Goal: Task Accomplishment & Management: Use online tool/utility

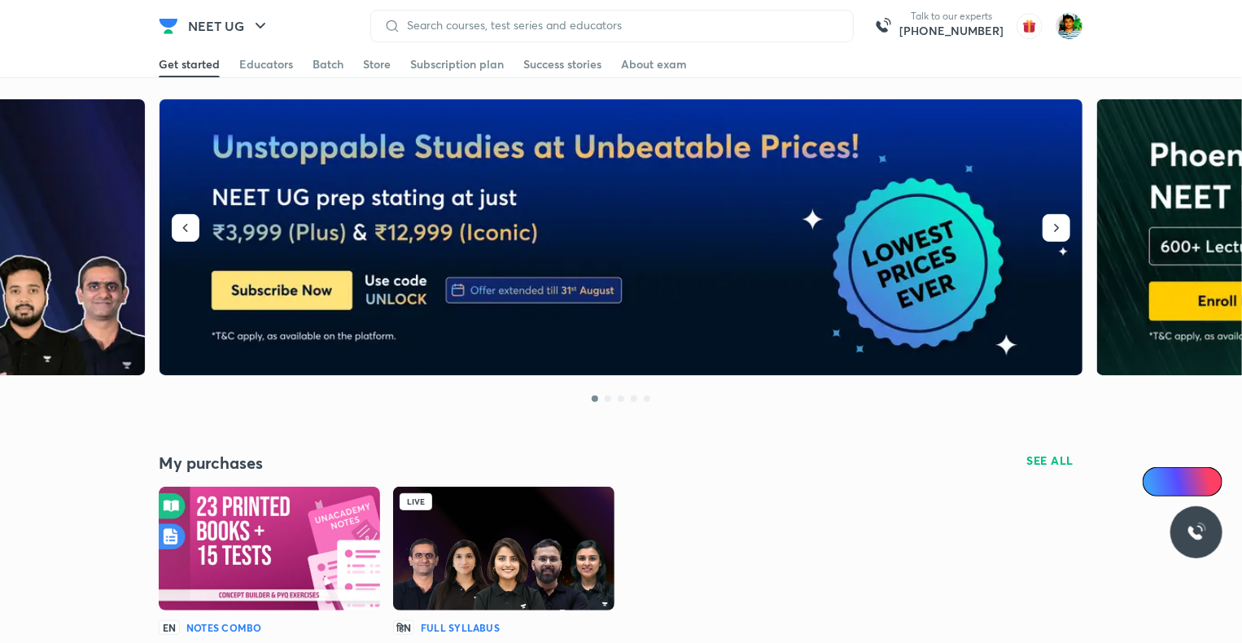
click at [601, 582] on img at bounding box center [503, 549] width 221 height 124
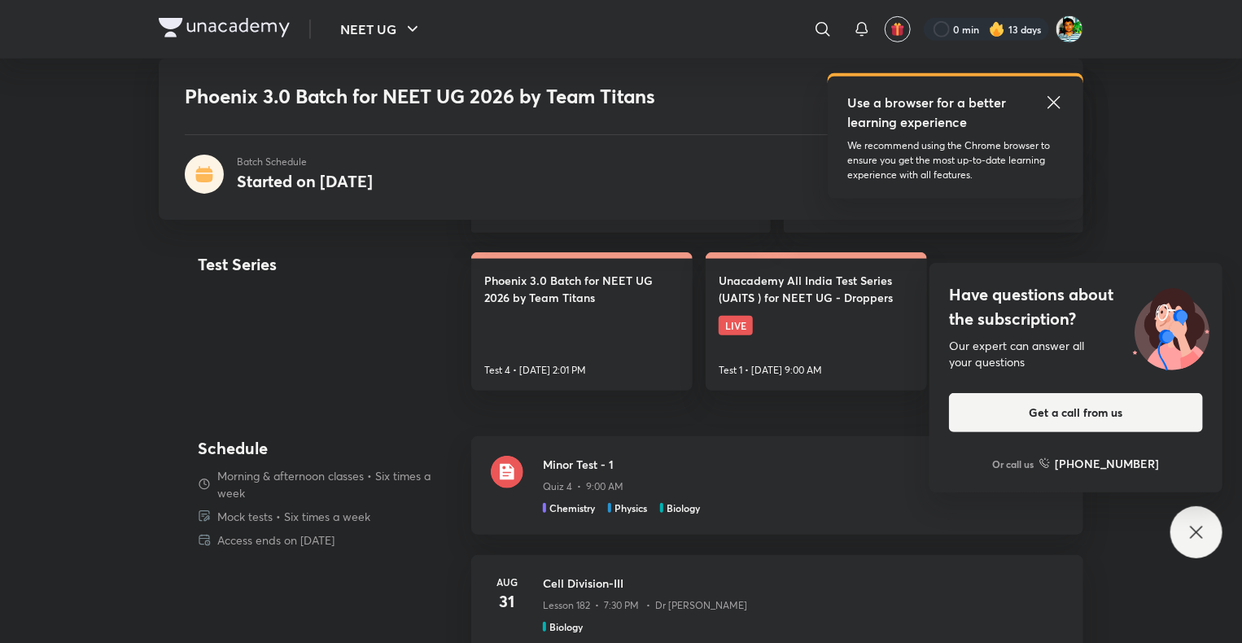
scroll to position [448, 0]
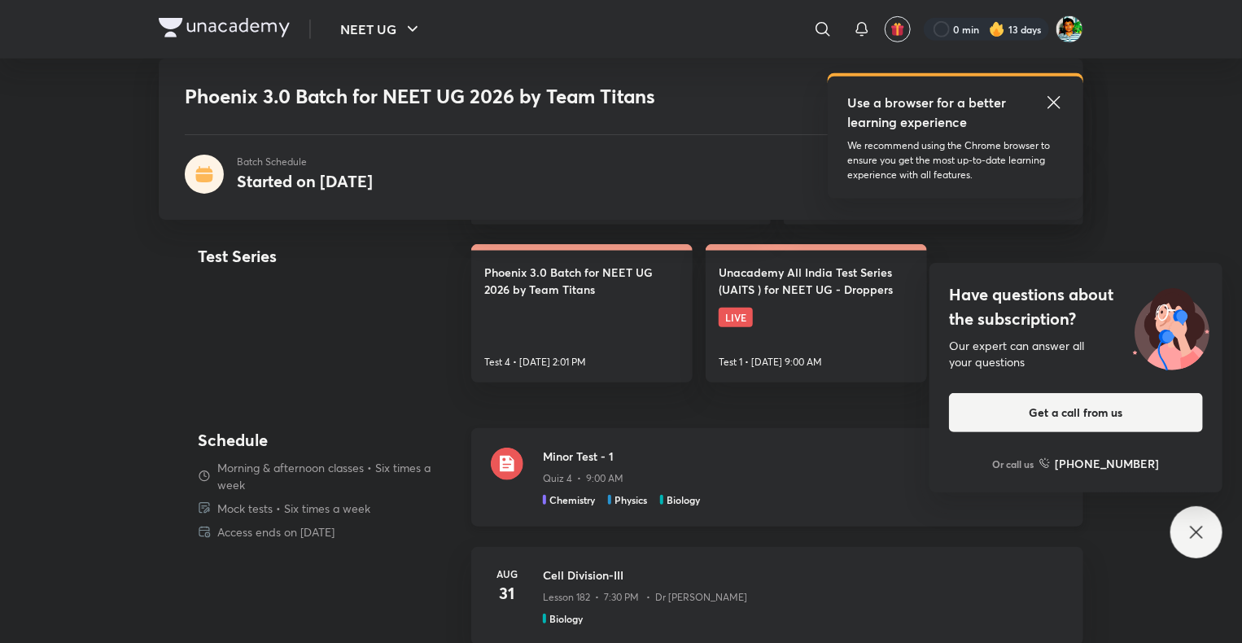
click at [505, 468] on img at bounding box center [507, 464] width 33 height 33
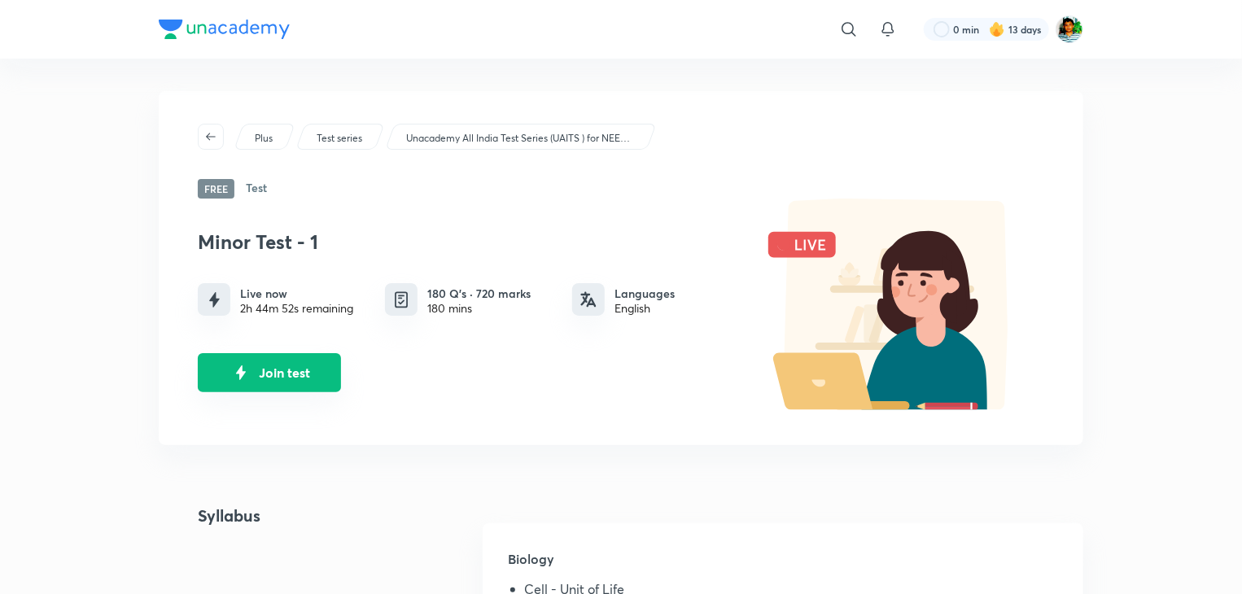
click at [313, 364] on button "Join test" at bounding box center [269, 372] width 143 height 39
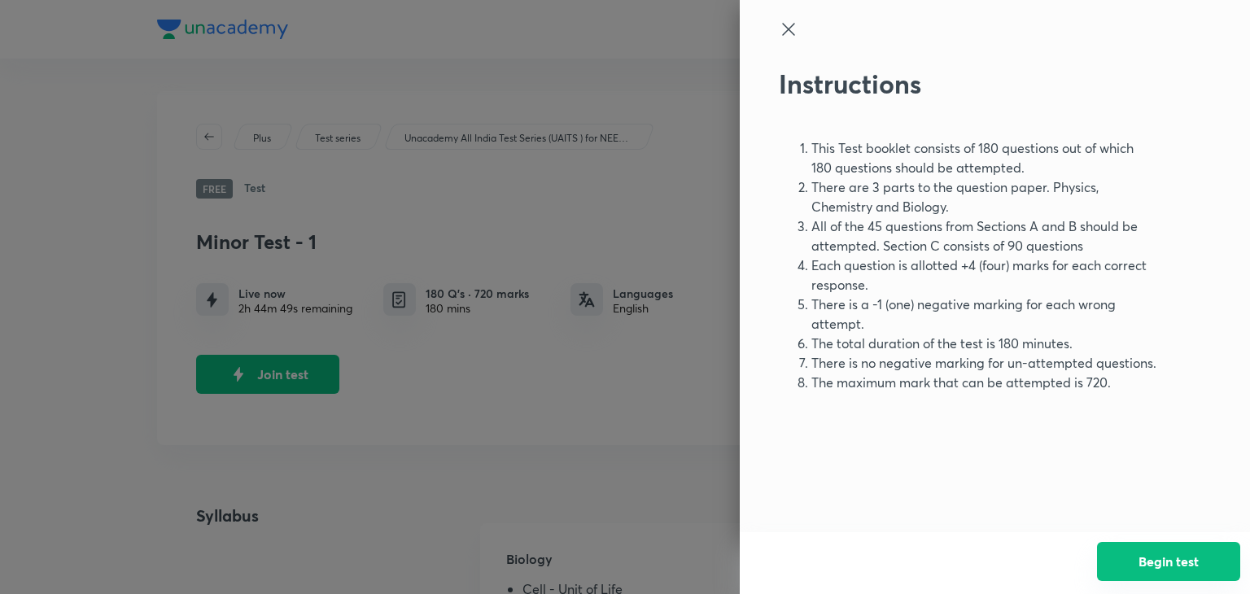
click at [1200, 567] on button "Begin test" at bounding box center [1168, 561] width 143 height 39
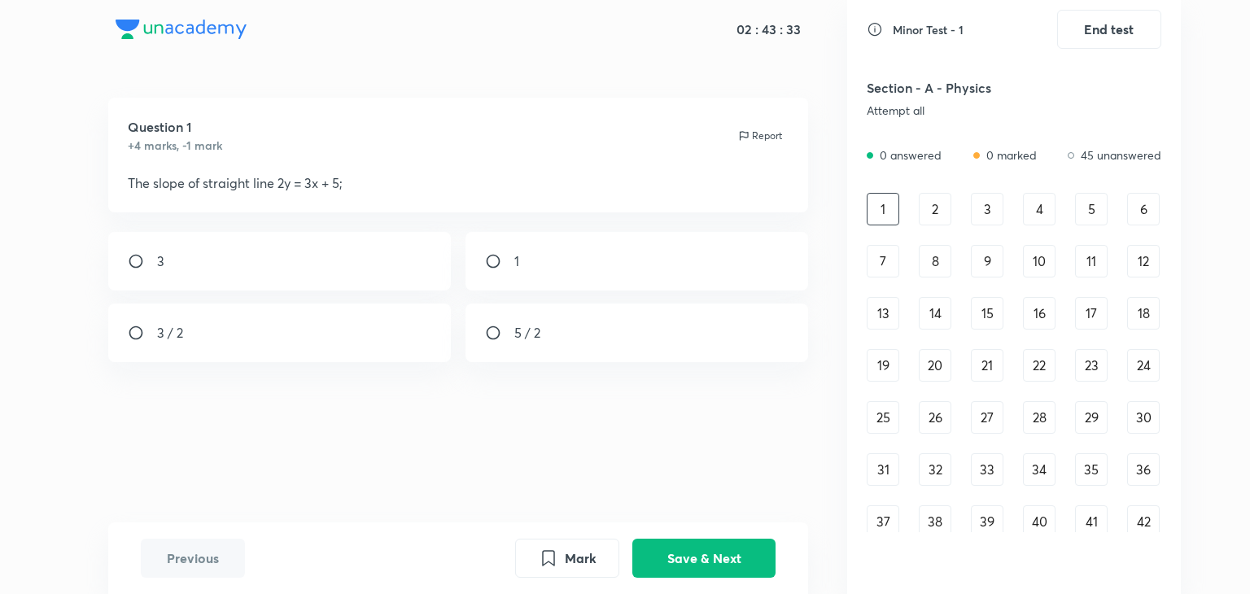
click at [355, 343] on div "3 / 2" at bounding box center [279, 333] width 343 height 59
radio input "true"
click at [676, 548] on button "Save & Next" at bounding box center [703, 556] width 143 height 39
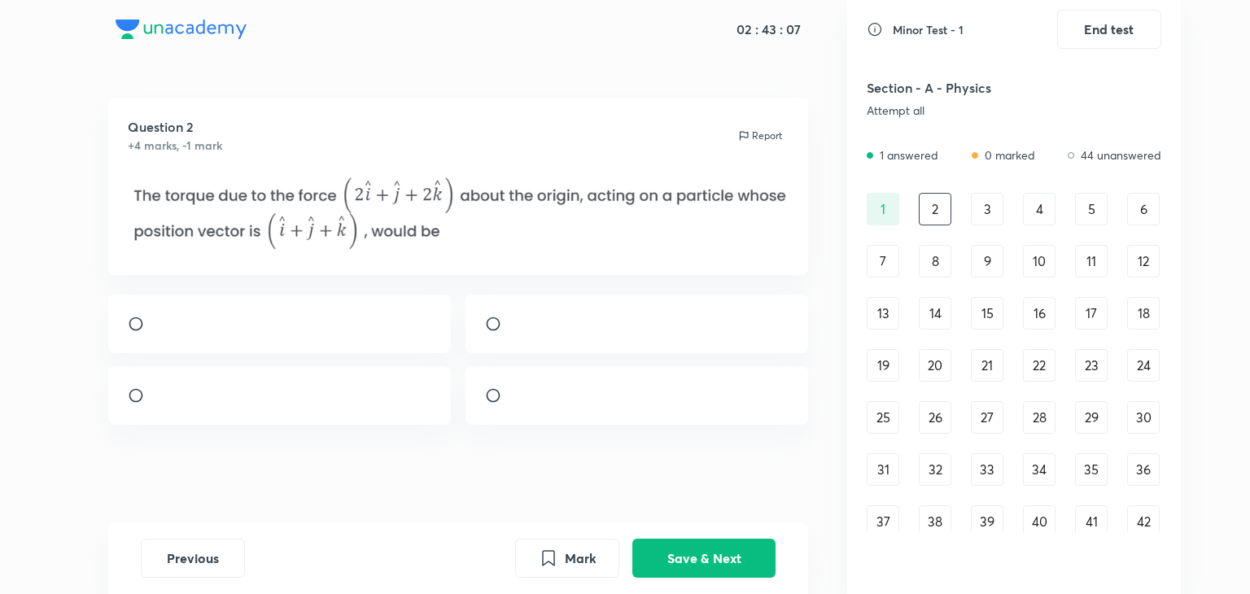
click at [149, 404] on input "radio" at bounding box center [142, 395] width 29 height 16
radio input "true"
click at [684, 565] on button "Save & Next" at bounding box center [703, 556] width 143 height 39
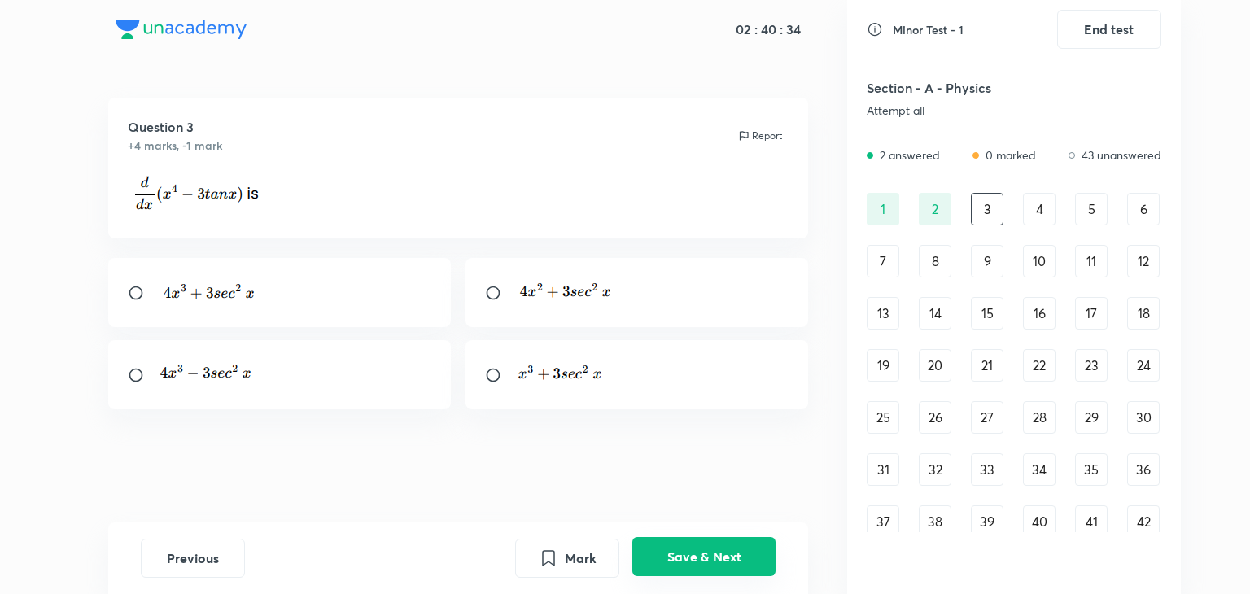
click at [719, 559] on button "Save & Next" at bounding box center [703, 556] width 143 height 39
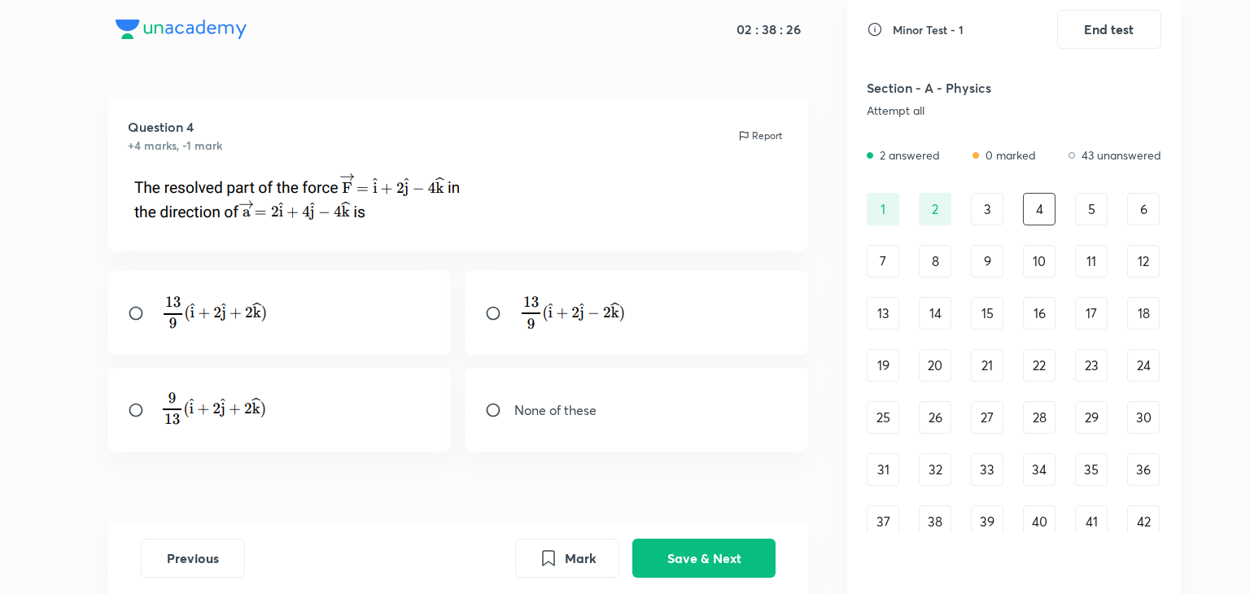
click at [980, 214] on div "3" at bounding box center [987, 209] width 33 height 33
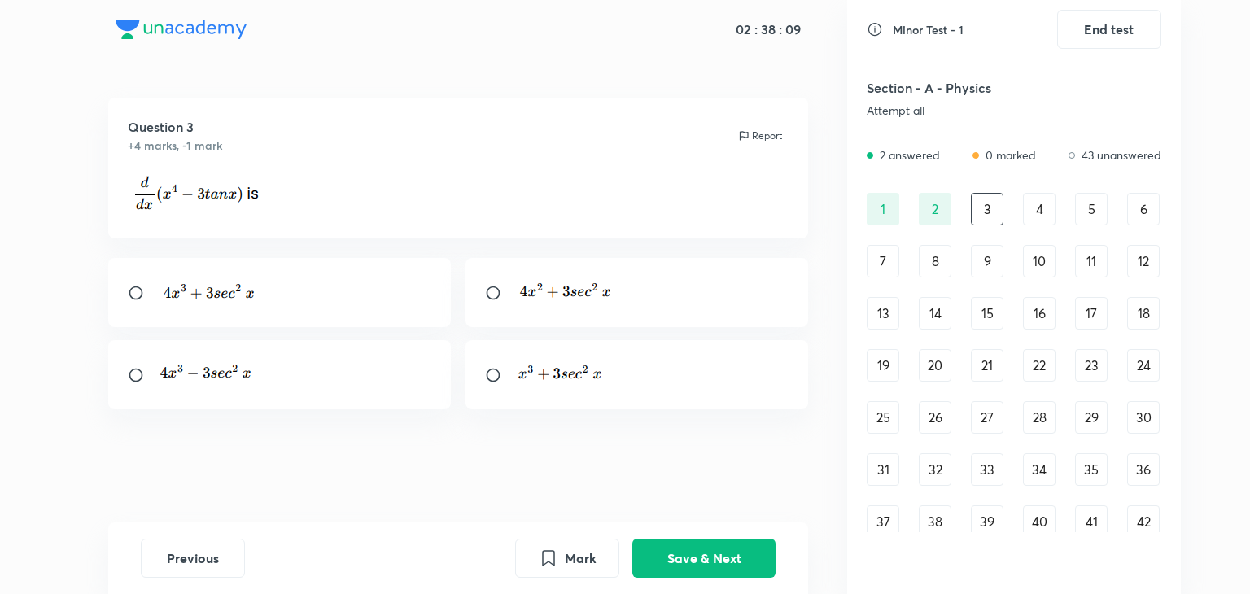
click at [198, 366] on img at bounding box center [205, 372] width 96 height 21
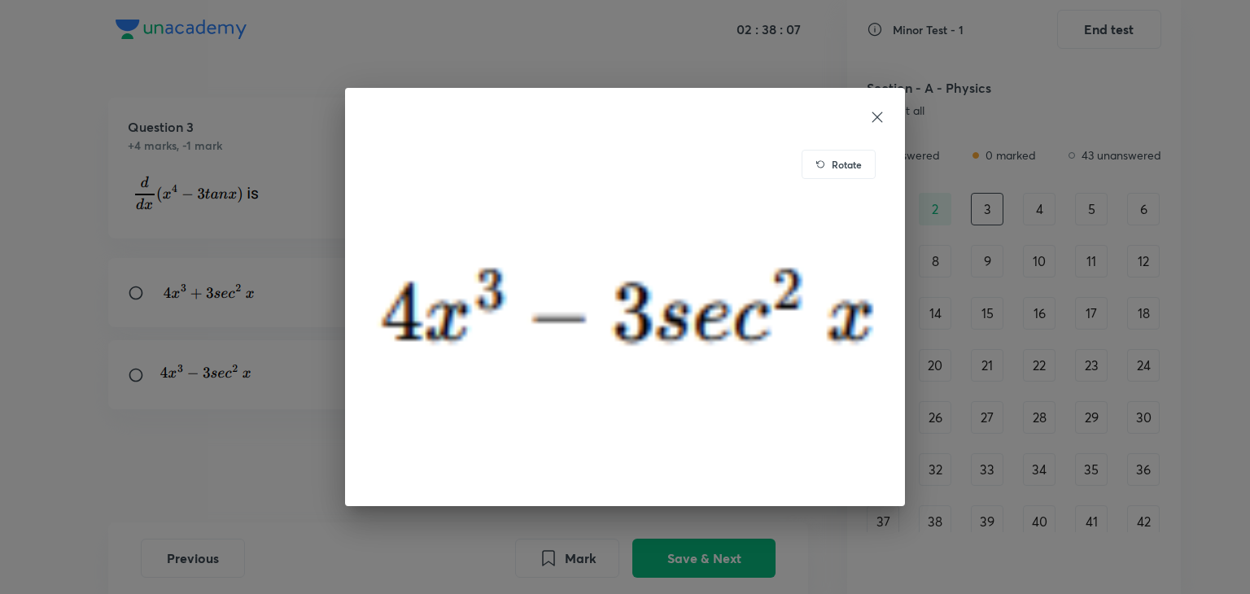
click at [152, 404] on div "Rotate" at bounding box center [625, 297] width 1250 height 594
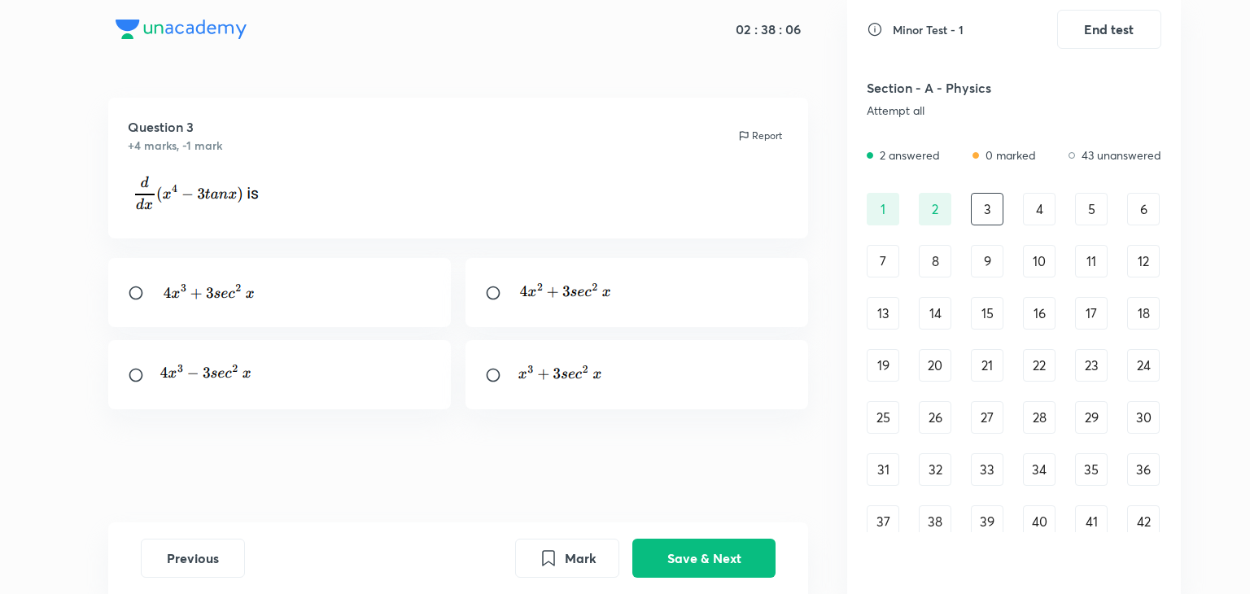
click at [135, 388] on div at bounding box center [279, 374] width 343 height 69
radio input "true"
click at [669, 548] on button "Save & Next" at bounding box center [703, 556] width 143 height 39
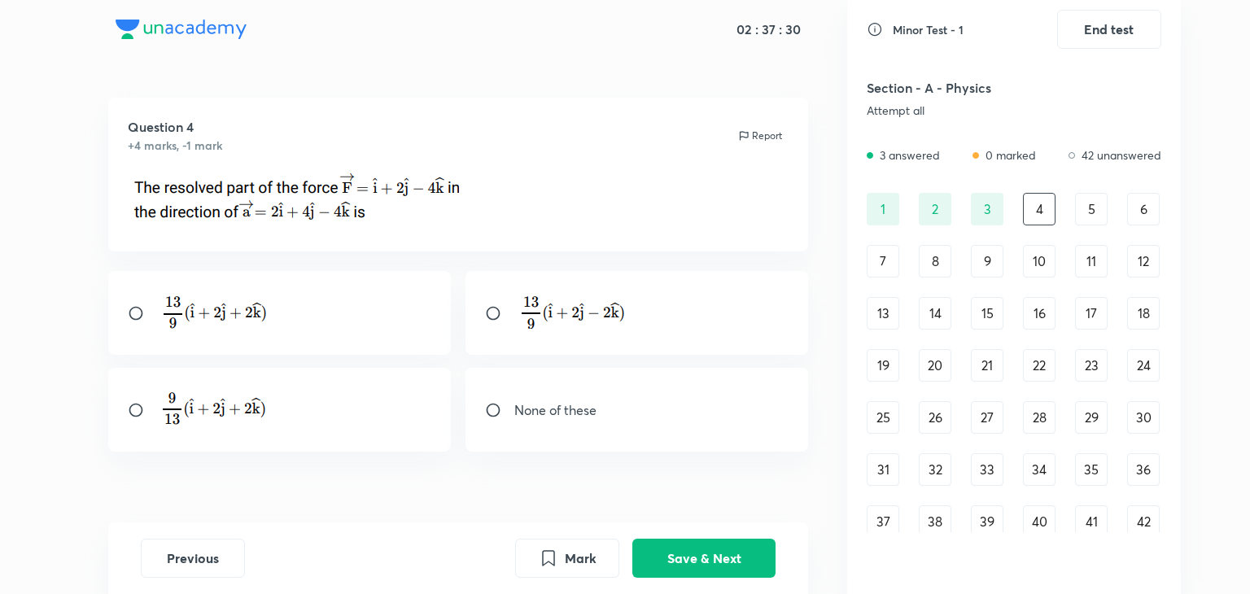
click at [283, 317] on div at bounding box center [279, 313] width 343 height 84
radio input "true"
click at [664, 567] on button "Save & Next" at bounding box center [703, 556] width 143 height 39
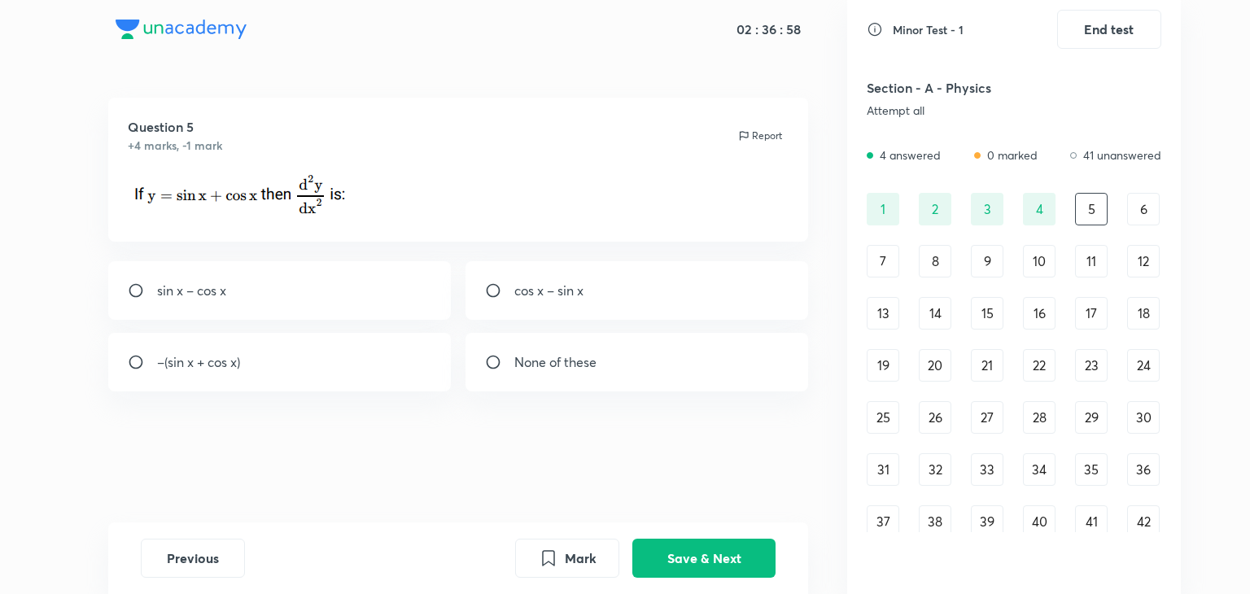
click at [373, 349] on div "–(sin x + cos x)" at bounding box center [279, 362] width 343 height 59
radio input "true"
click at [724, 549] on button "Save & Next" at bounding box center [703, 556] width 143 height 39
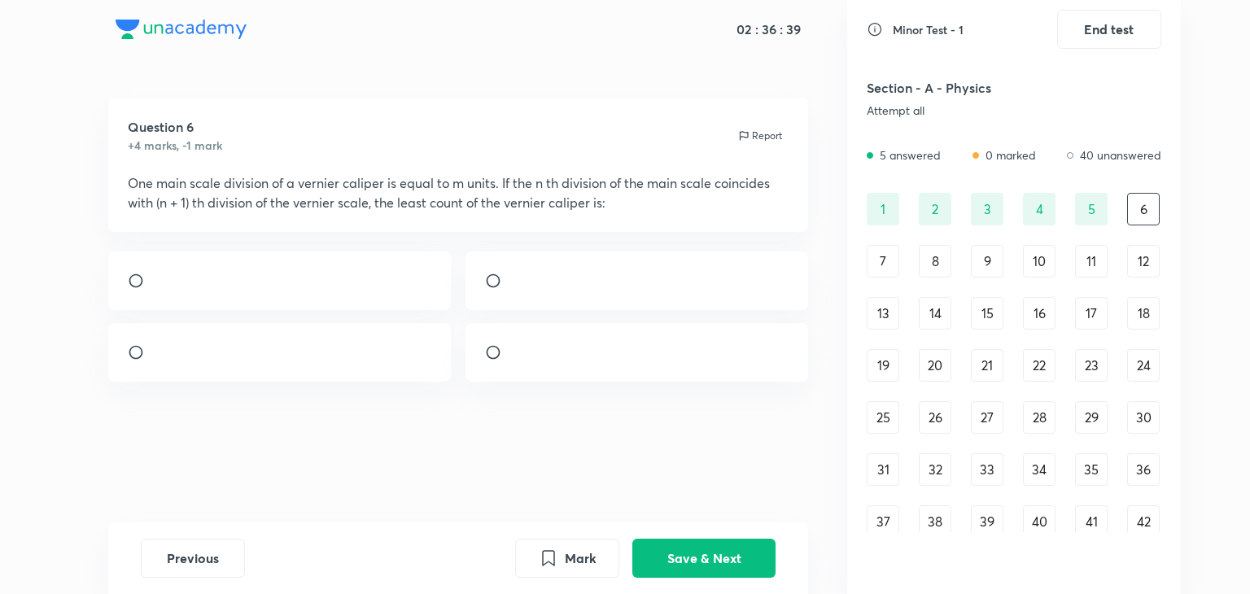
click at [602, 310] on div at bounding box center [637, 280] width 343 height 59
radio input "true"
click at [638, 564] on button "Save & Next" at bounding box center [703, 556] width 143 height 39
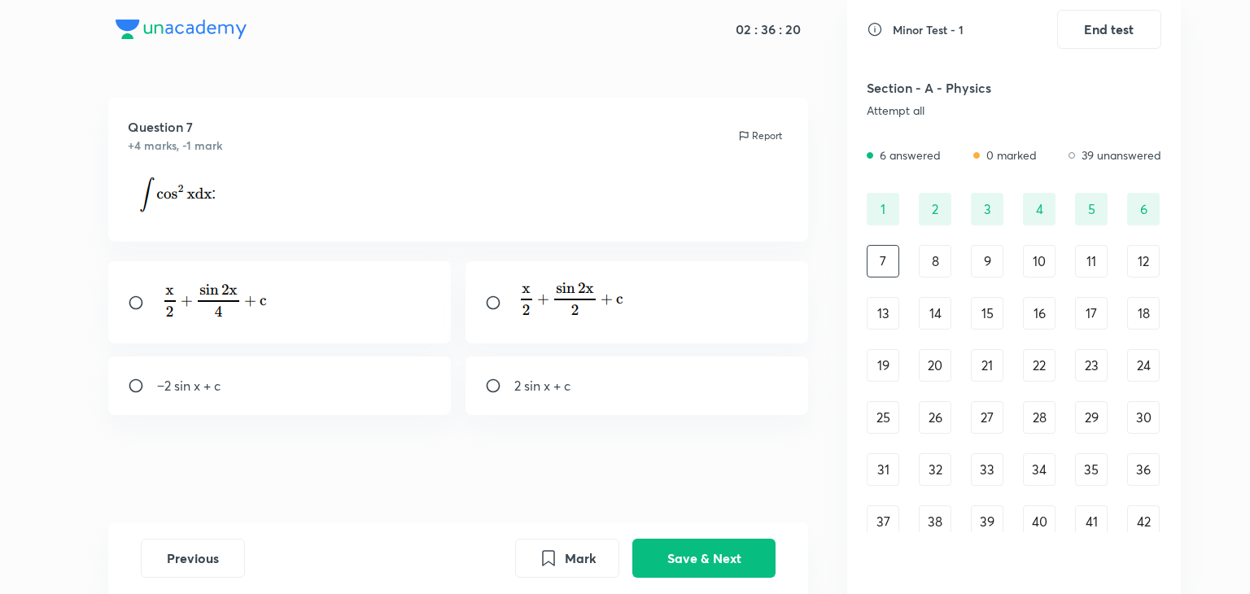
click at [238, 336] on div at bounding box center [279, 302] width 343 height 82
radio input "true"
click at [663, 548] on button "Save & Next" at bounding box center [703, 556] width 143 height 39
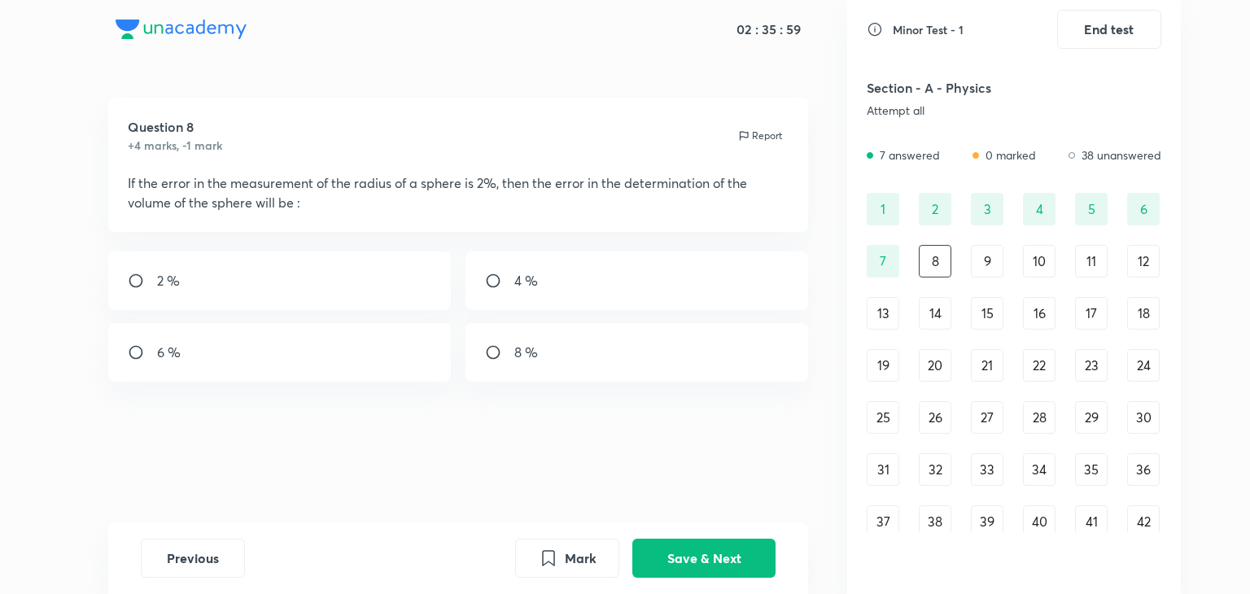
click at [243, 336] on div "6 %" at bounding box center [279, 352] width 343 height 59
radio input "true"
click at [668, 562] on button "Save & Next" at bounding box center [703, 556] width 143 height 39
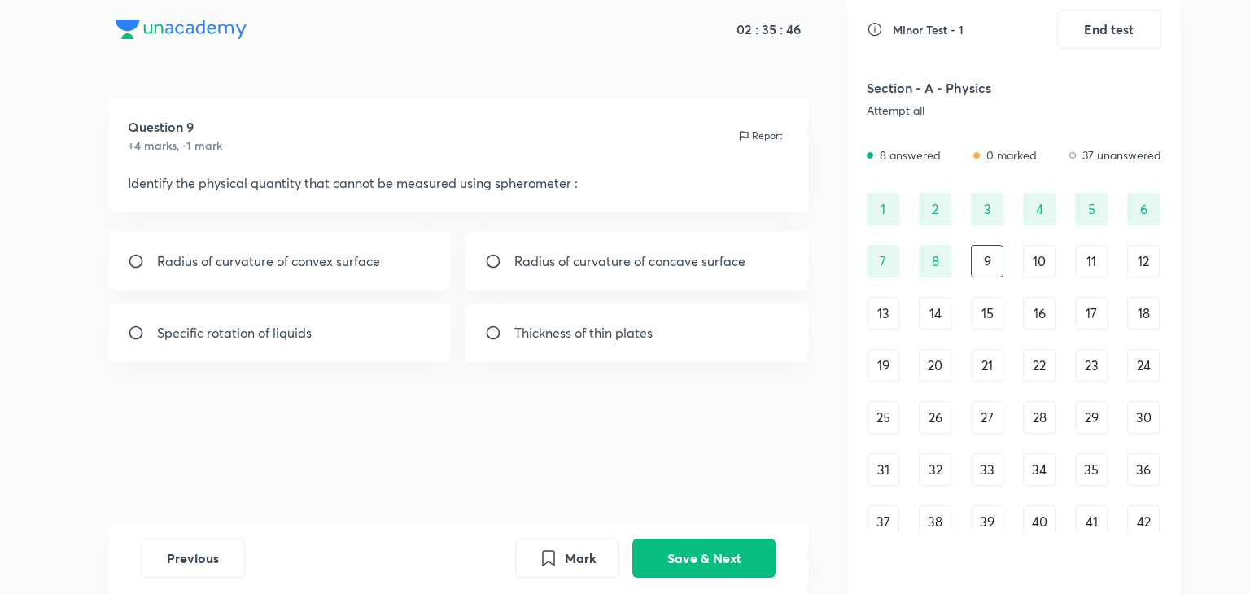
click at [407, 351] on div "Specific rotation of liquids" at bounding box center [279, 333] width 343 height 59
radio input "true"
click at [729, 571] on button "Save & Next" at bounding box center [703, 556] width 143 height 39
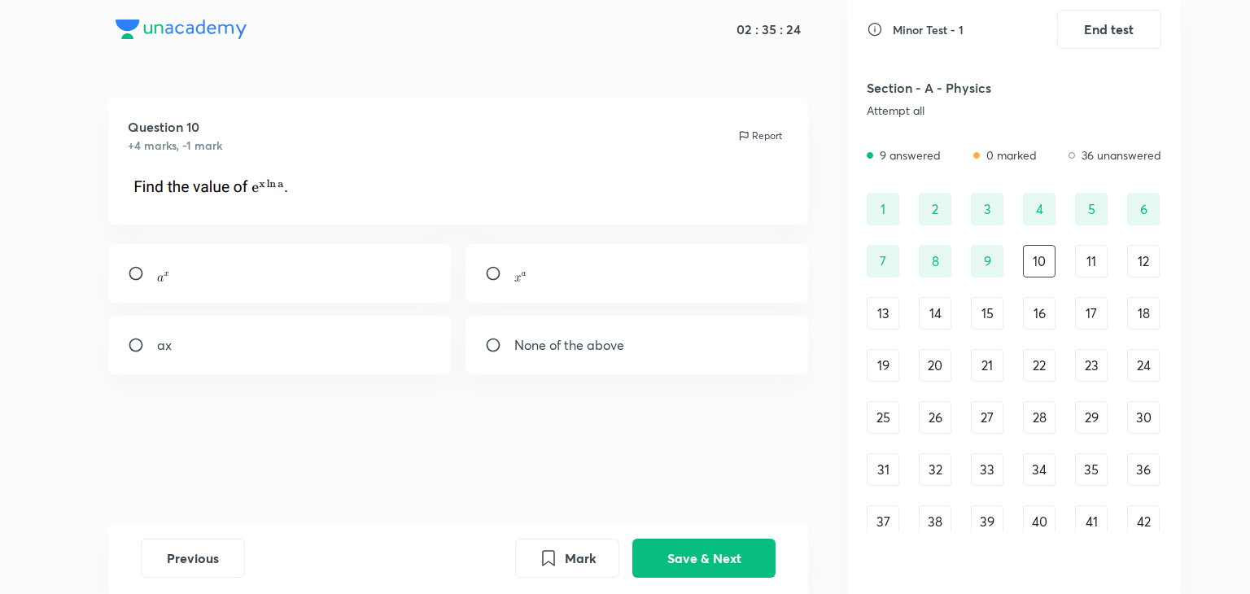
click at [417, 278] on div at bounding box center [279, 273] width 343 height 59
radio input "true"
click at [668, 553] on button "Save & Next" at bounding box center [703, 556] width 143 height 39
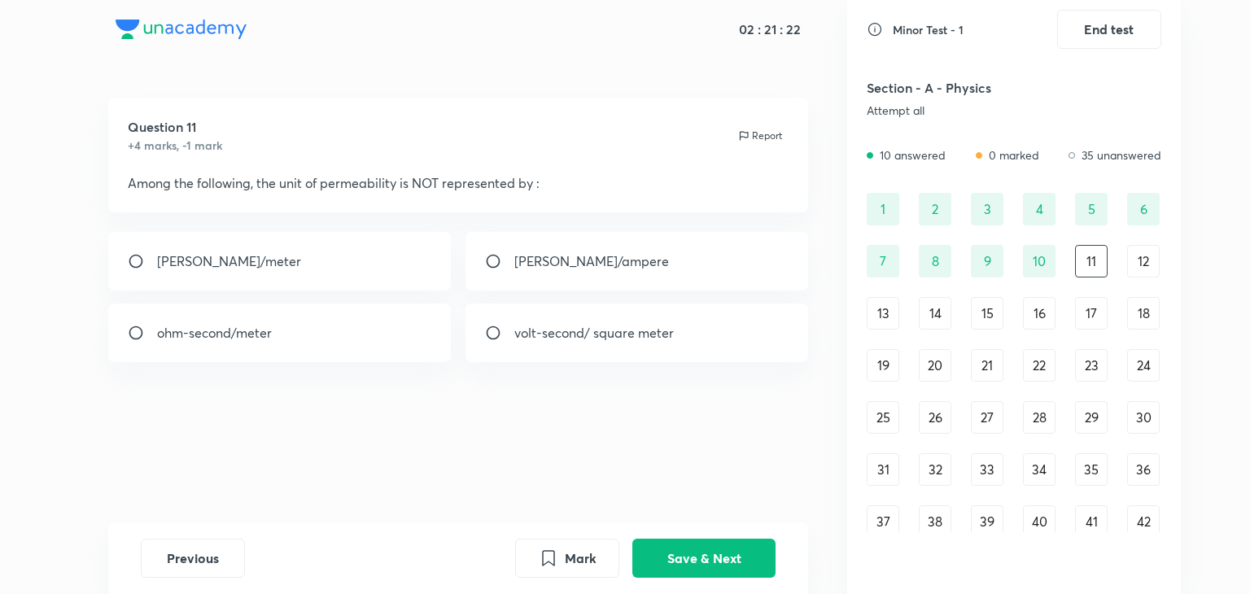
click at [530, 335] on p "volt-second/ square meter" at bounding box center [594, 333] width 160 height 20
radio input "true"
click at [684, 545] on button "Save & Next" at bounding box center [703, 556] width 143 height 39
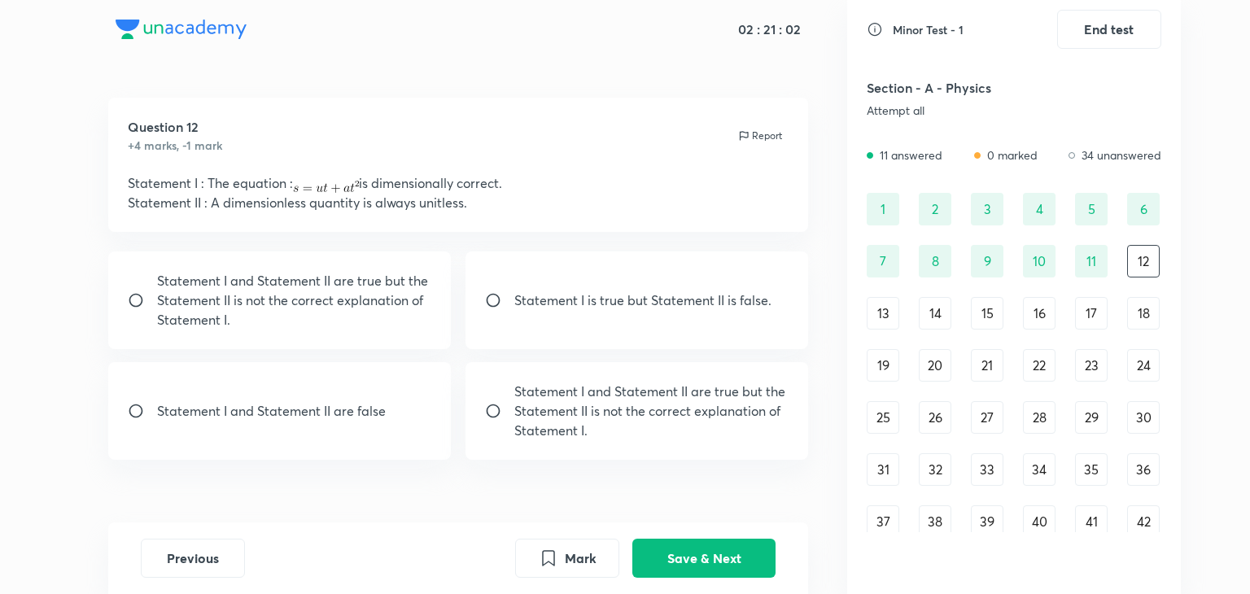
click at [578, 302] on p "Statement I is true but Statement II is false." at bounding box center [642, 301] width 257 height 20
radio input "true"
click at [700, 567] on button "Save & Next" at bounding box center [703, 556] width 143 height 39
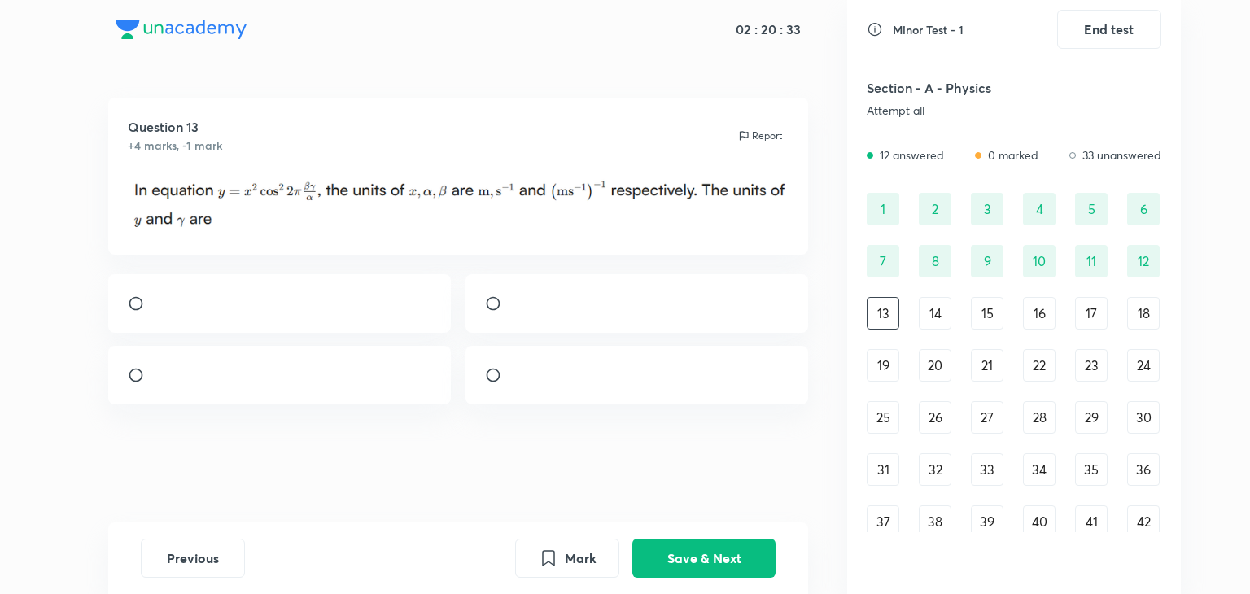
click at [394, 333] on div at bounding box center [279, 303] width 343 height 59
radio input "true"
click at [686, 561] on button "Save & Next" at bounding box center [703, 556] width 143 height 39
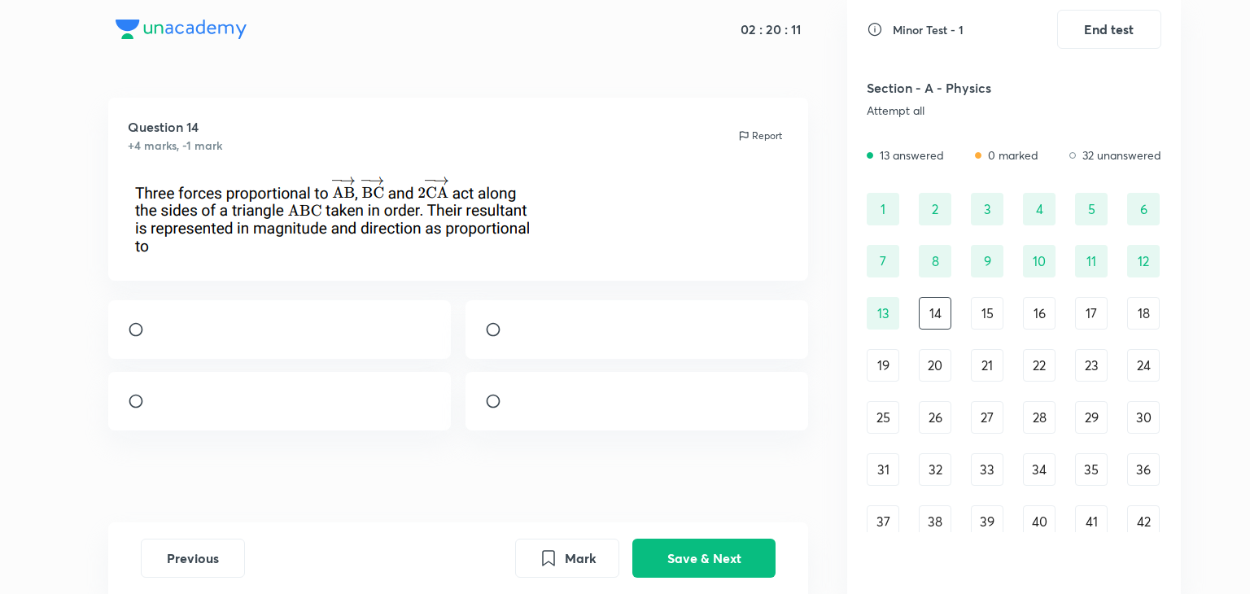
click at [309, 345] on div at bounding box center [279, 329] width 343 height 59
radio input "true"
click at [705, 561] on button "Save & Next" at bounding box center [703, 556] width 143 height 39
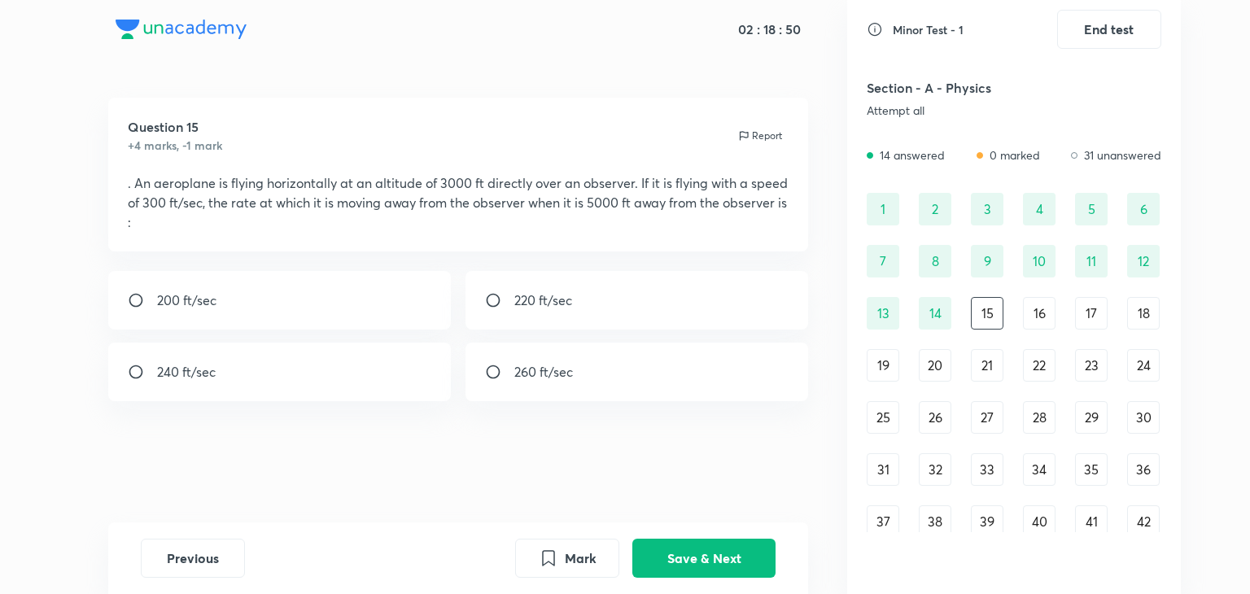
click at [233, 391] on div "240 ft/sec" at bounding box center [279, 372] width 343 height 59
radio input "true"
click at [704, 541] on button "Save & Next" at bounding box center [703, 556] width 143 height 39
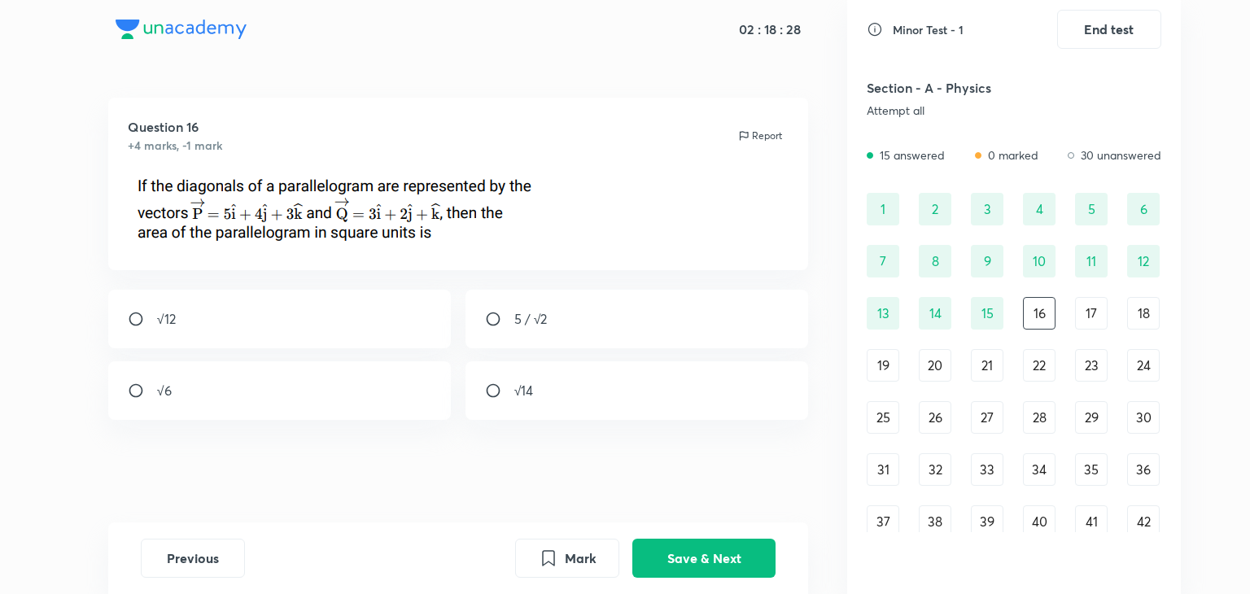
click at [382, 404] on div "√6" at bounding box center [279, 390] width 343 height 59
radio input "true"
click at [690, 561] on button "Save & Next" at bounding box center [703, 556] width 143 height 39
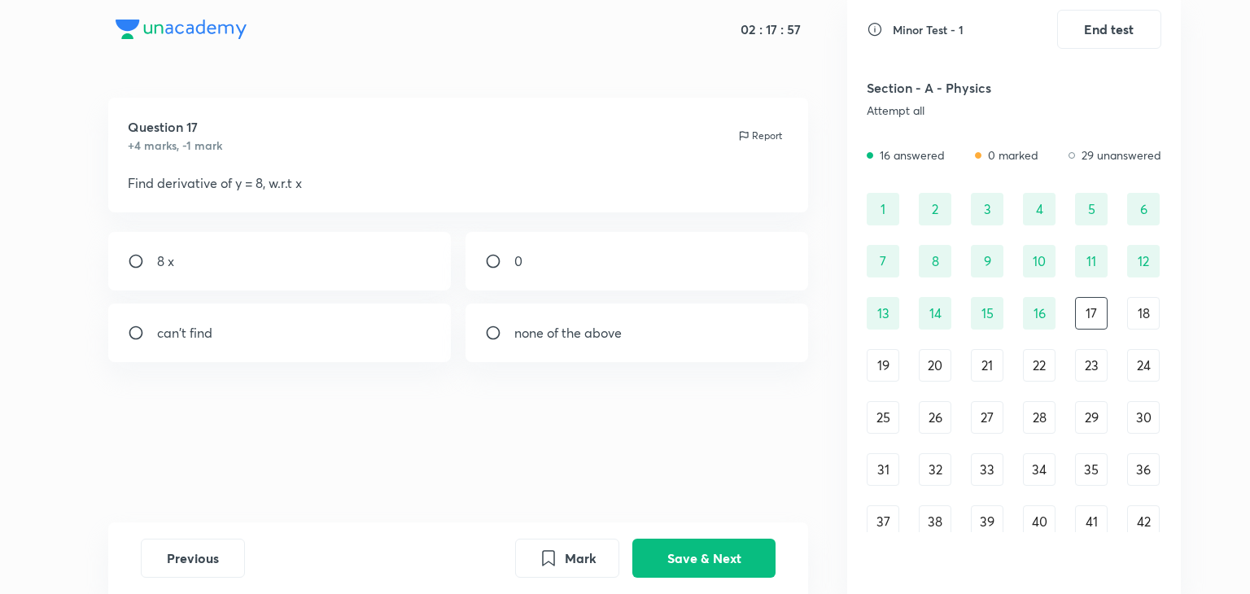
click at [541, 257] on div "0" at bounding box center [637, 261] width 343 height 59
radio input "true"
click at [655, 553] on button "Save & Next" at bounding box center [703, 556] width 143 height 39
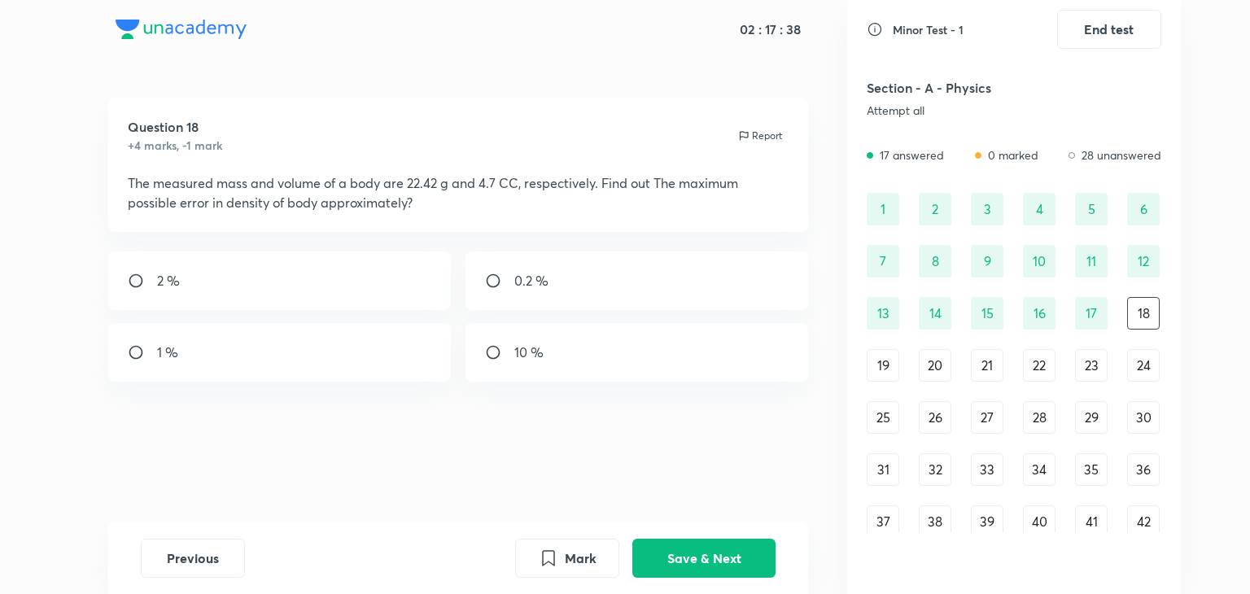
click at [339, 266] on div "2 %" at bounding box center [279, 280] width 343 height 59
radio input "true"
click at [676, 557] on button "Save & Next" at bounding box center [703, 556] width 143 height 39
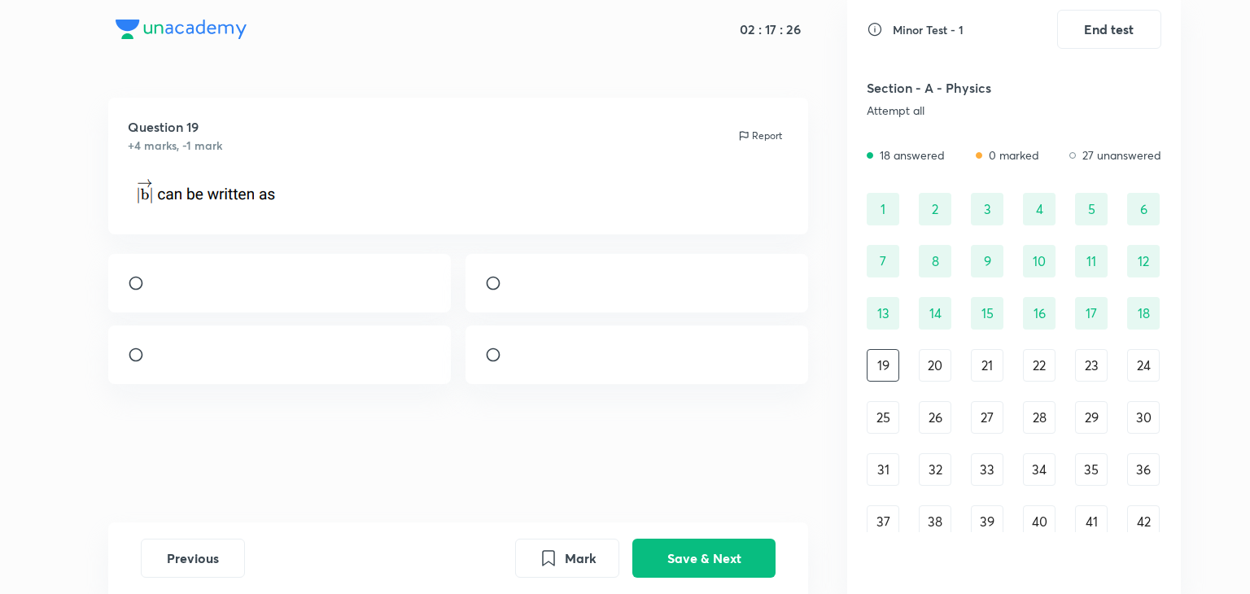
click at [339, 313] on div at bounding box center [279, 283] width 343 height 59
radio input "true"
click at [656, 571] on button "Save & Next" at bounding box center [703, 556] width 143 height 39
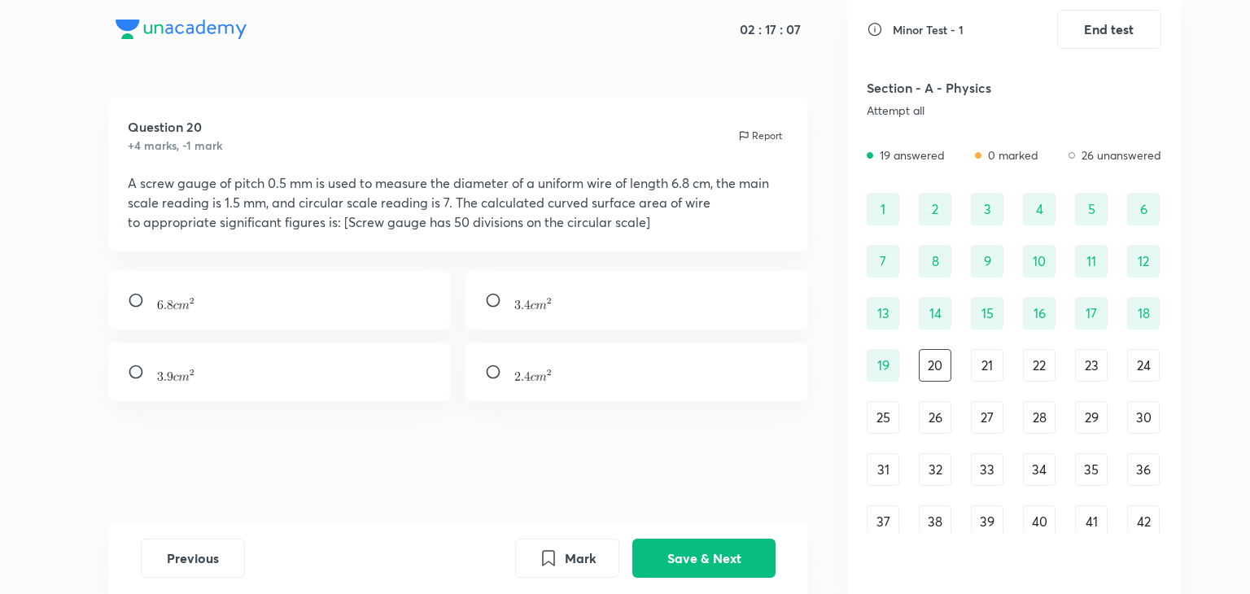
click at [703, 276] on div at bounding box center [637, 300] width 343 height 59
radio input "true"
click at [732, 555] on button "Save & Next" at bounding box center [703, 556] width 143 height 39
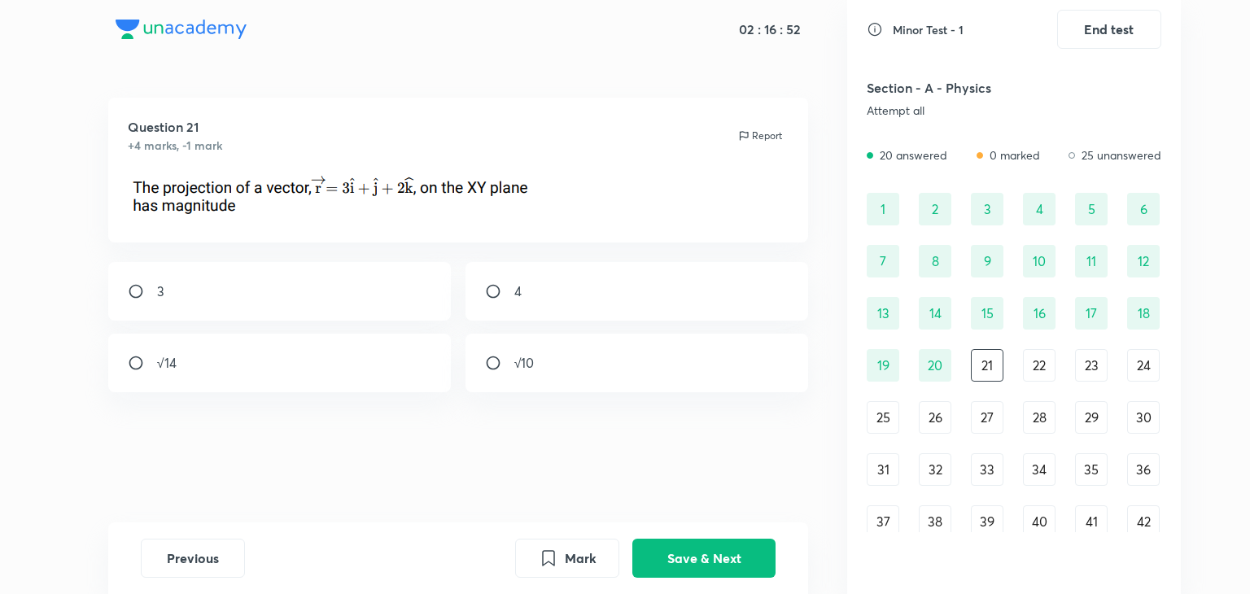
click at [586, 376] on div "√10" at bounding box center [637, 363] width 343 height 59
radio input "true"
click at [654, 549] on button "Save & Next" at bounding box center [703, 556] width 143 height 39
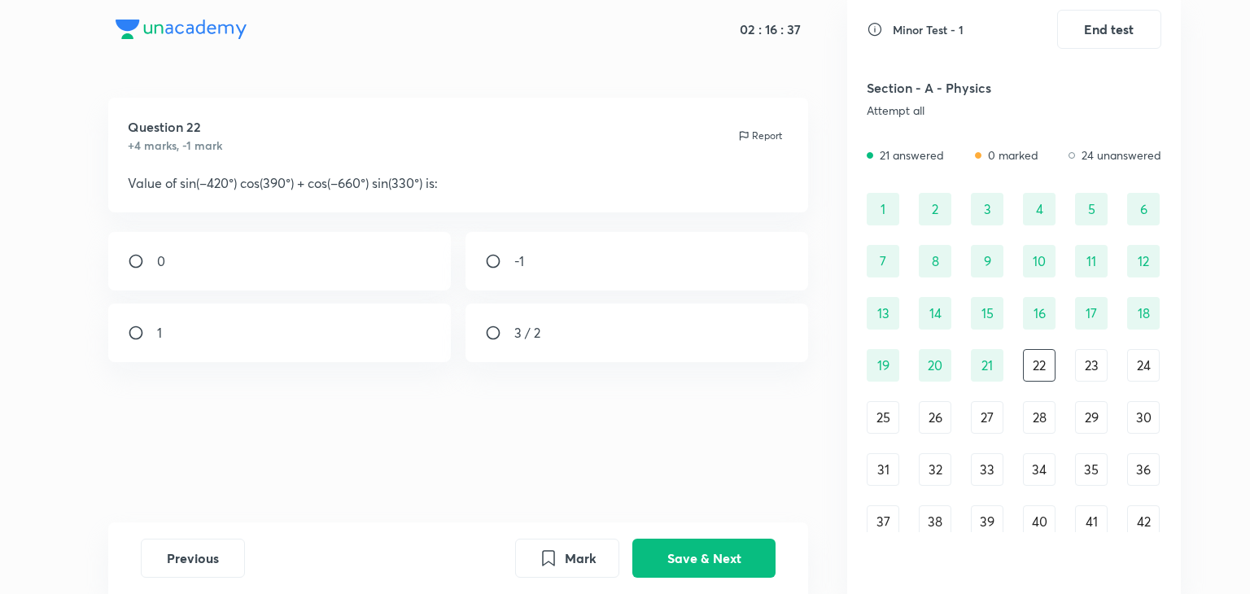
click at [575, 277] on div "-1" at bounding box center [637, 261] width 343 height 59
radio input "true"
click at [667, 549] on button "Save & Next" at bounding box center [703, 556] width 143 height 39
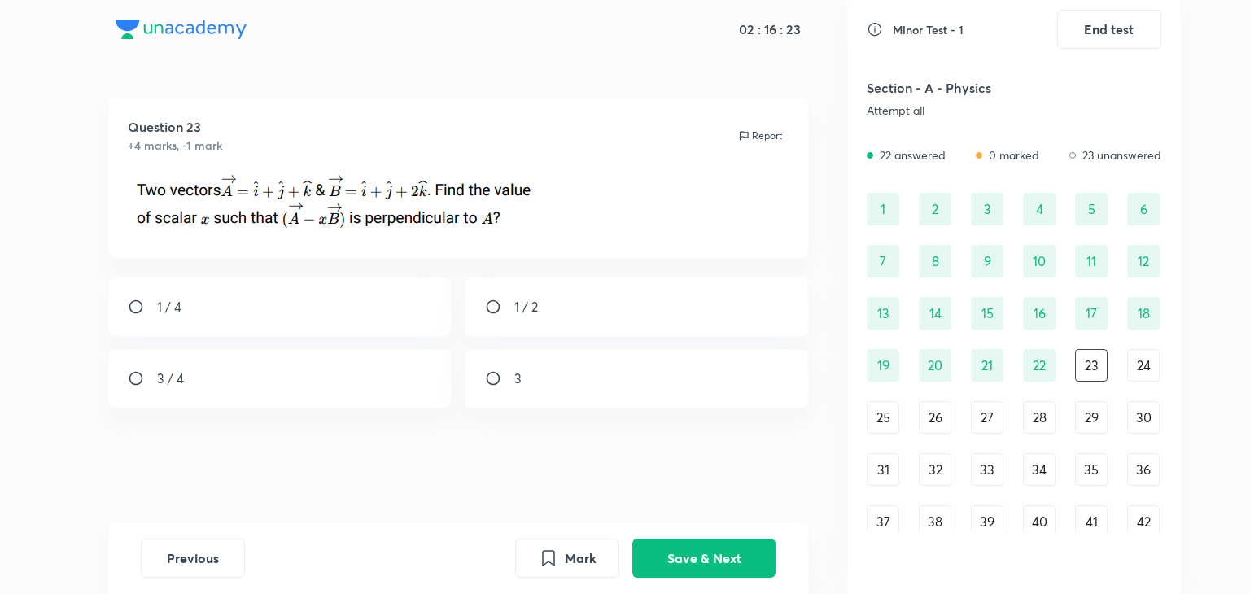
click at [342, 389] on div "3 / 4" at bounding box center [279, 378] width 343 height 59
radio input "true"
click at [732, 561] on button "Save & Next" at bounding box center [703, 556] width 143 height 39
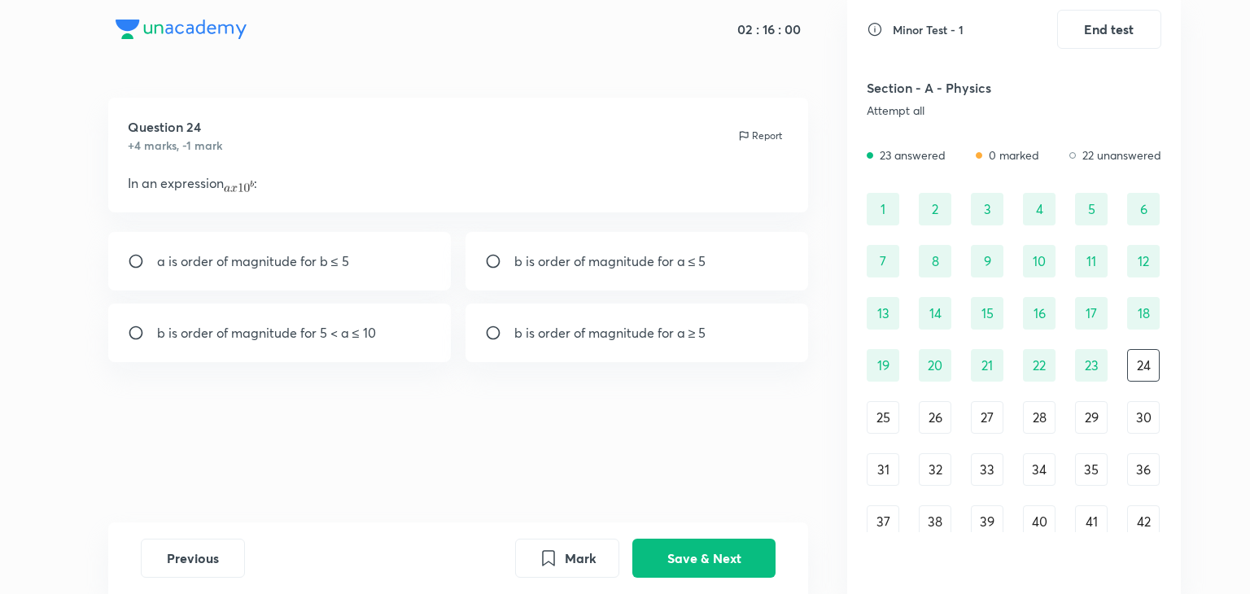
click at [522, 270] on p "b is order of magnitude for a ≤ 5" at bounding box center [610, 261] width 192 height 20
radio input "true"
click at [690, 554] on button "Save & Next" at bounding box center [703, 556] width 143 height 39
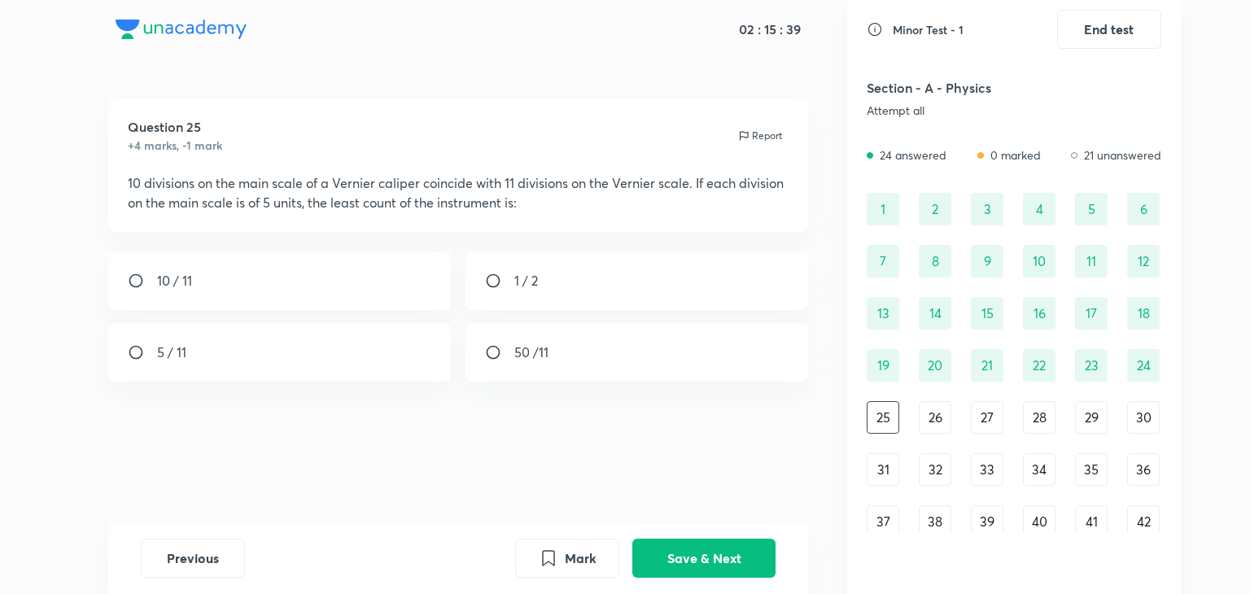
click at [195, 340] on div "5 / 11" at bounding box center [279, 352] width 343 height 59
radio input "true"
click at [677, 563] on button "Save & Next" at bounding box center [703, 556] width 143 height 39
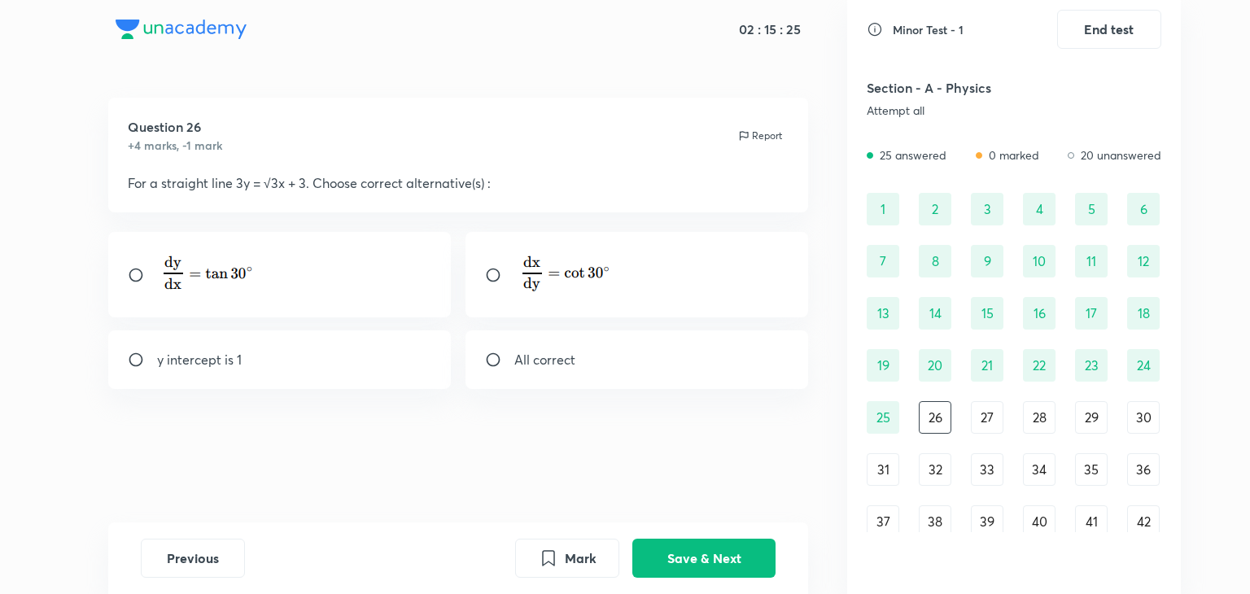
click at [625, 354] on div "All correct" at bounding box center [637, 359] width 343 height 59
radio input "true"
click at [703, 541] on button "Save & Next" at bounding box center [703, 556] width 143 height 39
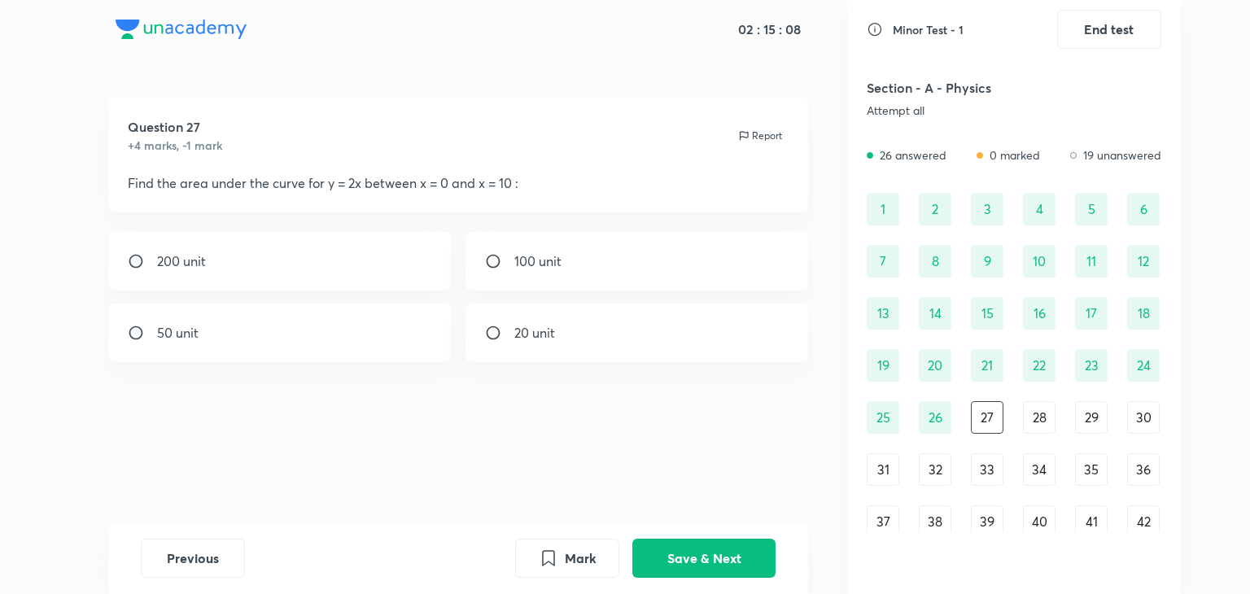
click at [612, 284] on div "100 unit" at bounding box center [637, 261] width 343 height 59
radio input "true"
click at [711, 561] on button "Save & Next" at bounding box center [703, 556] width 143 height 39
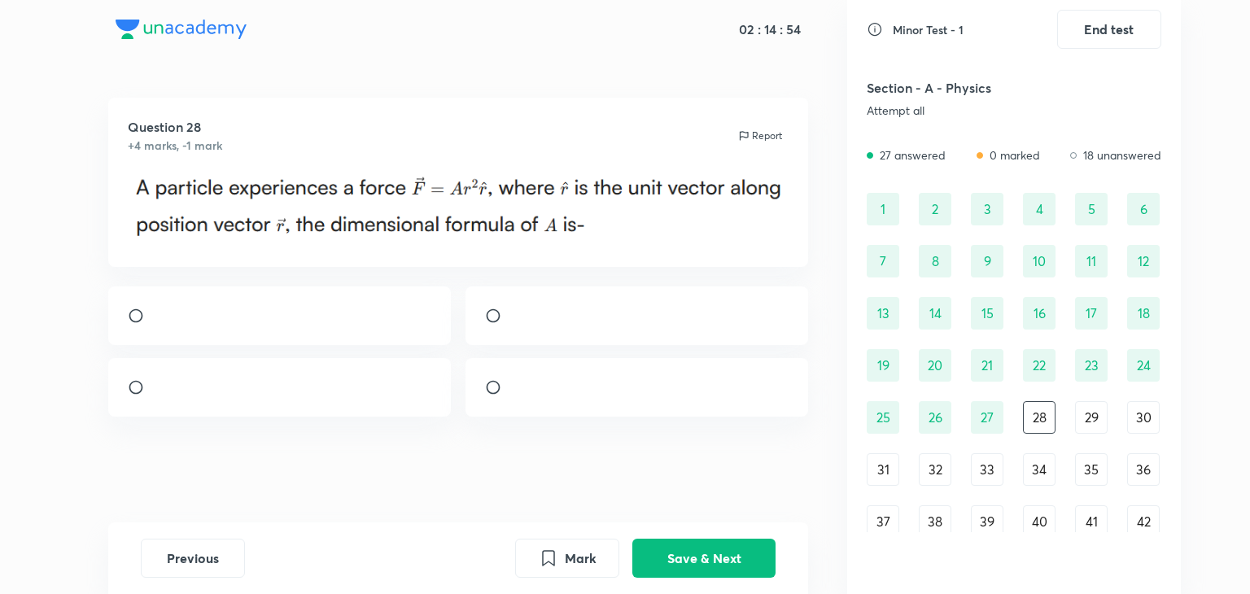
click at [515, 392] on img at bounding box center [514, 391] width 1 height 1
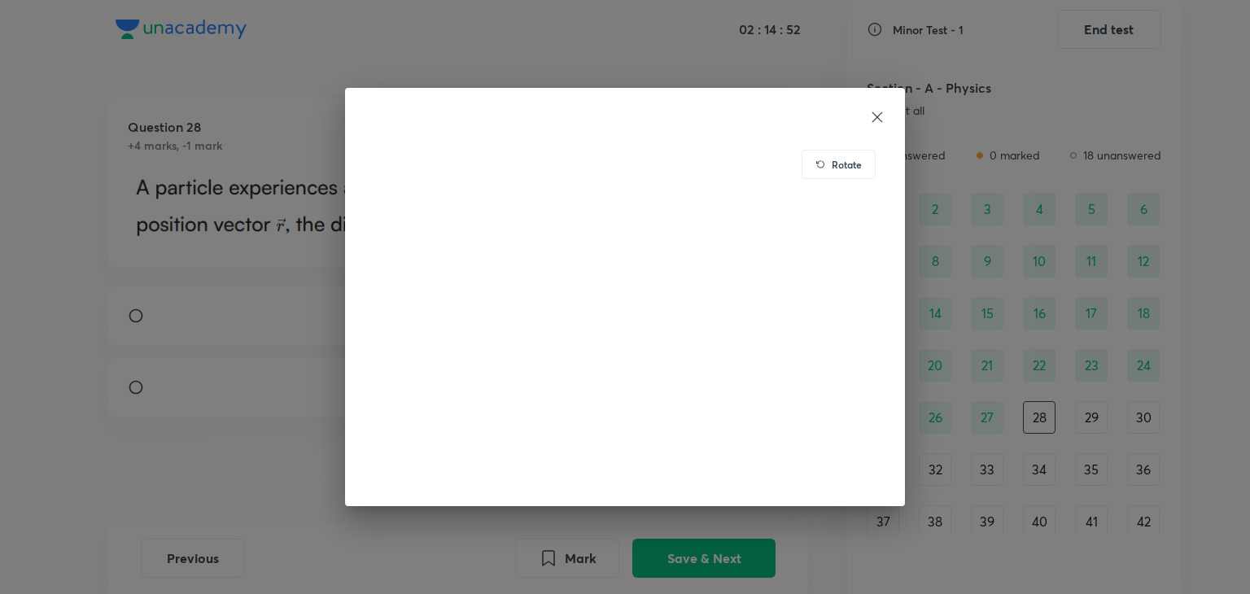
drag, startPoint x: 261, startPoint y: 469, endPoint x: 321, endPoint y: 474, distance: 60.4
click at [321, 474] on div "Rotate" at bounding box center [625, 297] width 1250 height 594
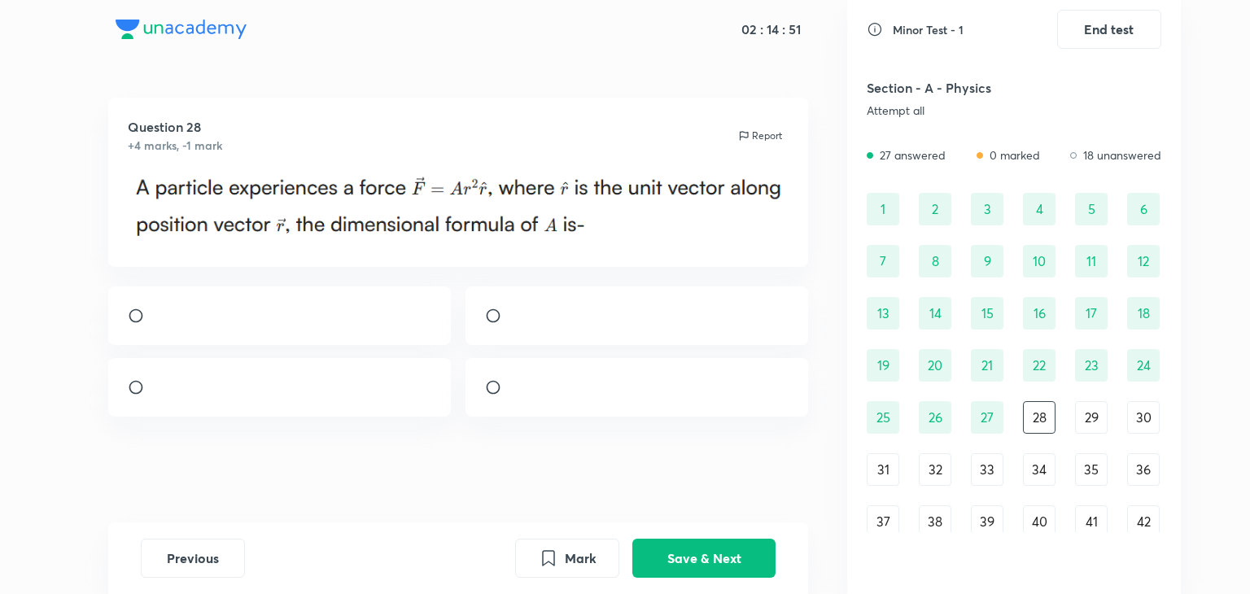
click at [321, 474] on div "Question 28 +4 marks, -1 mark Report" at bounding box center [458, 310] width 778 height 425
click at [488, 417] on div at bounding box center [637, 387] width 343 height 59
radio input "true"
click at [681, 554] on button "Save & Next" at bounding box center [703, 556] width 143 height 39
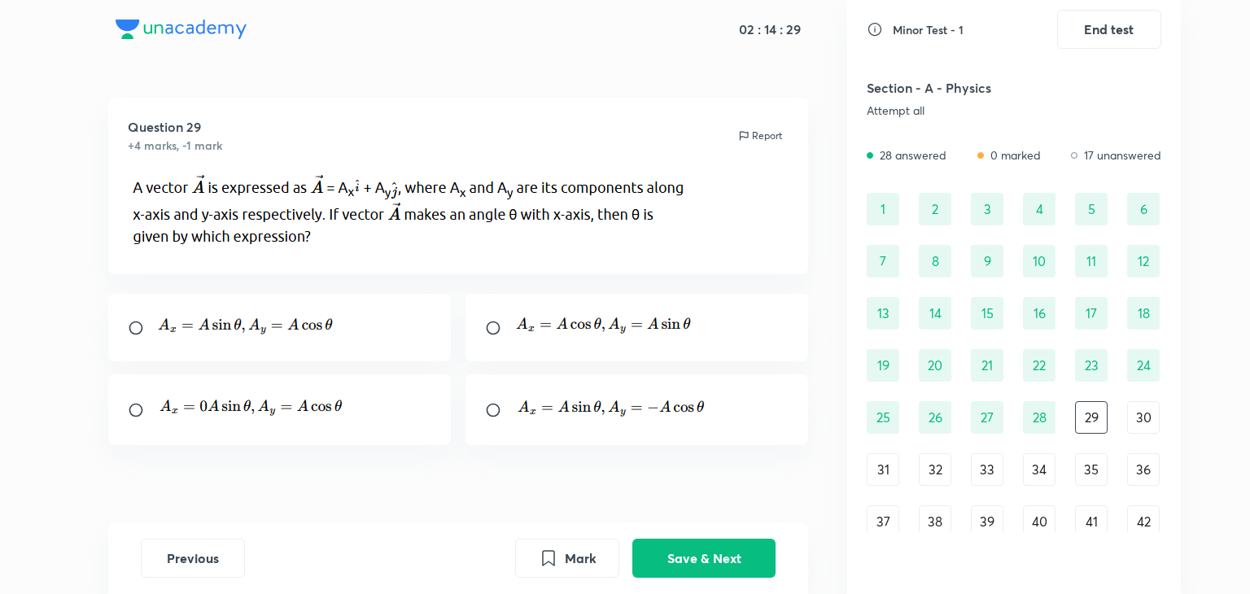
click at [680, 339] on p at bounding box center [604, 327] width 181 height 28
radio input "true"
click at [697, 549] on button "Save & Next" at bounding box center [703, 556] width 143 height 39
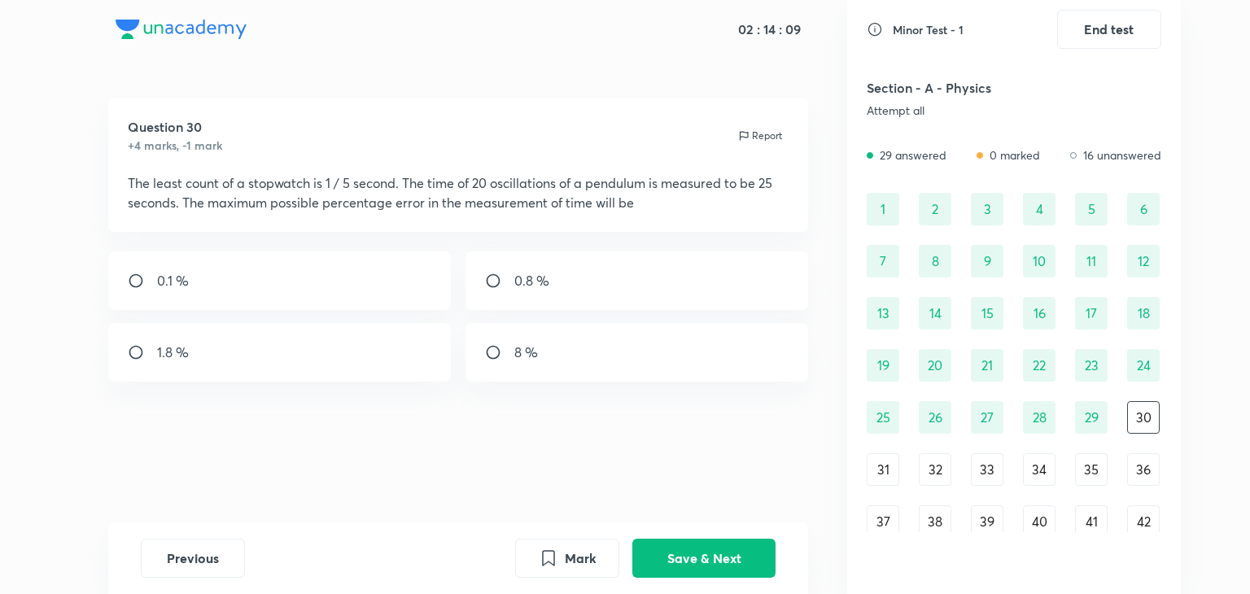
click at [639, 261] on div "0.8 %" at bounding box center [637, 280] width 343 height 59
radio input "true"
click at [710, 561] on button "Save & Next" at bounding box center [703, 556] width 143 height 39
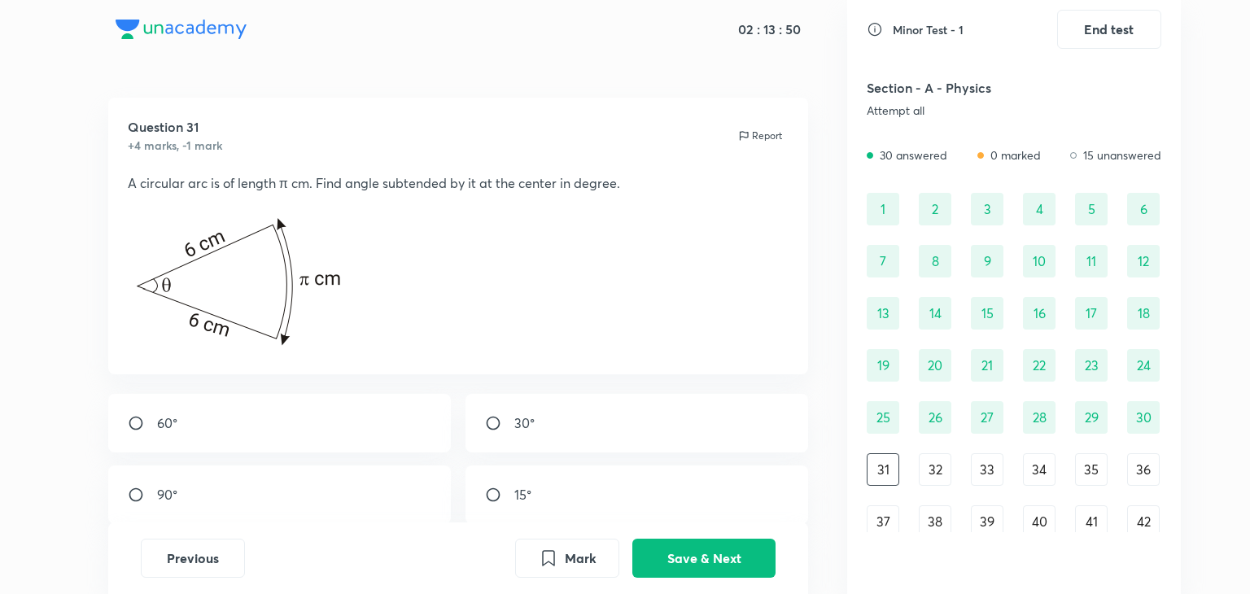
click at [544, 452] on div "30°" at bounding box center [637, 423] width 343 height 59
radio input "true"
click at [680, 562] on button "Save & Next" at bounding box center [703, 556] width 143 height 39
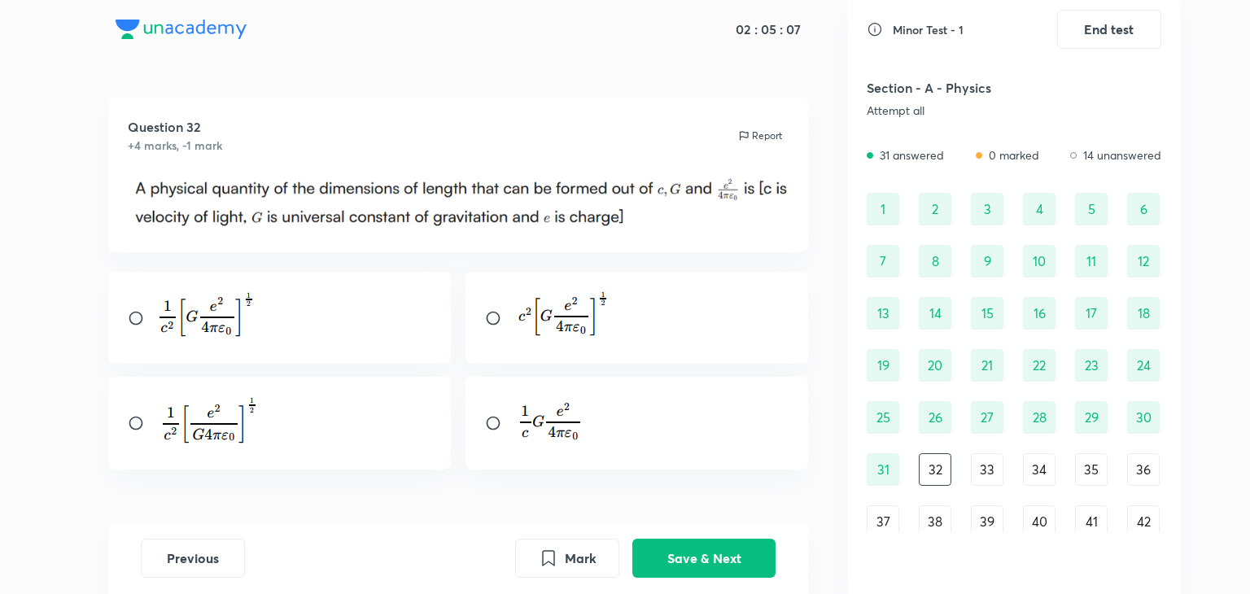
click at [433, 365] on div at bounding box center [458, 371] width 701 height 198
click at [265, 308] on div at bounding box center [279, 318] width 343 height 92
radio input "true"
click at [690, 566] on button "Save & Next" at bounding box center [703, 556] width 143 height 39
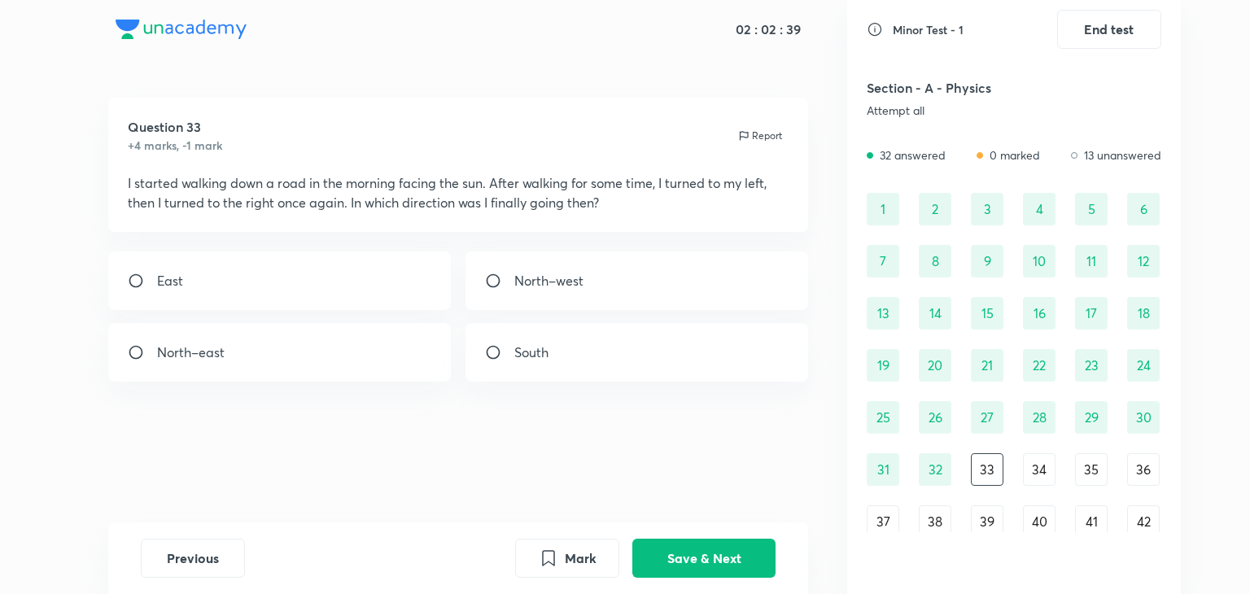
click at [383, 309] on div "East" at bounding box center [279, 280] width 343 height 59
radio input "true"
click at [668, 544] on button "Save & Next" at bounding box center [703, 556] width 143 height 39
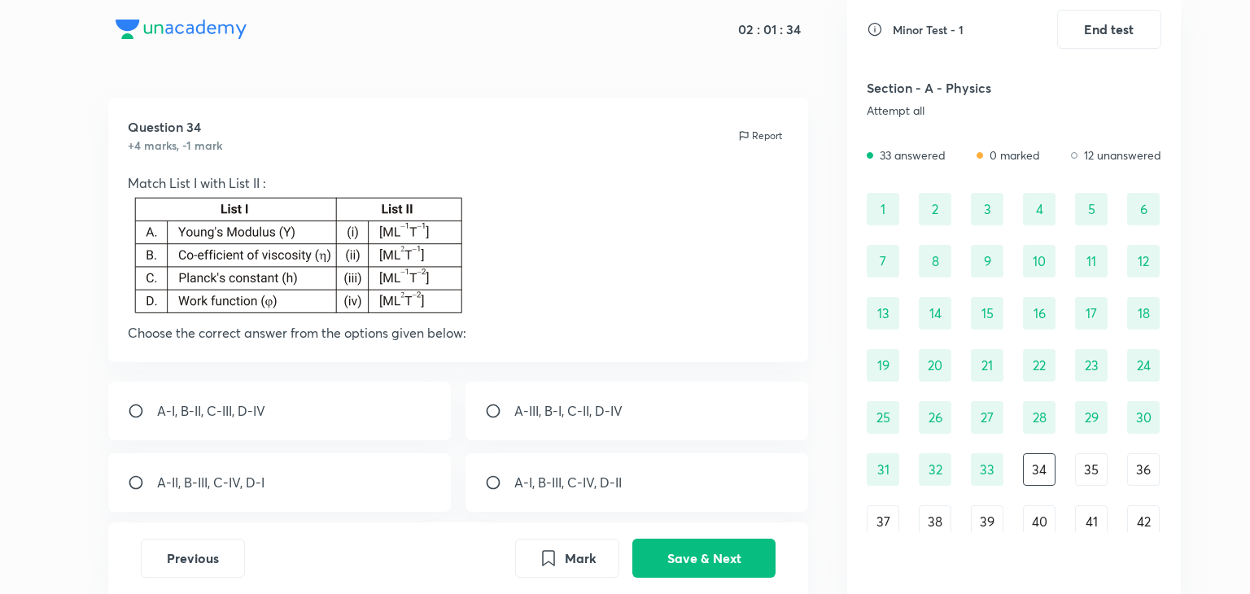
click at [531, 413] on p "A-III, B-I, C-II, D-IV" at bounding box center [568, 411] width 108 height 20
radio input "true"
click at [692, 556] on button "Save & Next" at bounding box center [703, 556] width 143 height 39
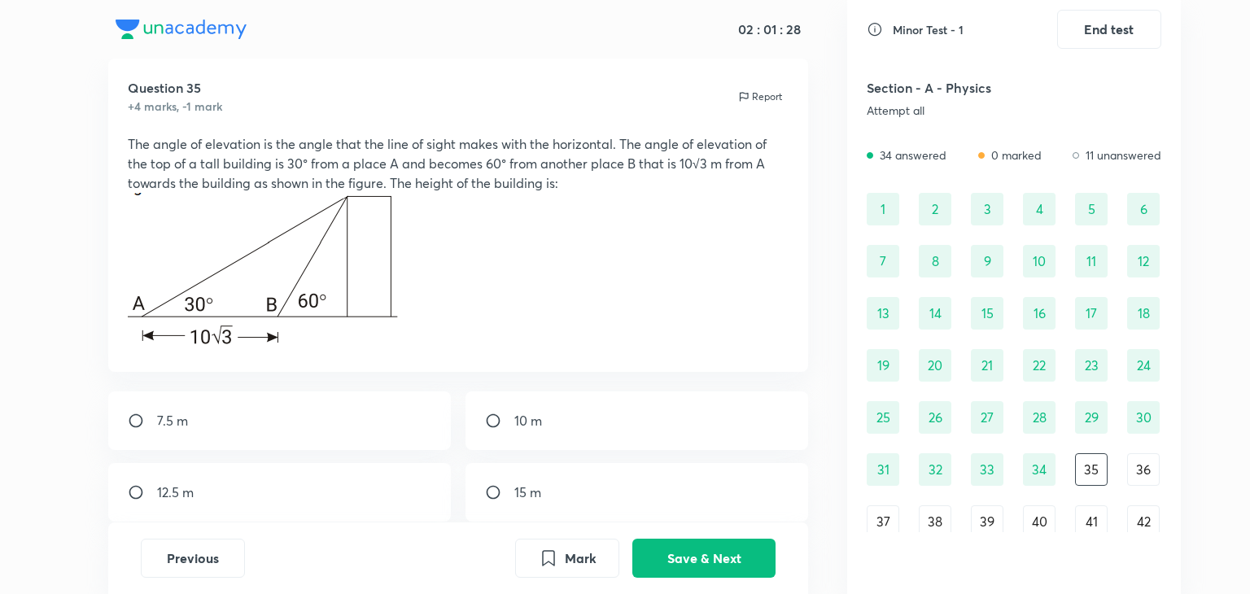
scroll to position [38, 0]
click at [646, 501] on div "15 m" at bounding box center [637, 493] width 343 height 59
radio input "true"
click at [685, 558] on button "Save & Next" at bounding box center [703, 556] width 143 height 39
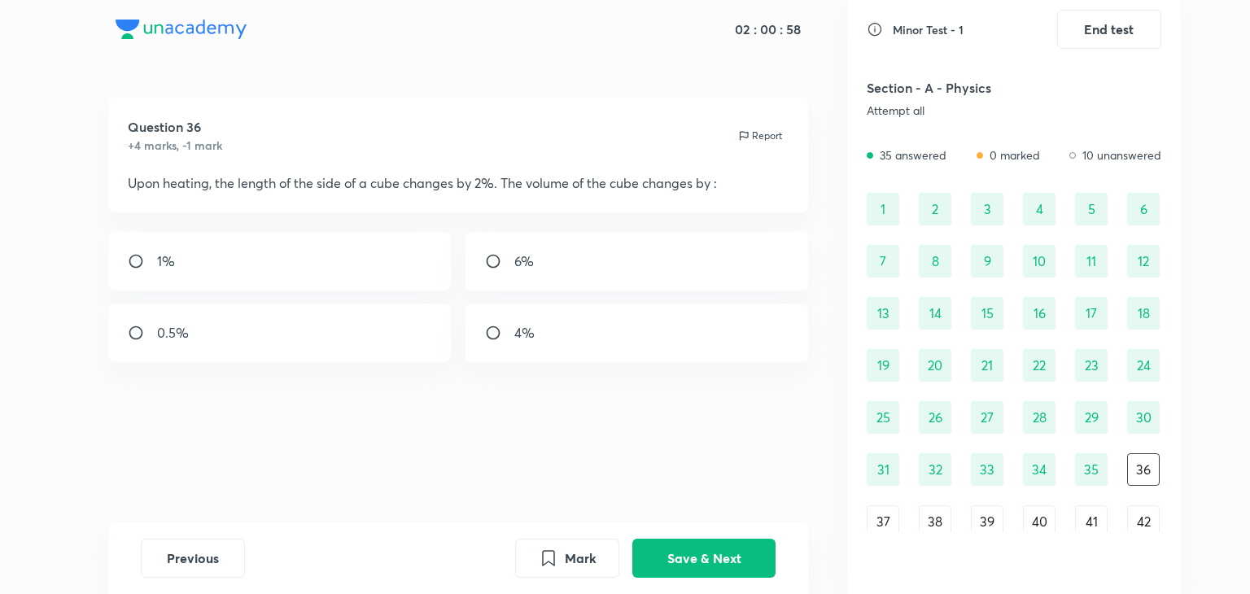
click at [719, 278] on div "6%" at bounding box center [637, 261] width 343 height 59
radio input "true"
click at [707, 558] on button "Save & Next" at bounding box center [703, 556] width 143 height 39
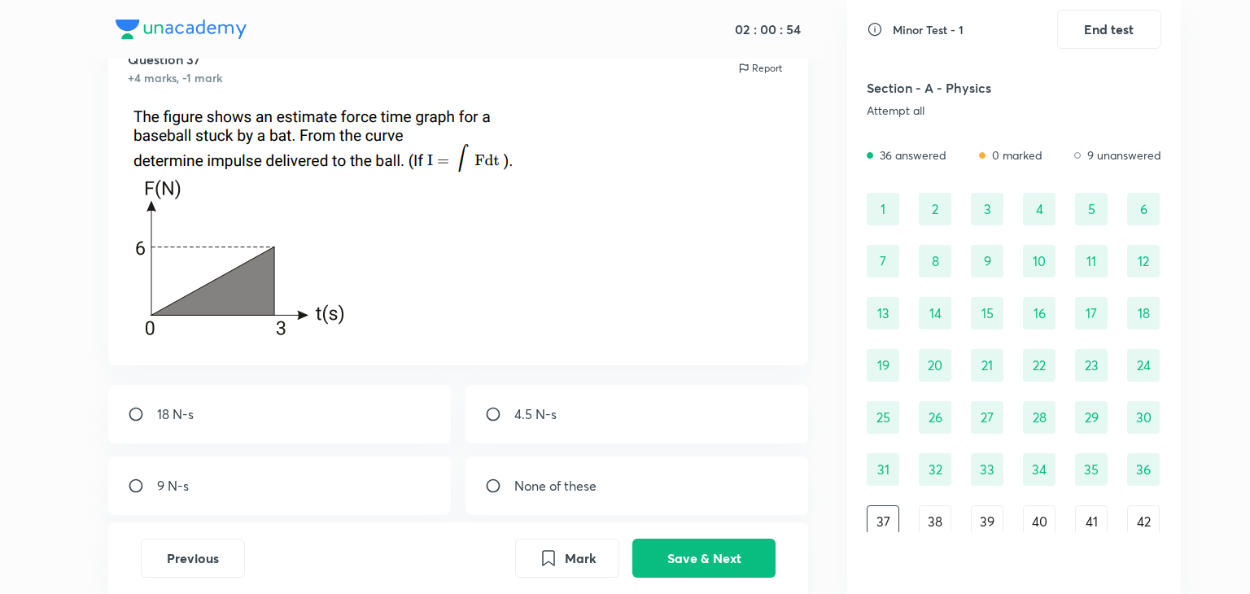
scroll to position [68, 0]
click at [300, 499] on div "9 N-s" at bounding box center [279, 486] width 343 height 59
radio input "true"
click at [665, 554] on button "Save & Next" at bounding box center [703, 556] width 143 height 39
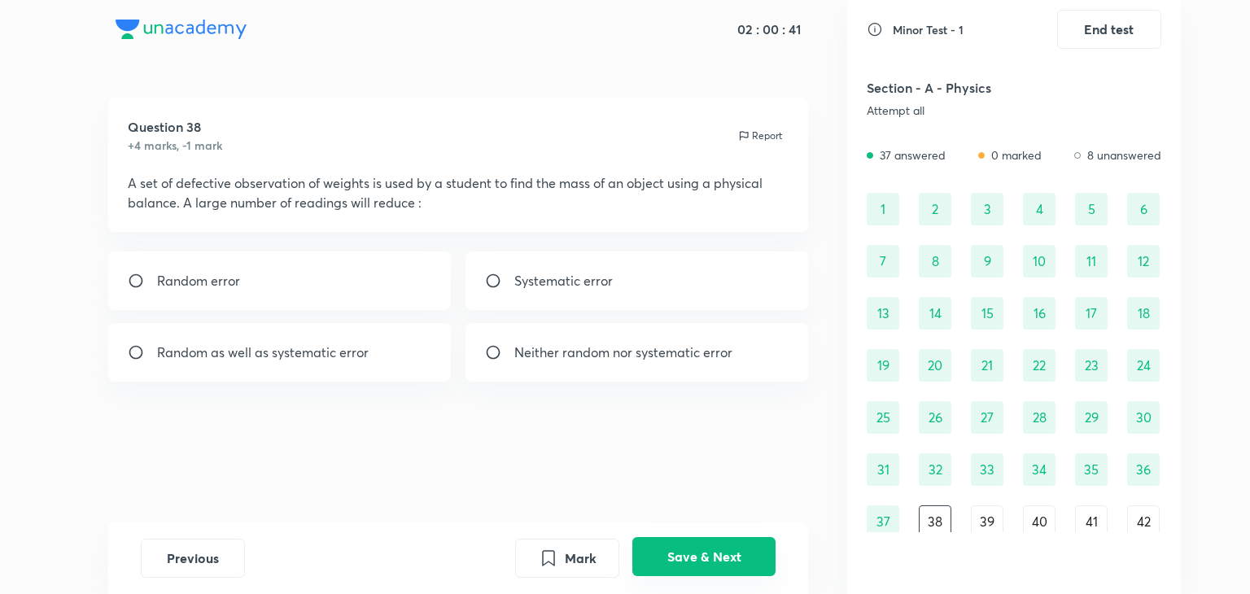
scroll to position [0, 0]
click at [163, 287] on p "Random error" at bounding box center [198, 281] width 83 height 20
radio input "true"
click at [692, 546] on button "Save & Next" at bounding box center [703, 556] width 143 height 39
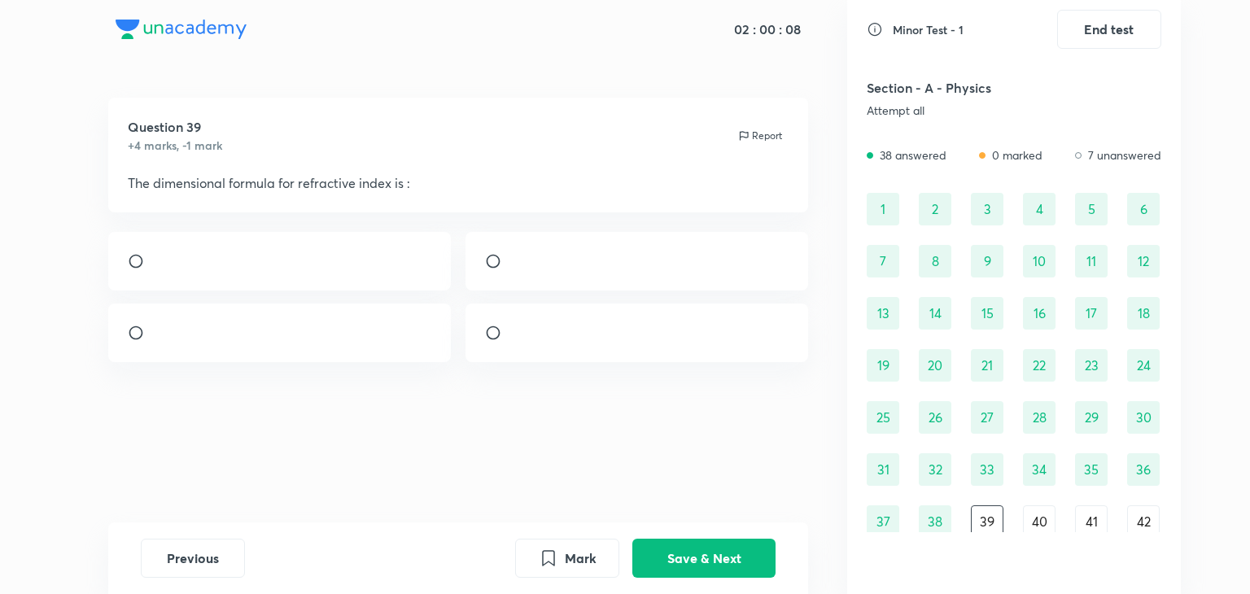
click at [515, 266] on img at bounding box center [514, 265] width 1 height 1
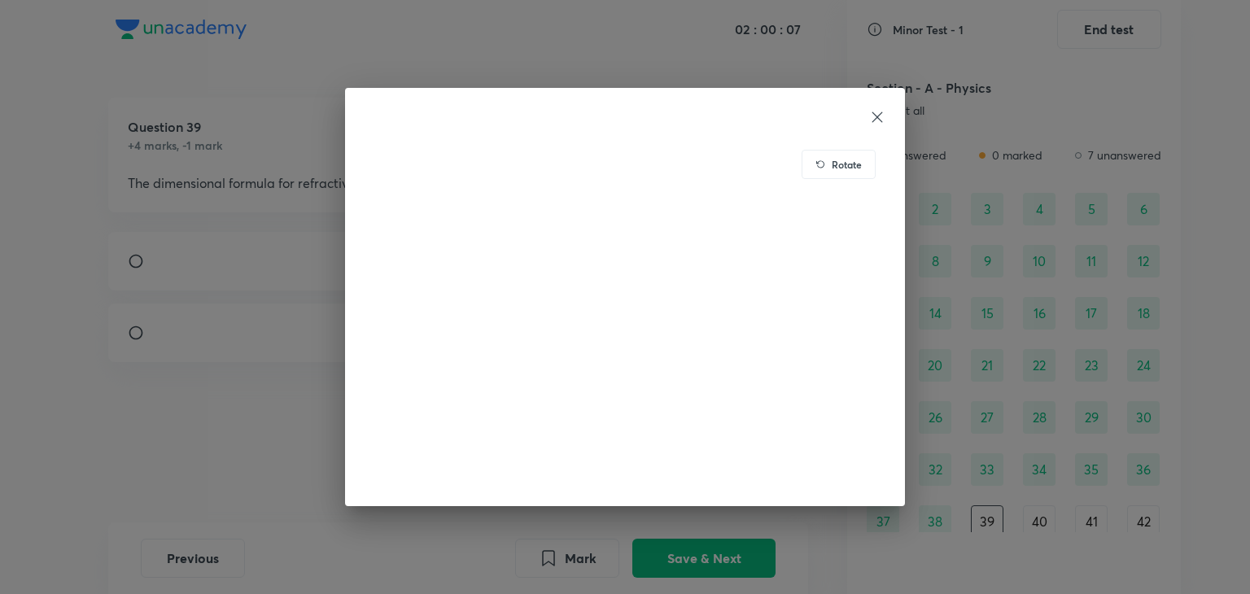
drag, startPoint x: 137, startPoint y: 431, endPoint x: 312, endPoint y: 386, distance: 180.6
click at [312, 386] on div "Rotate" at bounding box center [625, 297] width 1250 height 594
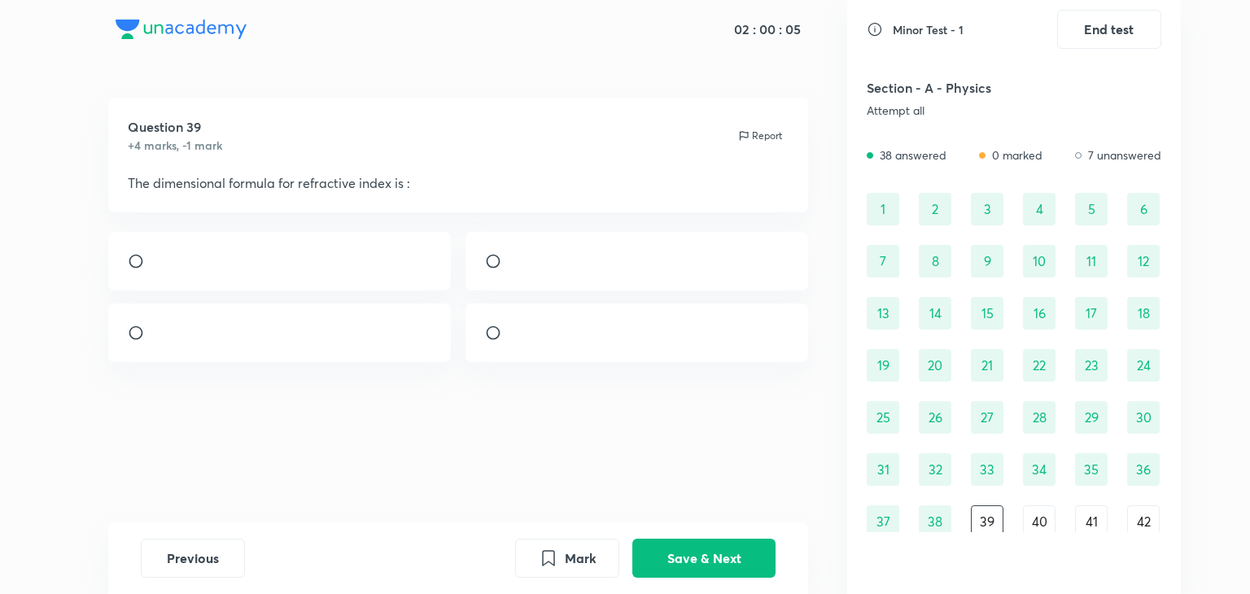
click at [496, 264] on input "radio" at bounding box center [499, 261] width 29 height 16
radio input "true"
click at [692, 546] on button "Save & Next" at bounding box center [703, 556] width 143 height 39
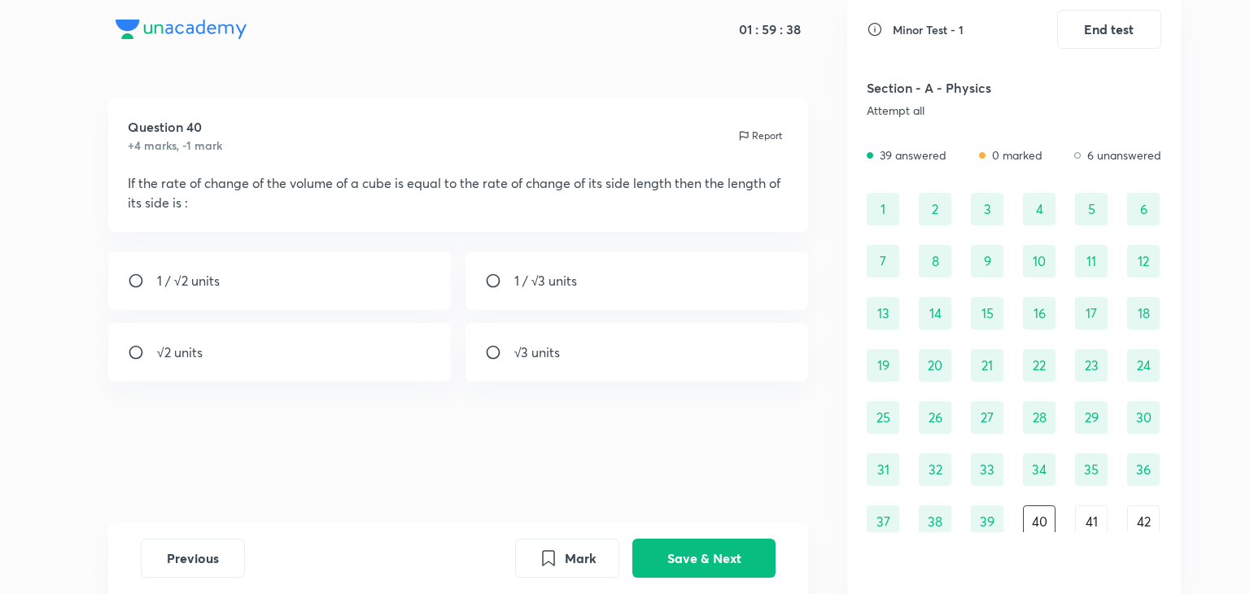
click at [555, 283] on p "1 / √3 units" at bounding box center [545, 281] width 63 height 20
radio input "true"
click at [679, 548] on button "Save & Next" at bounding box center [703, 556] width 143 height 39
click at [361, 367] on div "9.98 m" at bounding box center [279, 352] width 343 height 59
radio input "true"
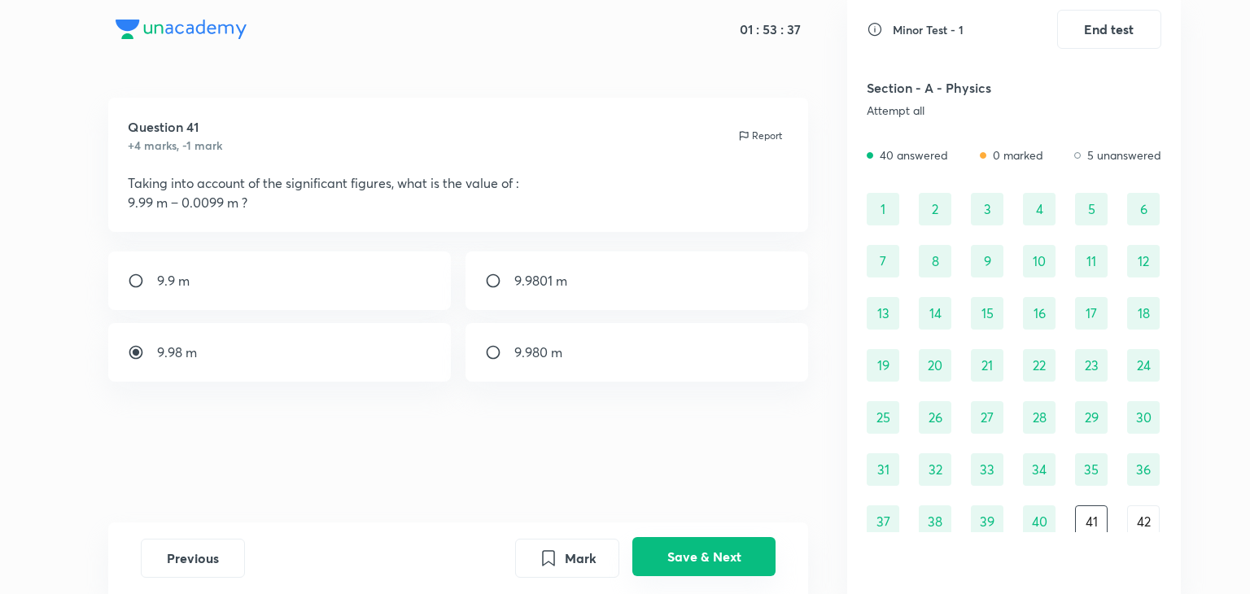
click at [703, 554] on button "Save & Next" at bounding box center [703, 556] width 143 height 39
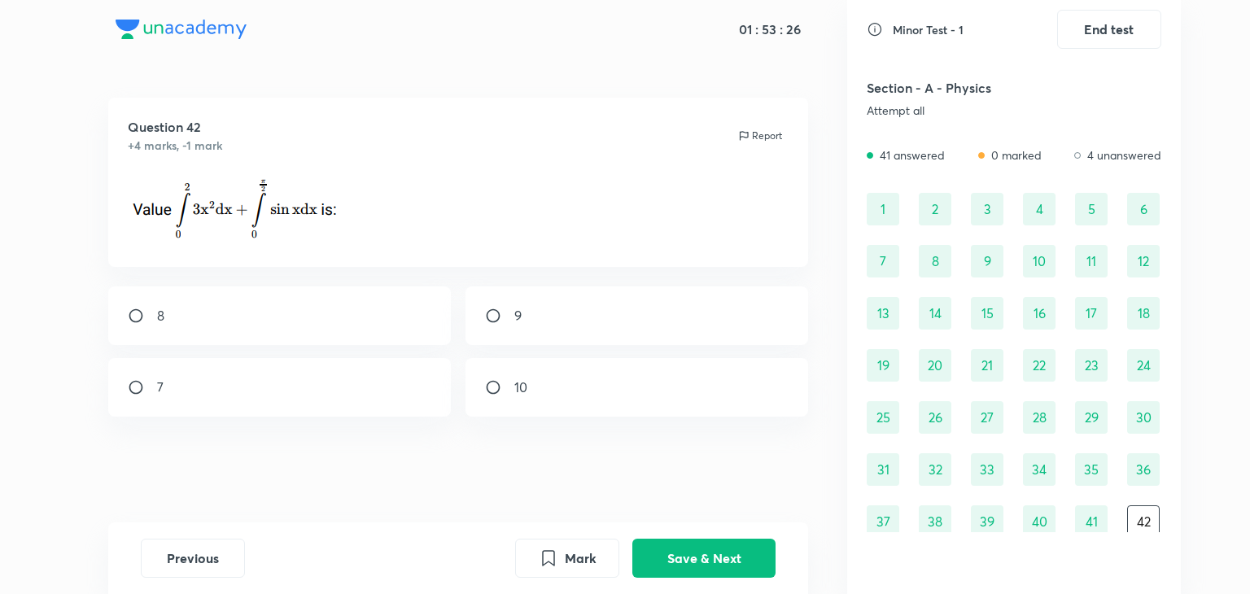
drag, startPoint x: 570, startPoint y: 320, endPoint x: 690, endPoint y: 484, distance: 203.8
click at [728, 524] on div "01 : 53 : 26 Question 42 +4 marks, -1 mark Report 8 9 7 10 Previous Mark Save &…" at bounding box center [458, 297] width 778 height 594
click at [495, 317] on input "radio" at bounding box center [499, 316] width 29 height 16
radio input "true"
click at [700, 559] on button "Save & Next" at bounding box center [703, 556] width 143 height 39
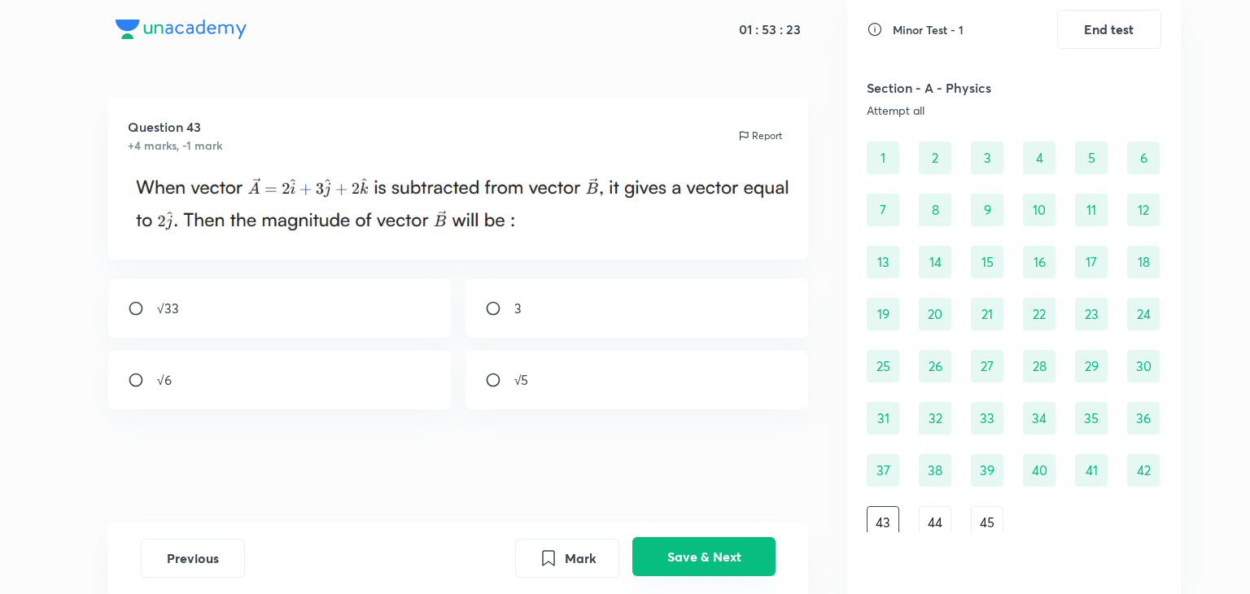
scroll to position [58, 0]
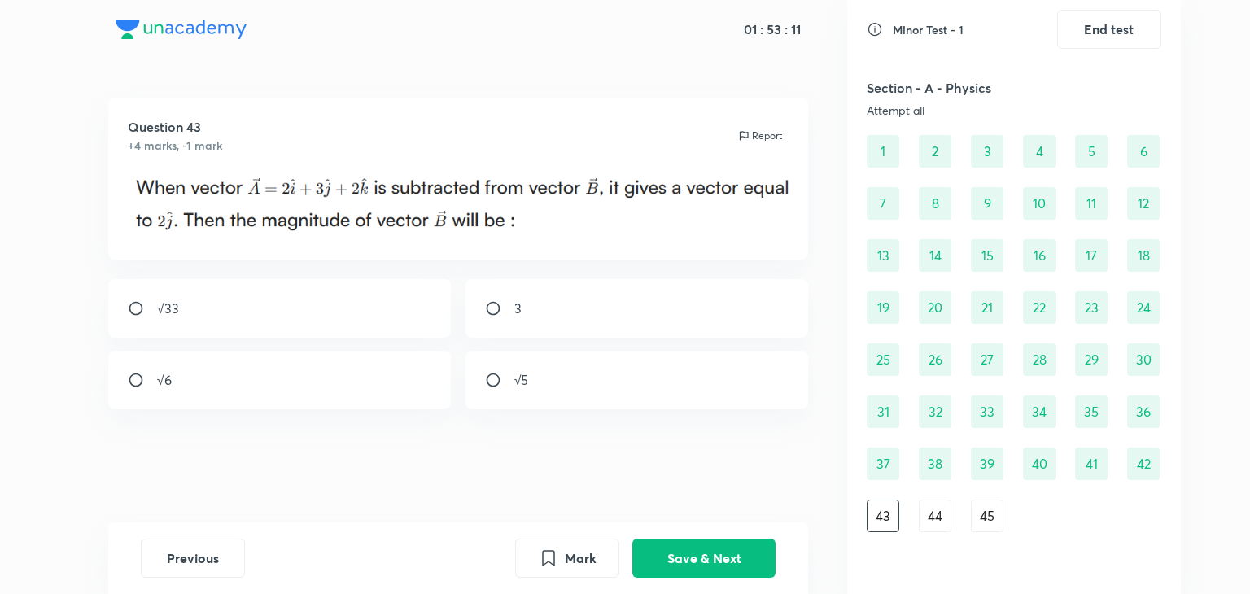
click at [426, 309] on div "√33" at bounding box center [279, 308] width 343 height 59
radio input "true"
click at [685, 573] on button "Save & Next" at bounding box center [703, 556] width 143 height 39
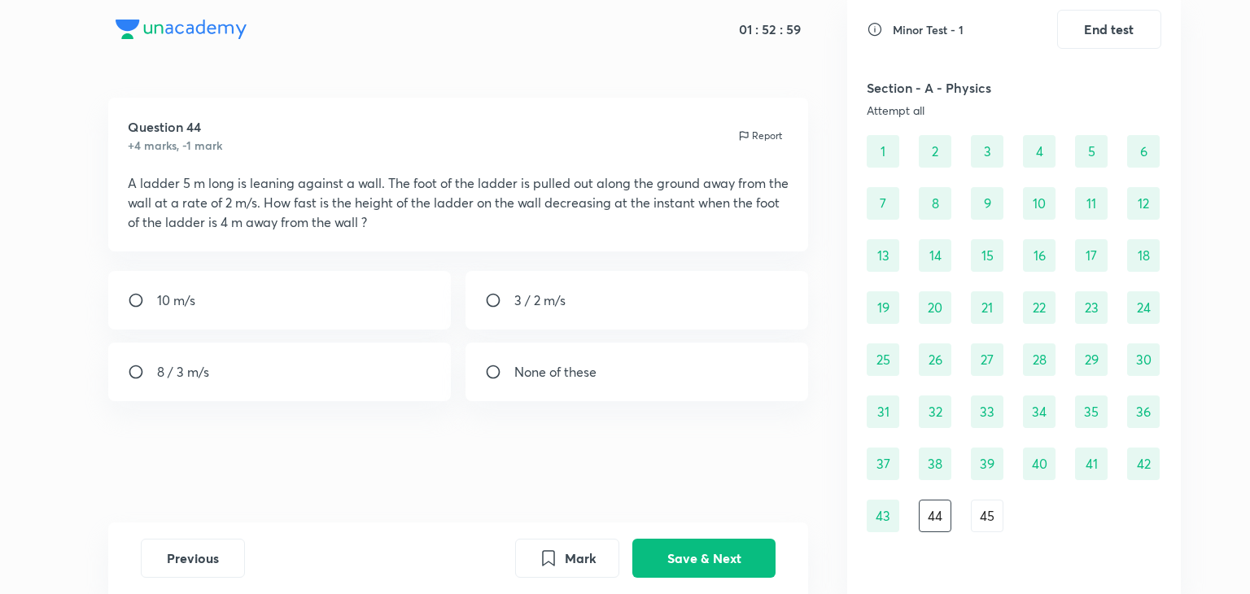
click at [360, 370] on div "8 / 3 m/s" at bounding box center [279, 372] width 343 height 59
radio input "true"
click at [743, 558] on button "Save & Next" at bounding box center [703, 556] width 143 height 39
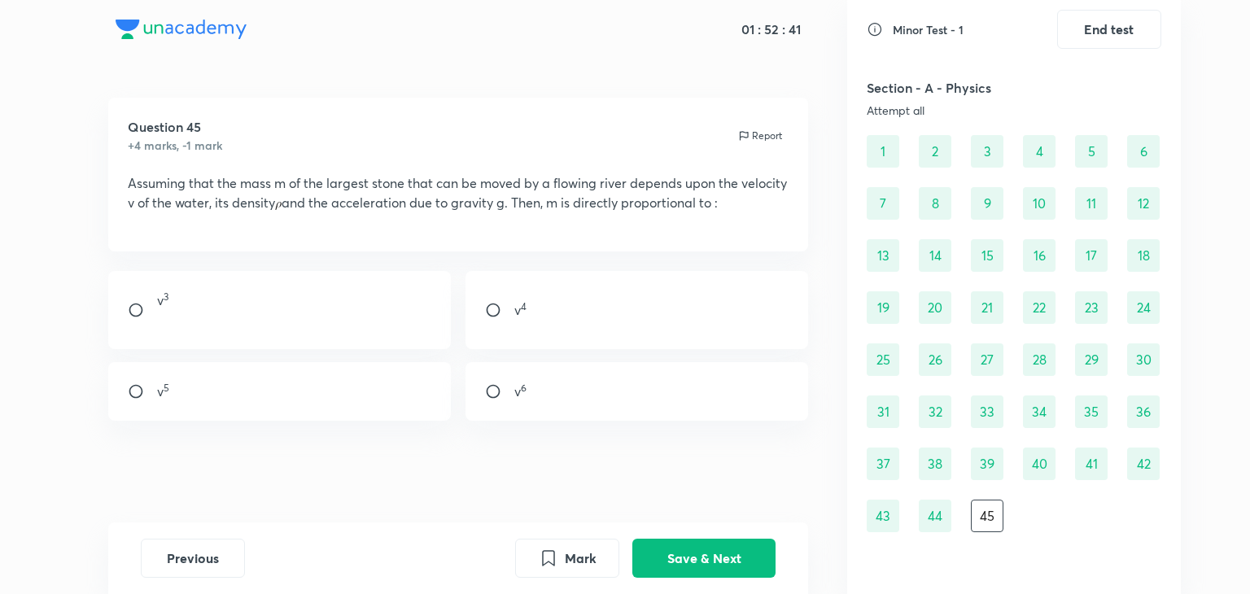
click at [559, 393] on div "v 6" at bounding box center [637, 391] width 343 height 59
radio input "true"
click at [683, 551] on button "Save & Next" at bounding box center [703, 556] width 143 height 39
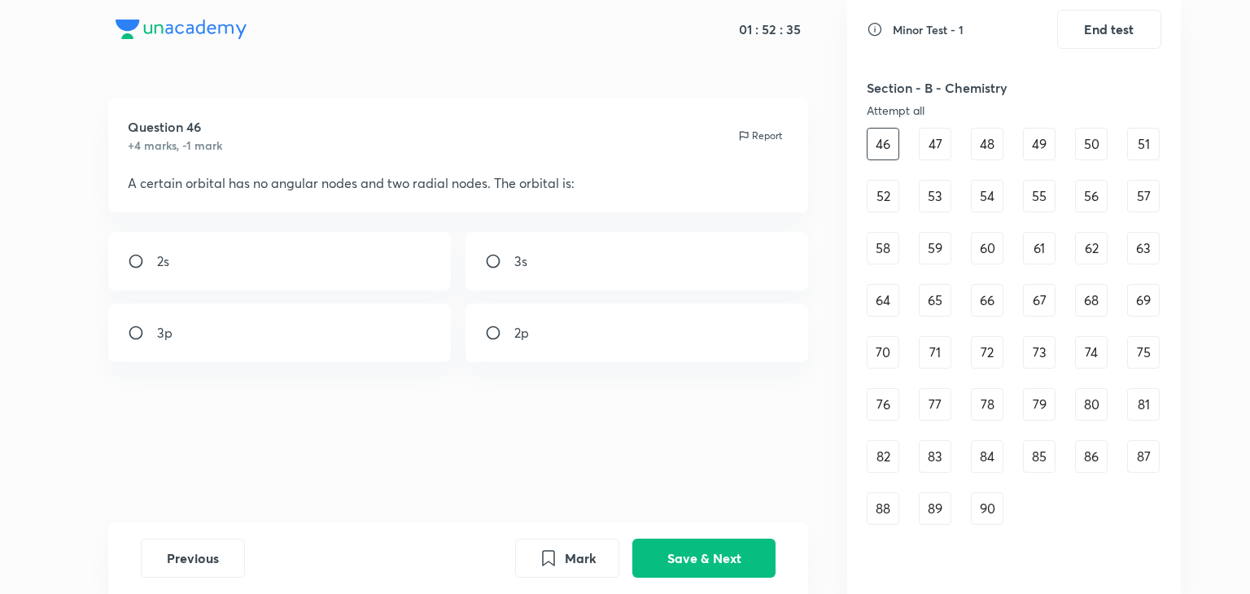
scroll to position [608, 0]
click at [289, 418] on div "Question 46 +4 marks, -1 mark Report A certain orbital has no angular nodes and…" at bounding box center [458, 310] width 778 height 425
click at [518, 278] on div "3s" at bounding box center [637, 261] width 343 height 59
radio input "true"
click at [713, 550] on button "Save & Next" at bounding box center [703, 556] width 143 height 39
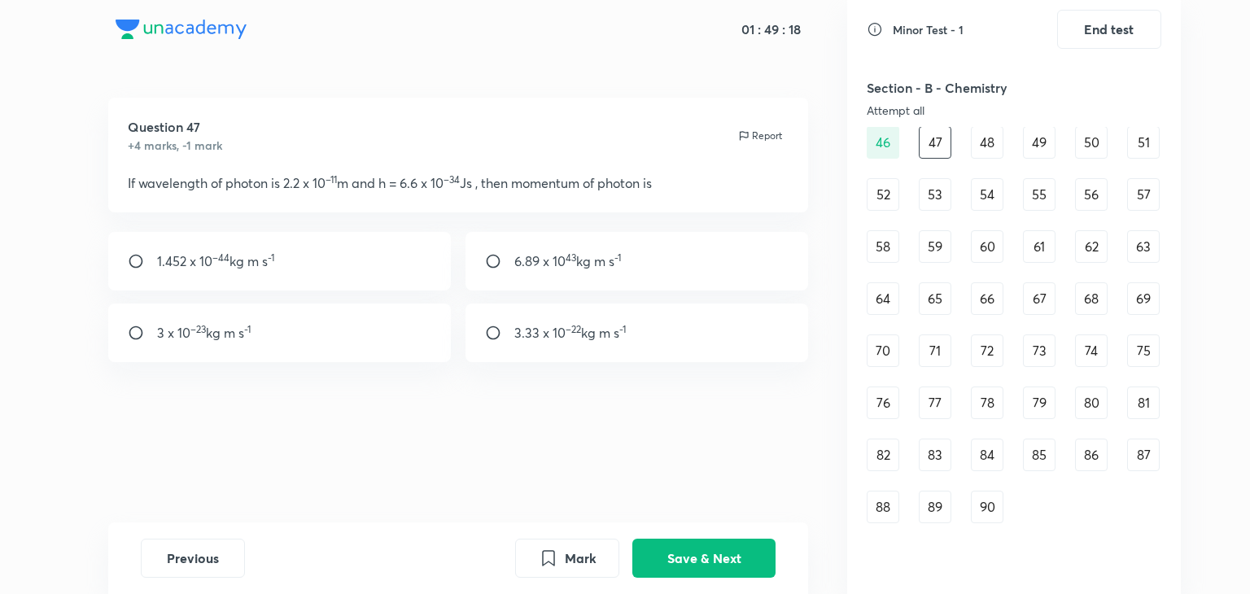
click at [280, 340] on div "3 x 10 –23 kg m s -1" at bounding box center [279, 333] width 343 height 59
radio input "true"
click at [693, 553] on button "Save & Next" at bounding box center [703, 556] width 143 height 39
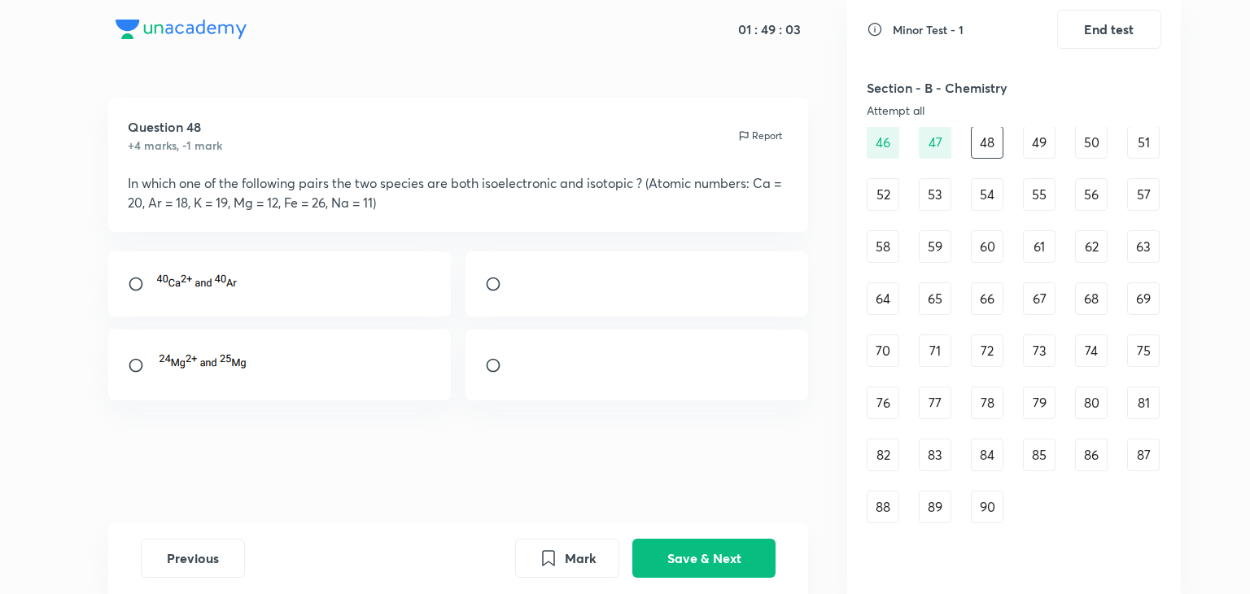
click at [549, 301] on div at bounding box center [637, 283] width 343 height 65
radio input "true"
click at [708, 580] on div "Previous Mark Save & Next" at bounding box center [458, 559] width 701 height 72
click at [696, 554] on button "Save & Next" at bounding box center [703, 556] width 143 height 39
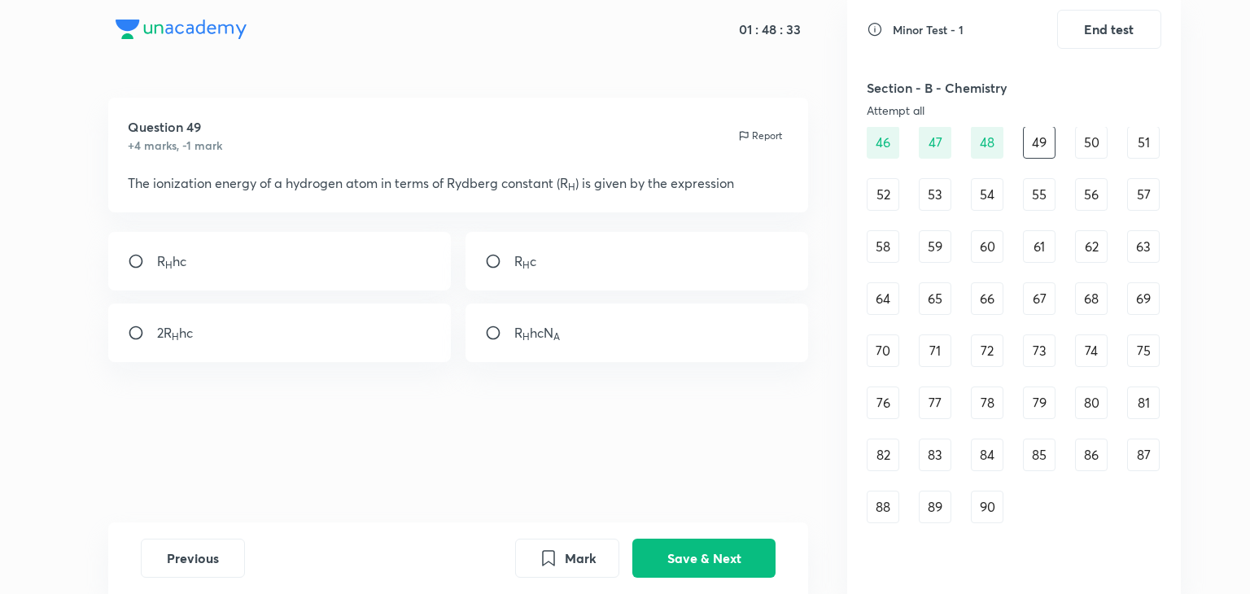
click at [322, 265] on div "R H hc" at bounding box center [279, 261] width 343 height 59
radio input "true"
click at [719, 554] on button "Save & Next" at bounding box center [703, 556] width 143 height 39
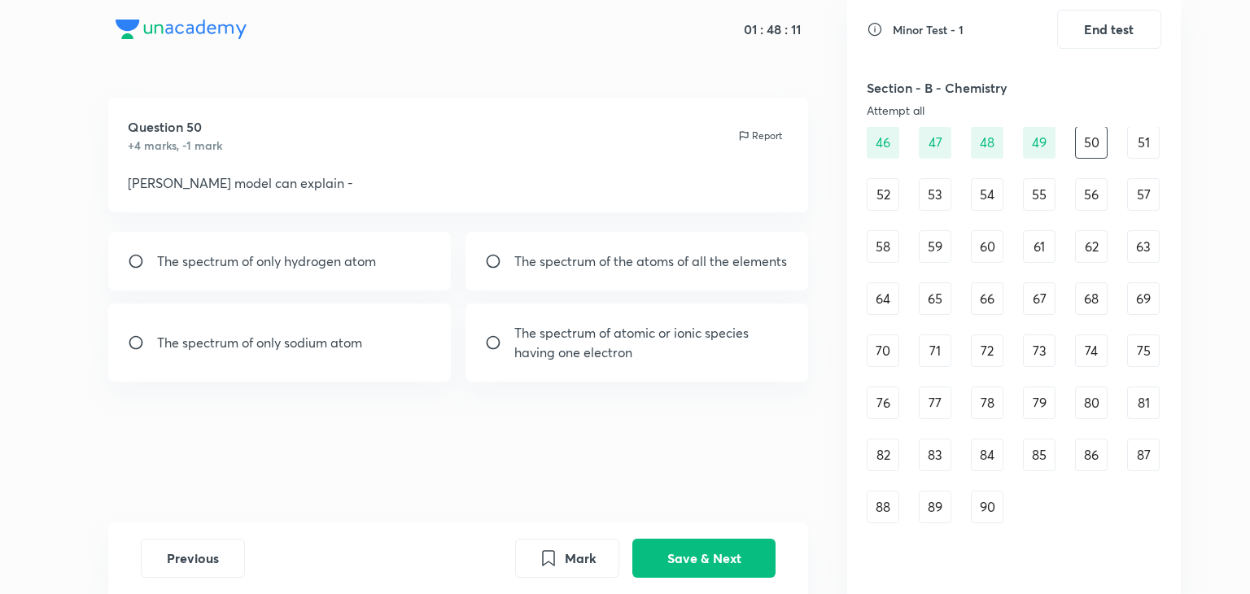
click at [169, 265] on p "The spectrum of only hydrogen atom" at bounding box center [266, 261] width 219 height 20
radio input "true"
click at [699, 566] on button "Save & Next" at bounding box center [703, 556] width 143 height 39
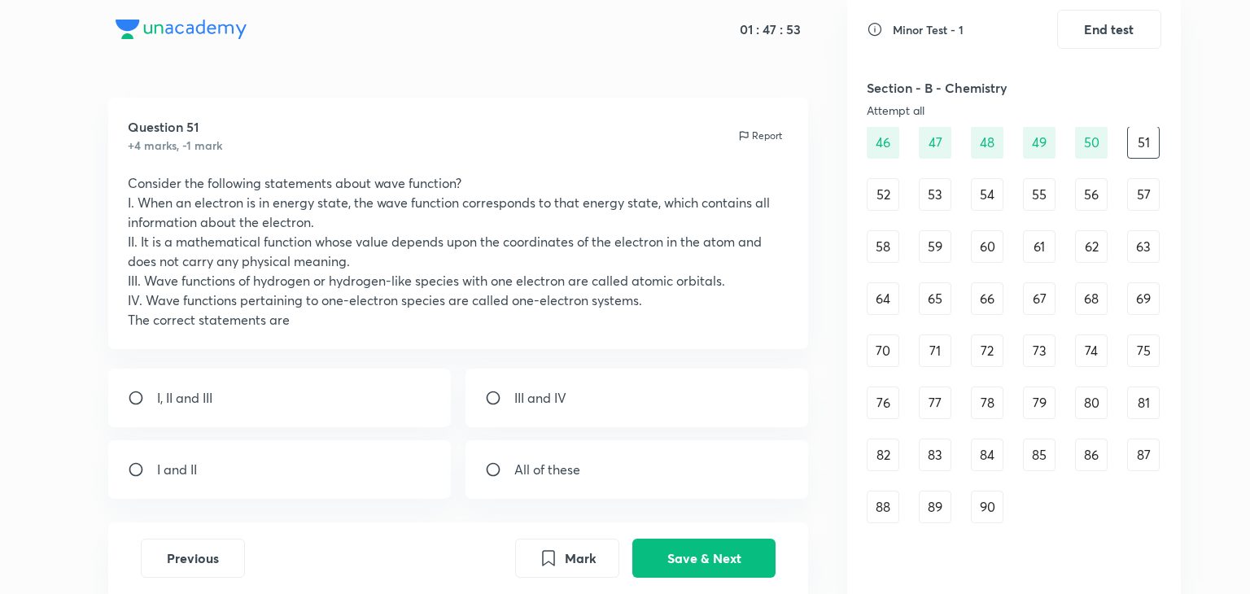
click at [384, 409] on div "I, II and III" at bounding box center [279, 398] width 343 height 59
radio input "true"
click at [696, 546] on button "Save & Next" at bounding box center [703, 556] width 143 height 39
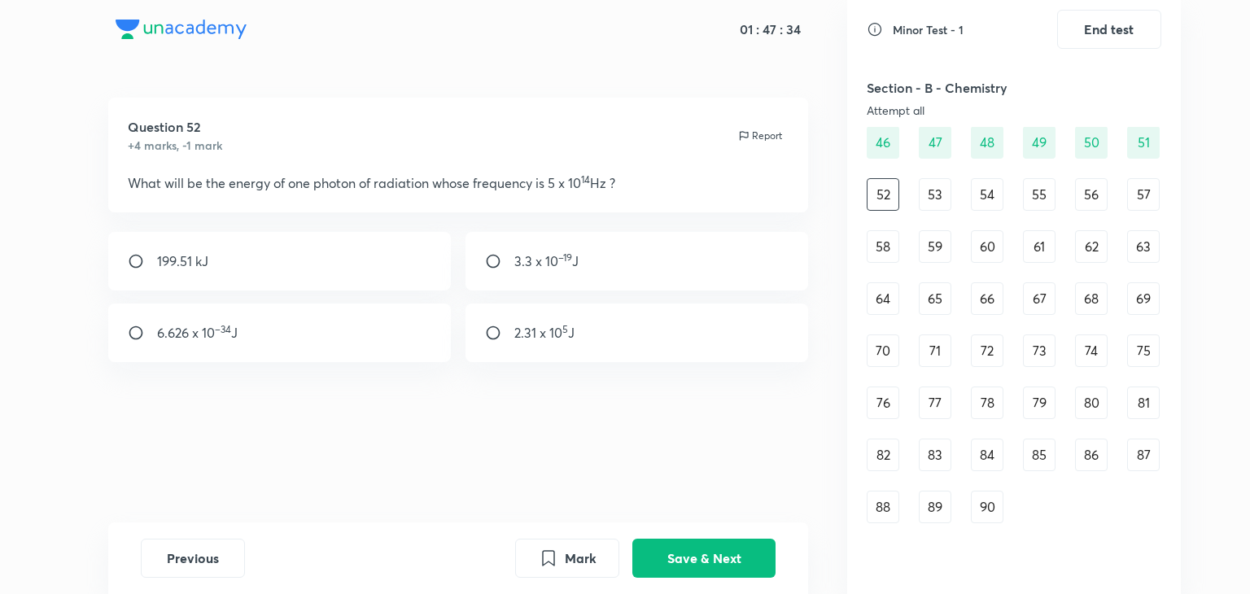
click at [563, 268] on p "3.3 x 10 –19 J" at bounding box center [546, 261] width 64 height 20
radio input "true"
click at [707, 554] on button "Save & Next" at bounding box center [703, 556] width 143 height 39
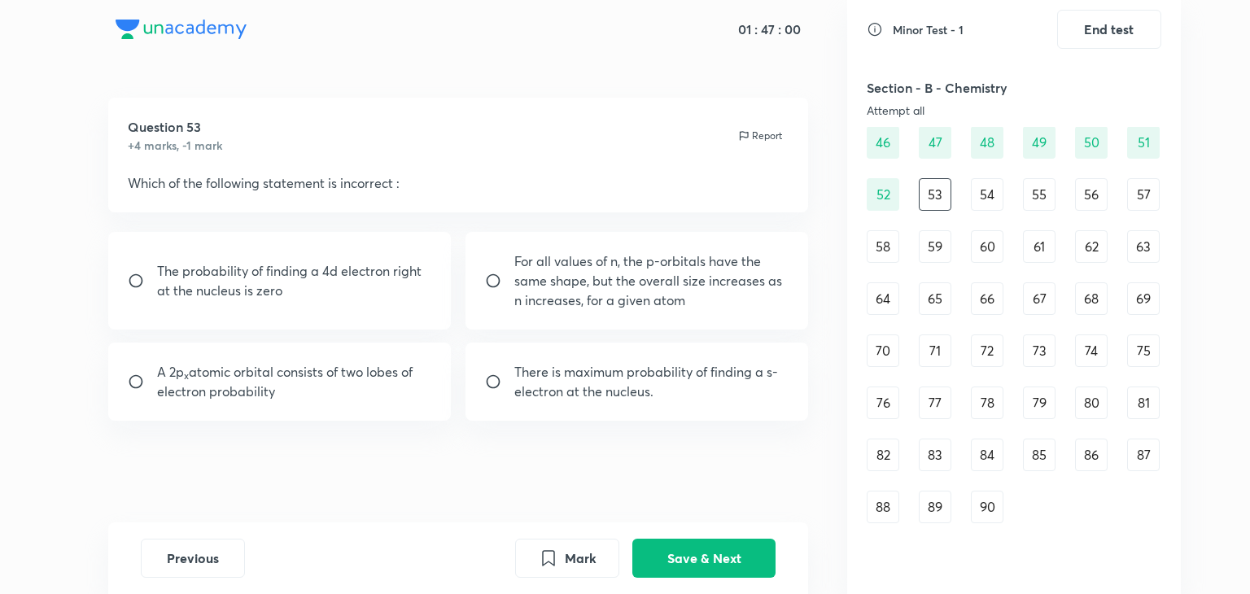
click at [420, 297] on p "The probability of finding a 4d electron right at the nucleus is zero" at bounding box center [294, 280] width 275 height 39
radio input "true"
click at [737, 544] on button "Save & Next" at bounding box center [703, 556] width 143 height 39
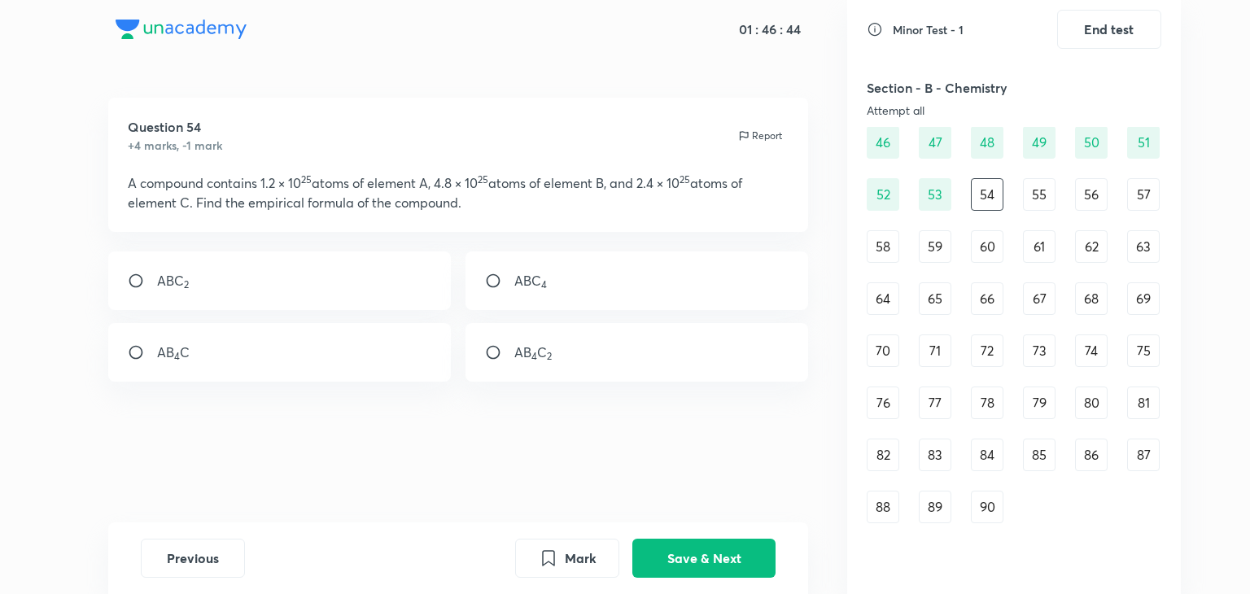
click at [615, 357] on div "AB 4 C 2" at bounding box center [637, 352] width 343 height 59
radio input "true"
click at [746, 558] on button "Save & Next" at bounding box center [703, 556] width 143 height 39
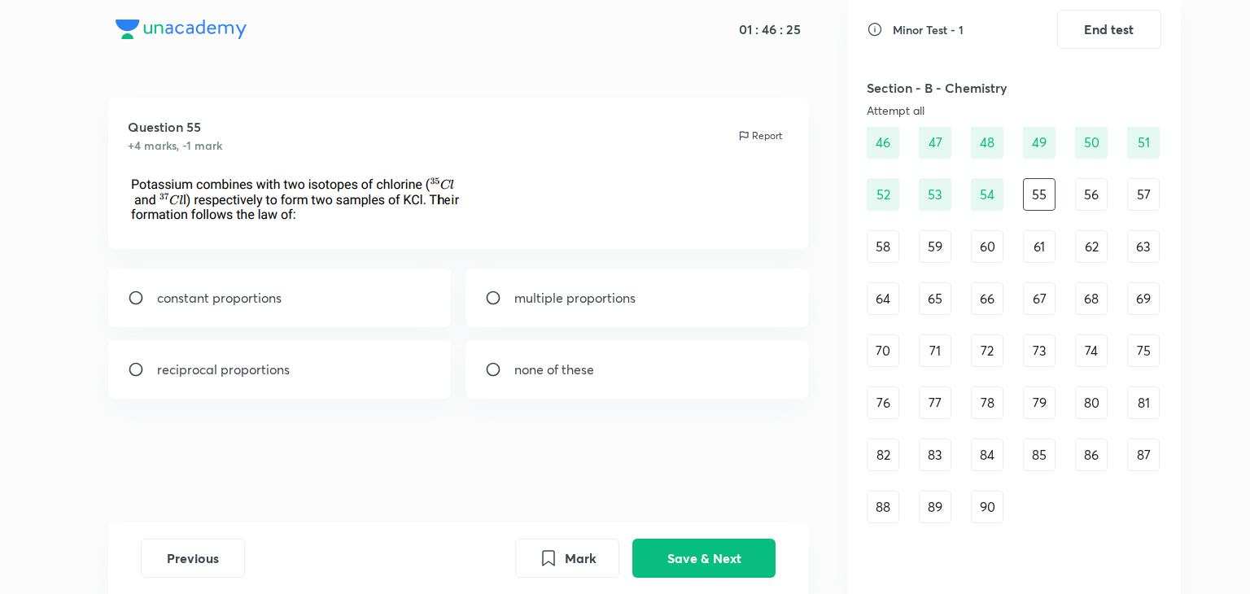
click at [527, 291] on p "multiple proportions" at bounding box center [574, 298] width 121 height 20
radio input "true"
click at [699, 549] on button "Save & Next" at bounding box center [703, 556] width 143 height 39
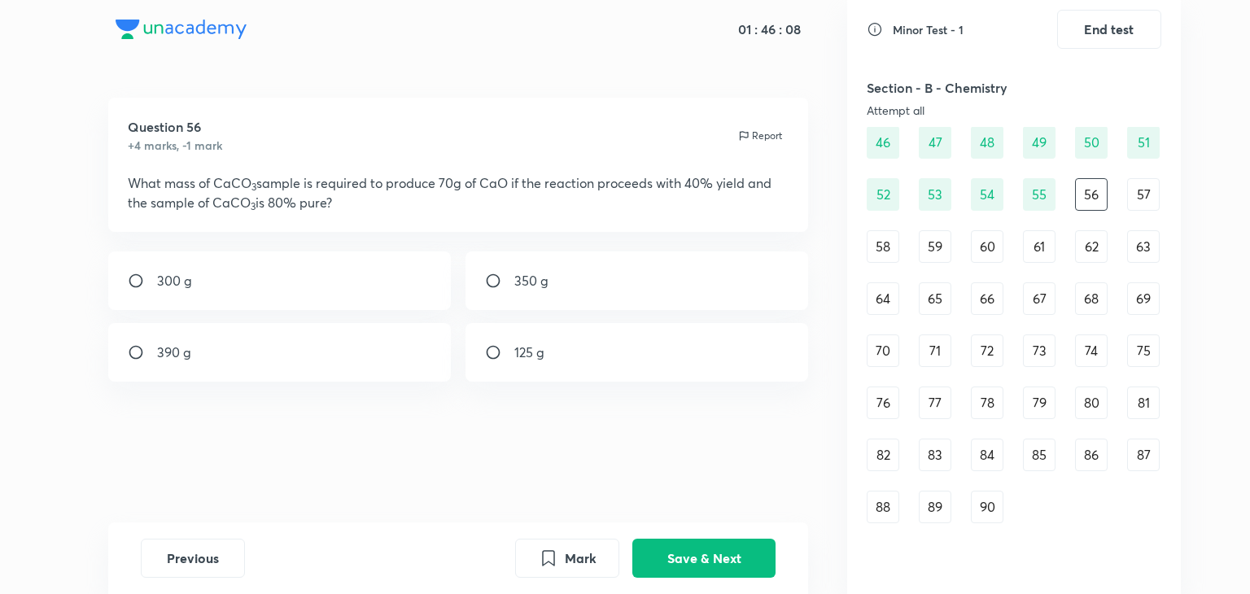
click at [326, 352] on div "390 g" at bounding box center [279, 352] width 343 height 59
radio input "true"
click at [690, 544] on button "Save & Next" at bounding box center [703, 556] width 143 height 39
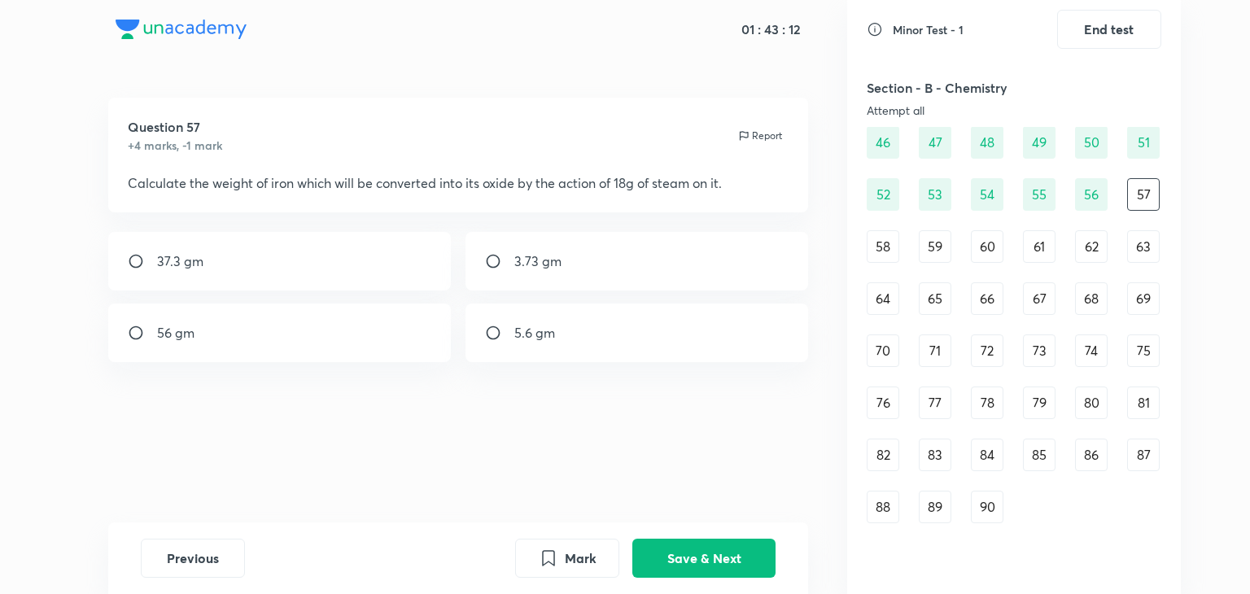
click at [331, 258] on div "37.3 gm" at bounding box center [279, 261] width 343 height 59
radio input "true"
click at [697, 547] on button "Save & Next" at bounding box center [703, 556] width 143 height 39
click at [539, 348] on div "1s" at bounding box center [637, 333] width 343 height 59
radio input "true"
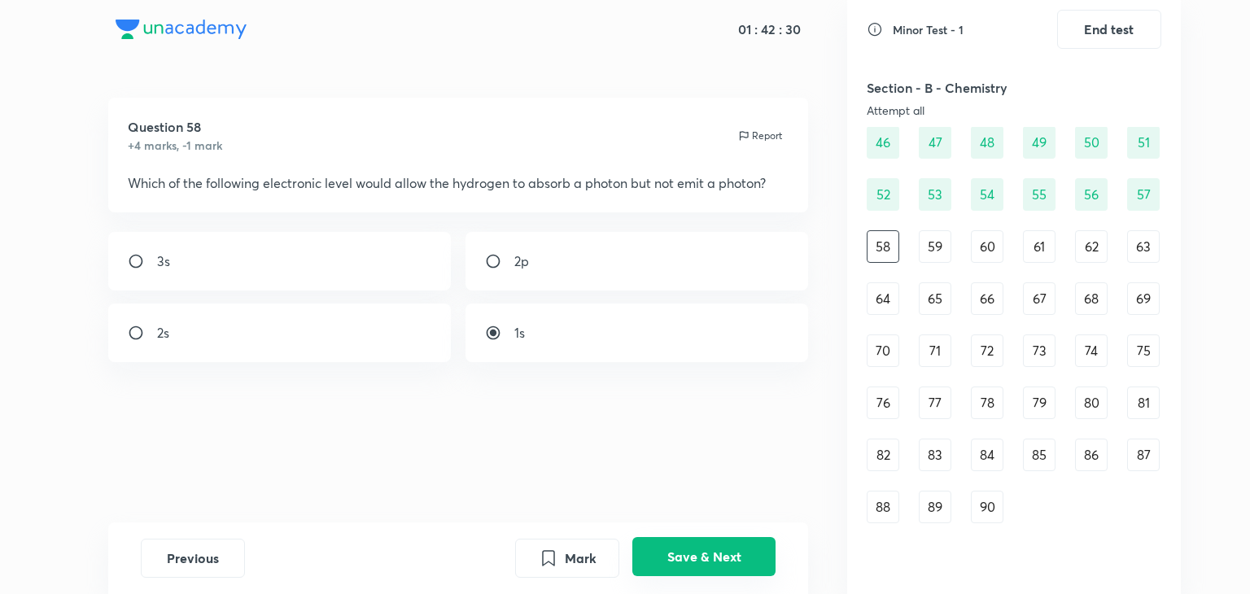
click at [697, 561] on button "Save & Next" at bounding box center [703, 556] width 143 height 39
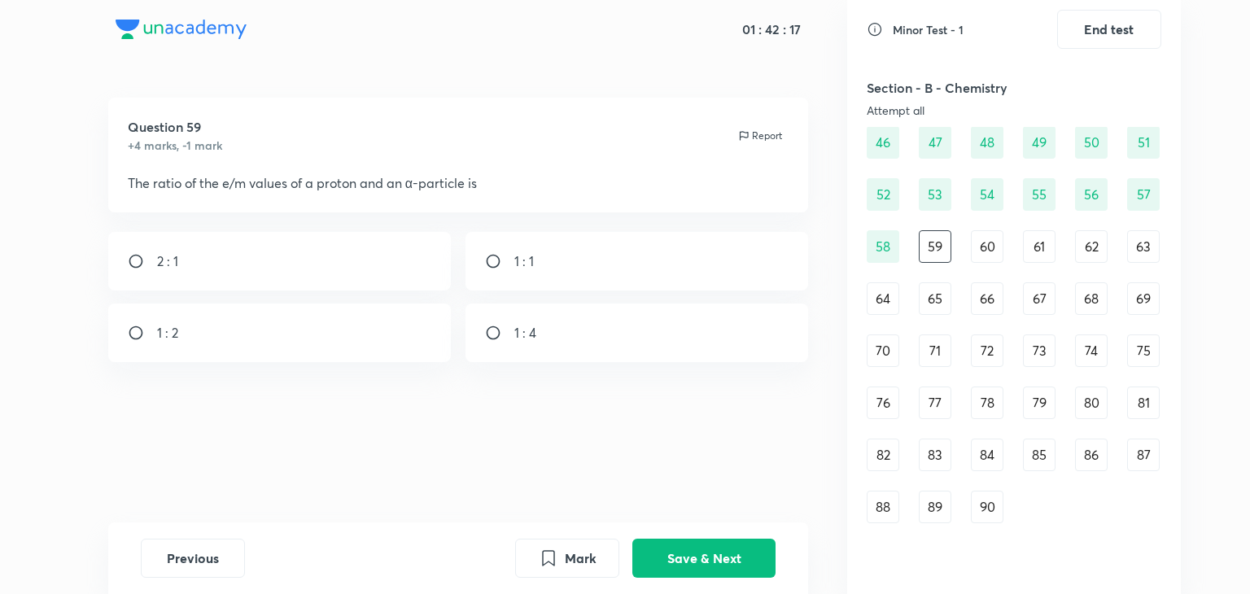
click at [374, 261] on div "2 : 1" at bounding box center [279, 261] width 343 height 59
radio input "true"
click at [664, 552] on button "Save & Next" at bounding box center [703, 556] width 143 height 39
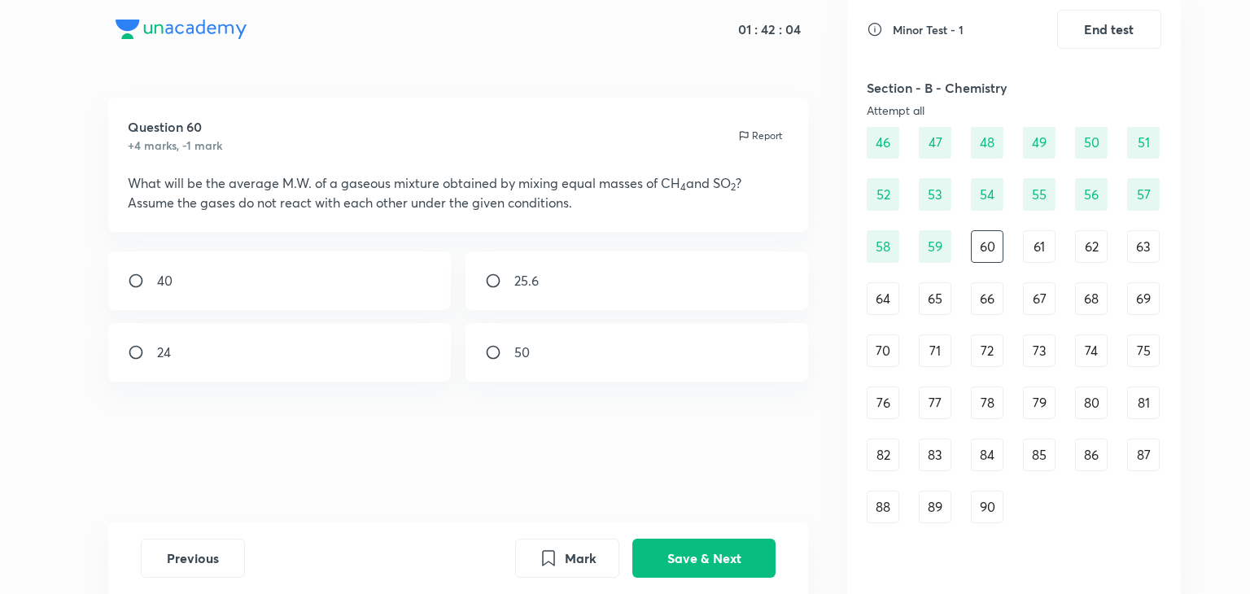
click at [623, 297] on div "25.6" at bounding box center [637, 280] width 343 height 59
radio input "true"
click at [736, 558] on button "Save & Next" at bounding box center [703, 556] width 143 height 39
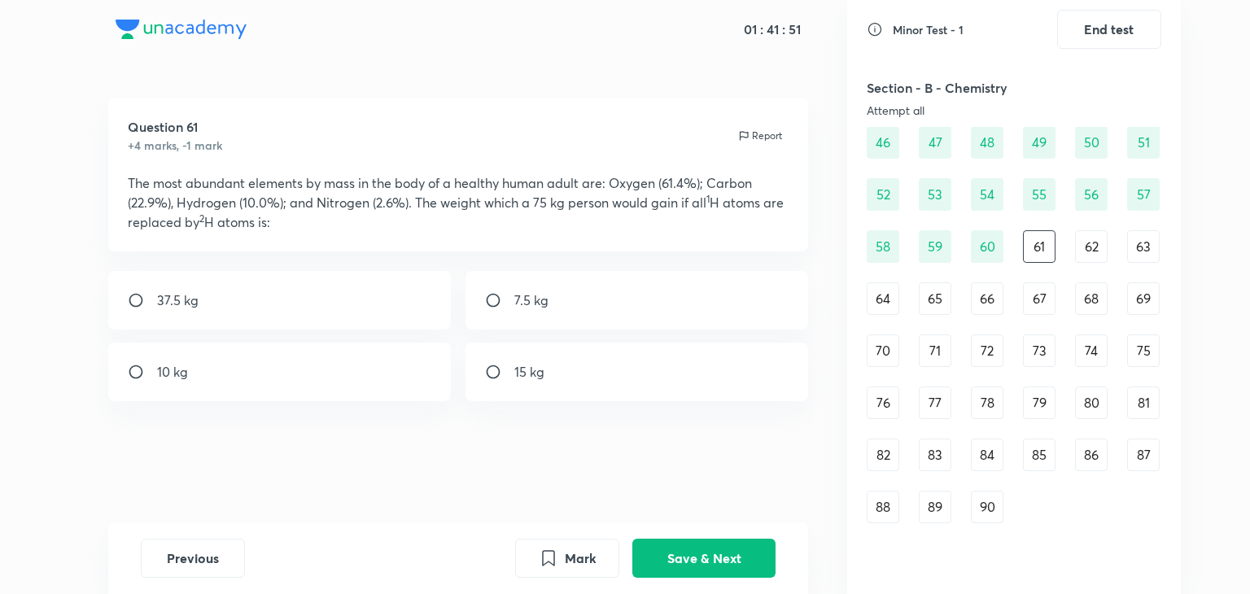
click at [577, 307] on div "7.5 kg" at bounding box center [637, 300] width 343 height 59
radio input "true"
click at [693, 564] on button "Save & Next" at bounding box center [703, 556] width 143 height 39
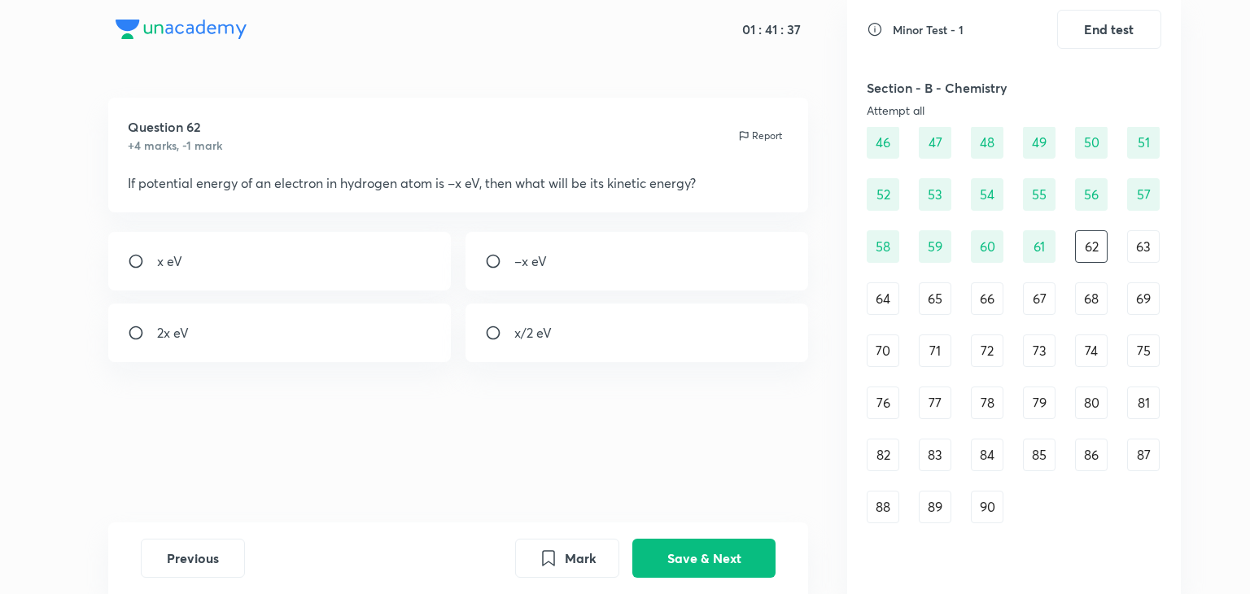
click at [687, 348] on div "x/2 eV" at bounding box center [637, 333] width 343 height 59
radio input "true"
click at [725, 551] on button "Save & Next" at bounding box center [703, 556] width 143 height 39
click at [650, 339] on div "2" at bounding box center [637, 333] width 343 height 59
radio input "true"
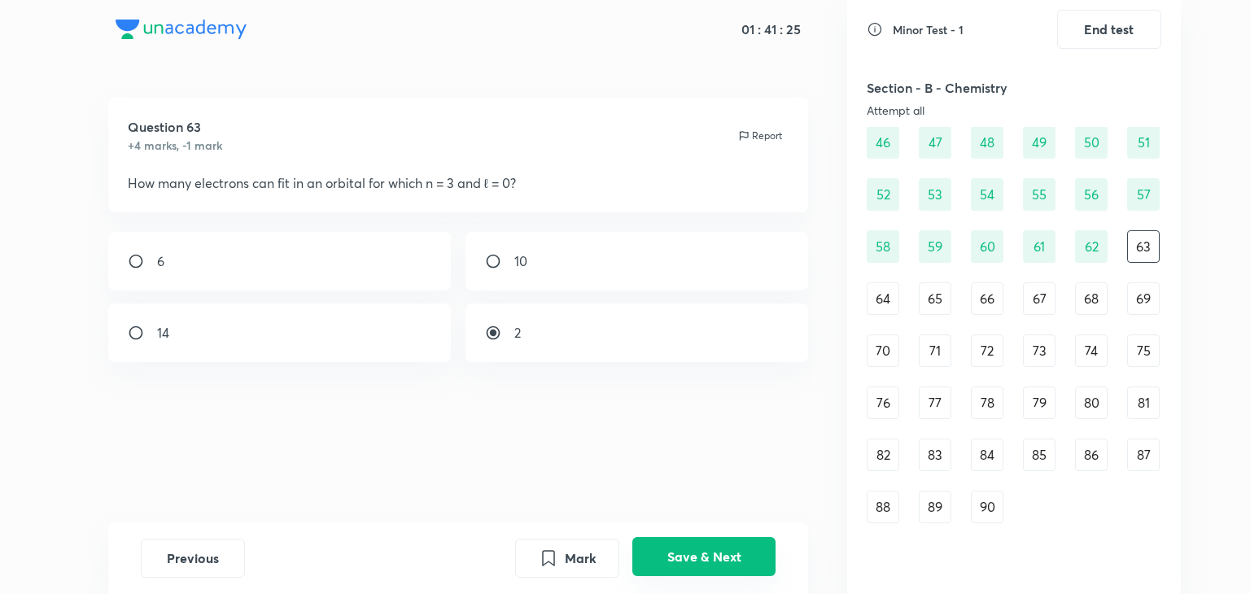
click at [716, 563] on button "Save & Next" at bounding box center [703, 556] width 143 height 39
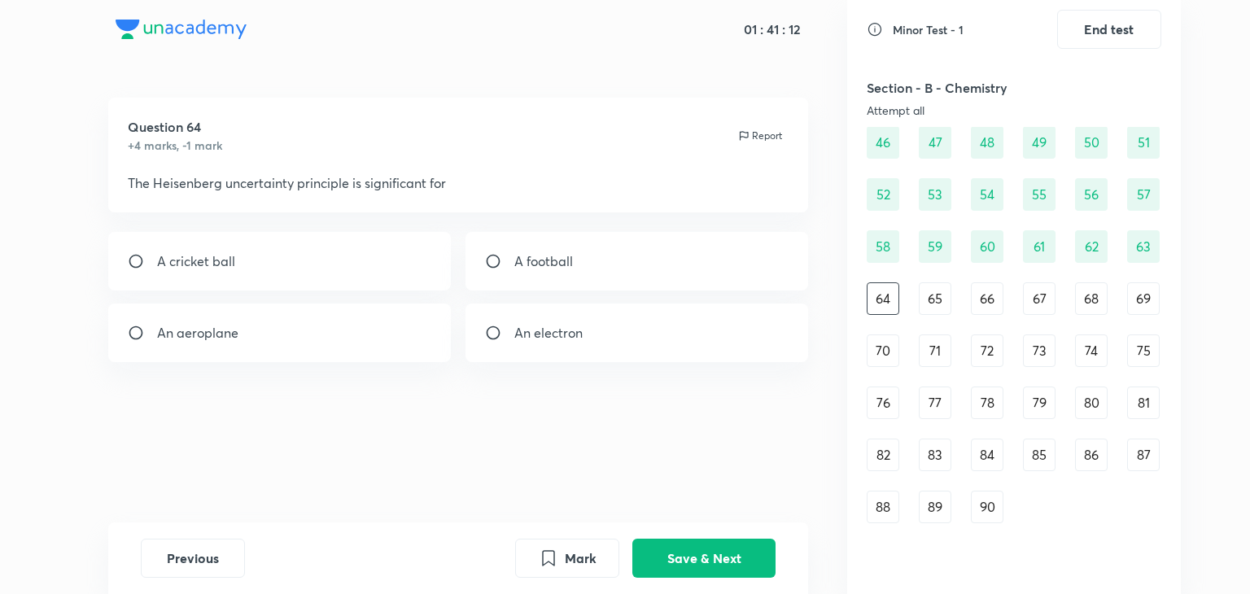
click at [716, 342] on div "An electron" at bounding box center [637, 333] width 343 height 59
radio input "true"
click at [728, 559] on button "Save & Next" at bounding box center [703, 556] width 143 height 39
click at [335, 248] on div at bounding box center [279, 261] width 343 height 59
click at [515, 338] on img at bounding box center [514, 337] width 1 height 1
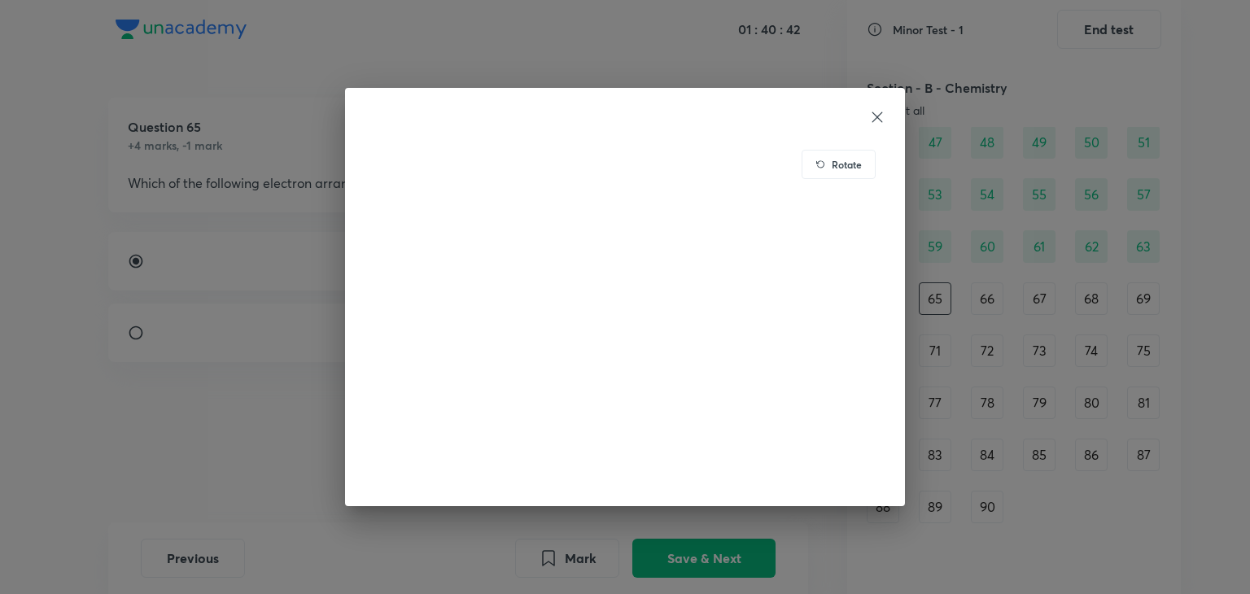
click at [876, 124] on icon at bounding box center [877, 117] width 16 height 16
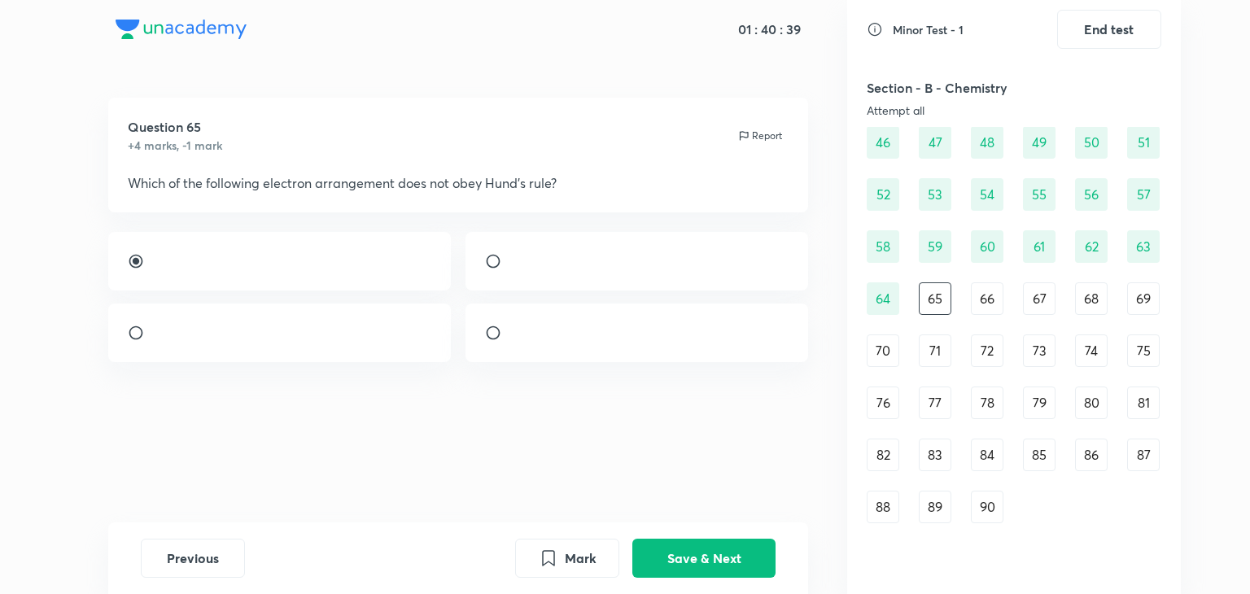
click at [274, 345] on div at bounding box center [279, 333] width 343 height 59
radio input "false"
radio input "true"
click at [693, 546] on button "Save & Next" at bounding box center [703, 556] width 143 height 39
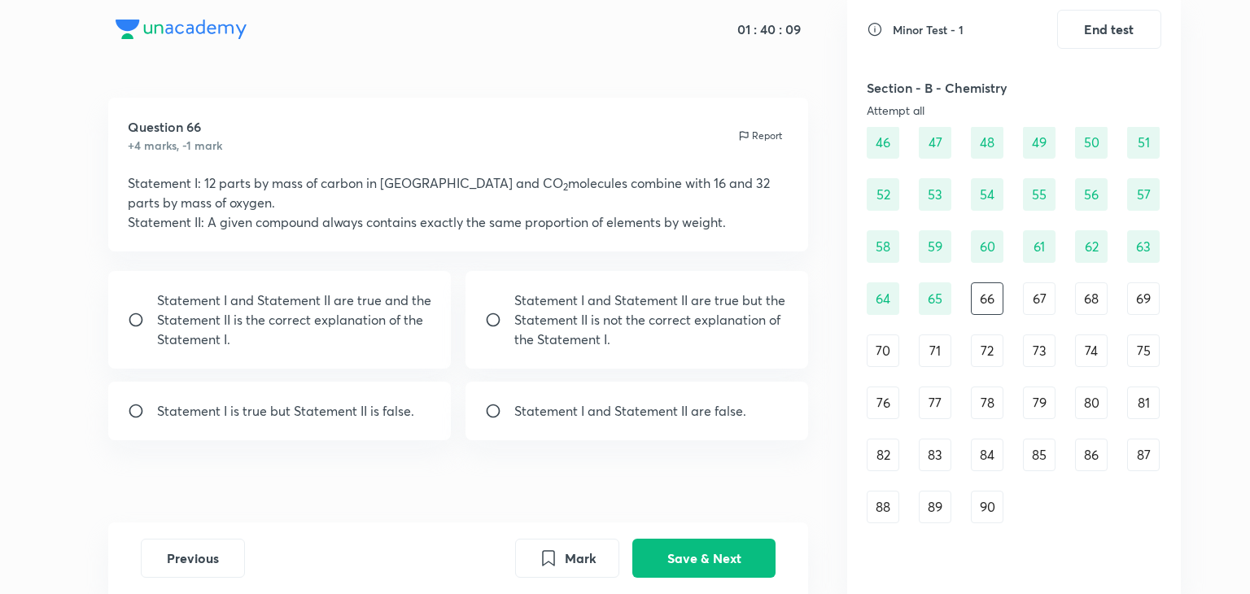
click at [388, 330] on p "Statement I and Statement II are true and the Statement II is the correct expla…" at bounding box center [294, 320] width 275 height 59
radio input "true"
click at [665, 555] on button "Save & Next" at bounding box center [703, 556] width 143 height 39
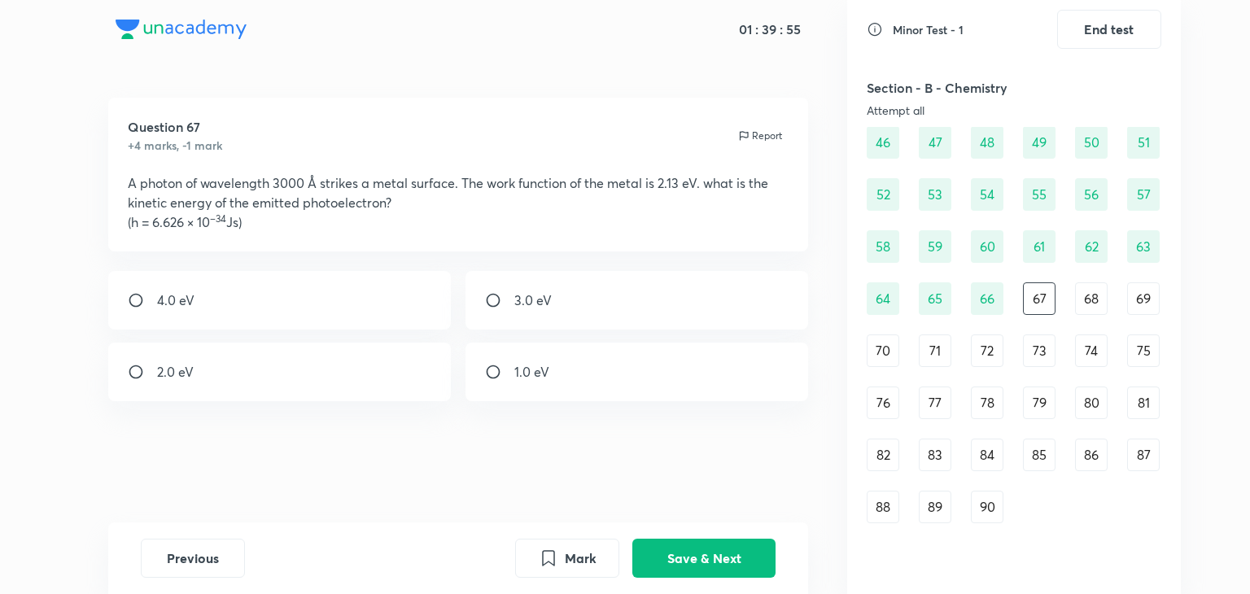
click at [326, 352] on div "2.0 eV" at bounding box center [279, 372] width 343 height 59
radio input "true"
click at [750, 560] on button "Save & Next" at bounding box center [703, 556] width 143 height 39
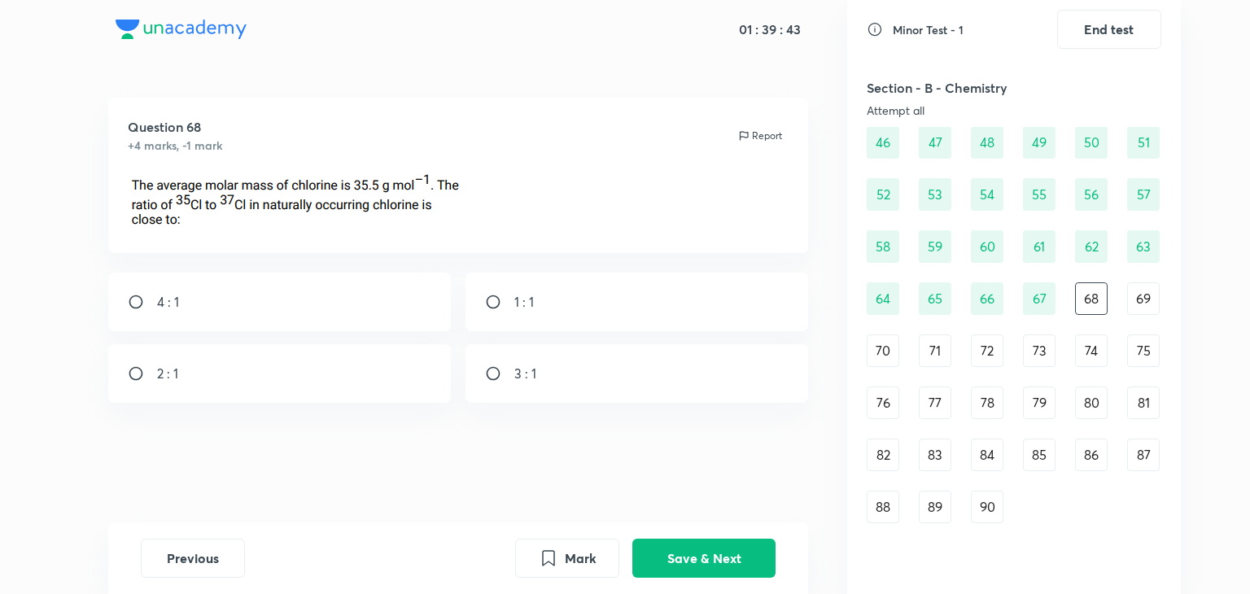
click at [549, 375] on div "3 : 1" at bounding box center [637, 373] width 343 height 59
radio input "true"
click at [693, 564] on button "Save & Next" at bounding box center [703, 556] width 143 height 39
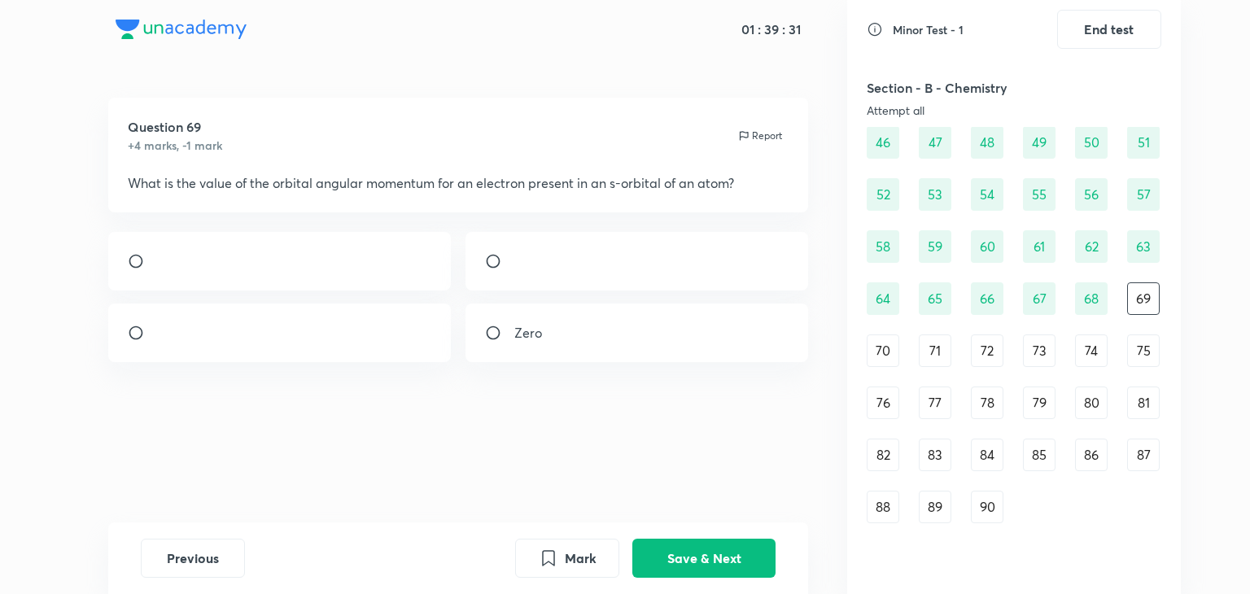
click at [588, 362] on div "Zero" at bounding box center [637, 333] width 343 height 59
radio input "true"
click at [710, 567] on button "Save & Next" at bounding box center [703, 556] width 143 height 39
click at [413, 278] on div "Neutron" at bounding box center [279, 261] width 343 height 59
radio input "true"
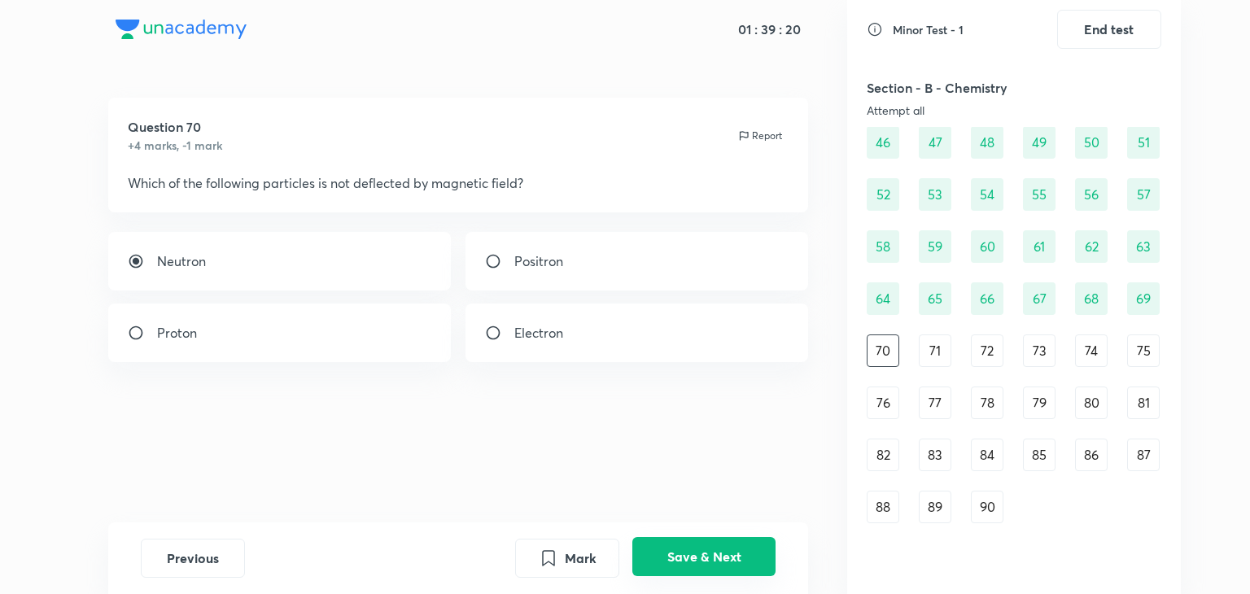
click at [680, 553] on button "Save & Next" at bounding box center [703, 556] width 143 height 39
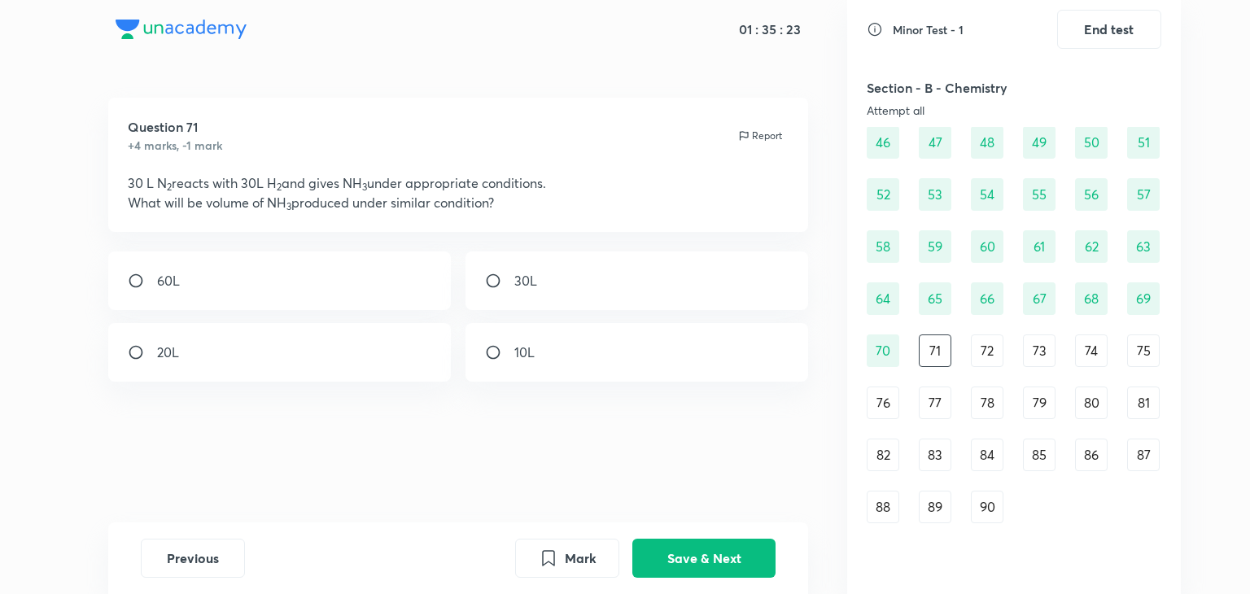
click at [341, 342] on div "20L" at bounding box center [279, 352] width 343 height 59
radio input "true"
click at [719, 568] on button "Save & Next" at bounding box center [703, 556] width 143 height 39
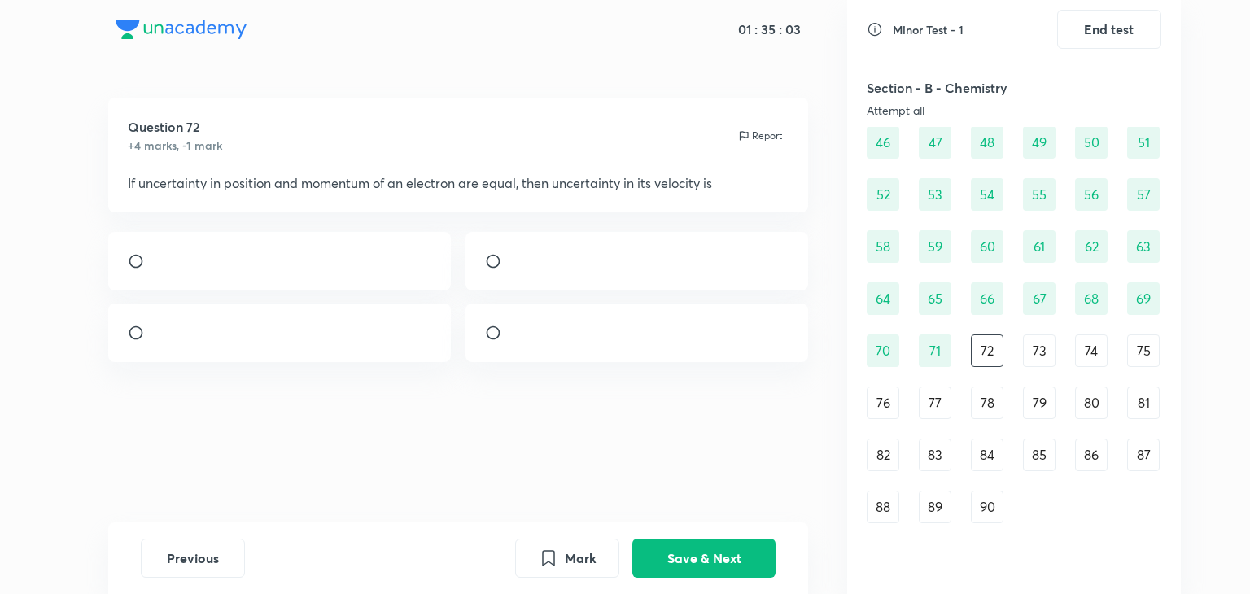
click at [292, 289] on div at bounding box center [279, 261] width 343 height 59
radio input "true"
click at [668, 551] on button "Save & Next" at bounding box center [703, 556] width 143 height 39
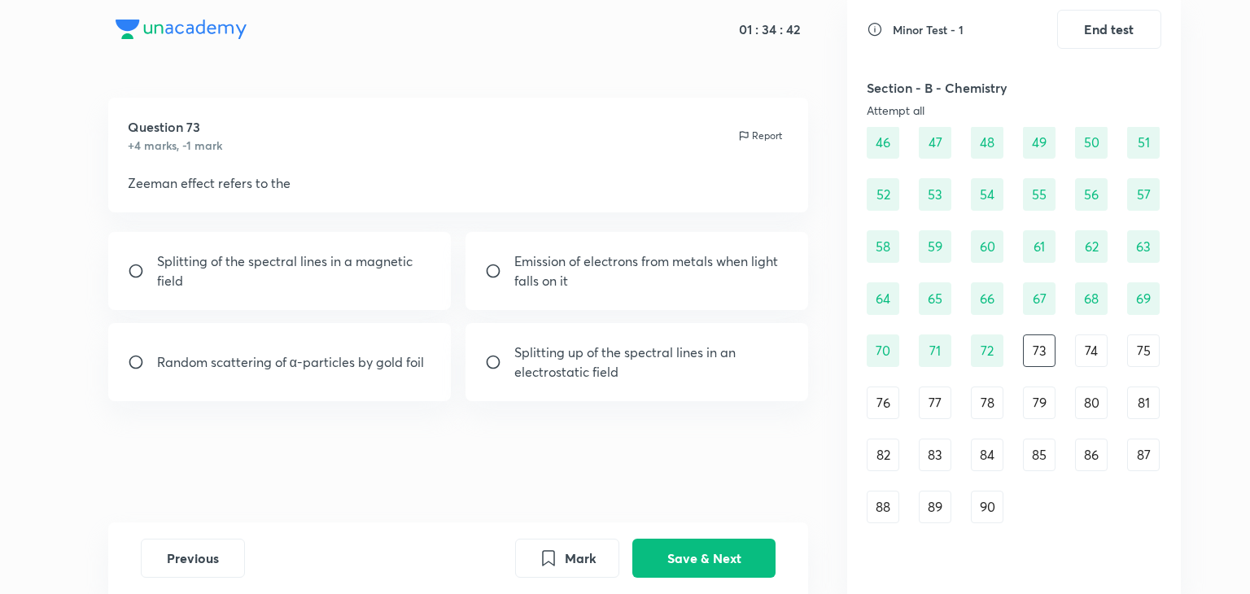
click at [405, 292] on div "Splitting of the spectral lines in a magnetic field" at bounding box center [279, 271] width 343 height 78
radio input "true"
click at [658, 570] on button "Save & Next" at bounding box center [703, 556] width 143 height 39
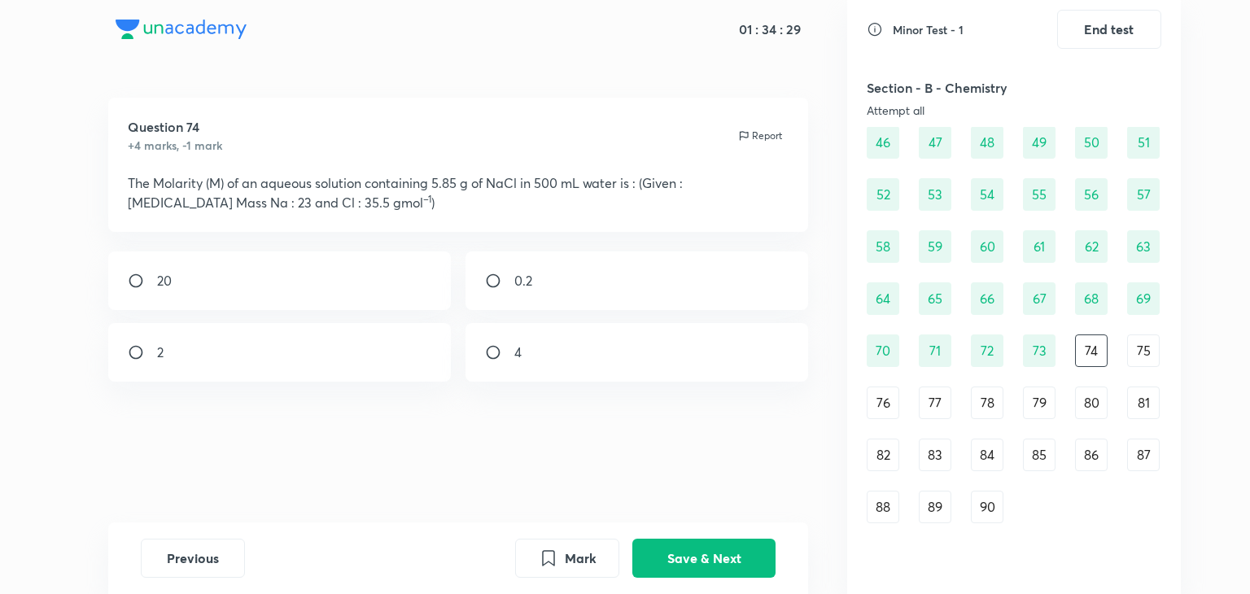
click at [506, 291] on div "0.2" at bounding box center [637, 280] width 343 height 59
radio input "true"
click at [695, 542] on button "Save & Next" at bounding box center [703, 556] width 143 height 39
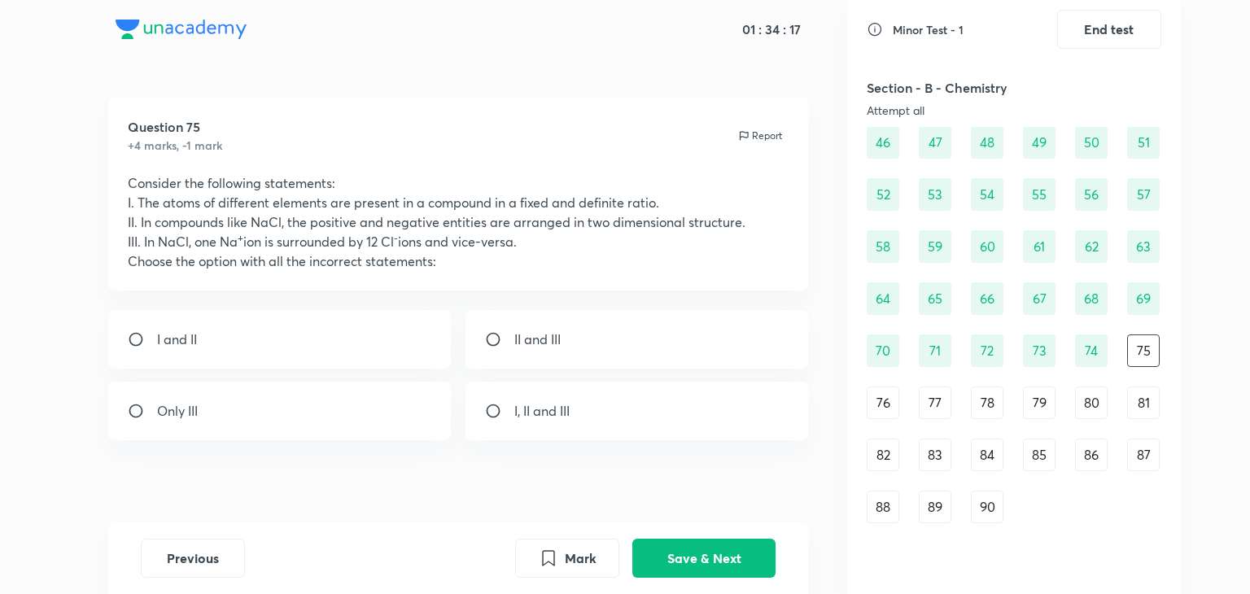
click at [599, 353] on div "II and III" at bounding box center [637, 339] width 343 height 59
radio input "true"
click at [660, 549] on button "Save & Next" at bounding box center [703, 556] width 143 height 39
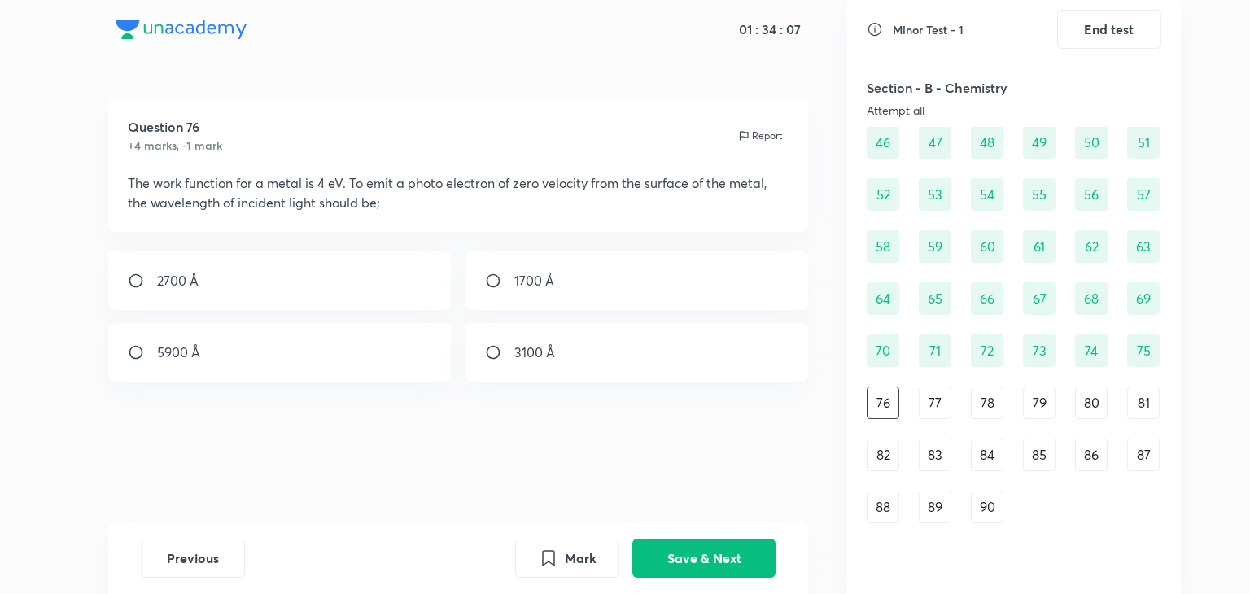
click at [571, 340] on div "3100 Å" at bounding box center [637, 352] width 343 height 59
radio input "true"
click at [680, 559] on button "Save & Next" at bounding box center [703, 556] width 143 height 39
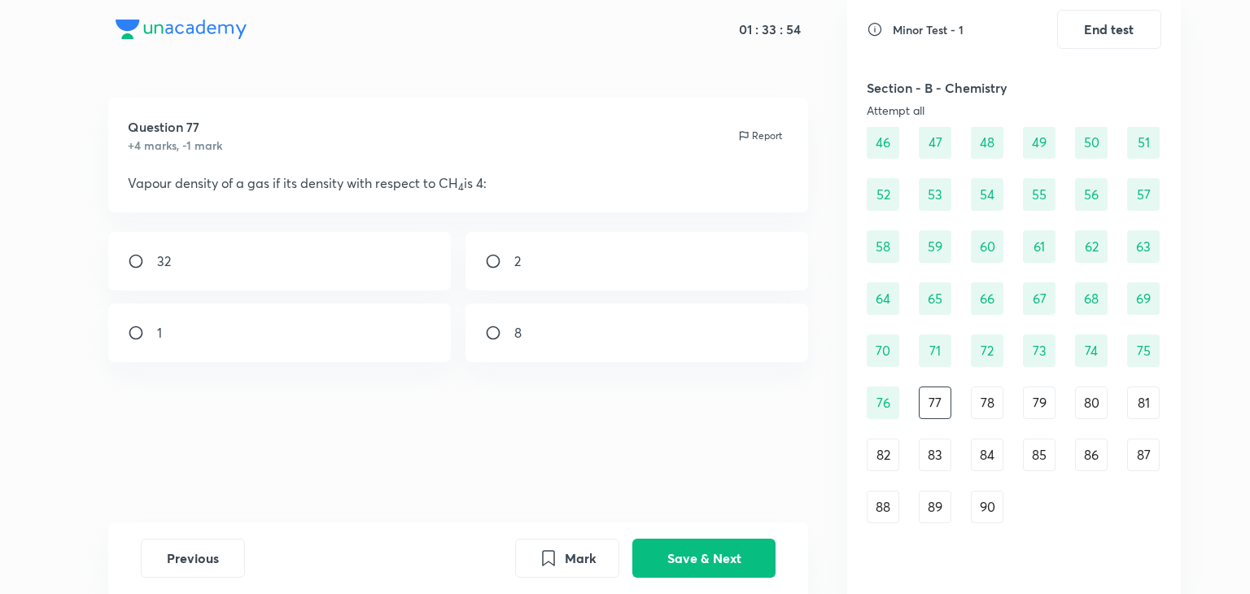
click at [422, 271] on div "32" at bounding box center [279, 261] width 343 height 59
radio input "true"
click at [651, 542] on button "Save & Next" at bounding box center [703, 556] width 143 height 39
click at [365, 264] on div "Hydrogen" at bounding box center [279, 261] width 343 height 59
radio input "true"
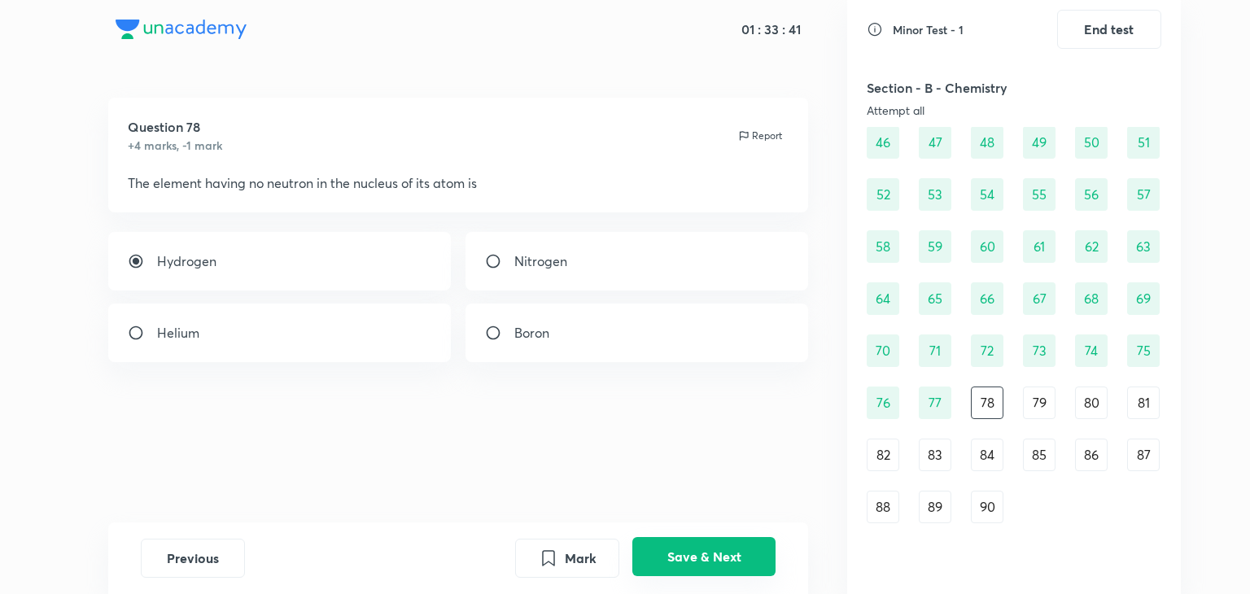
click at [683, 541] on button "Save & Next" at bounding box center [703, 556] width 143 height 39
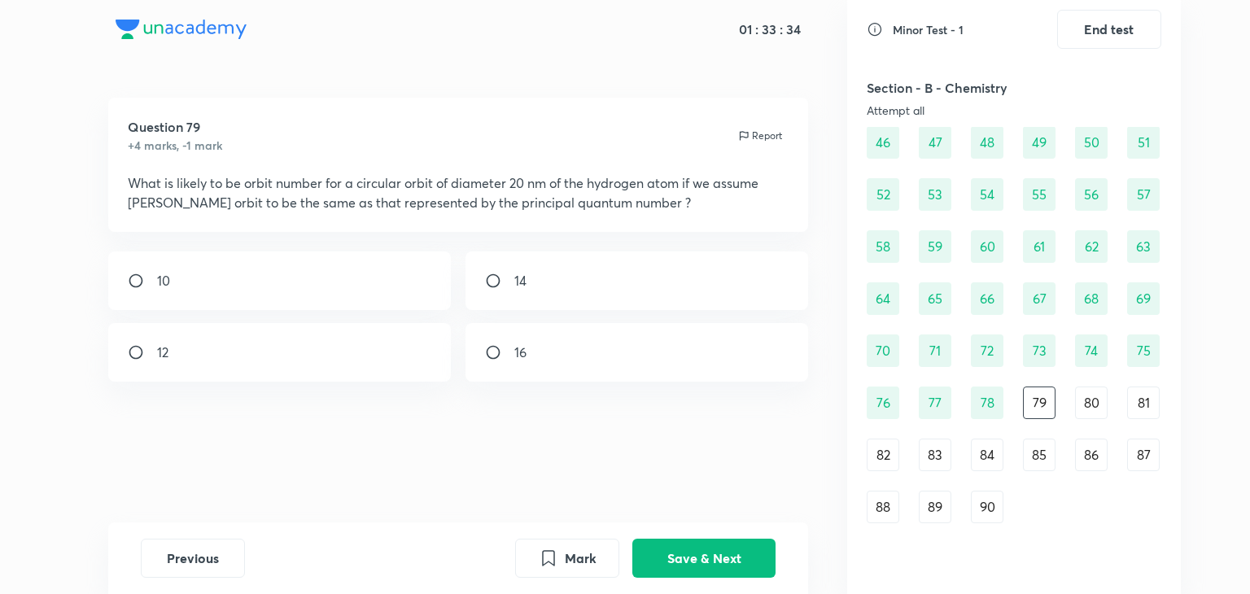
click at [568, 274] on div "14" at bounding box center [637, 280] width 343 height 59
radio input "true"
click at [651, 544] on button "Save & Next" at bounding box center [703, 556] width 143 height 39
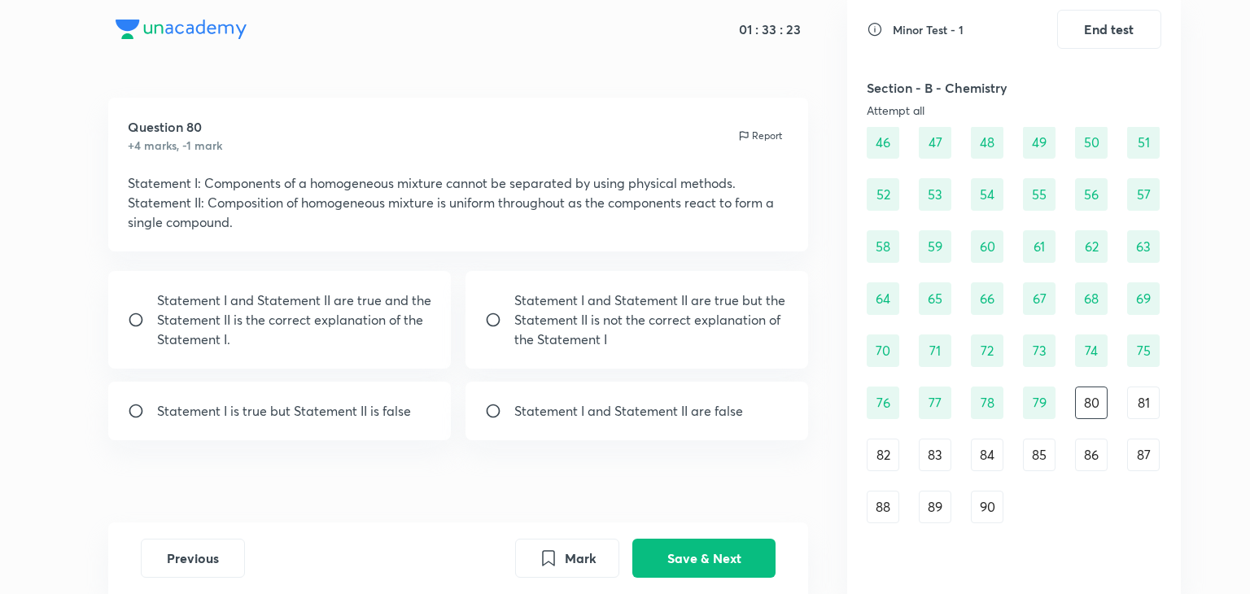
click at [532, 416] on p "Statement I and Statement II are false" at bounding box center [628, 411] width 229 height 20
radio input "true"
click at [698, 561] on button "Save & Next" at bounding box center [703, 556] width 143 height 39
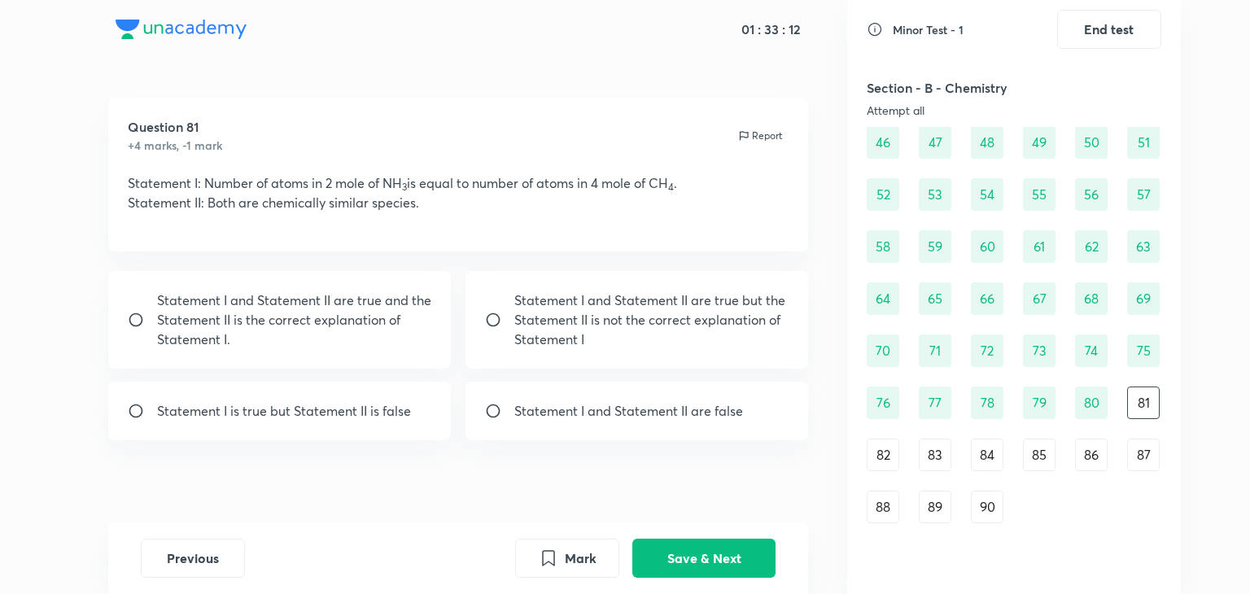
click at [589, 426] on div "Statement I and Statement II are false" at bounding box center [637, 411] width 343 height 59
radio input "true"
click at [684, 548] on button "Save & Next" at bounding box center [703, 556] width 143 height 39
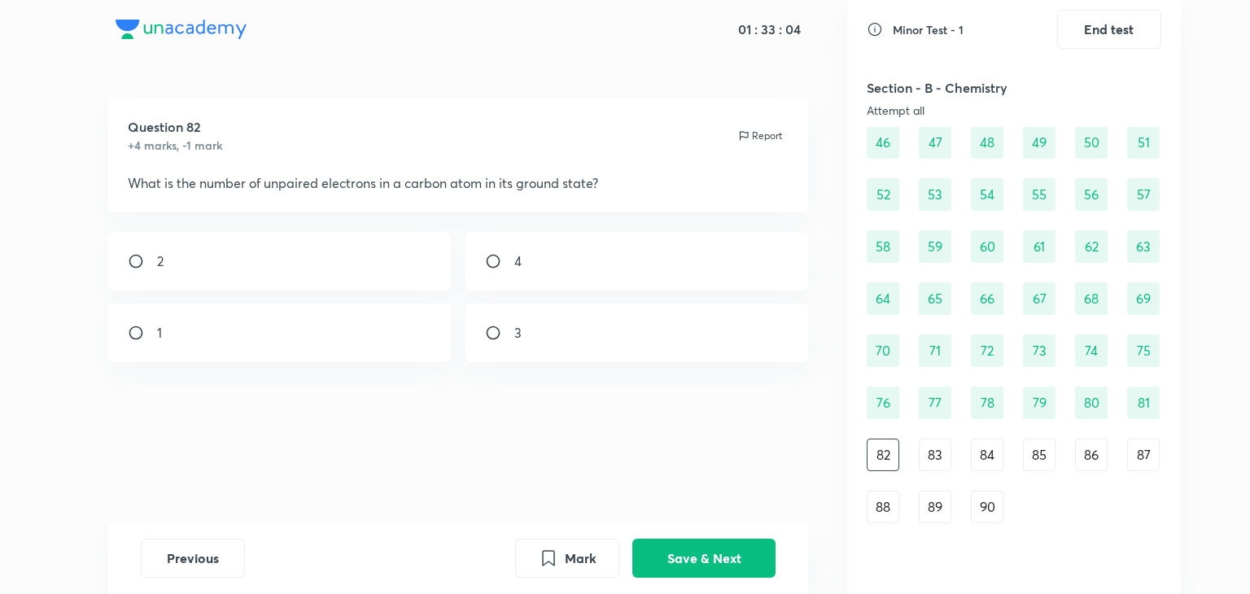
drag, startPoint x: 247, startPoint y: 261, endPoint x: 179, endPoint y: 173, distance: 112.0
click at [179, 173] on div "Question 82 +4 marks, -1 mark Report What is the number of unpaired electrons i…" at bounding box center [458, 310] width 778 height 425
click at [188, 261] on div "2" at bounding box center [279, 261] width 343 height 59
radio input "true"
click at [681, 556] on button "Save & Next" at bounding box center [703, 556] width 143 height 39
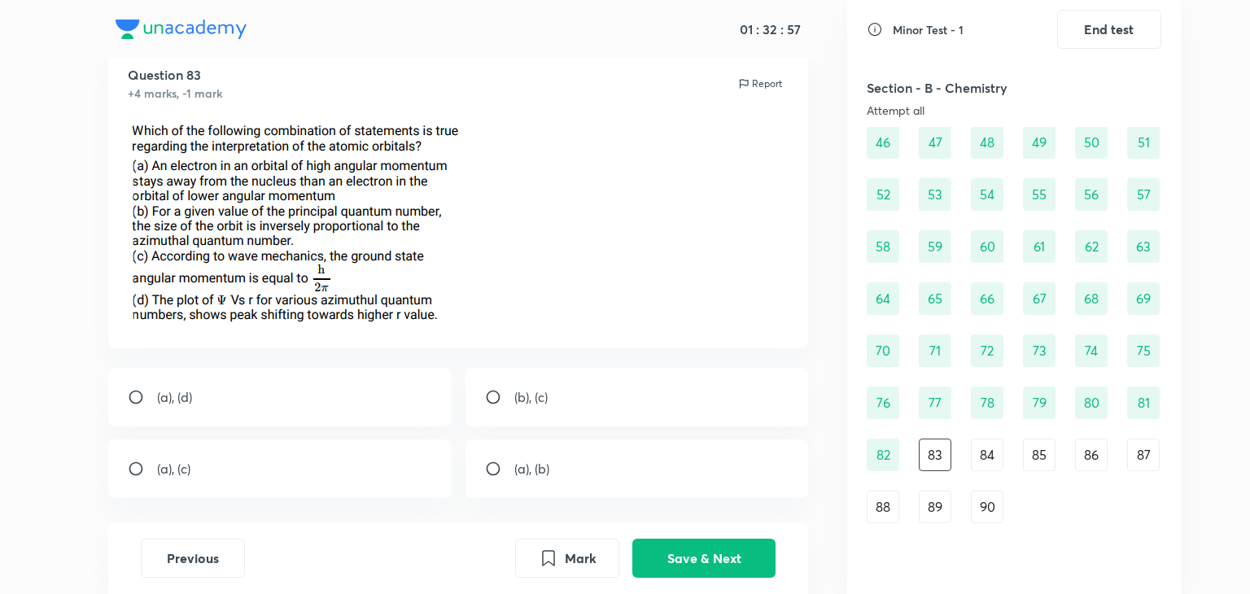
scroll to position [52, 0]
click at [207, 408] on div "(a), (d)" at bounding box center [279, 397] width 343 height 59
radio input "true"
click at [662, 555] on button "Save & Next" at bounding box center [703, 556] width 143 height 39
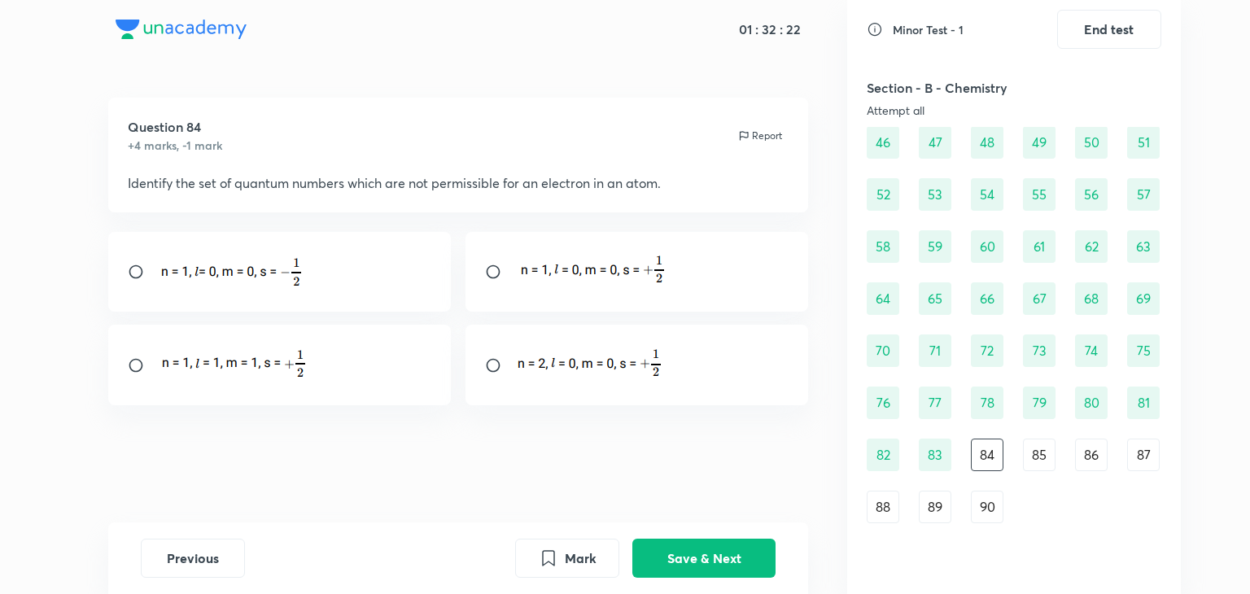
click at [350, 387] on div at bounding box center [279, 365] width 343 height 81
radio input "true"
click at [684, 551] on button "Save & Next" at bounding box center [703, 556] width 143 height 39
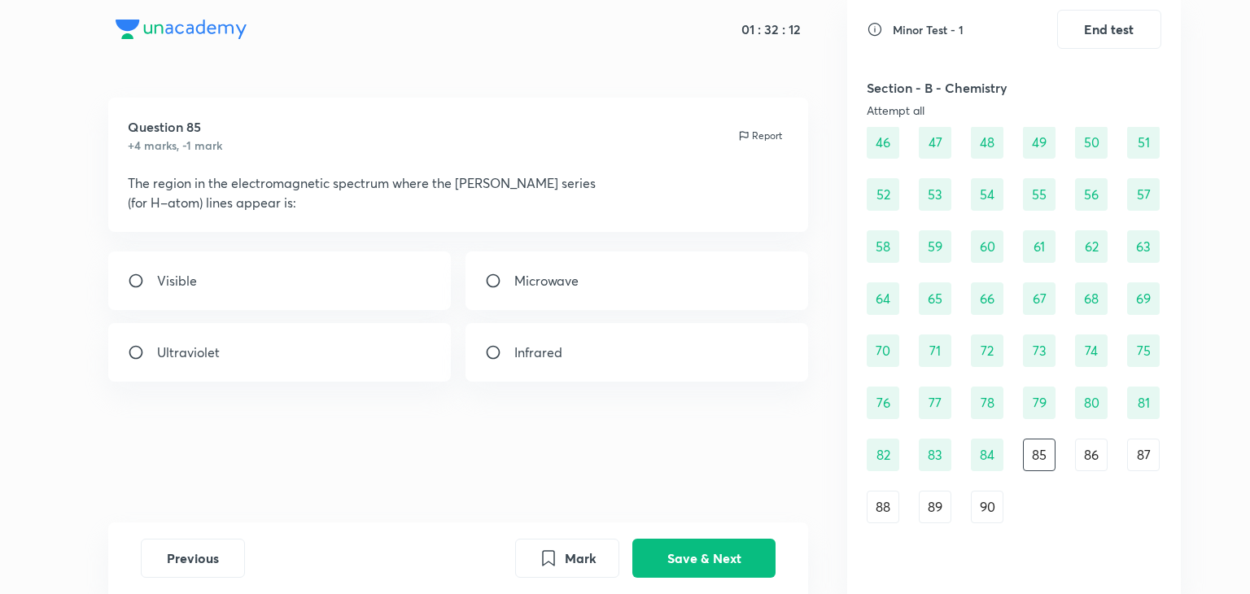
click at [426, 274] on div "Visible" at bounding box center [279, 280] width 343 height 59
radio input "true"
click at [696, 544] on button "Save & Next" at bounding box center [703, 556] width 143 height 39
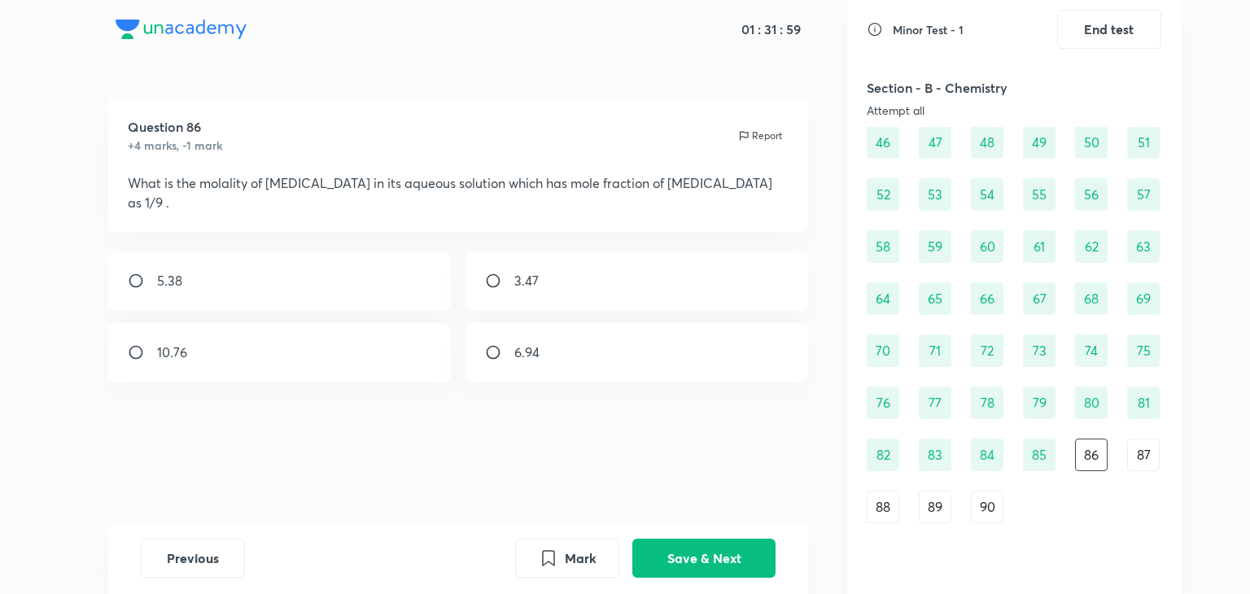
click at [593, 332] on div "6.94" at bounding box center [637, 352] width 343 height 59
radio input "true"
click at [678, 558] on button "Save & Next" at bounding box center [703, 556] width 143 height 39
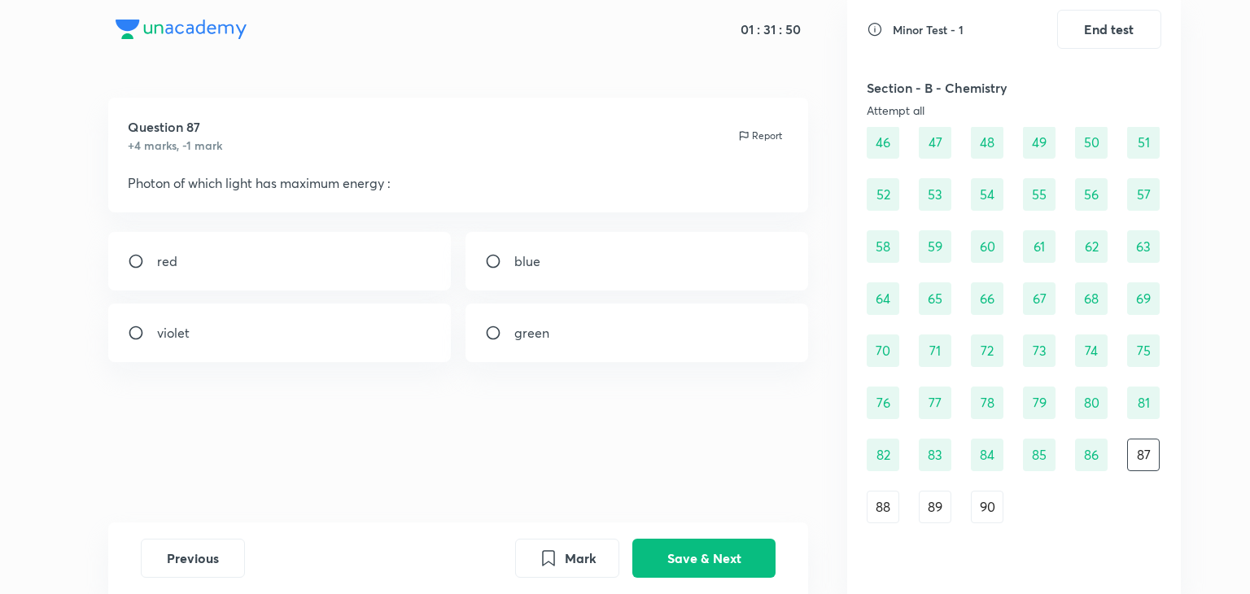
click at [208, 339] on div "violet" at bounding box center [279, 333] width 343 height 59
radio input "true"
click at [680, 558] on button "Save & Next" at bounding box center [703, 556] width 143 height 39
click at [576, 265] on div "23 g" at bounding box center [637, 261] width 343 height 59
radio input "true"
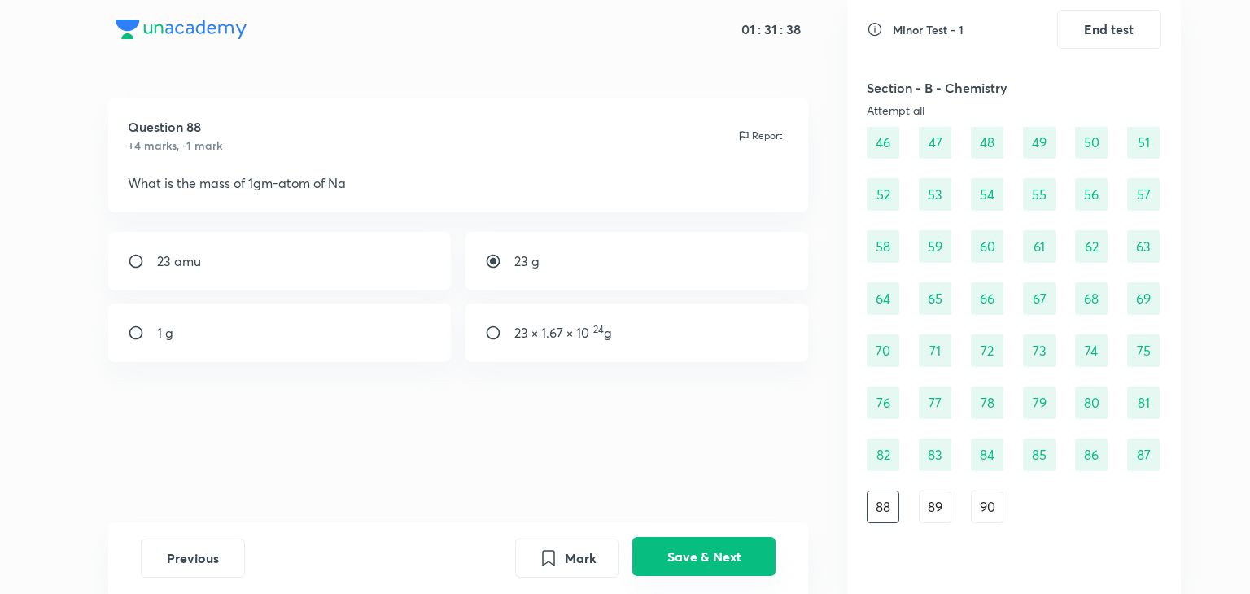
click at [677, 550] on button "Save & Next" at bounding box center [703, 556] width 143 height 39
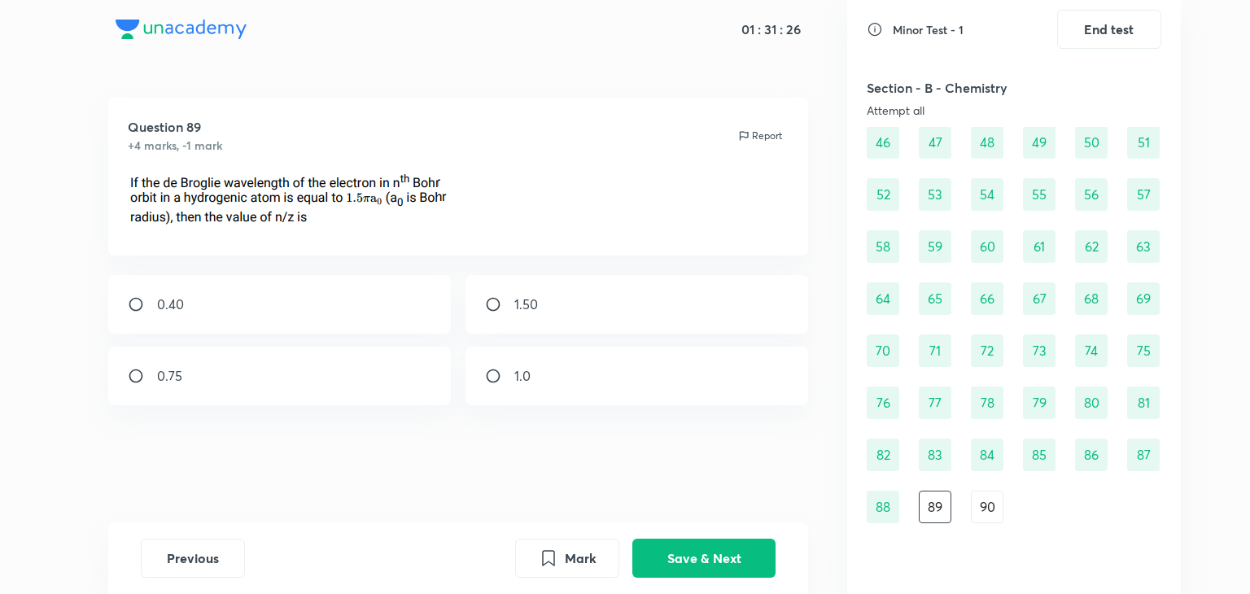
click at [304, 378] on div "0.75" at bounding box center [279, 376] width 343 height 59
radio input "true"
click at [703, 561] on button "Save & Next" at bounding box center [703, 556] width 143 height 39
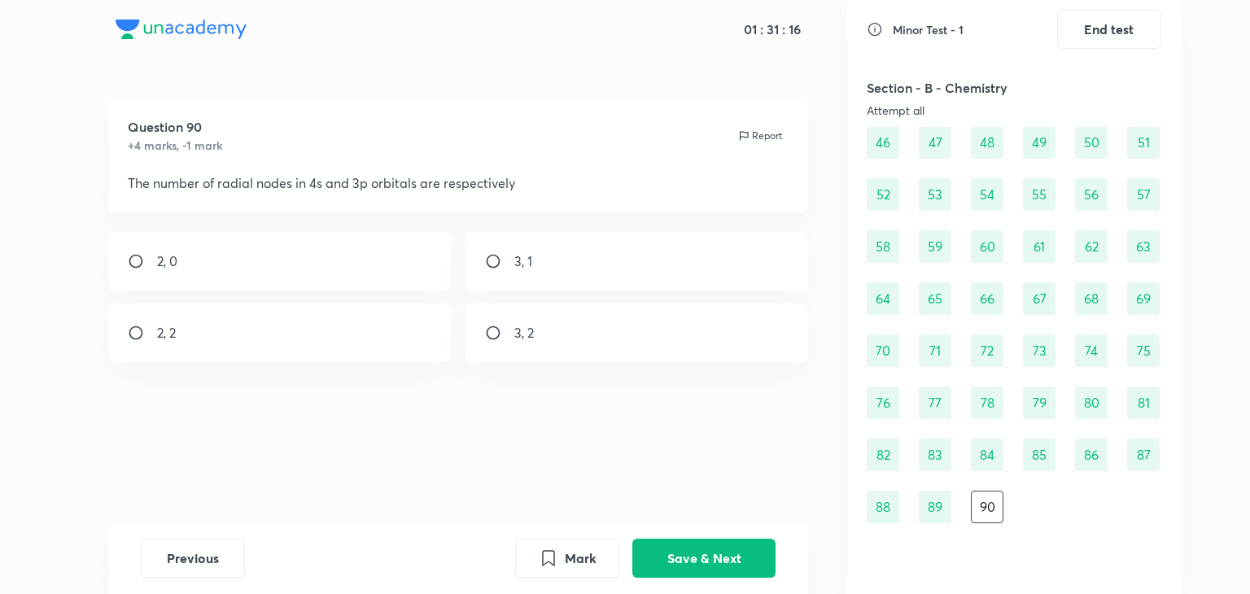
click at [591, 265] on div "3, 1" at bounding box center [637, 261] width 343 height 59
radio input "true"
click at [664, 558] on button "Save & Next" at bounding box center [703, 556] width 143 height 39
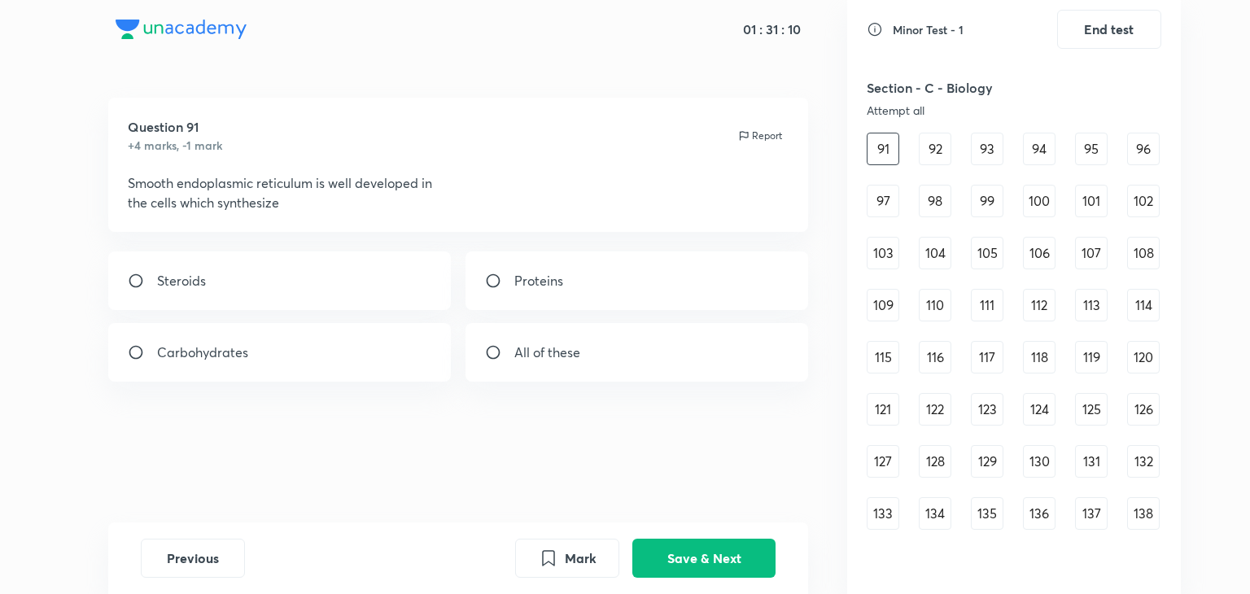
scroll to position [1141, 0]
click at [353, 287] on div "Steroids" at bounding box center [279, 280] width 343 height 59
radio input "true"
click at [674, 544] on button "Save & Next" at bounding box center [703, 556] width 143 height 39
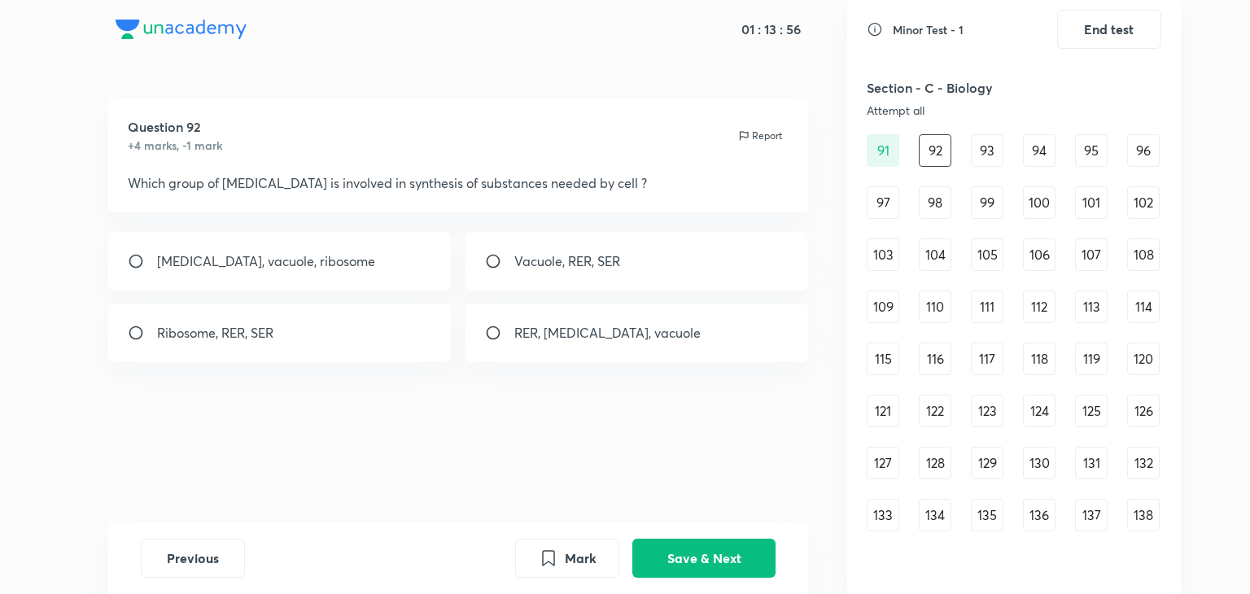
click at [413, 336] on div "Ribosome, RER, SER" at bounding box center [279, 333] width 343 height 59
radio input "true"
click at [666, 566] on button "Save & Next" at bounding box center [703, 556] width 143 height 39
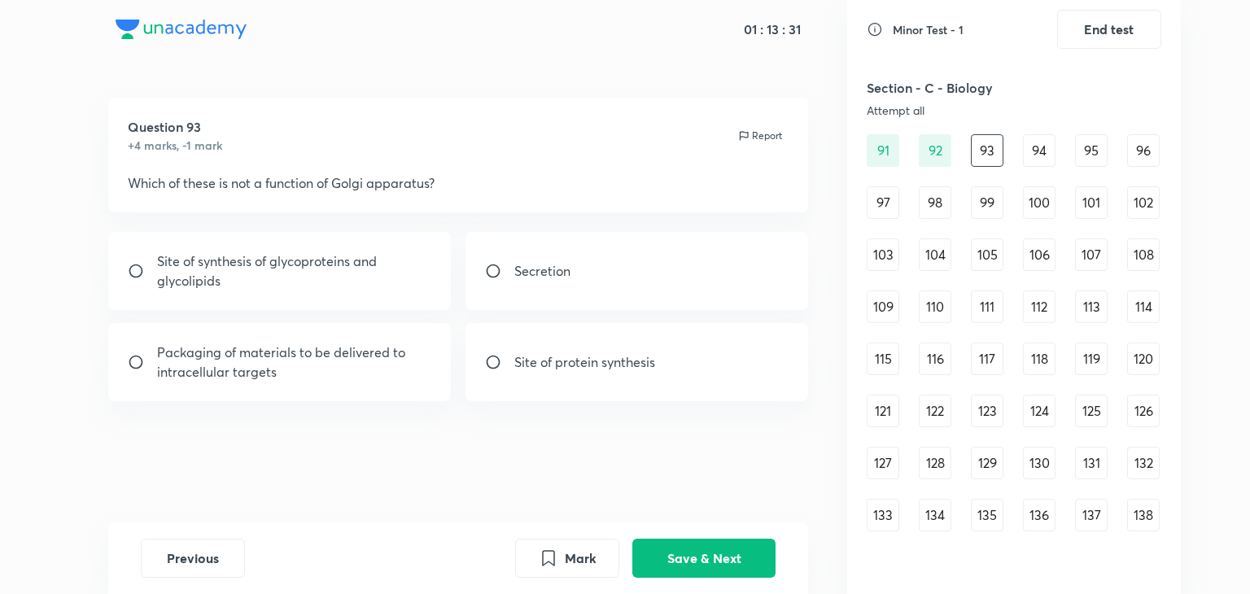
click at [562, 362] on p "Site of protein synthesis" at bounding box center [584, 362] width 141 height 20
radio input "true"
click at [718, 554] on button "Save & Next" at bounding box center [703, 556] width 143 height 39
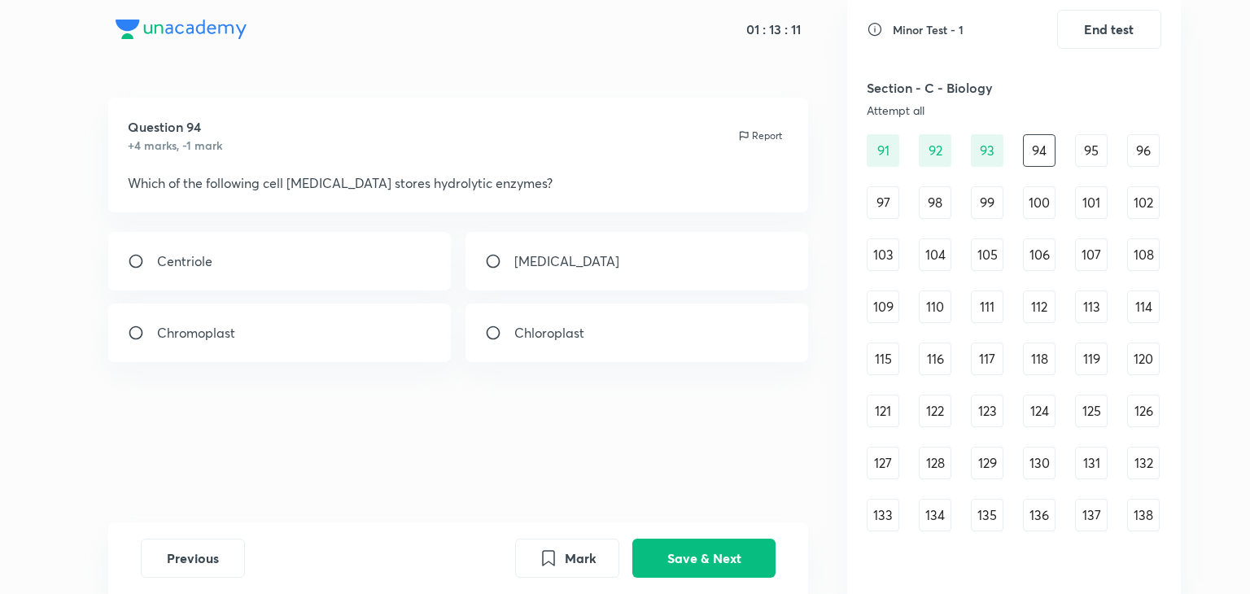
click at [592, 265] on div "Lysosome" at bounding box center [637, 261] width 343 height 59
radio input "true"
click at [684, 567] on button "Save & Next" at bounding box center [703, 556] width 143 height 39
click at [228, 327] on div "Golgi body" at bounding box center [279, 333] width 343 height 59
radio input "true"
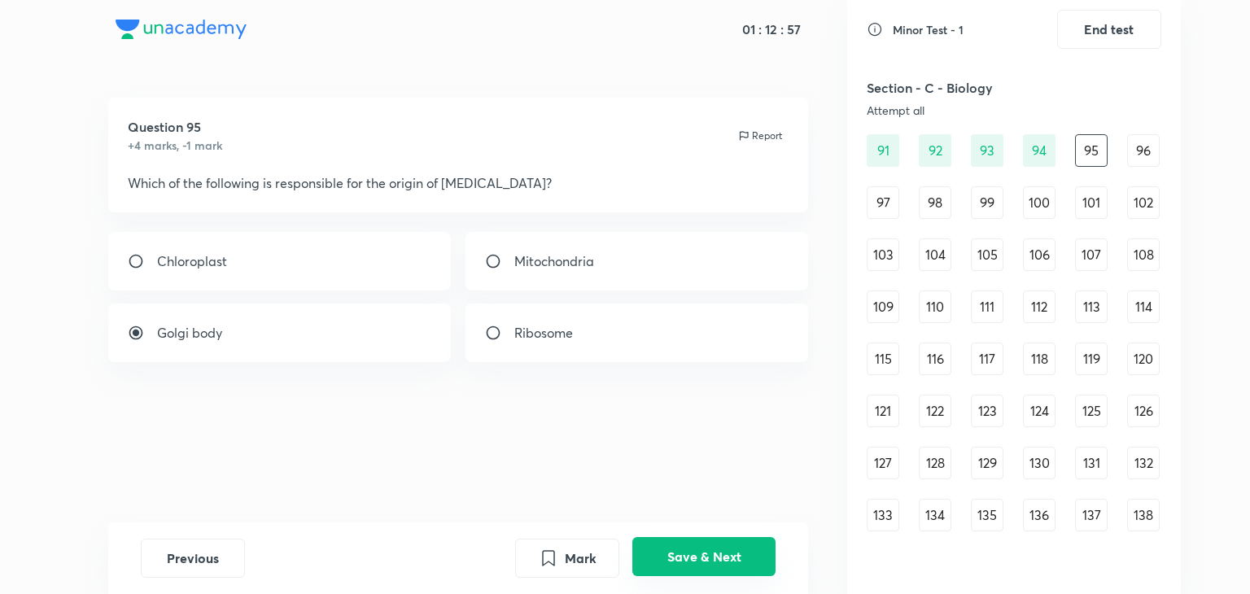
click at [684, 553] on button "Save & Next" at bounding box center [703, 556] width 143 height 39
click at [405, 256] on div "Lysosome" at bounding box center [279, 261] width 343 height 59
radio input "true"
click at [700, 549] on button "Save & Next" at bounding box center [703, 556] width 143 height 39
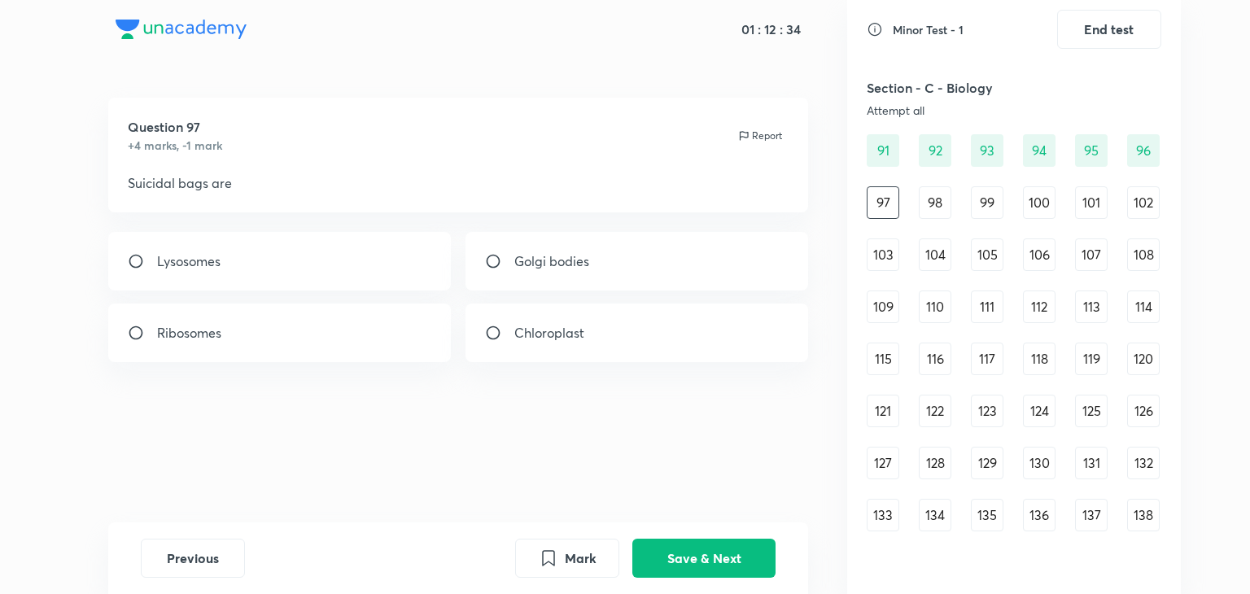
click at [413, 261] on div "Lysosomes" at bounding box center [279, 261] width 343 height 59
radio input "true"
click at [670, 544] on button "Save & Next" at bounding box center [703, 556] width 143 height 39
click at [382, 286] on div "5" at bounding box center [279, 261] width 343 height 59
radio input "true"
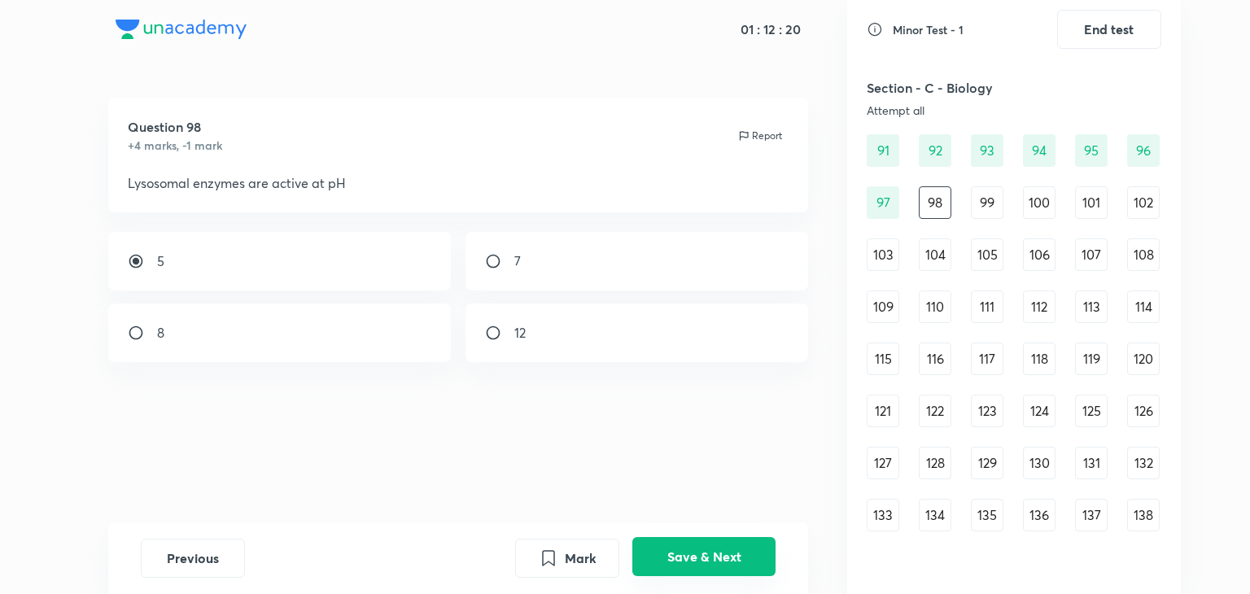
click at [661, 541] on button "Save & Next" at bounding box center [703, 556] width 143 height 39
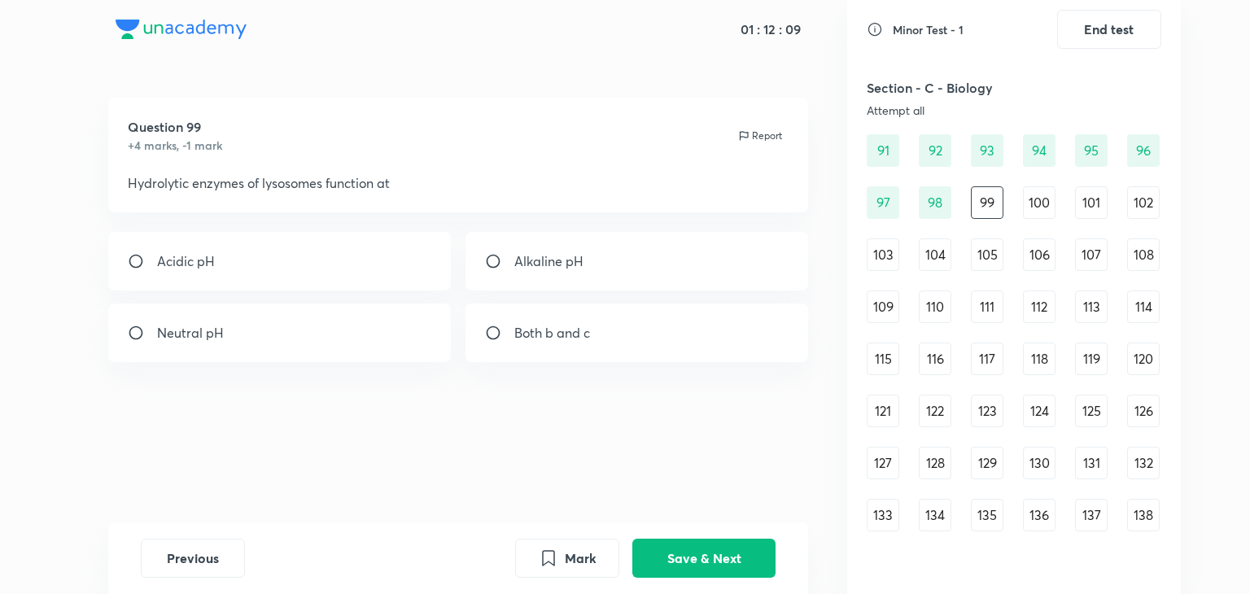
click at [404, 252] on div "Acidic pH" at bounding box center [279, 261] width 343 height 59
radio input "true"
click at [693, 539] on button "Save & Next" at bounding box center [703, 556] width 143 height 39
click at [264, 348] on div "Vacuole" at bounding box center [279, 333] width 343 height 59
radio input "true"
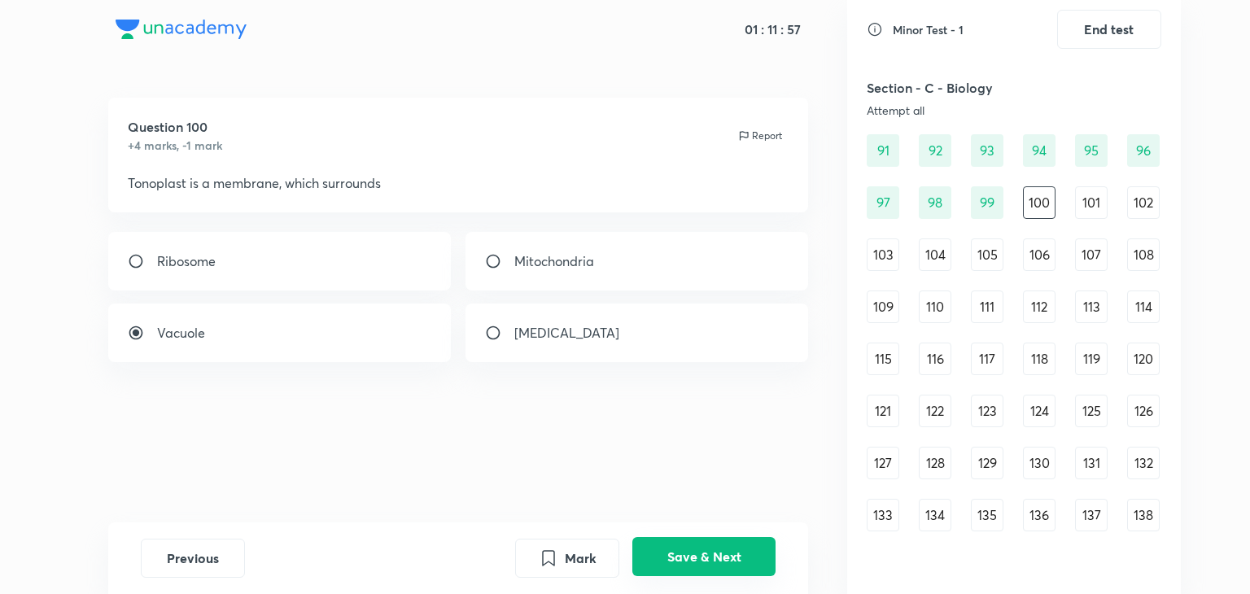
click at [671, 554] on button "Save & Next" at bounding box center [703, 556] width 143 height 39
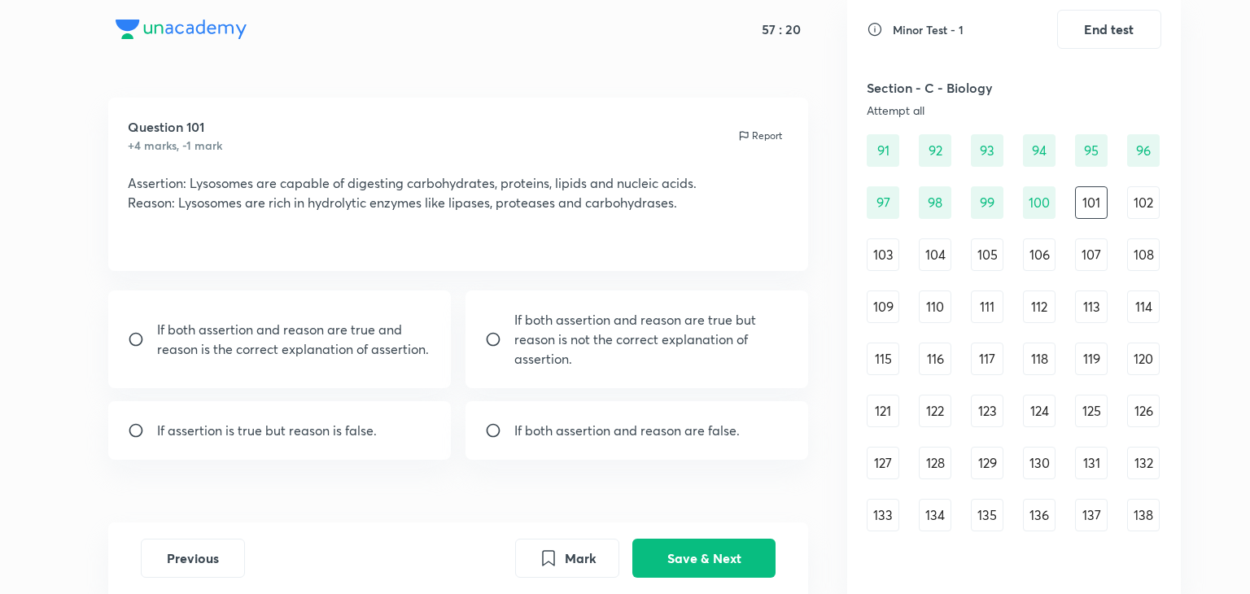
click at [223, 343] on p "If both assertion and reason are true and reason is the correct explanation of …" at bounding box center [294, 339] width 275 height 39
radio input "true"
click at [677, 564] on button "Save & Next" at bounding box center [703, 556] width 143 height 39
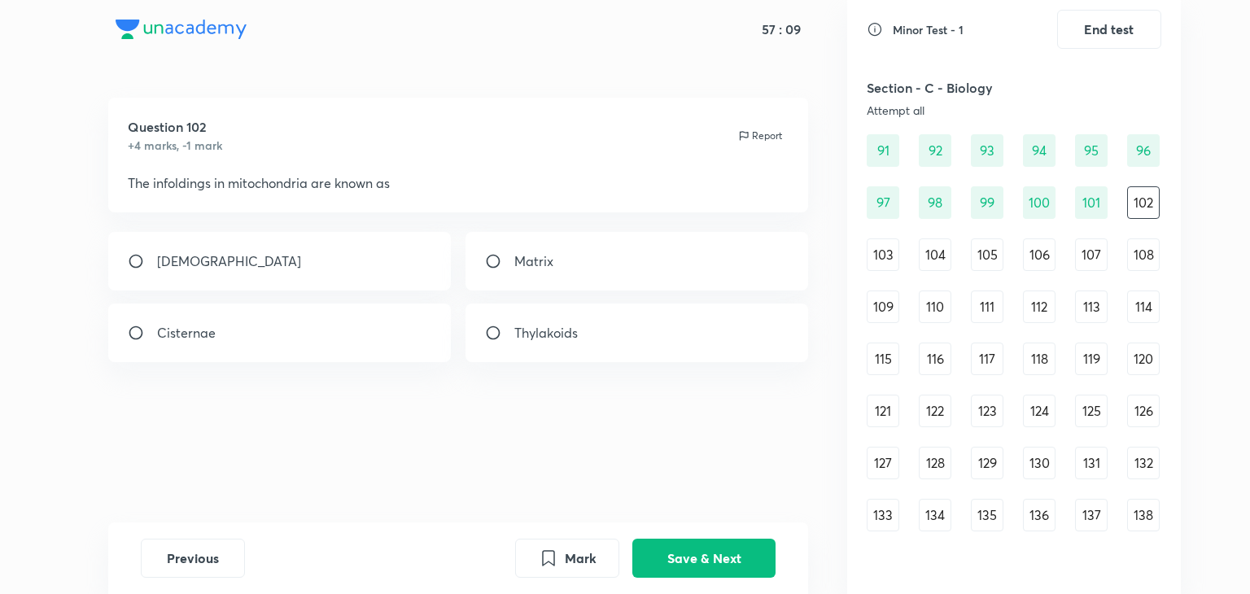
click at [357, 252] on div "Cristae" at bounding box center [279, 261] width 343 height 59
radio input "true"
click at [710, 551] on button "Save & Next" at bounding box center [703, 556] width 143 height 39
click at [623, 270] on div "Mitochondria" at bounding box center [637, 261] width 343 height 59
radio input "true"
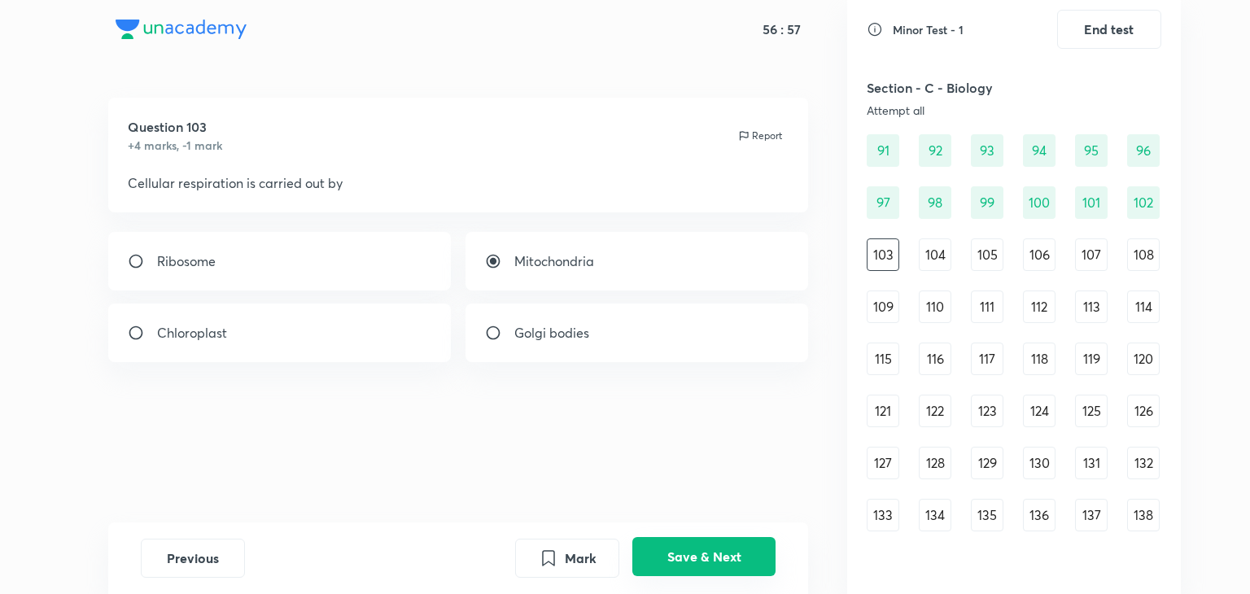
click at [717, 567] on button "Save & Next" at bounding box center [703, 556] width 143 height 39
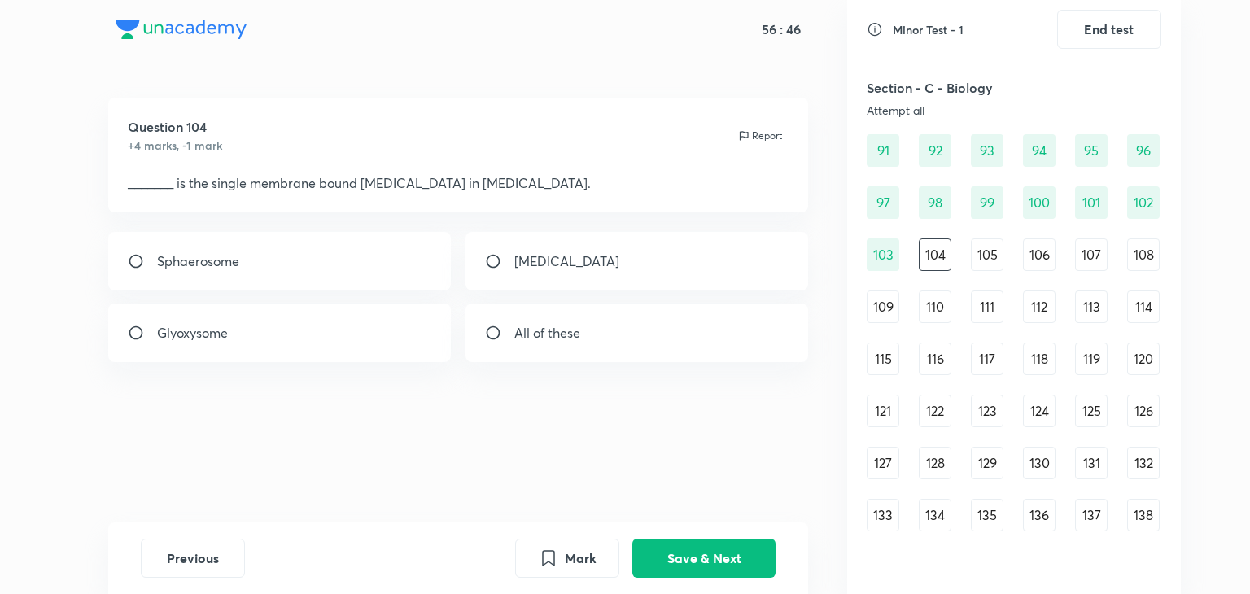
click at [689, 336] on div "All of these" at bounding box center [637, 333] width 343 height 59
radio input "true"
click at [741, 570] on button "Save & Next" at bounding box center [703, 556] width 143 height 39
click at [610, 344] on div "Ribosome" at bounding box center [637, 333] width 343 height 59
radio input "true"
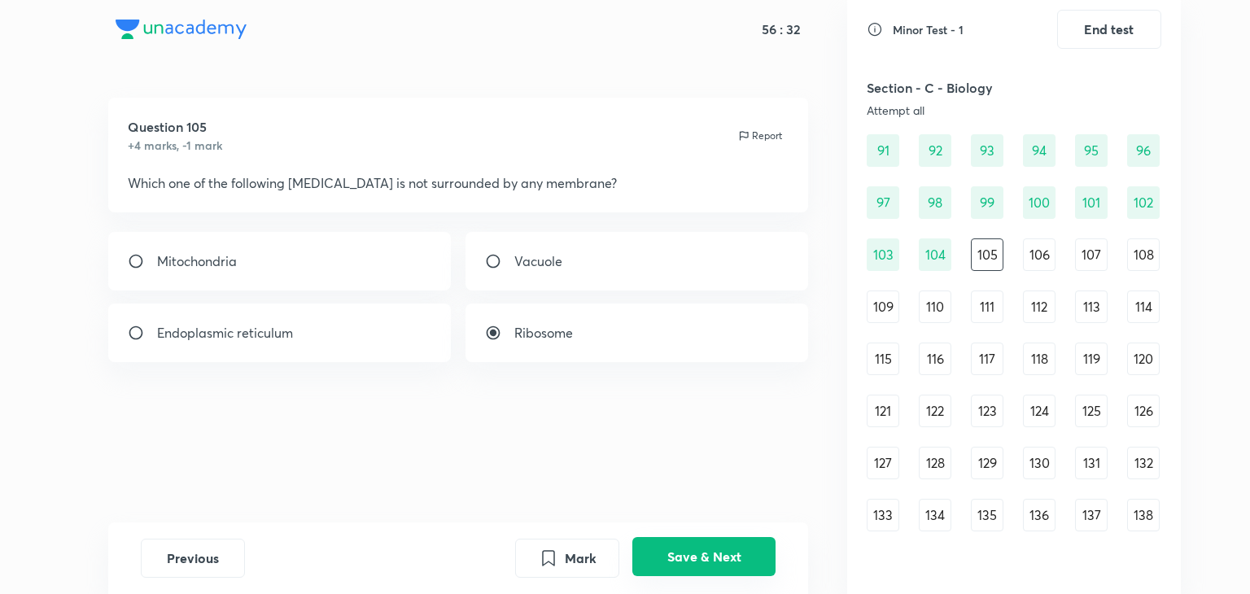
click at [747, 552] on button "Save & Next" at bounding box center [703, 556] width 143 height 39
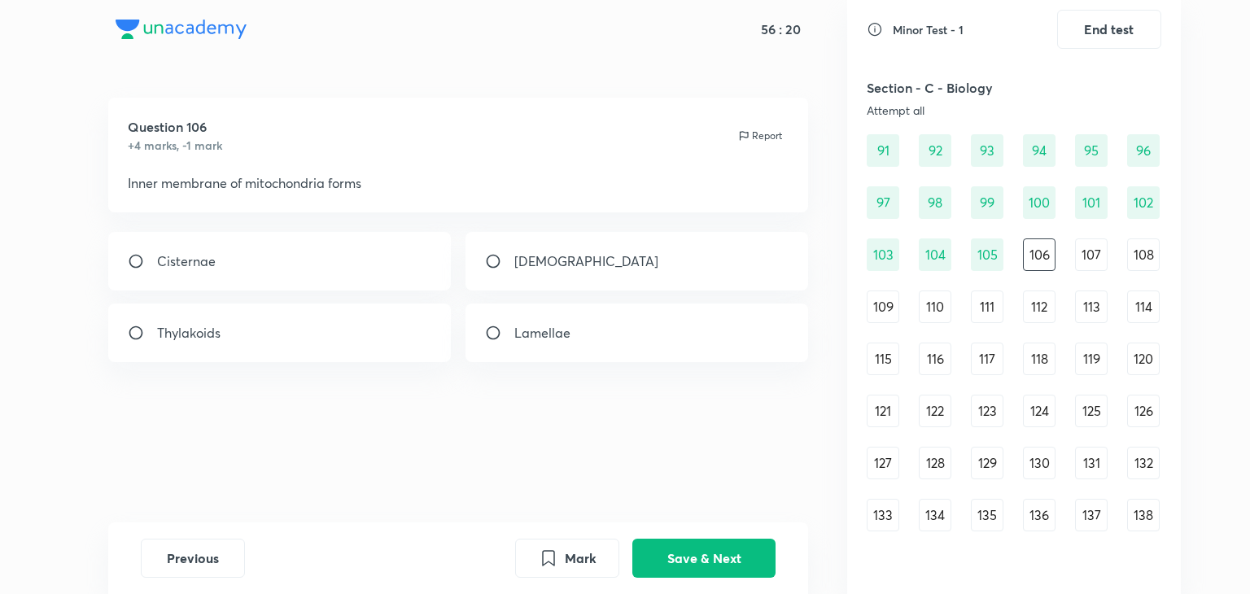
click at [579, 265] on div "Cristae" at bounding box center [637, 261] width 343 height 59
radio input "true"
click at [689, 571] on button "Save & Next" at bounding box center [703, 556] width 143 height 39
click at [667, 350] on div "All of these" at bounding box center [637, 333] width 343 height 59
radio input "true"
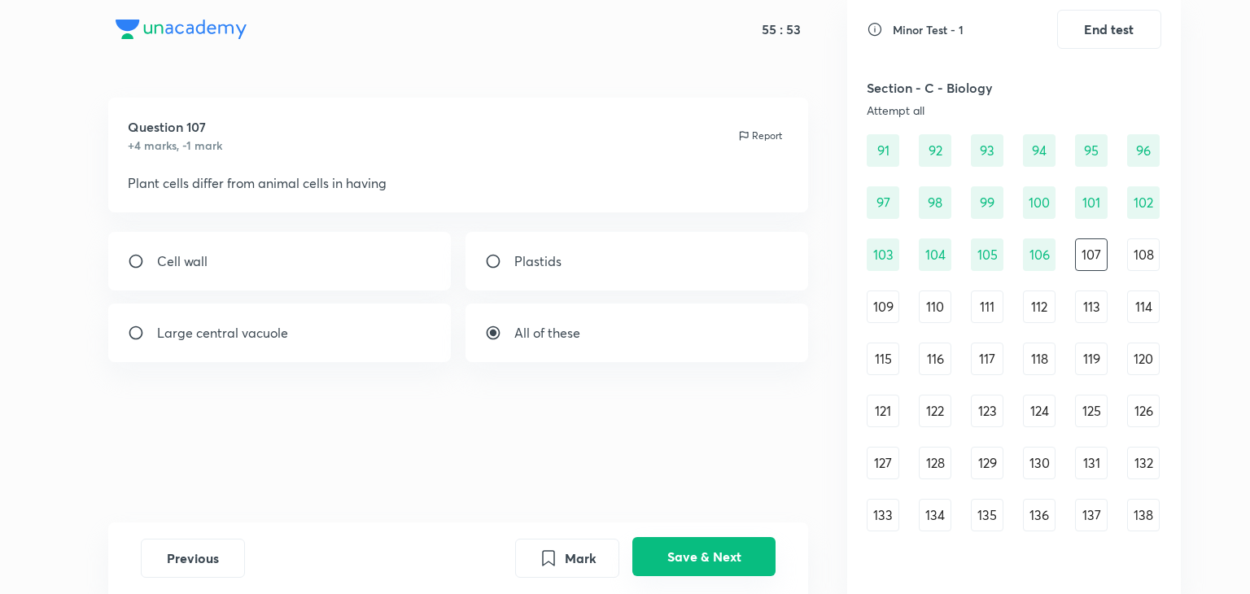
click at [697, 542] on button "Save & Next" at bounding box center [703, 556] width 143 height 39
click at [400, 343] on div "Mitochondria" at bounding box center [279, 333] width 343 height 59
radio input "true"
click at [719, 571] on button "Save & Next" at bounding box center [703, 556] width 143 height 39
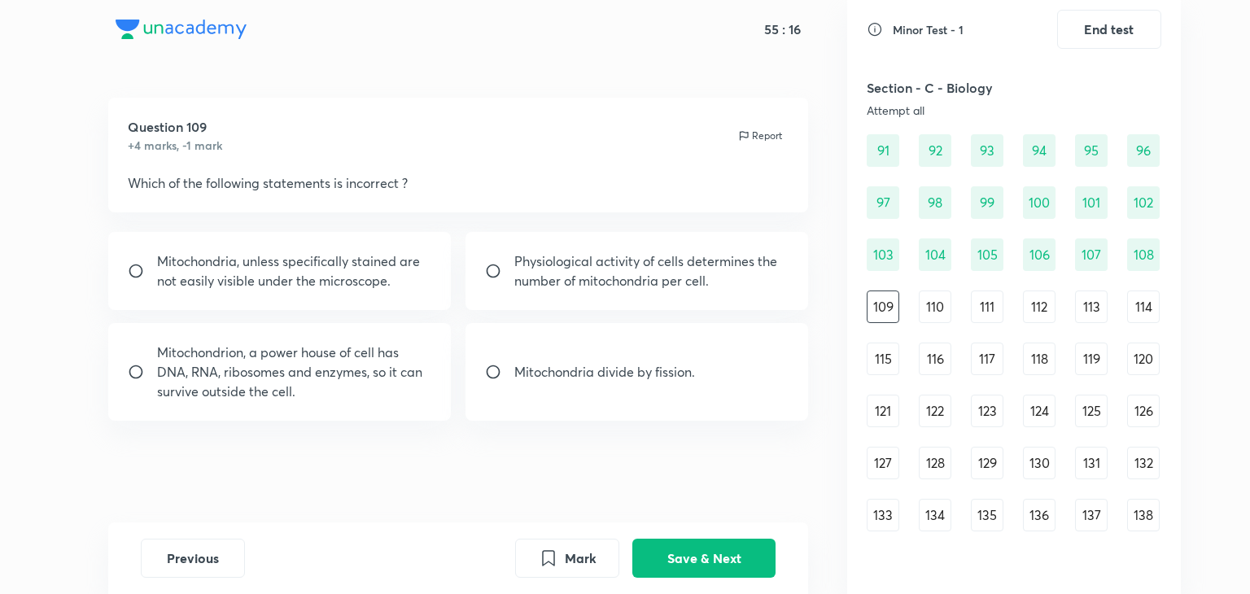
click at [376, 382] on p "Mitochondrion, a power house of cell has DNA, RNA, ribosomes and enzymes, so it…" at bounding box center [294, 372] width 275 height 59
radio input "true"
click at [661, 547] on button "Save & Next" at bounding box center [703, 556] width 143 height 39
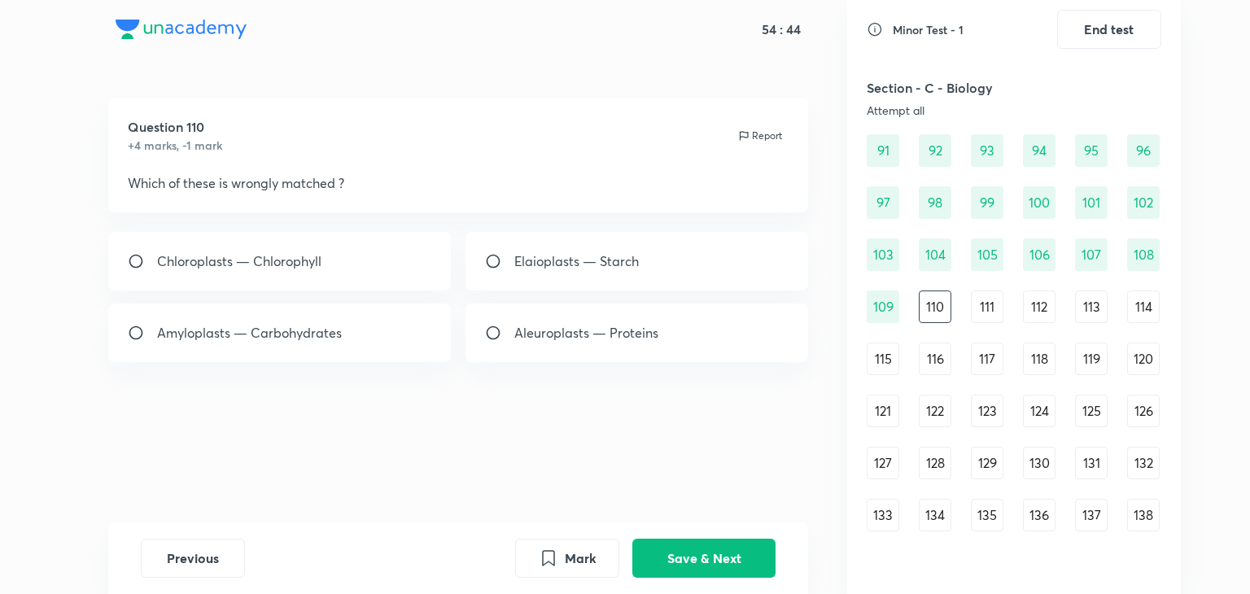
click at [606, 273] on div "Elaioplasts — Starch" at bounding box center [637, 261] width 343 height 59
radio input "true"
click at [708, 544] on button "Save & Next" at bounding box center [703, 556] width 143 height 39
click at [562, 270] on p "Chloroplast" at bounding box center [549, 261] width 70 height 20
radio input "true"
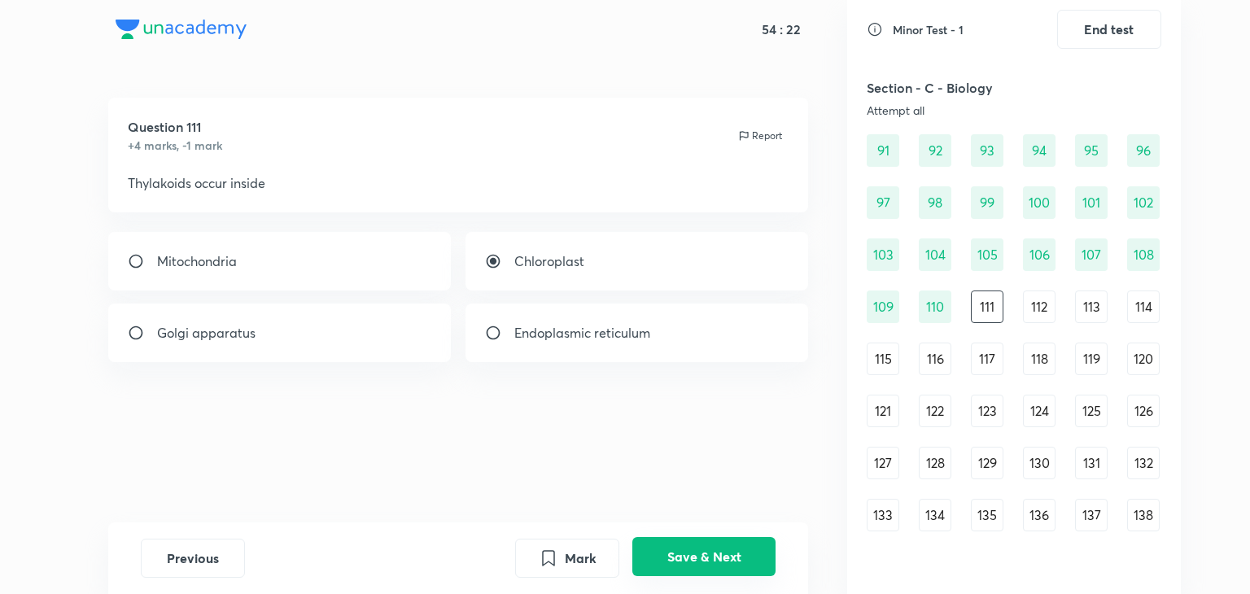
click at [660, 554] on button "Save & Next" at bounding box center [703, 556] width 143 height 39
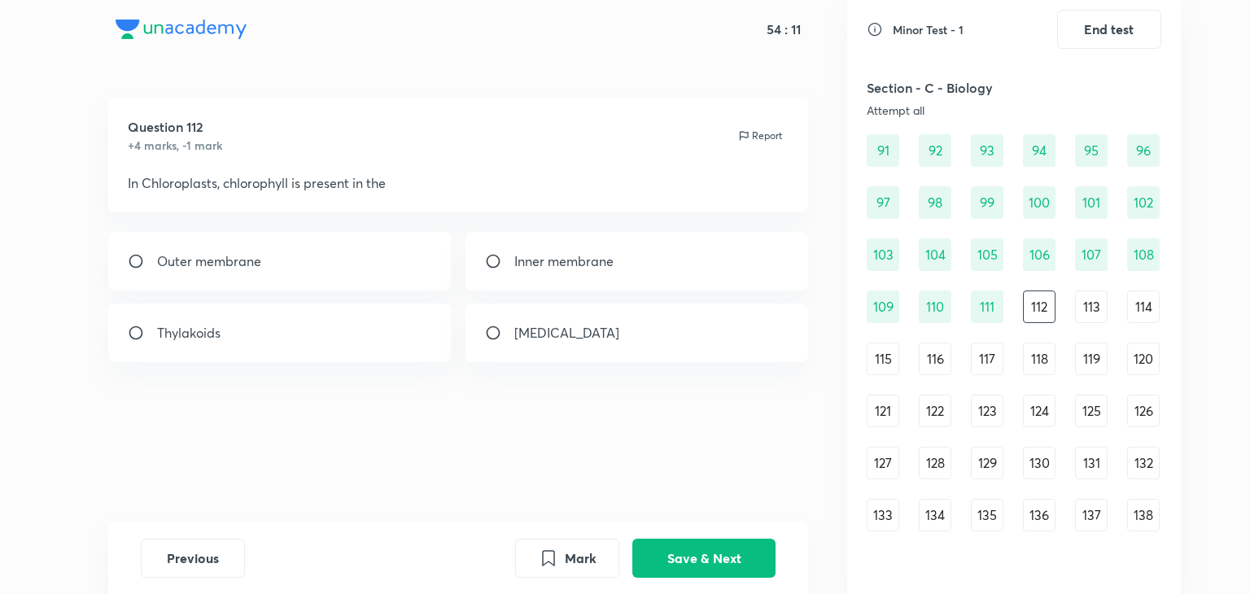
click at [374, 346] on div "Thylakoids" at bounding box center [279, 333] width 343 height 59
radio input "true"
click at [744, 566] on button "Save & Next" at bounding box center [703, 556] width 143 height 39
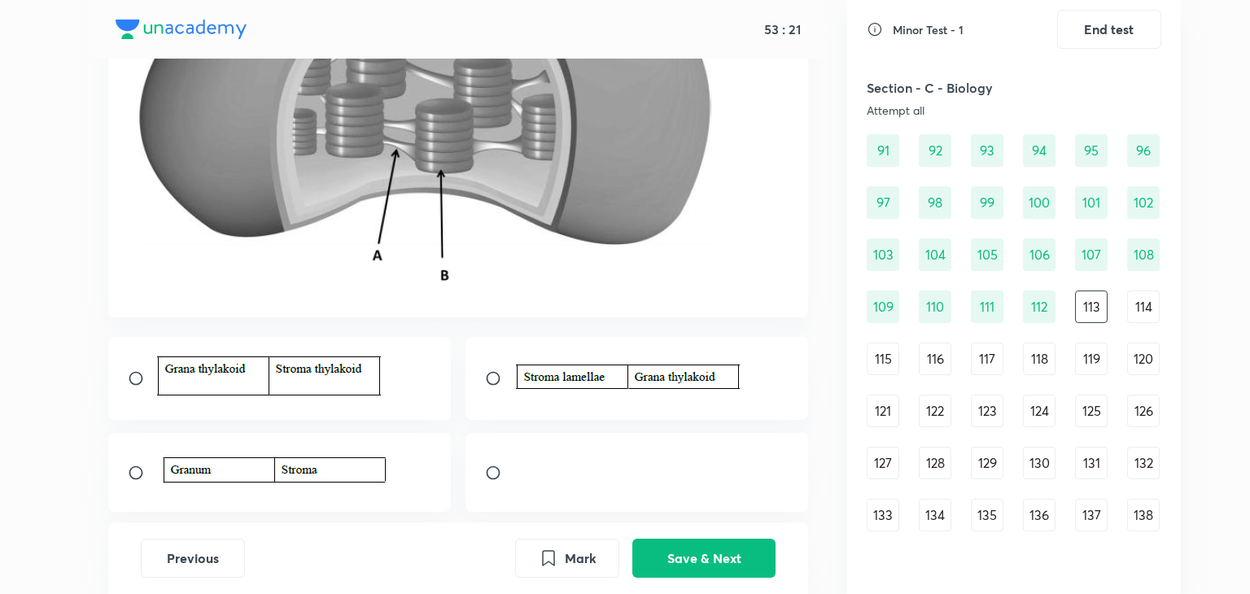
scroll to position [299, 0]
click at [618, 363] on img at bounding box center [627, 375] width 226 height 33
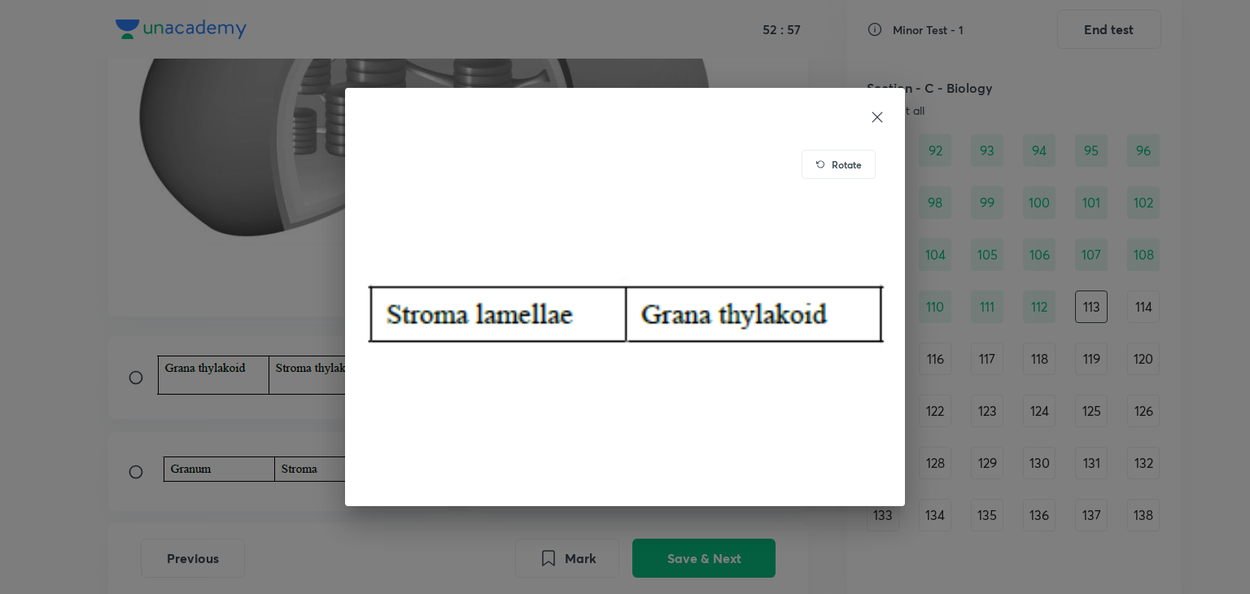
click at [287, 337] on div "Rotate" at bounding box center [625, 297] width 1250 height 594
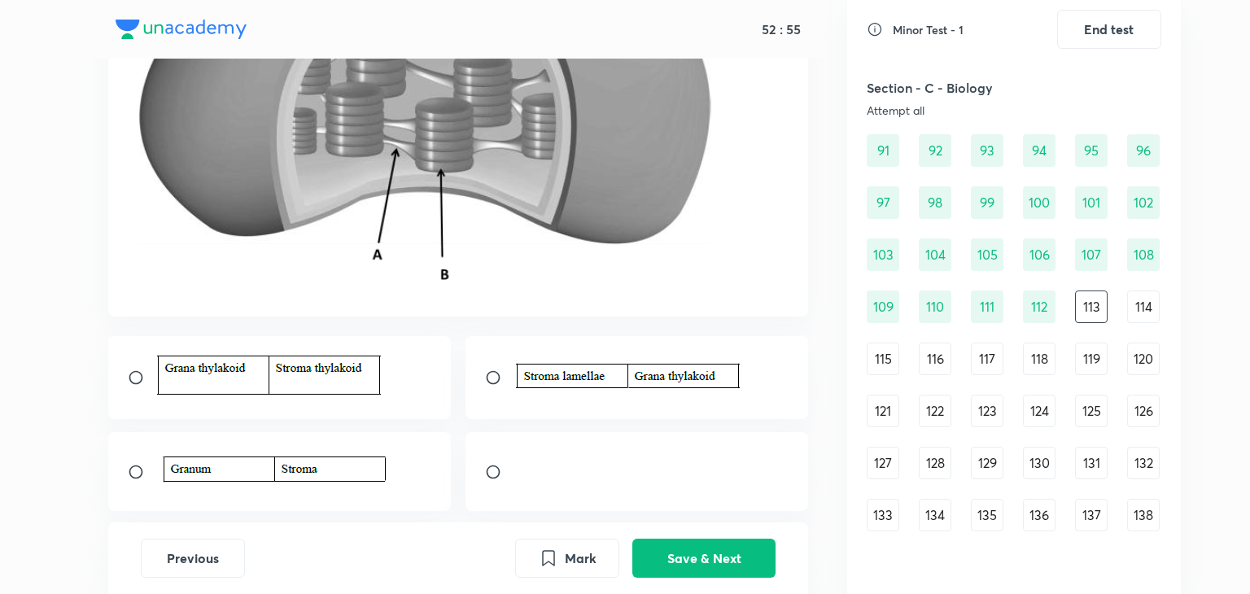
click at [485, 378] on input "radio" at bounding box center [499, 378] width 29 height 16
radio input "true"
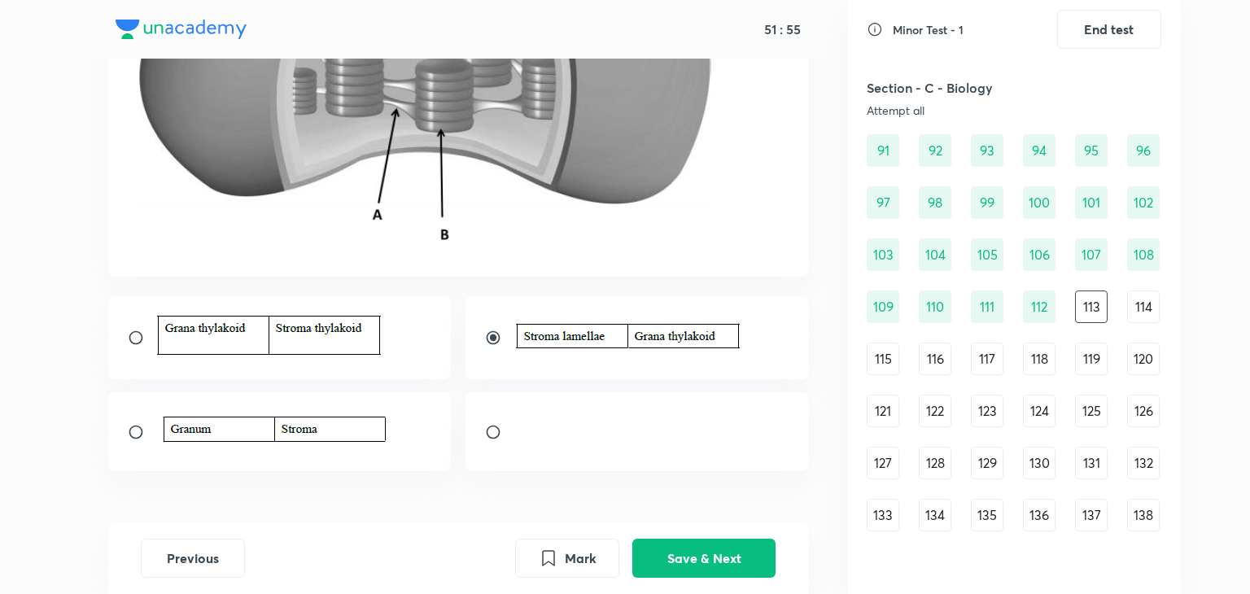
scroll to position [337, 0]
click at [706, 548] on button "Save & Next" at bounding box center [703, 556] width 143 height 39
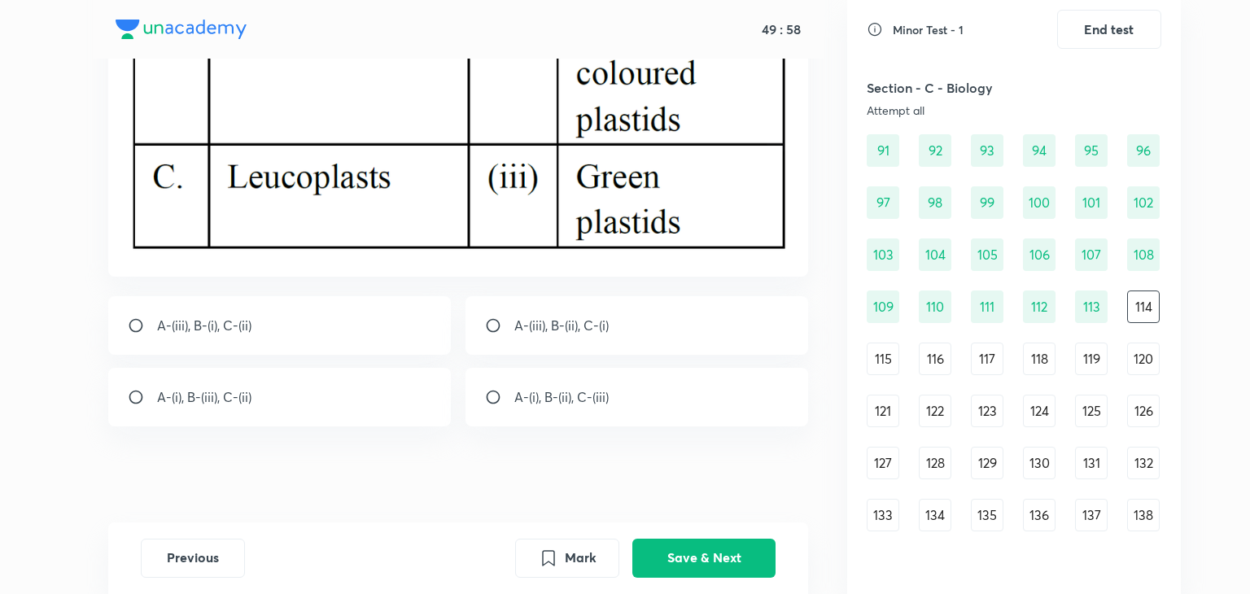
scroll to position [411, 0]
click at [395, 346] on div "A-(iii), B-(i), C-(ii)" at bounding box center [279, 324] width 343 height 59
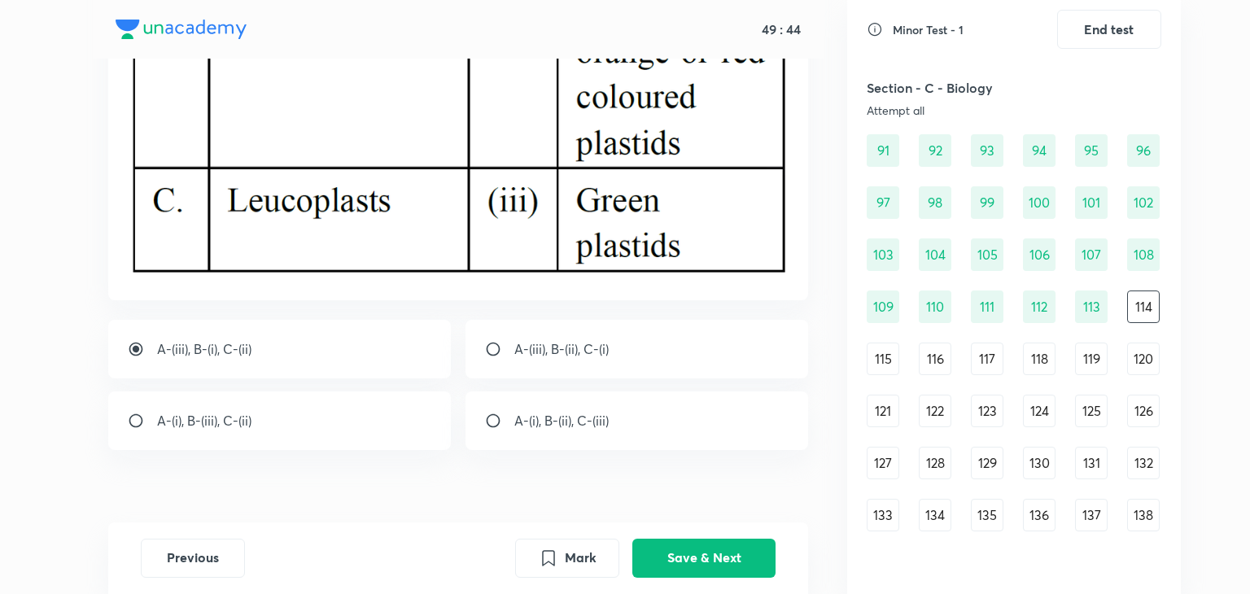
scroll to position [399, 0]
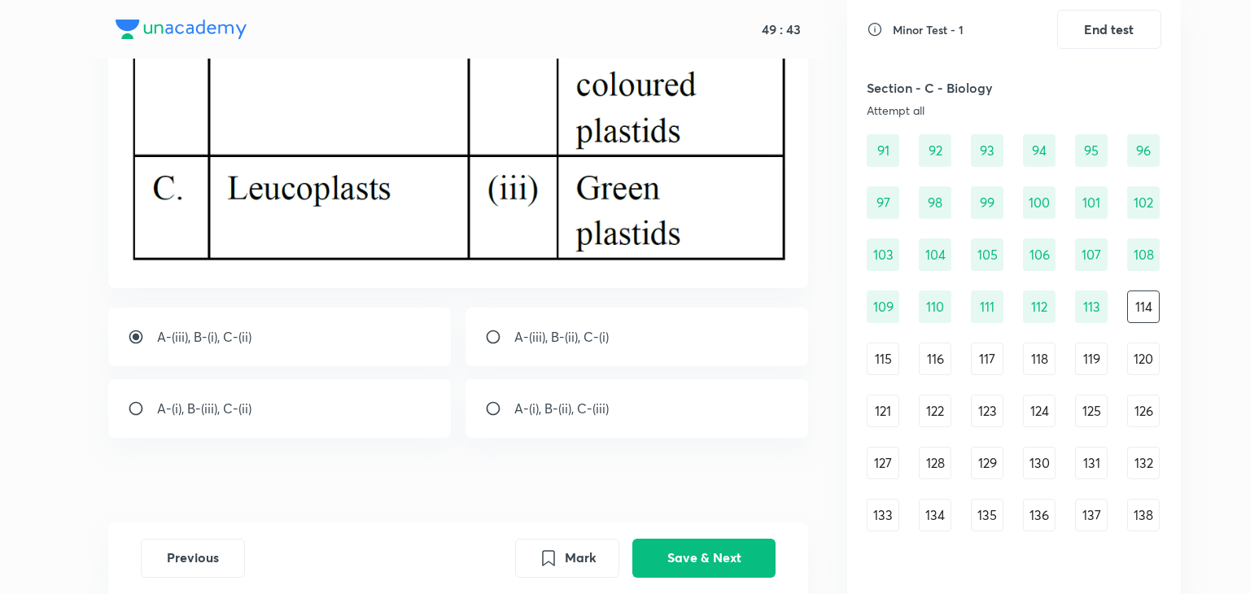
click at [539, 356] on div "A-(iii), B-(ii), C-(i)" at bounding box center [637, 337] width 343 height 59
radio input "false"
radio input "true"
click at [680, 570] on button "Save & Next" at bounding box center [703, 556] width 143 height 39
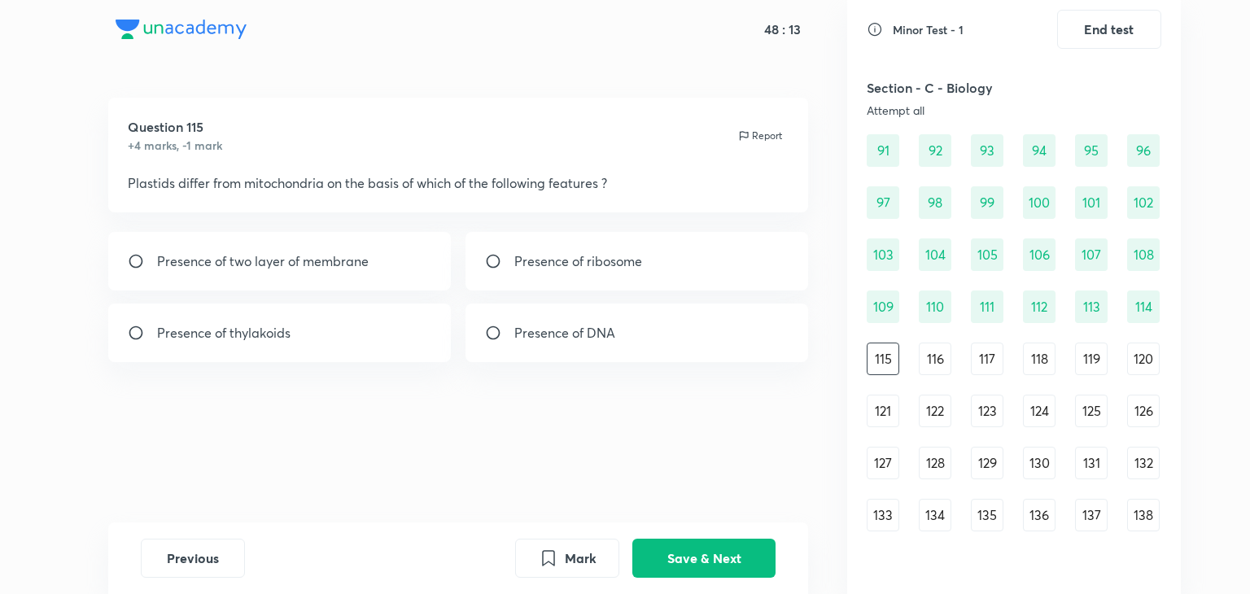
click at [277, 323] on p "Presence of thylakoids" at bounding box center [223, 333] width 133 height 20
radio input "true"
click at [722, 564] on button "Save & Next" at bounding box center [703, 556] width 143 height 39
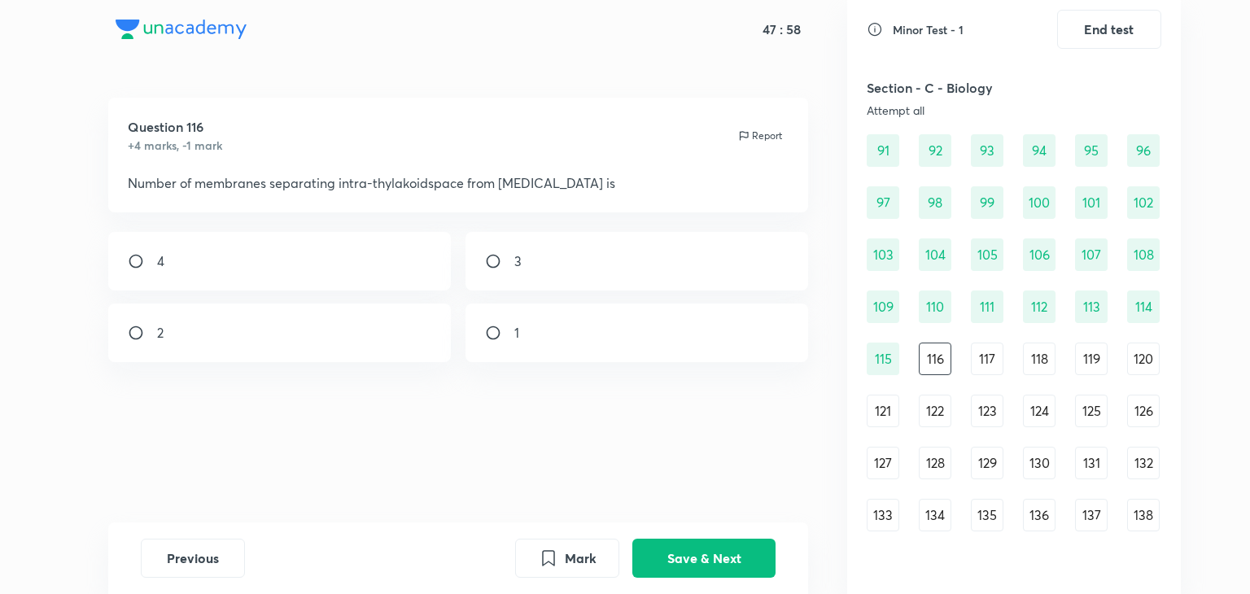
click at [242, 242] on div "4" at bounding box center [279, 261] width 343 height 59
radio input "true"
click at [693, 541] on button "Save & Next" at bounding box center [703, 556] width 143 height 39
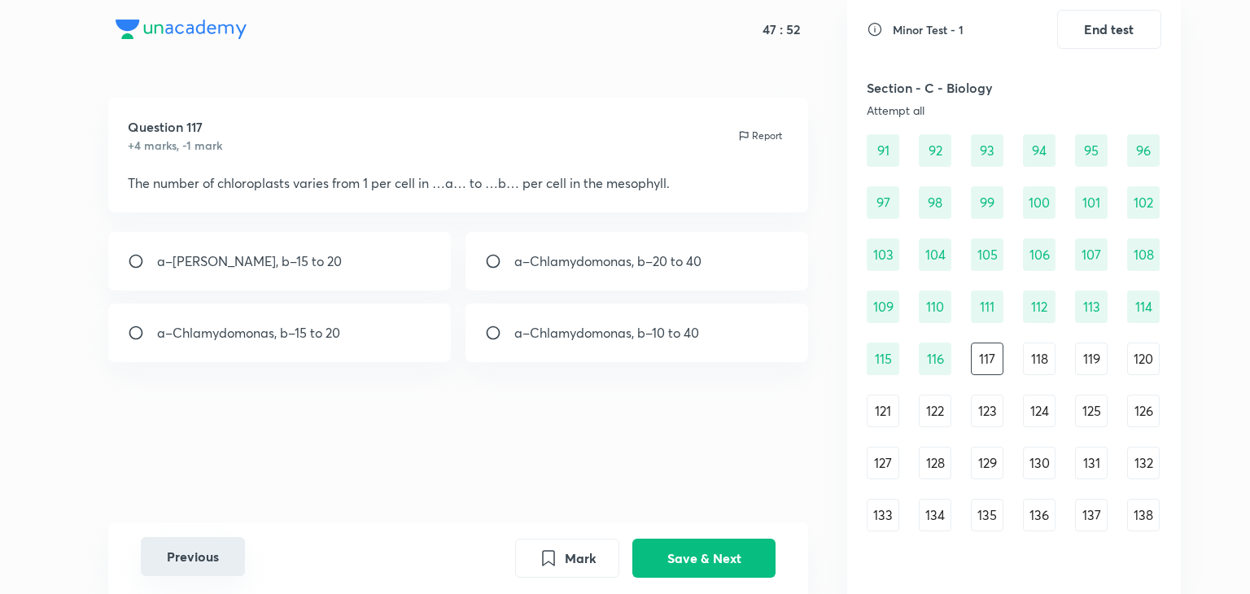
click at [218, 541] on button "Previous" at bounding box center [193, 556] width 104 height 39
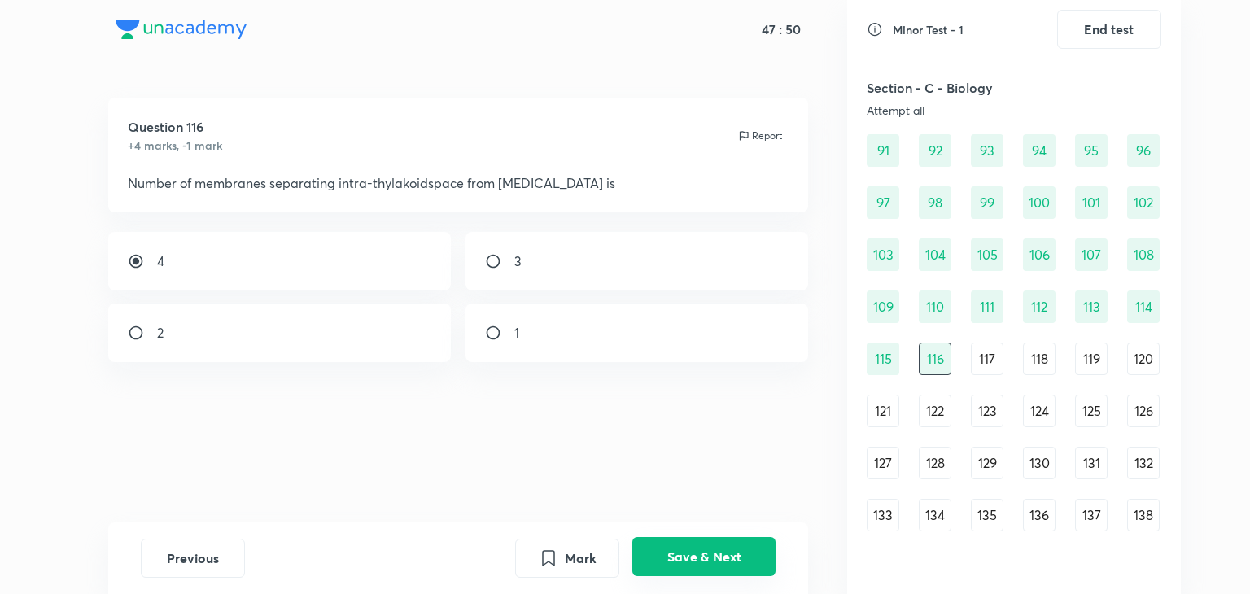
click at [712, 553] on button "Save & Next" at bounding box center [703, 556] width 143 height 39
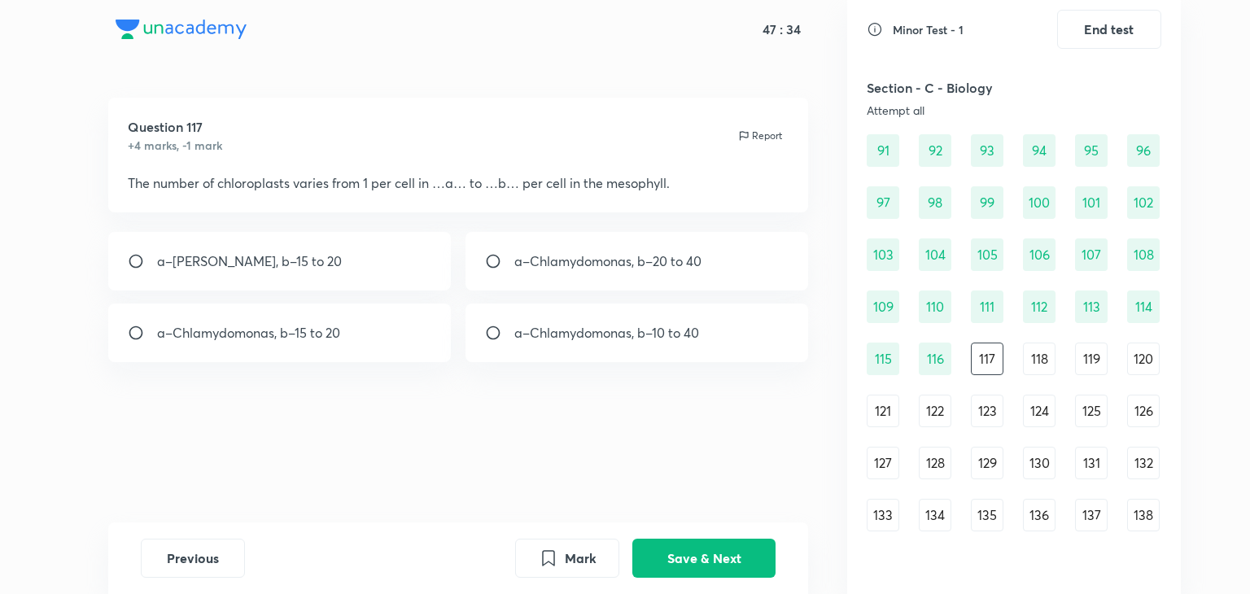
click at [645, 266] on p "a–Chlamydomonas, b–20 to 40" at bounding box center [607, 261] width 187 height 20
radio input "true"
click at [720, 544] on button "Save & Next" at bounding box center [703, 556] width 143 height 39
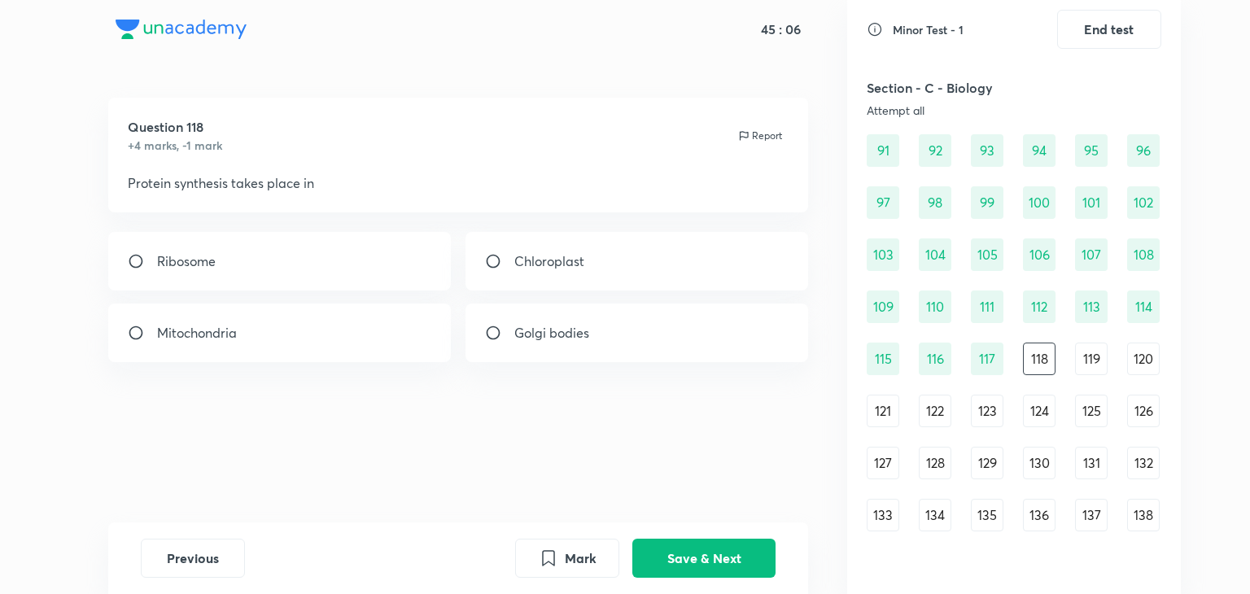
click at [210, 259] on p "Ribosome" at bounding box center [186, 261] width 59 height 20
radio input "true"
click at [704, 559] on button "Save & Next" at bounding box center [703, 556] width 143 height 39
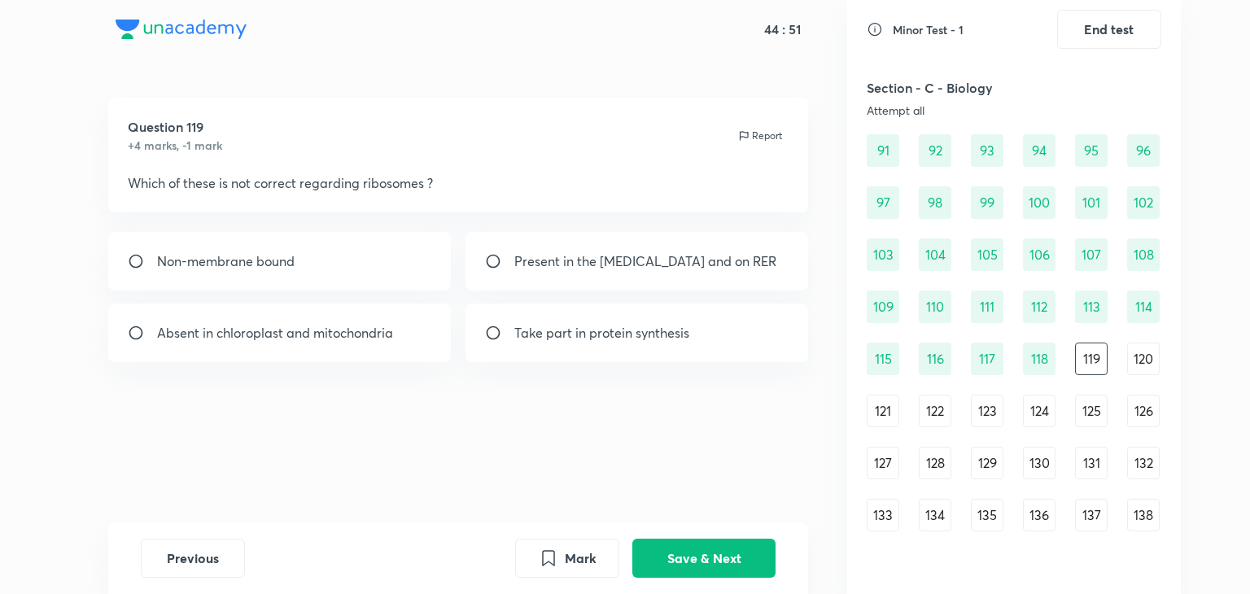
click at [373, 333] on p "Absent in chloroplast and mitochondria" at bounding box center [275, 333] width 236 height 20
radio input "true"
click at [713, 538] on button "Save & Next" at bounding box center [703, 556] width 143 height 39
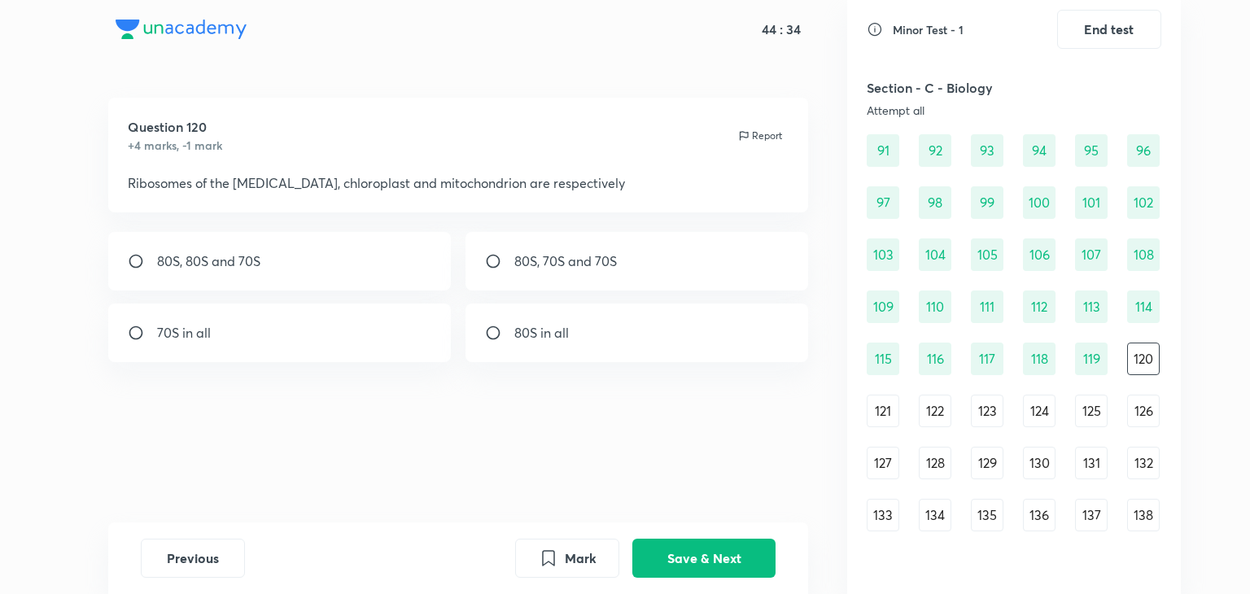
click at [360, 260] on div "80S, 80S and 70S" at bounding box center [279, 261] width 343 height 59
click at [514, 266] on p "80S, 70S and 70S" at bounding box center [565, 261] width 103 height 20
radio input "false"
radio input "true"
click at [689, 551] on button "Save & Next" at bounding box center [703, 556] width 143 height 39
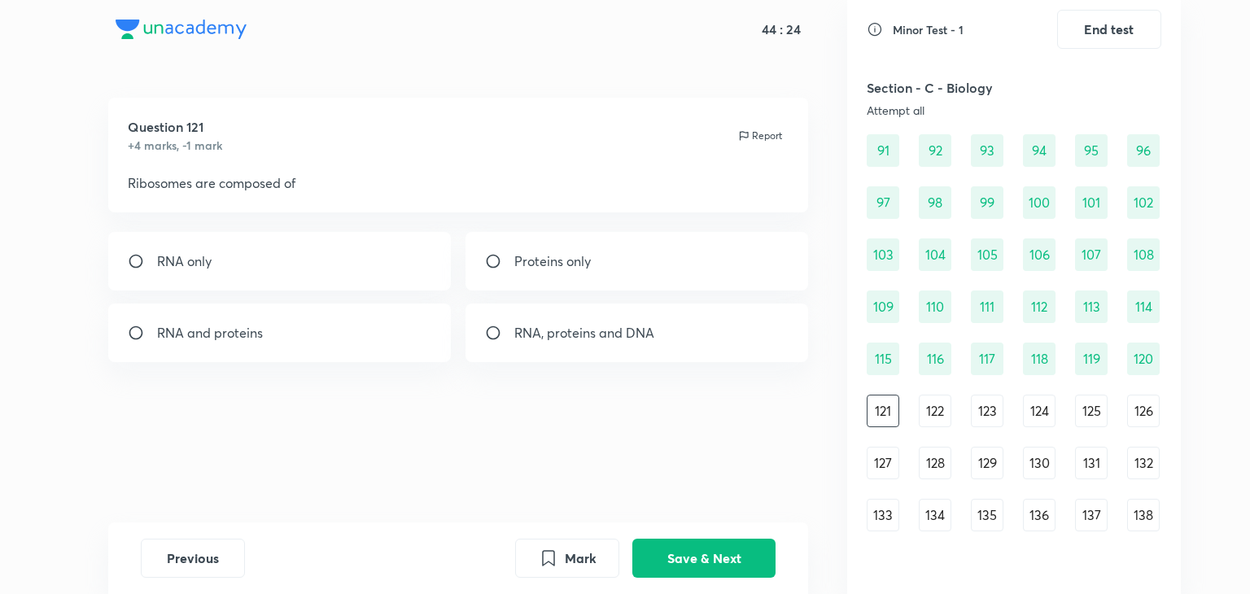
click at [383, 345] on div "RNA and proteins" at bounding box center [279, 333] width 343 height 59
radio input "true"
click at [713, 566] on button "Save & Next" at bounding box center [703, 556] width 143 height 39
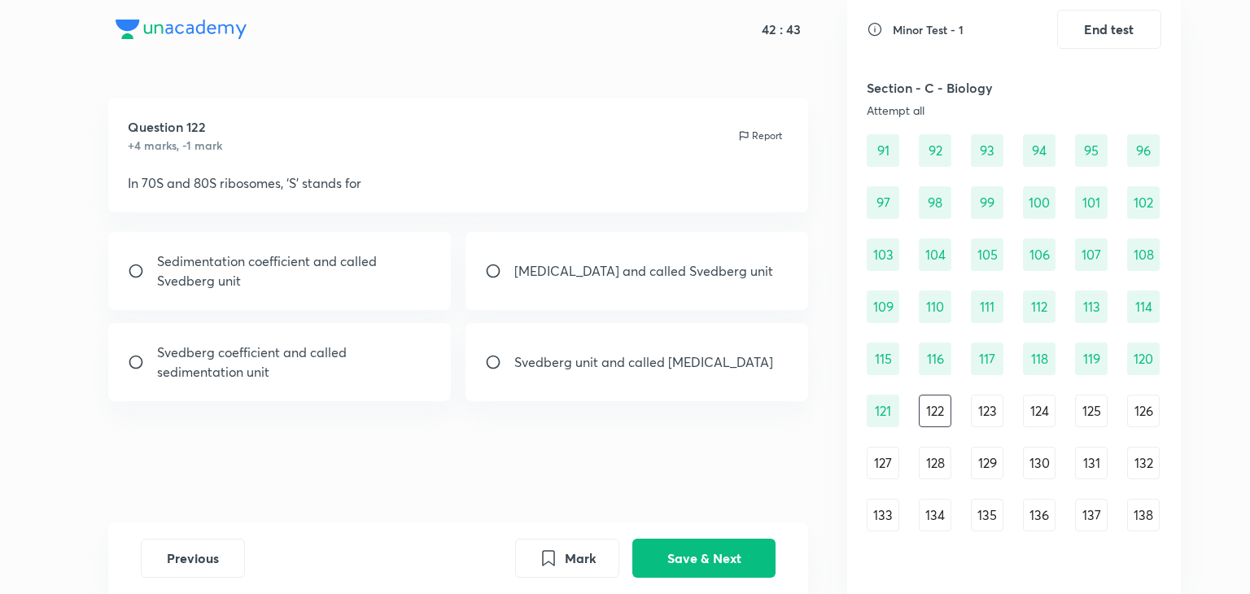
click at [321, 271] on p "Sedimentation coefficient and called Svedberg unit" at bounding box center [294, 270] width 275 height 39
radio input "true"
click at [671, 551] on button "Save & Next" at bounding box center [703, 556] width 143 height 39
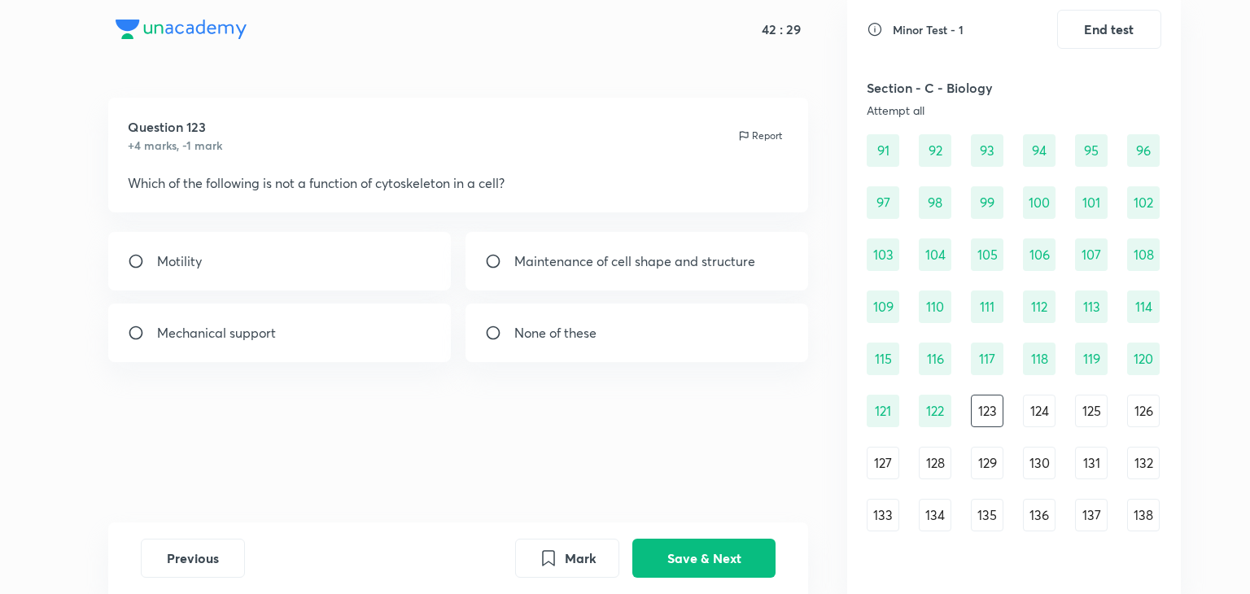
click at [645, 339] on div "None of these" at bounding box center [637, 333] width 343 height 59
radio input "true"
click at [693, 556] on button "Save & Next" at bounding box center [703, 556] width 143 height 39
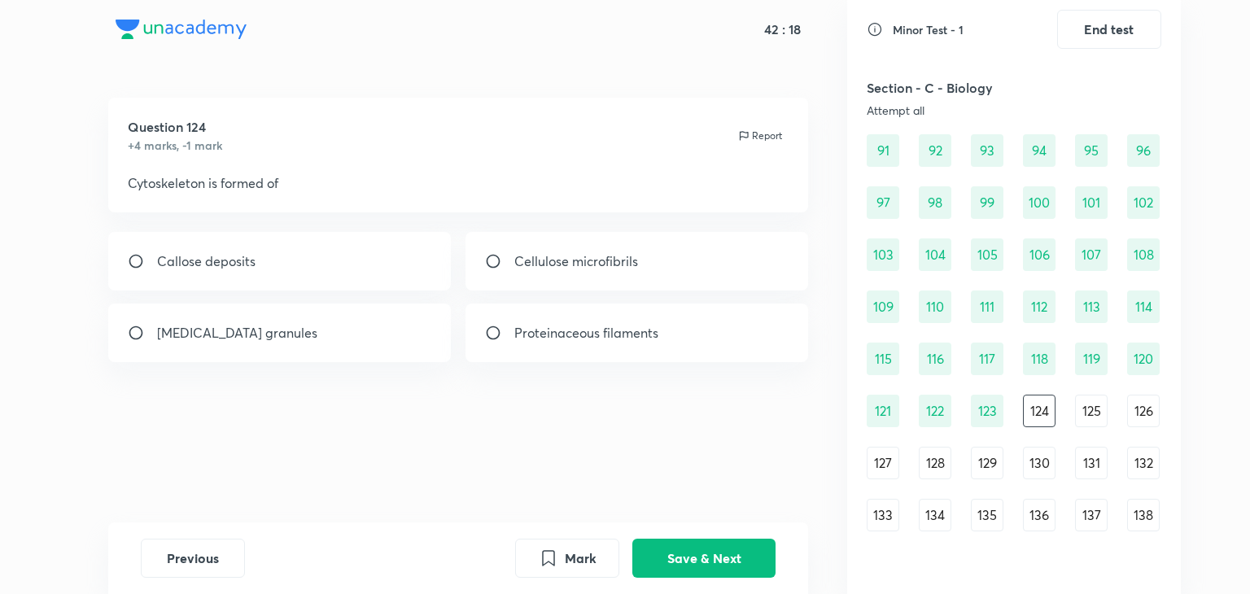
click at [586, 330] on p "Proteinaceous filaments" at bounding box center [586, 333] width 144 height 20
radio input "true"
click at [667, 558] on button "Save & Next" at bounding box center [703, 556] width 143 height 39
click at [426, 338] on div "Cilium or flagellum" at bounding box center [279, 333] width 343 height 59
radio input "true"
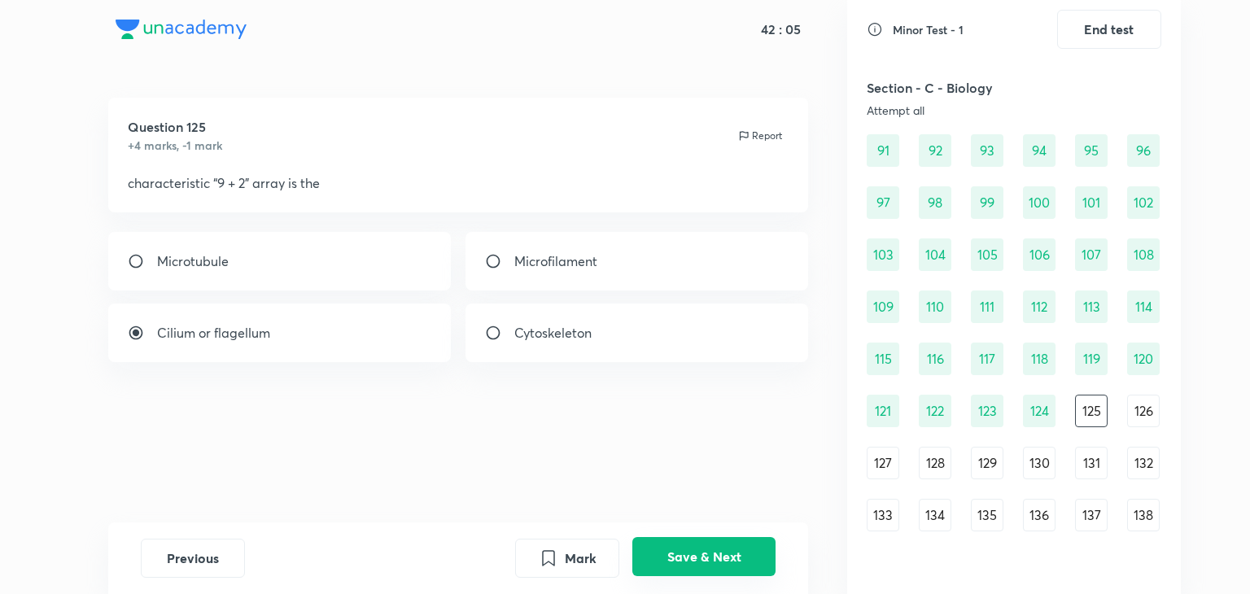
click at [671, 548] on button "Save & Next" at bounding box center [703, 556] width 143 height 39
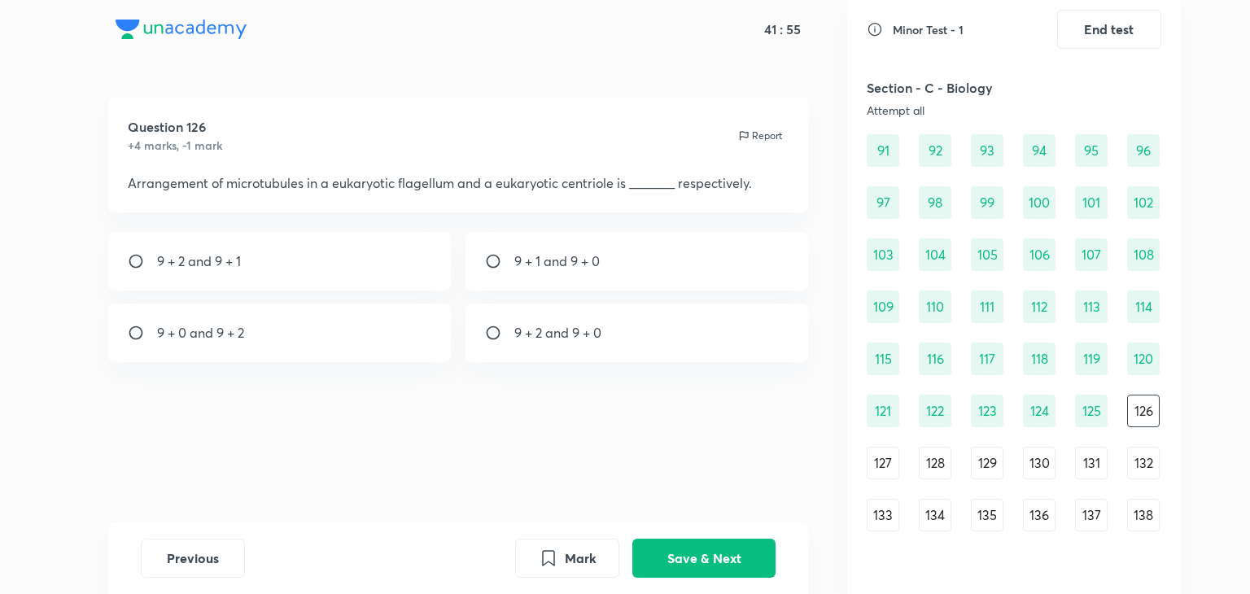
click at [537, 338] on p "9 + 2 and 9 + 0" at bounding box center [557, 333] width 87 height 20
radio input "true"
click at [729, 553] on button "Save & Next" at bounding box center [703, 556] width 143 height 39
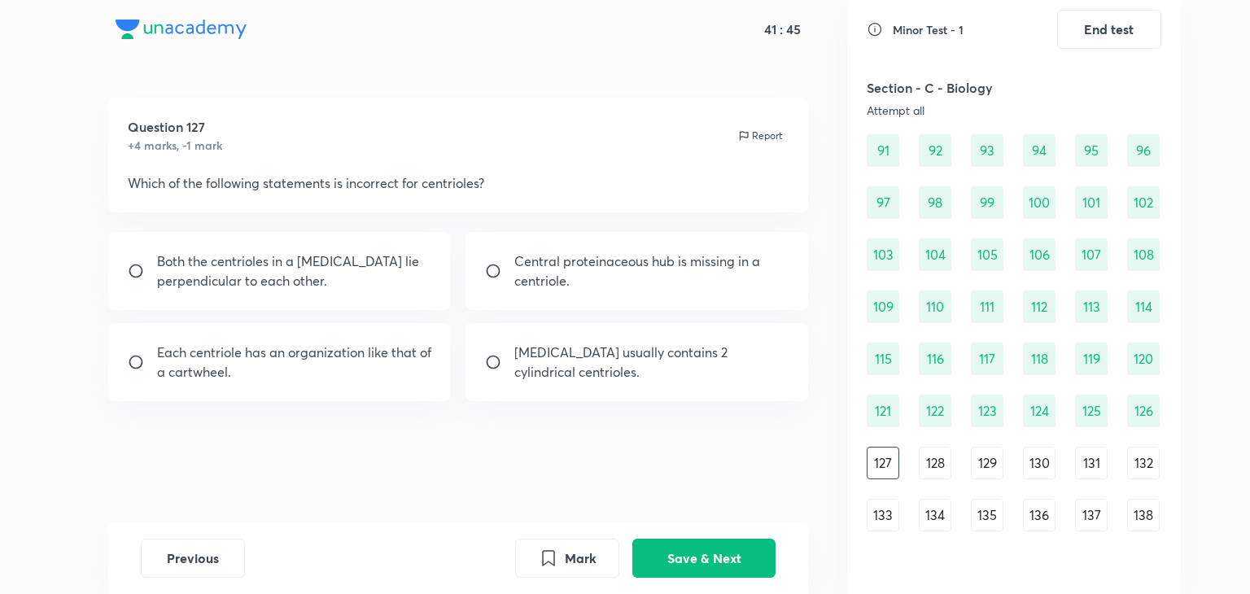
click at [514, 276] on input "radio" at bounding box center [499, 271] width 29 height 16
radio input "true"
click at [650, 573] on button "Save & Next" at bounding box center [703, 556] width 143 height 39
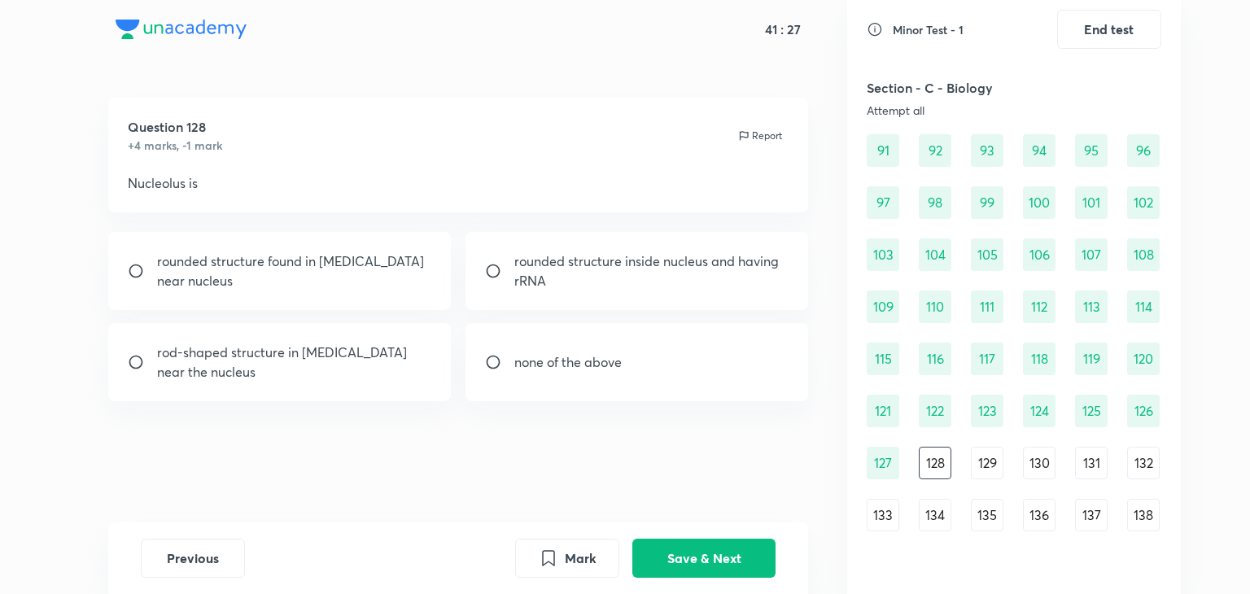
click at [520, 287] on p "rounded structure inside nucleus and having rRNA" at bounding box center [651, 270] width 275 height 39
radio input "true"
click at [724, 553] on button "Save & Next" at bounding box center [703, 556] width 143 height 39
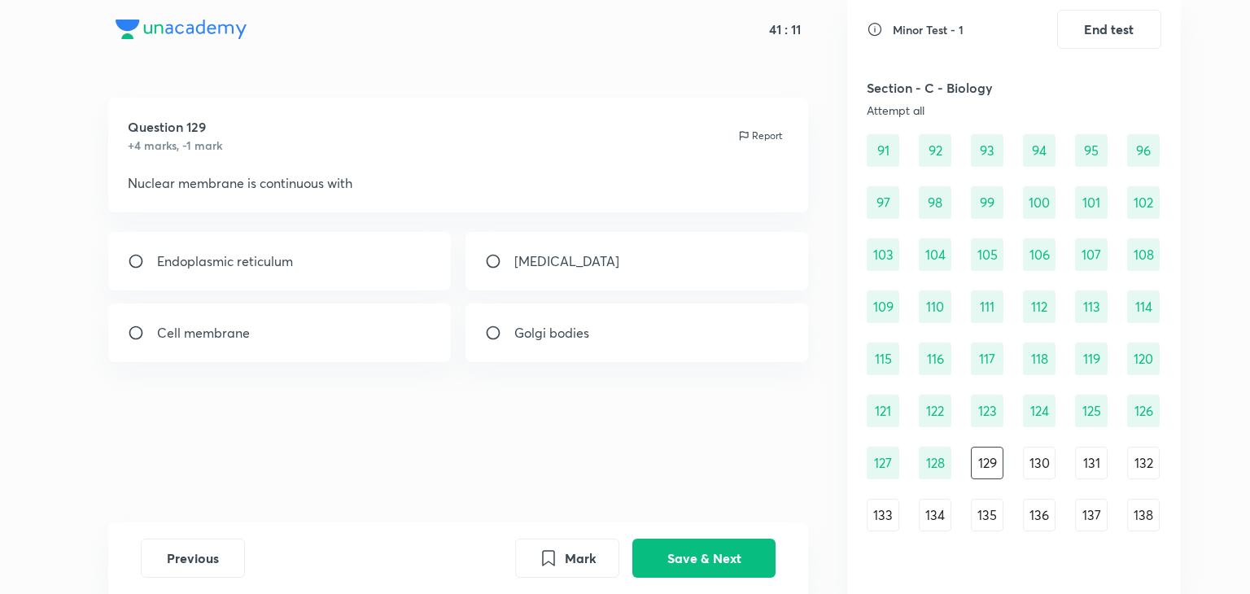
click at [381, 274] on div "Endoplasmic reticulum" at bounding box center [279, 261] width 343 height 59
radio input "true"
click at [665, 559] on button "Save & Next" at bounding box center [703, 556] width 143 height 39
click at [276, 238] on div "Peroxisome" at bounding box center [279, 261] width 343 height 59
radio input "true"
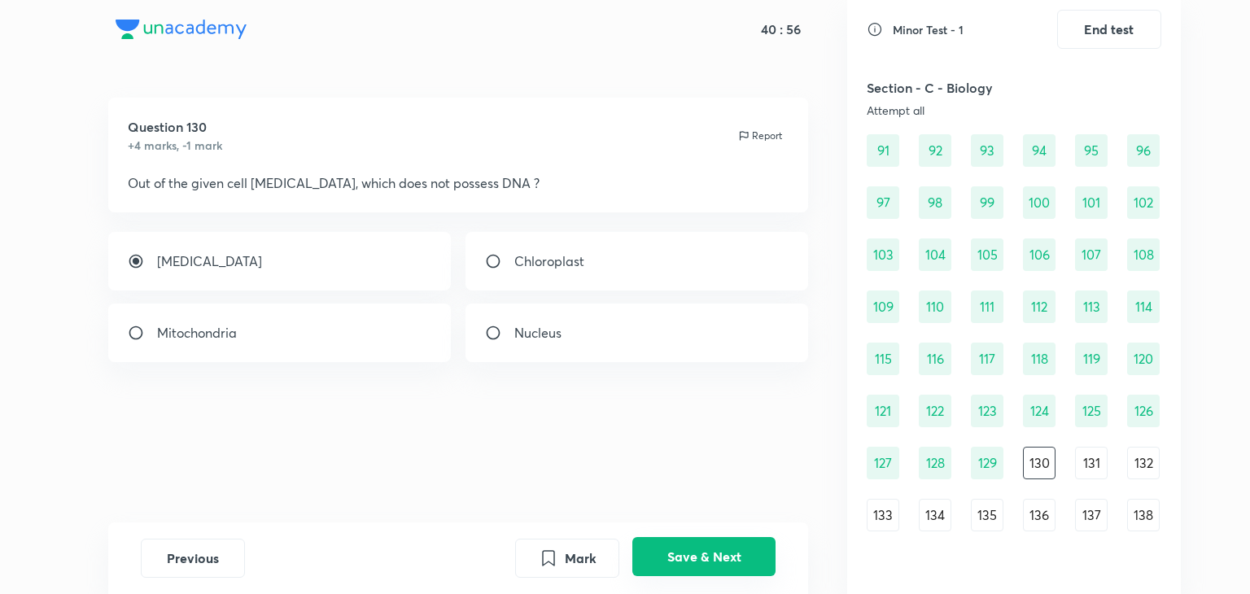
click at [676, 540] on button "Save & Next" at bounding box center [703, 556] width 143 height 39
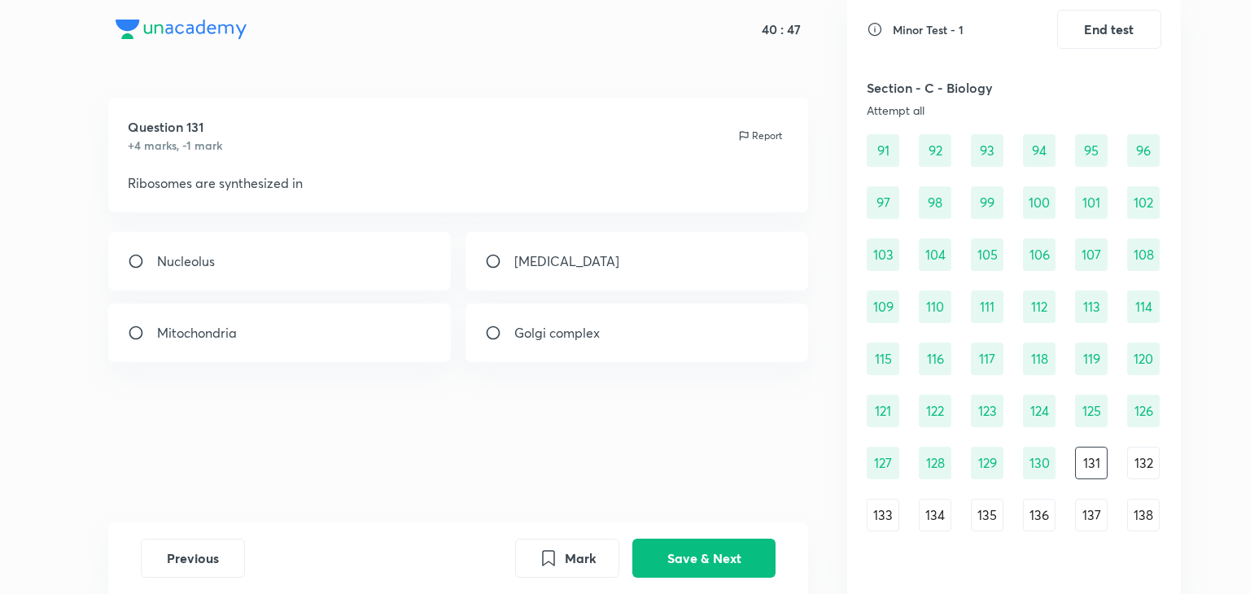
click at [382, 251] on div "Nucleolus" at bounding box center [279, 261] width 343 height 59
radio input "true"
click at [652, 537] on div "Previous Mark Save & Next" at bounding box center [458, 559] width 701 height 72
click at [658, 547] on button "Save & Next" at bounding box center [703, 556] width 143 height 39
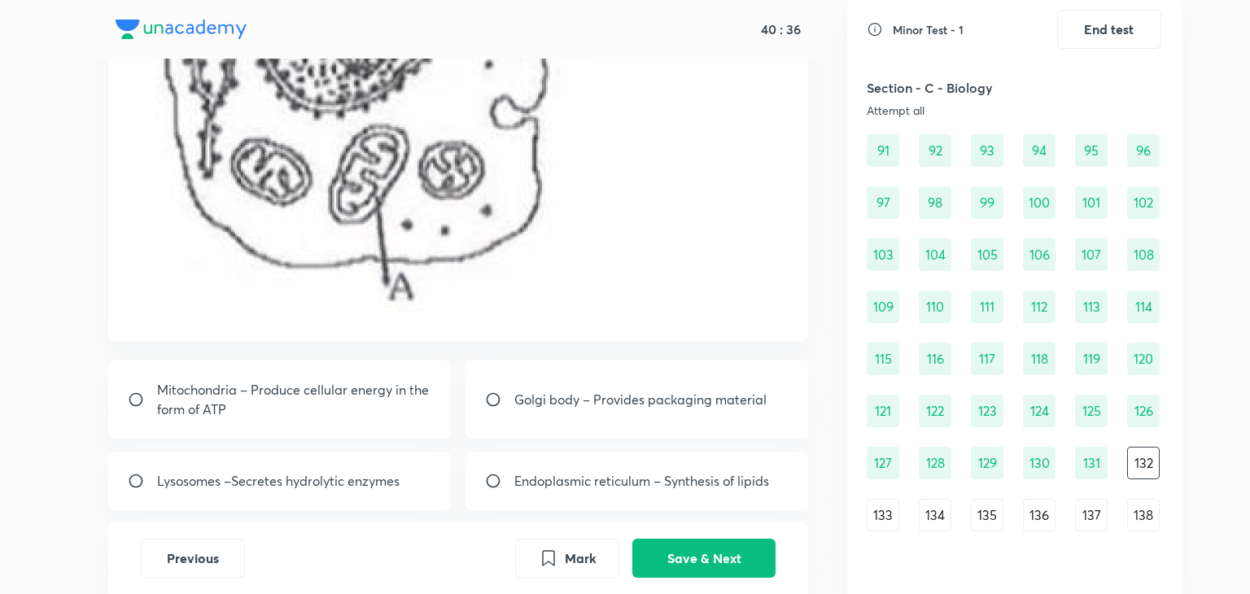
scroll to position [511, 0]
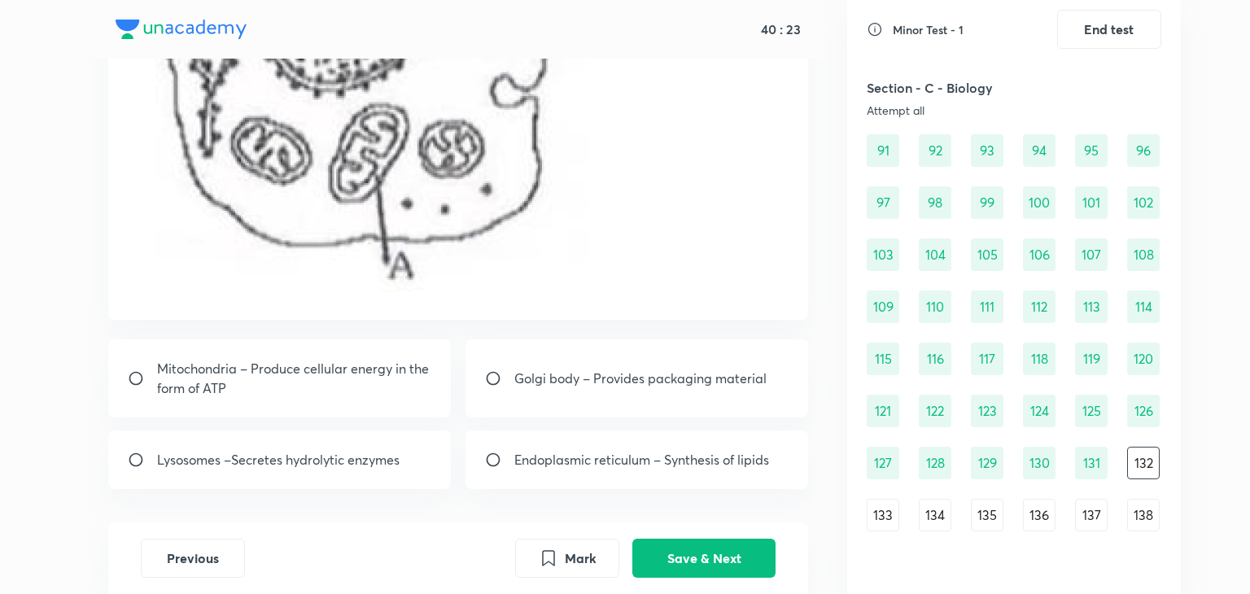
click at [368, 403] on div "Mitochondria – Produce cellular energy in the form of ATP" at bounding box center [279, 378] width 343 height 78
radio input "true"
click at [678, 555] on button "Save & Next" at bounding box center [703, 556] width 143 height 39
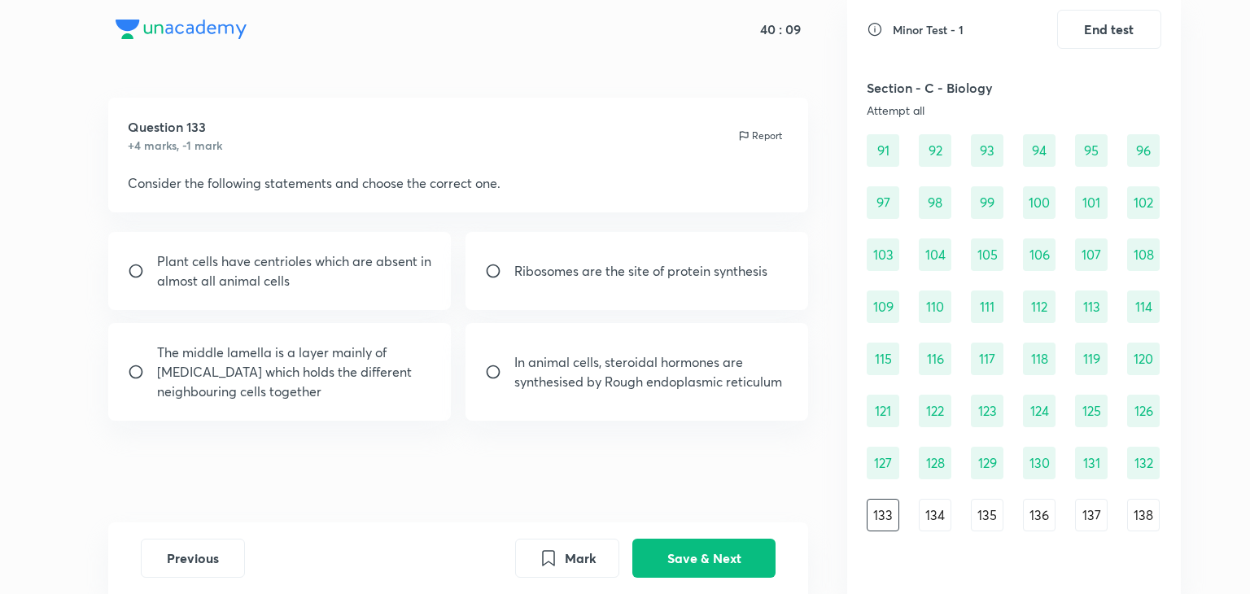
click at [590, 258] on div "Ribosomes are the site of protein synthesis" at bounding box center [637, 271] width 343 height 78
radio input "true"
click at [686, 568] on button "Save & Next" at bounding box center [703, 556] width 143 height 39
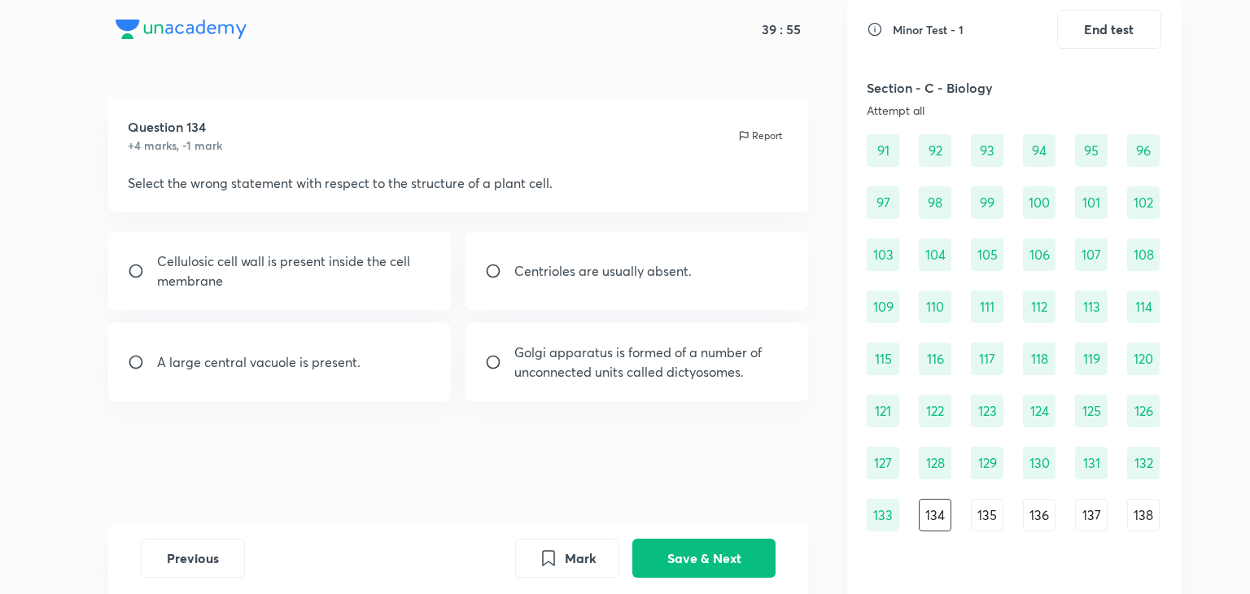
click at [431, 260] on p "Cellulosic cell wall is present inside the cell membrane" at bounding box center [294, 270] width 275 height 39
radio input "true"
click at [673, 538] on button "Save & Next" at bounding box center [703, 556] width 143 height 39
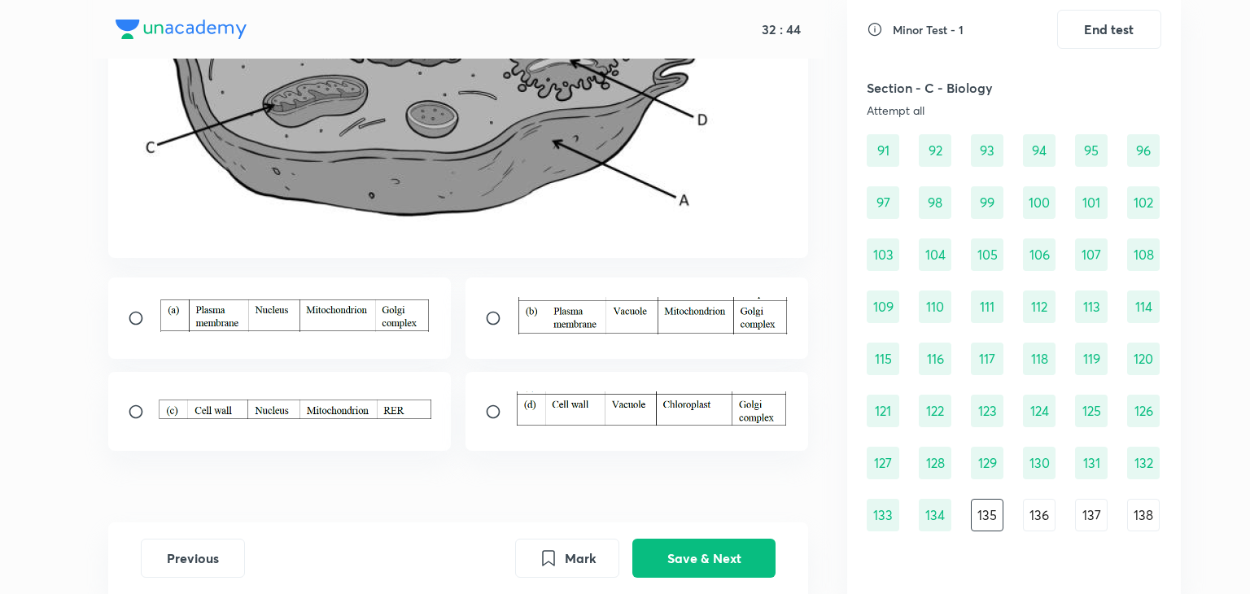
scroll to position [403, 0]
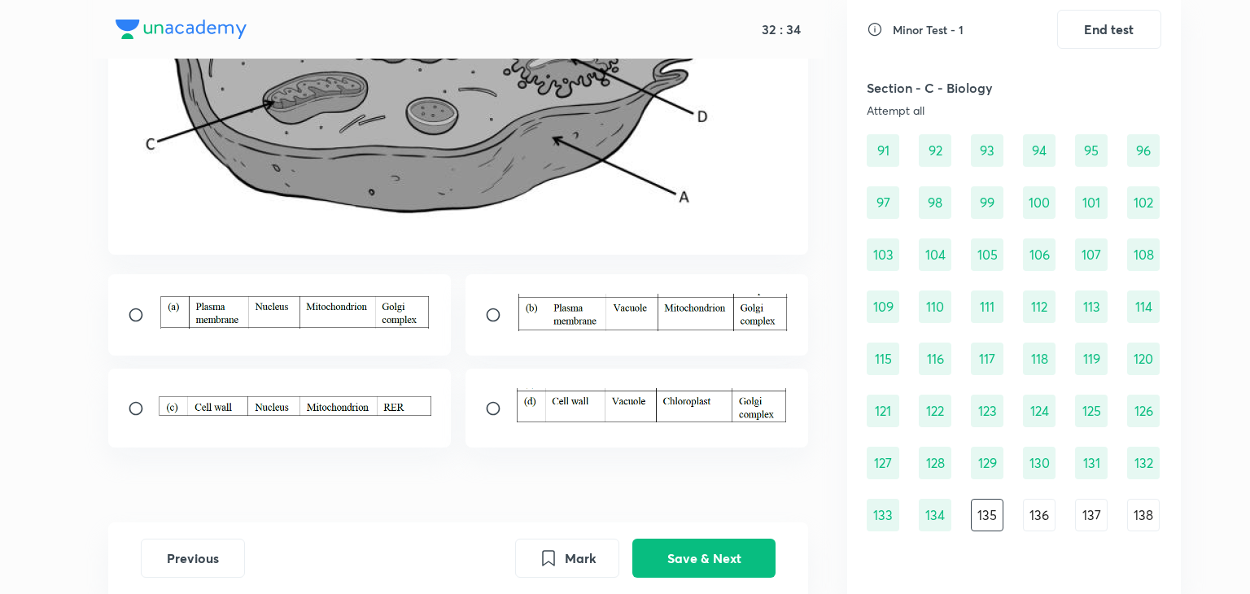
click at [286, 323] on img at bounding box center [294, 312] width 275 height 33
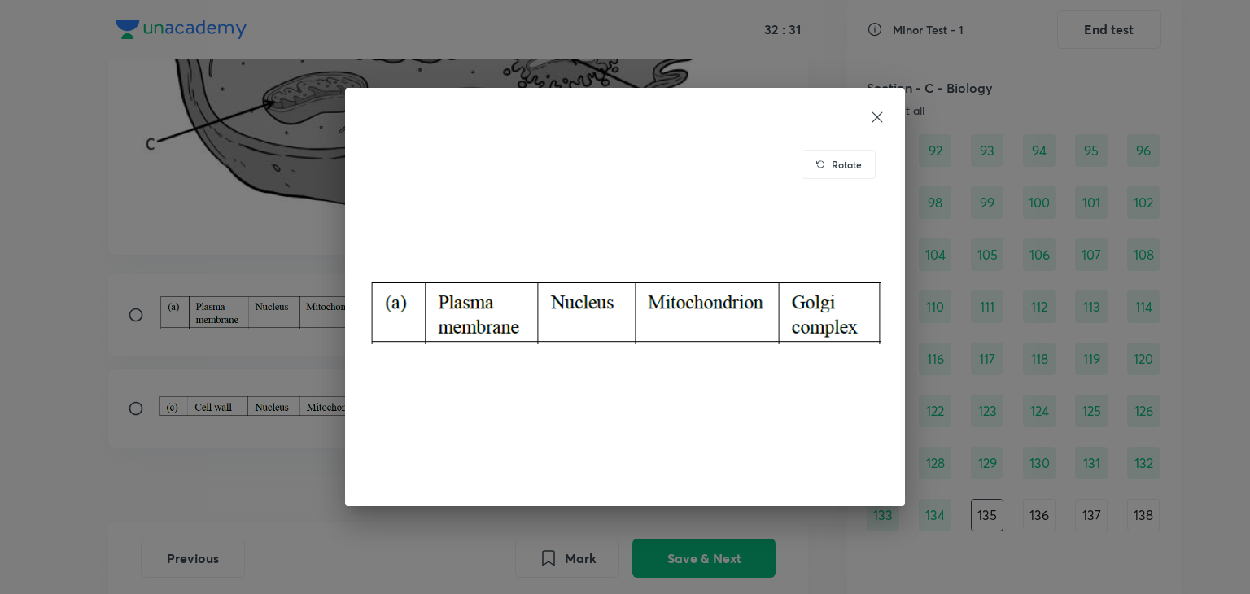
click at [134, 319] on div "Rotate" at bounding box center [625, 297] width 1250 height 594
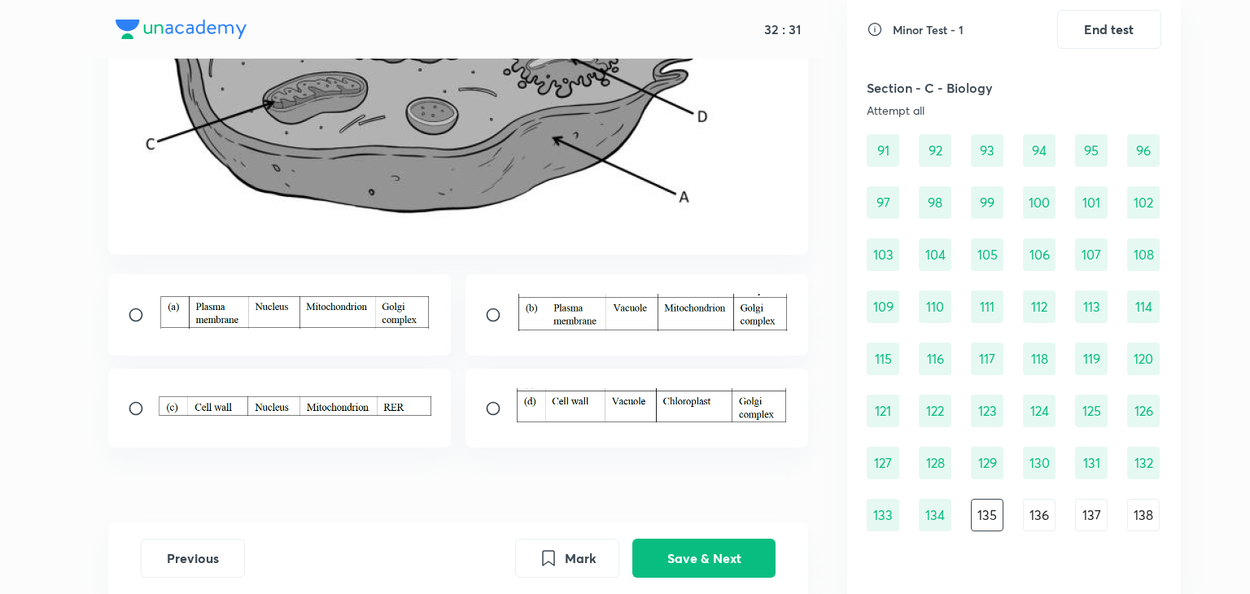
click at [134, 319] on input "radio" at bounding box center [142, 315] width 29 height 16
radio input "true"
click at [713, 561] on button "Save & Next" at bounding box center [703, 556] width 143 height 39
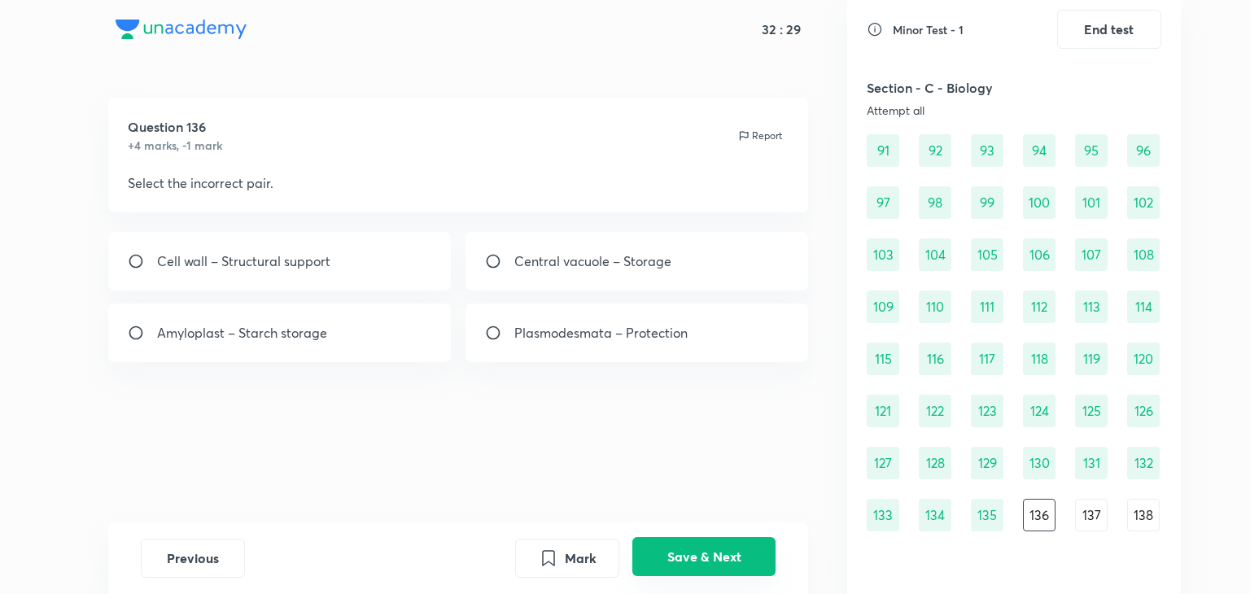
scroll to position [0, 0]
click at [579, 326] on p "Plasmodesmata – Protection" at bounding box center [600, 333] width 173 height 20
radio input "true"
click at [719, 544] on button "Save & Next" at bounding box center [703, 556] width 143 height 39
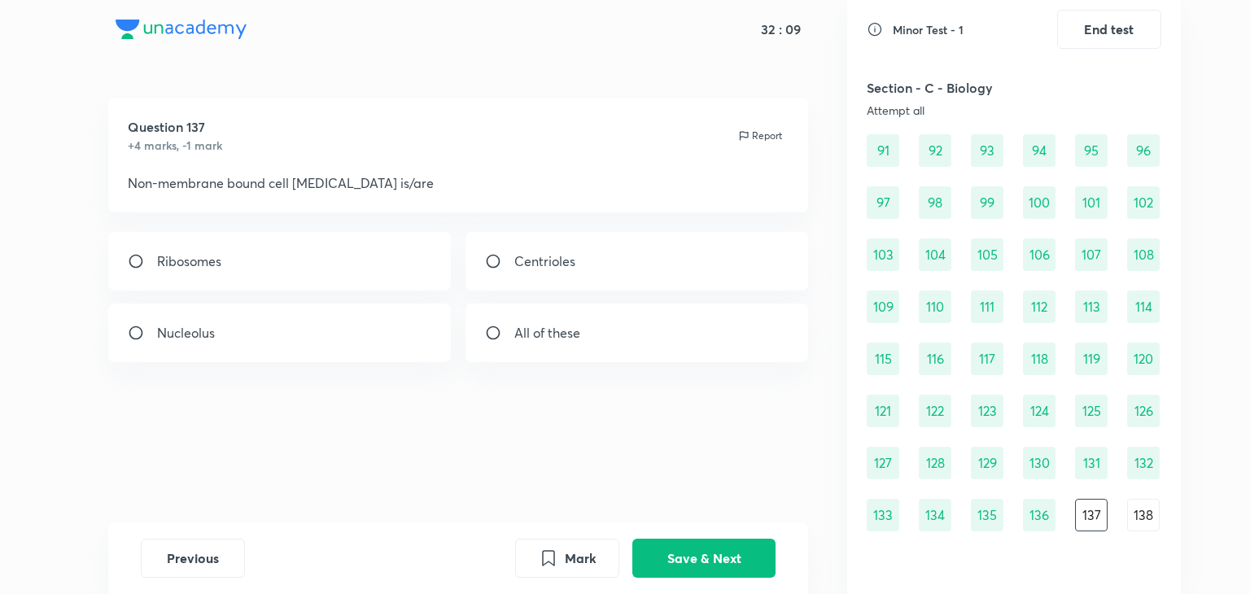
click at [407, 269] on div "Ribosomes" at bounding box center [279, 261] width 343 height 59
radio input "true"
click at [718, 548] on button "Save & Next" at bounding box center [703, 556] width 143 height 39
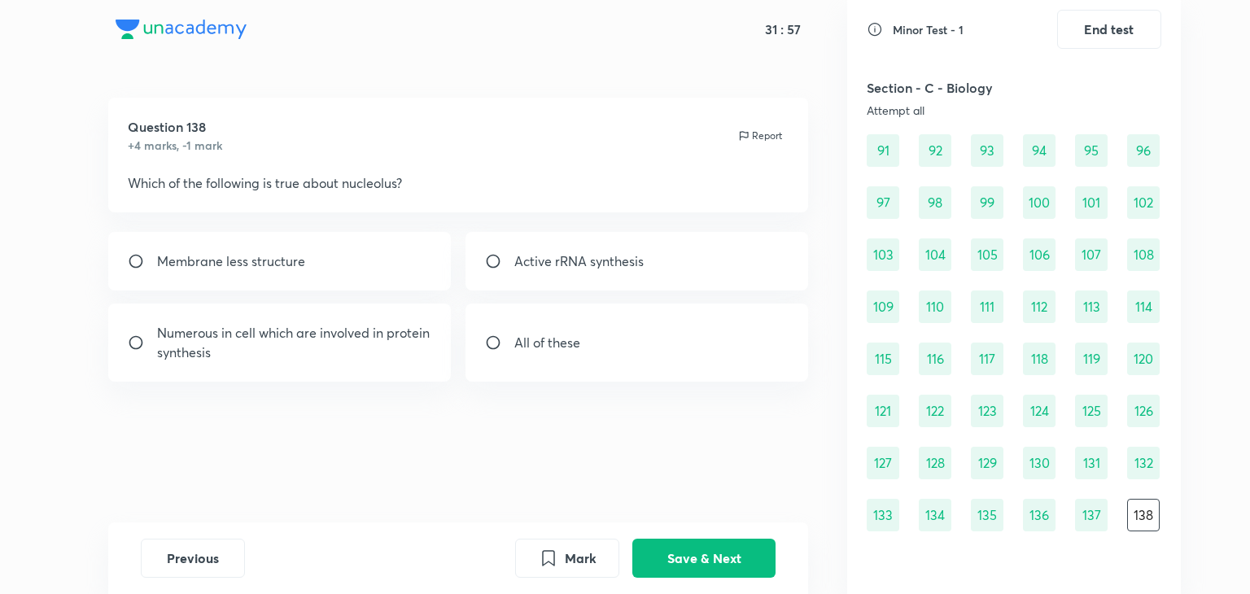
click at [619, 334] on div "All of these" at bounding box center [637, 343] width 343 height 78
radio input "true"
click at [690, 551] on button "Save & Next" at bounding box center [703, 556] width 143 height 39
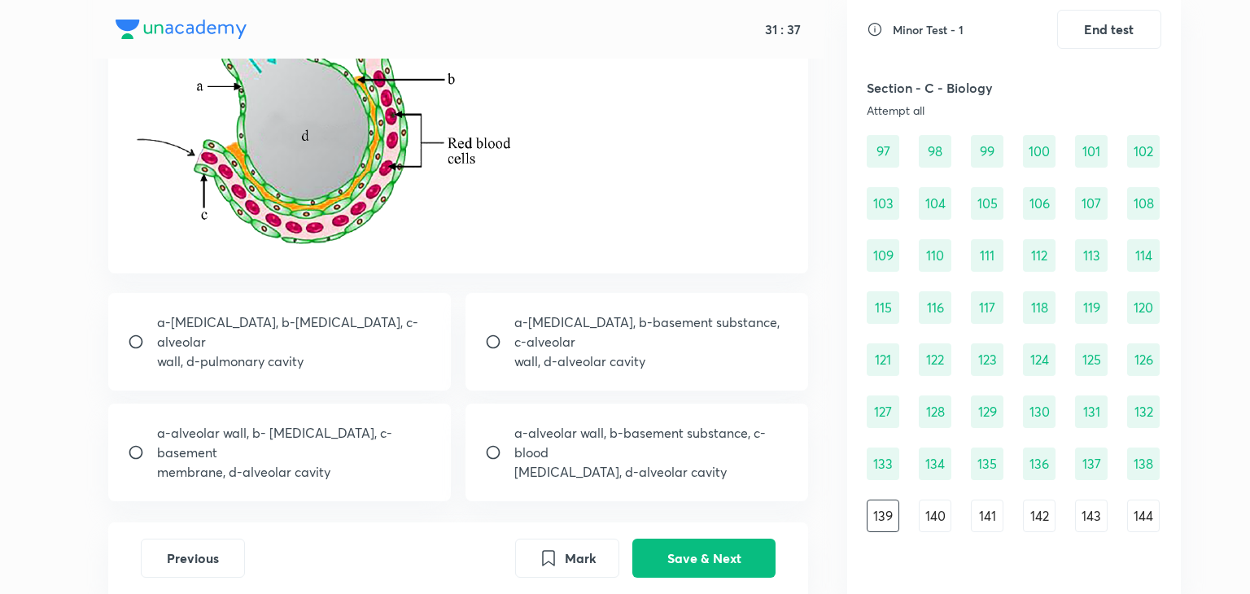
scroll to position [192, 0]
click at [334, 460] on p "a-alveolar wall, b- blood capillary, c- basement" at bounding box center [294, 442] width 275 height 39
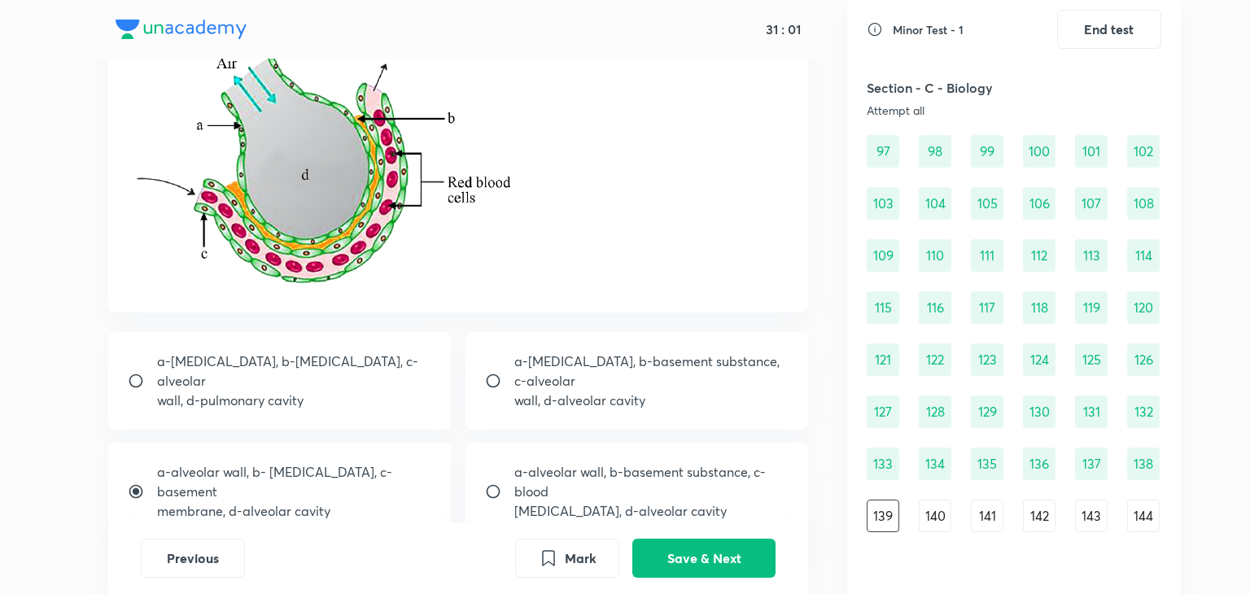
scroll to position [152, 0]
click at [554, 473] on p "a-alveolar wall, b-basement substance, c-blood" at bounding box center [651, 482] width 275 height 39
radio input "false"
radio input "true"
click at [680, 553] on button "Save & Next" at bounding box center [703, 556] width 143 height 39
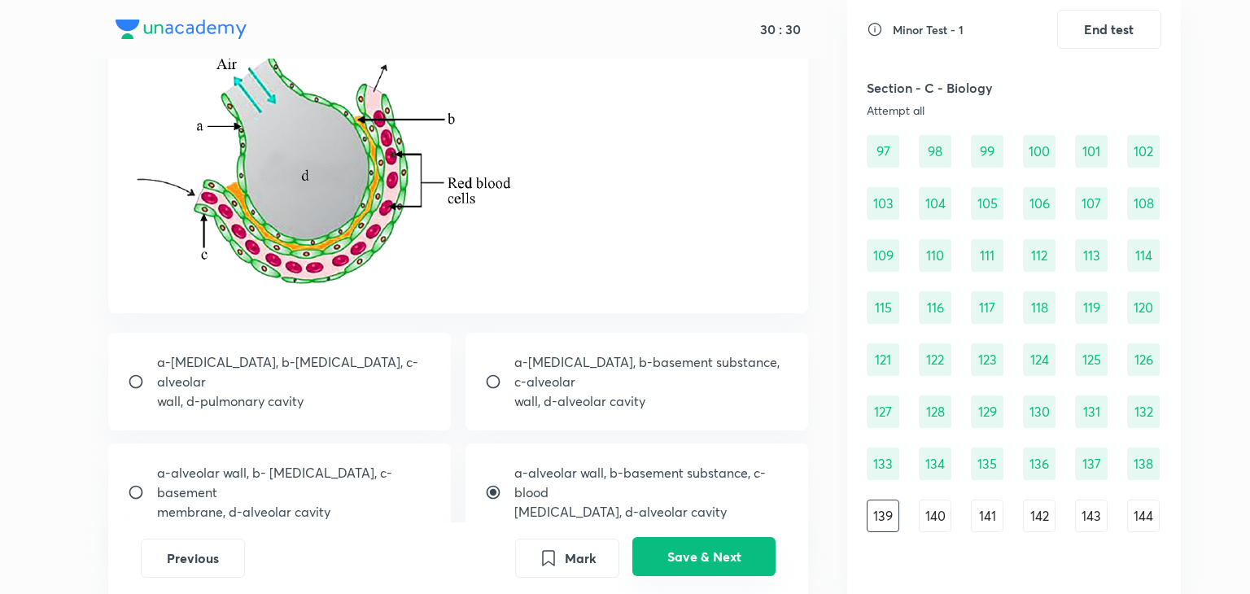
scroll to position [0, 0]
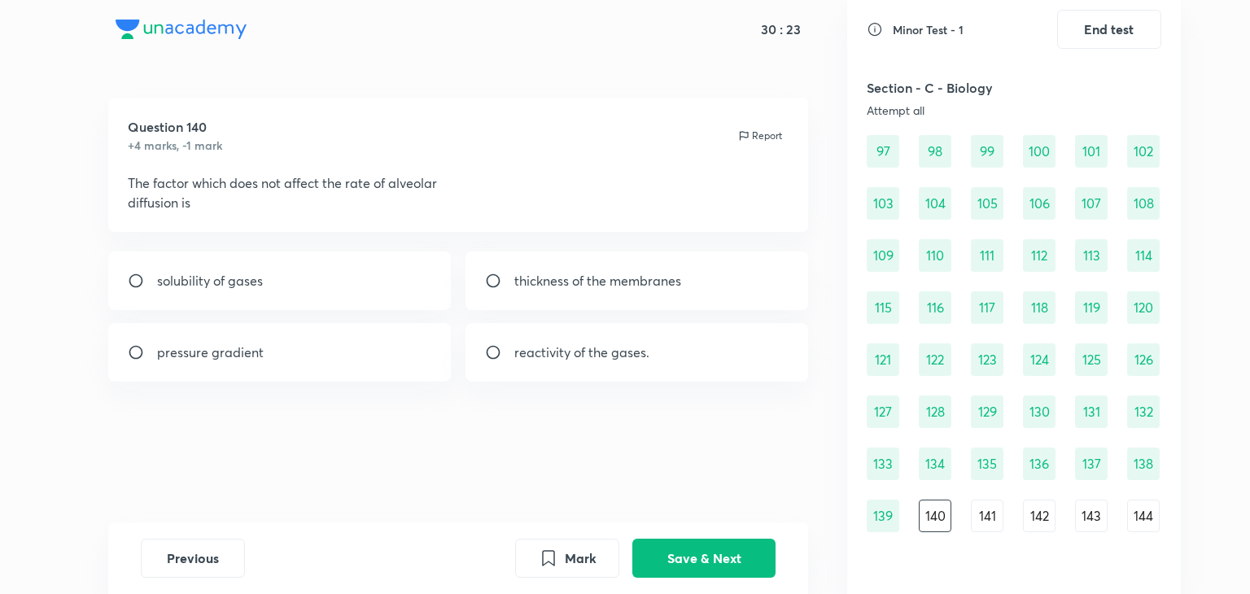
click at [598, 361] on p "reactivity of the gases." at bounding box center [581, 353] width 135 height 20
radio input "true"
click at [705, 547] on button "Save & Next" at bounding box center [703, 556] width 143 height 39
click at [333, 277] on div "Simple diffusion" at bounding box center [279, 280] width 343 height 59
radio input "true"
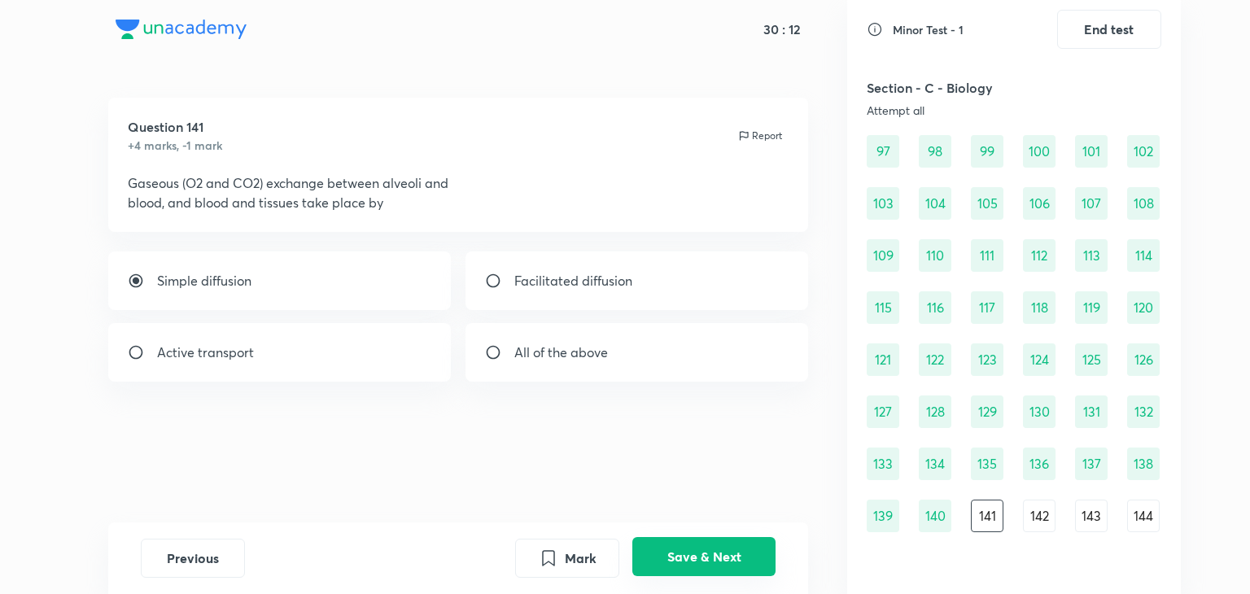
click at [673, 552] on button "Save & Next" at bounding box center [703, 556] width 143 height 39
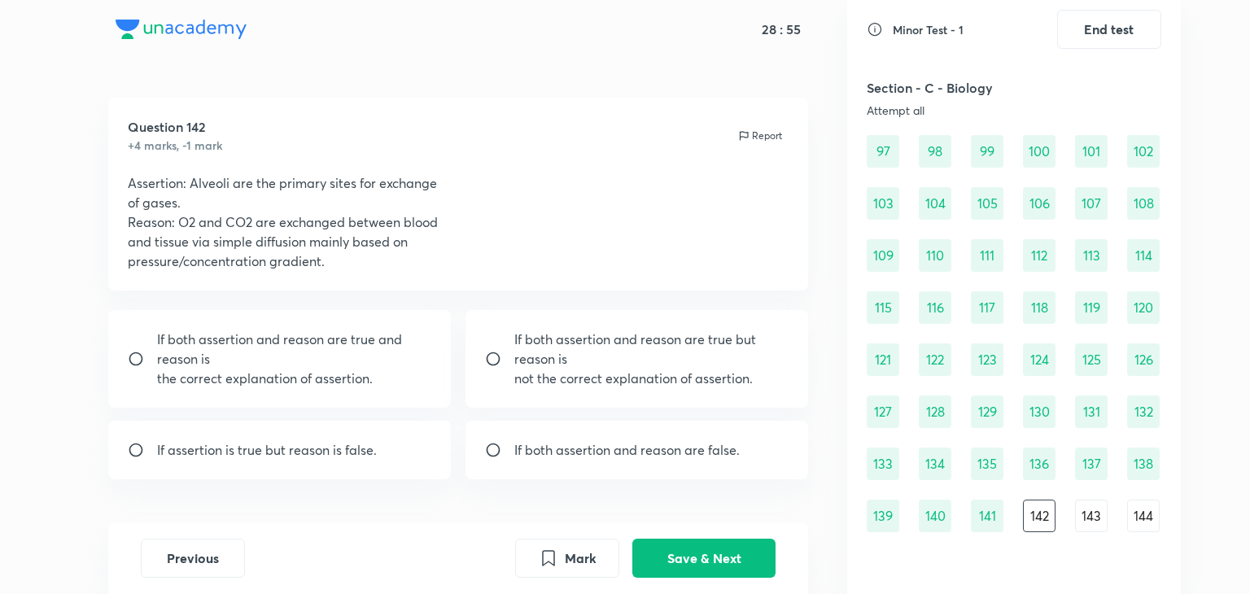
click at [649, 351] on p "If both assertion and reason are true but reason is" at bounding box center [651, 349] width 275 height 39
radio input "true"
click at [696, 552] on button "Save & Next" at bounding box center [703, 556] width 143 height 39
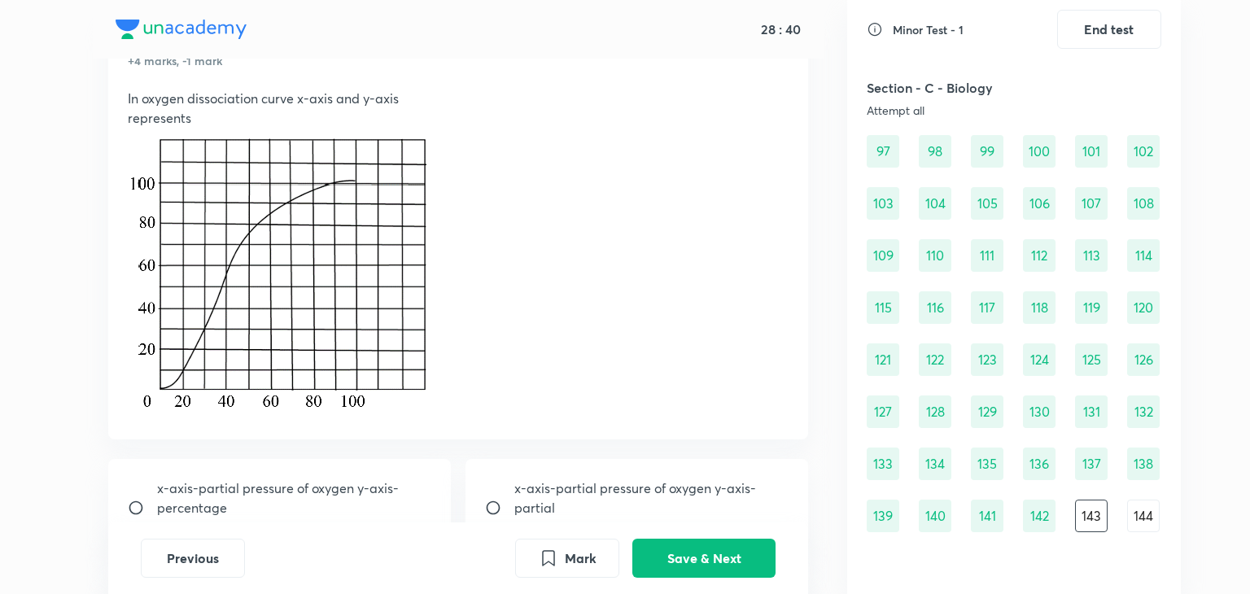
scroll to position [328, 0]
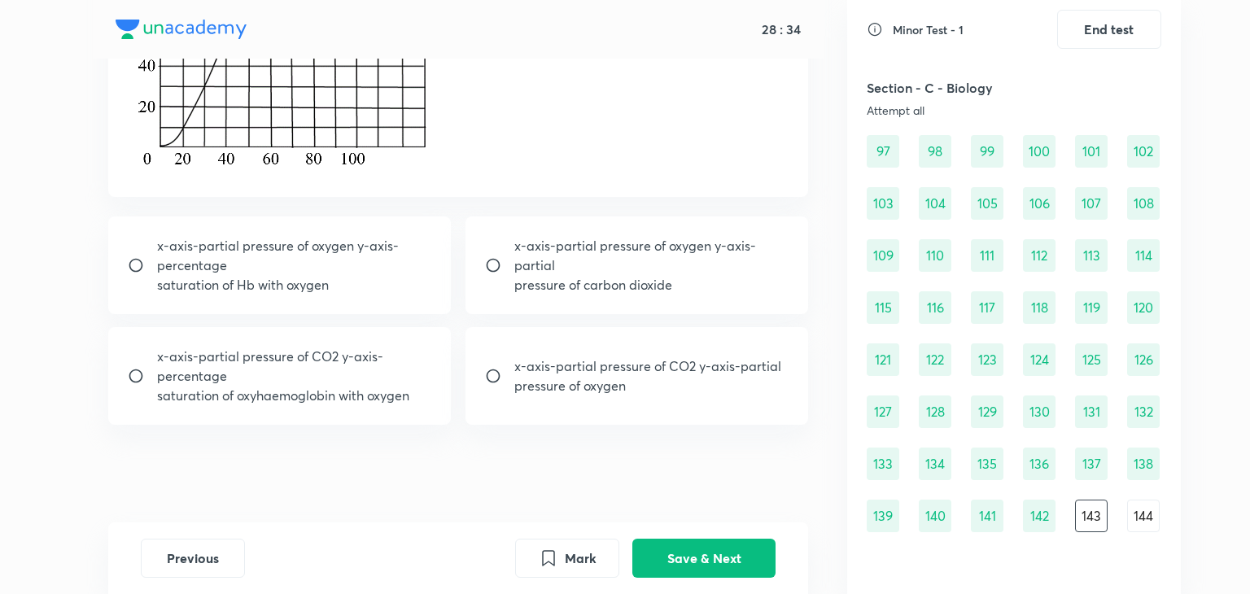
click at [405, 254] on p "x-axis-partial pressure of oxygen y-axis-percentage" at bounding box center [294, 255] width 275 height 39
radio input "true"
click at [696, 550] on button "Save & Next" at bounding box center [703, 556] width 143 height 39
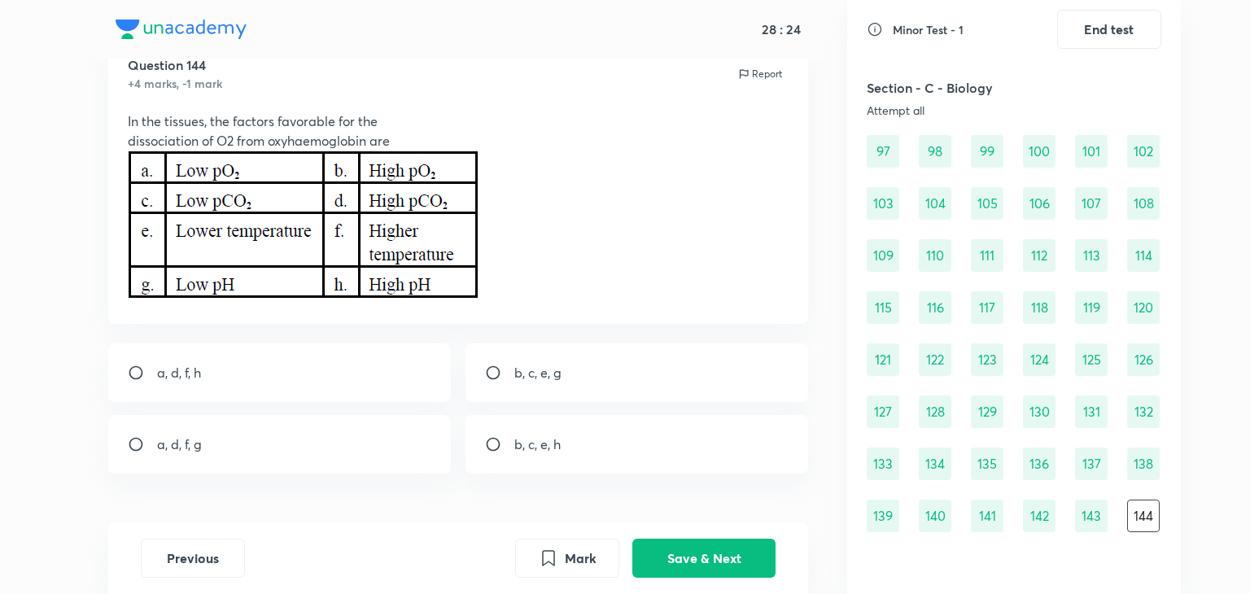
scroll to position [61, 0]
click at [380, 441] on div "a, d, f, g" at bounding box center [279, 445] width 343 height 59
radio input "true"
click at [727, 571] on button "Save & Next" at bounding box center [703, 556] width 143 height 39
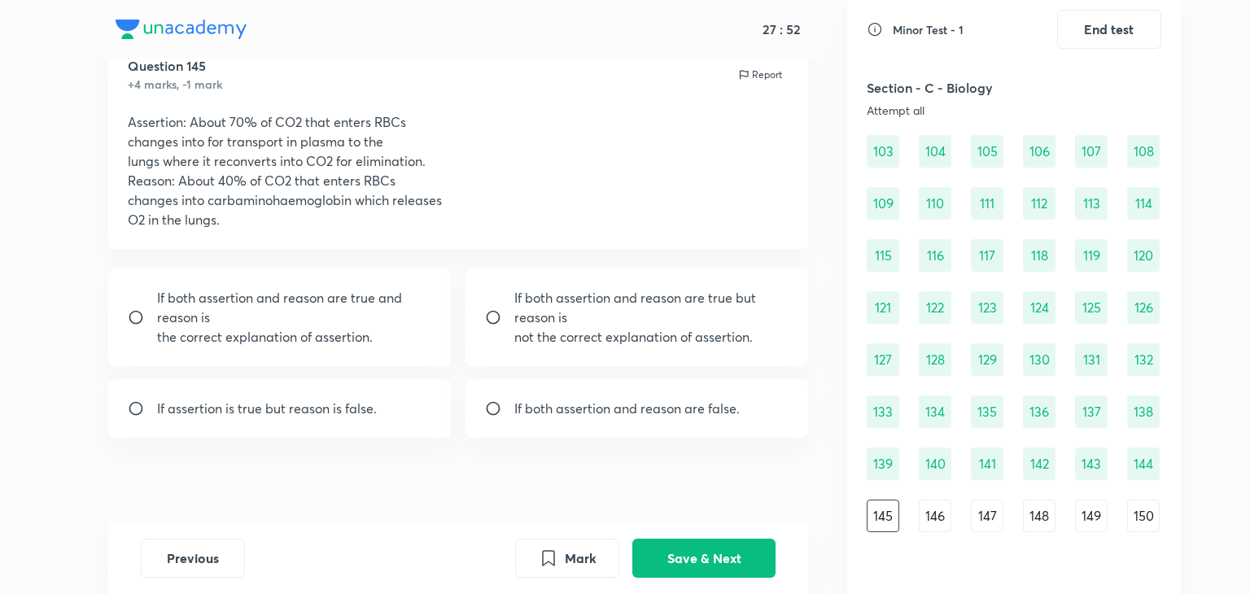
click at [404, 413] on div "If assertion is true but reason is false." at bounding box center [279, 408] width 343 height 59
radio input "true"
click at [654, 545] on button "Save & Next" at bounding box center [703, 556] width 143 height 39
click at [547, 336] on p "not the correct explanation of assertion." at bounding box center [651, 337] width 275 height 20
radio input "true"
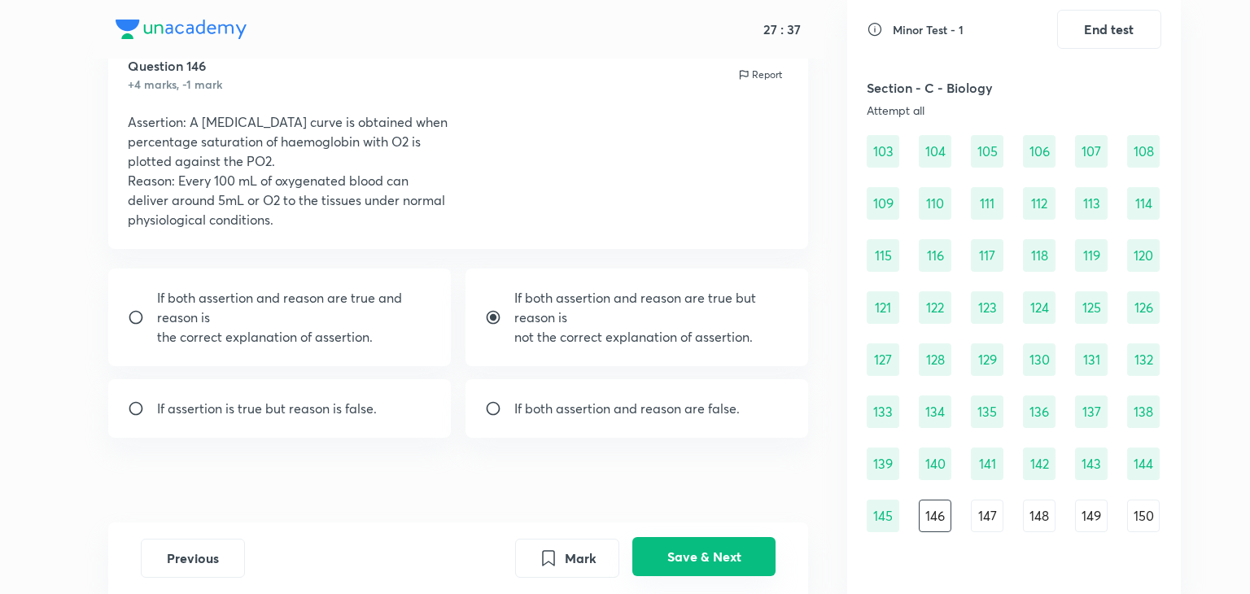
click at [685, 554] on button "Save & Next" at bounding box center [703, 556] width 143 height 39
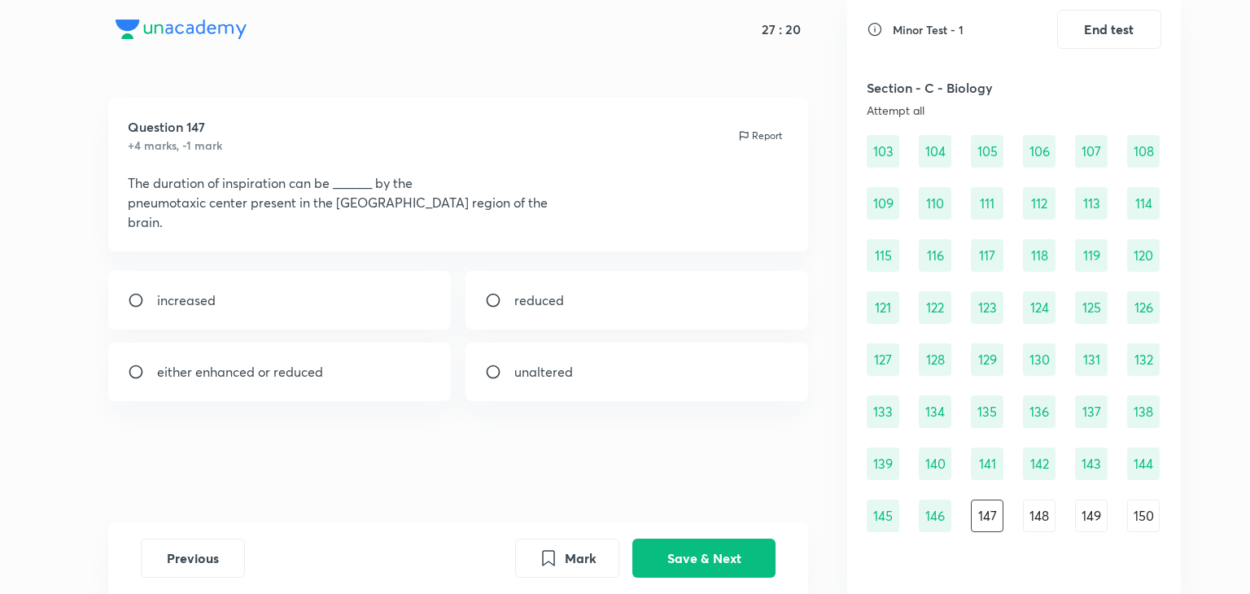
click at [514, 304] on p "reduced" at bounding box center [539, 301] width 50 height 20
radio input "true"
click at [657, 575] on button "Save & Next" at bounding box center [703, 556] width 143 height 39
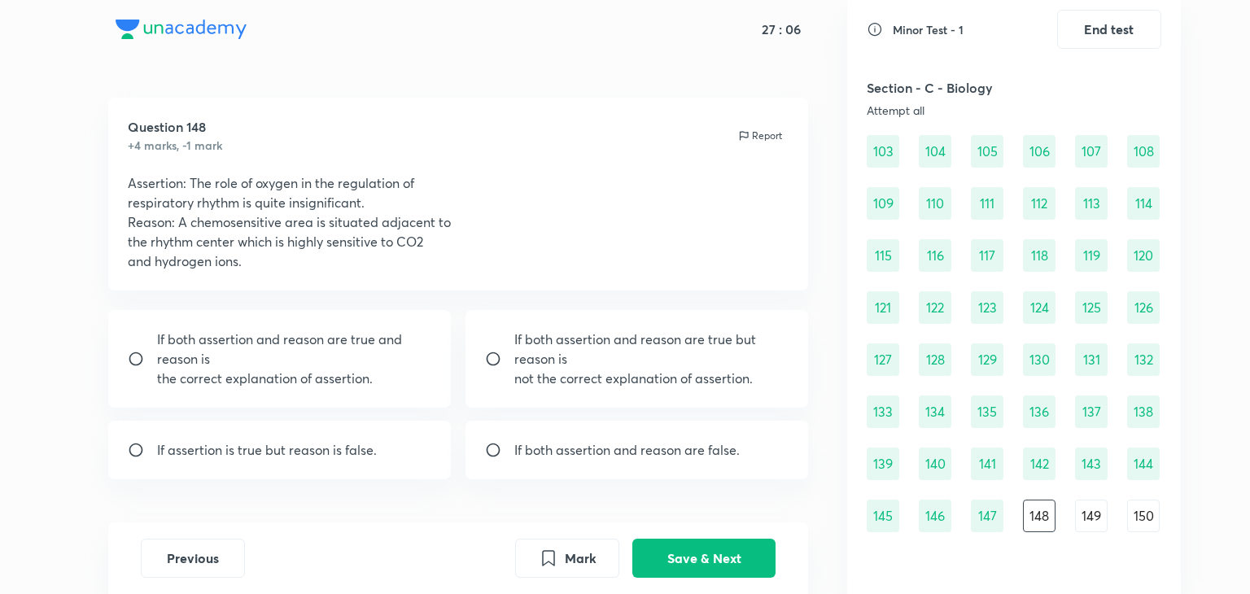
click at [689, 383] on p "not the correct explanation of assertion." at bounding box center [651, 379] width 275 height 20
radio input "true"
click at [678, 558] on button "Save & Next" at bounding box center [703, 556] width 143 height 39
click at [353, 396] on div "If both assertion and reason are true and reason is the correct explanation of …" at bounding box center [279, 359] width 343 height 98
radio input "true"
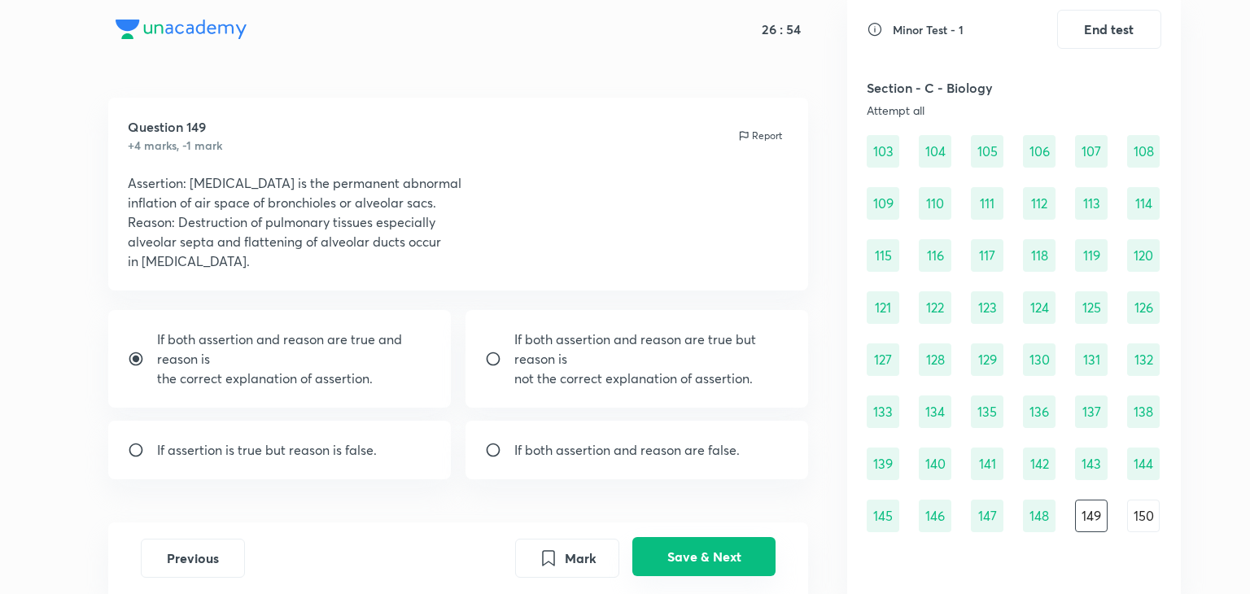
click at [670, 554] on button "Save & Next" at bounding box center [703, 556] width 143 height 39
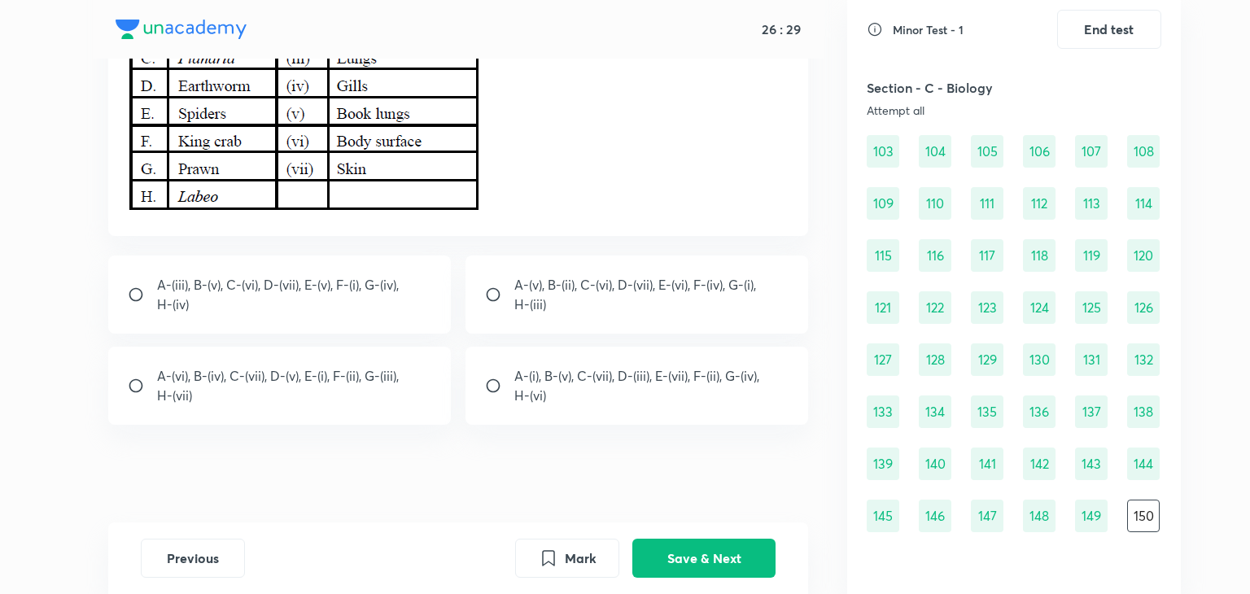
scroll to position [304, 0]
click at [343, 304] on p "H-(iv)" at bounding box center [278, 305] width 242 height 20
radio input "true"
click at [680, 548] on button "Save & Next" at bounding box center [703, 556] width 143 height 39
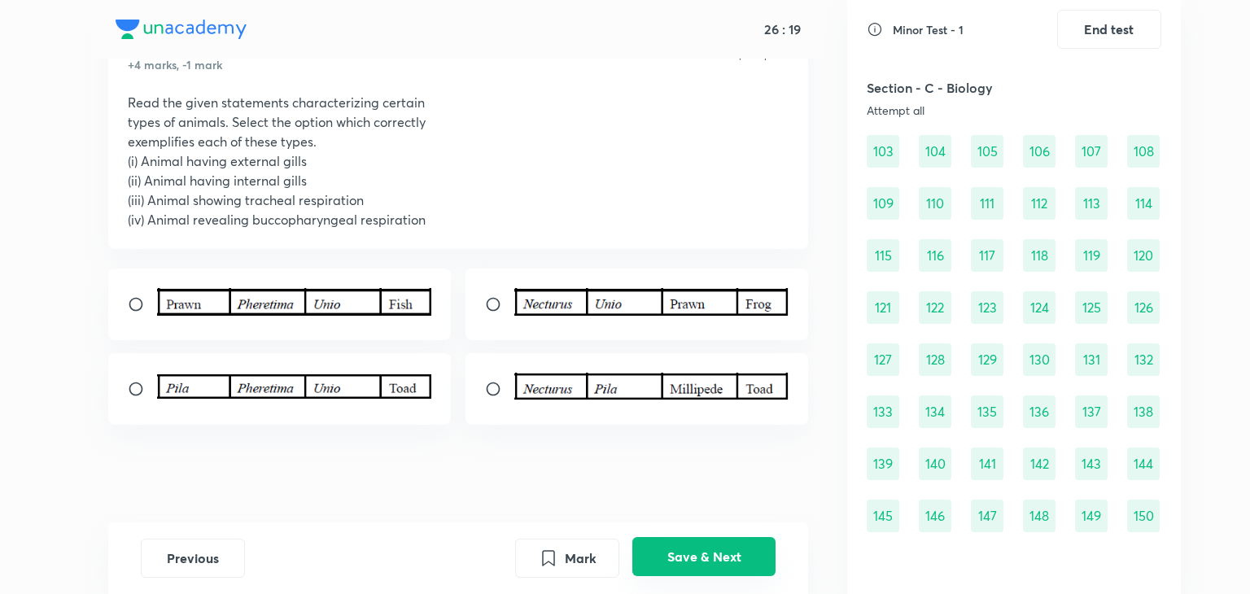
scroll to position [1297, 0]
click at [711, 387] on img at bounding box center [651, 387] width 275 height 28
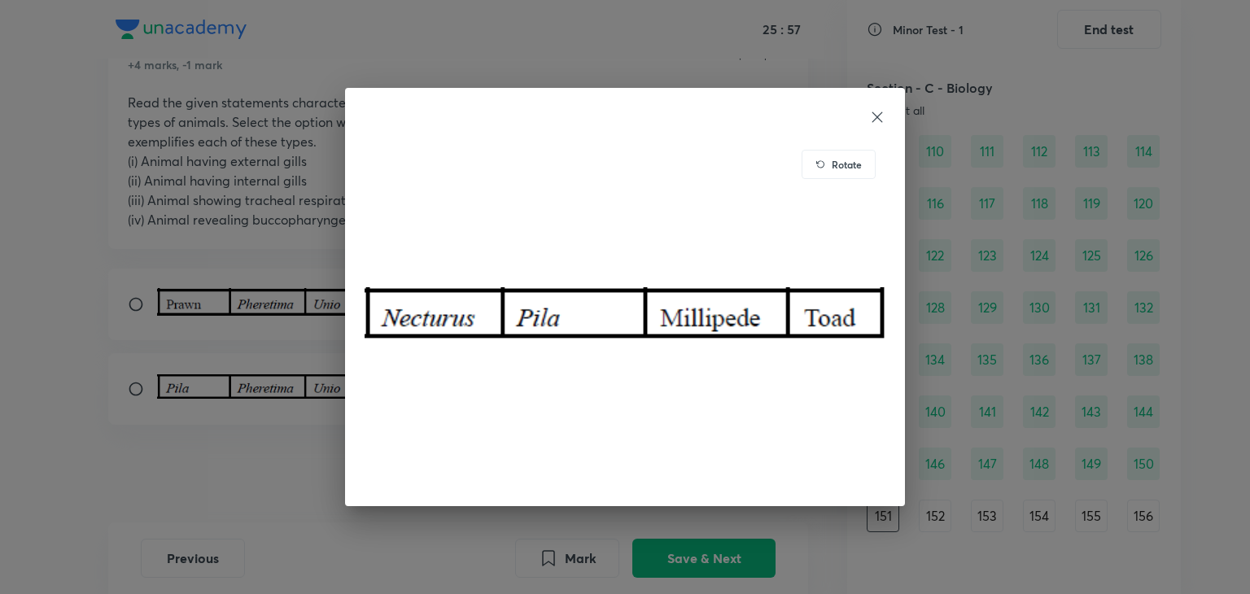
click at [241, 434] on div "Rotate" at bounding box center [625, 297] width 1250 height 594
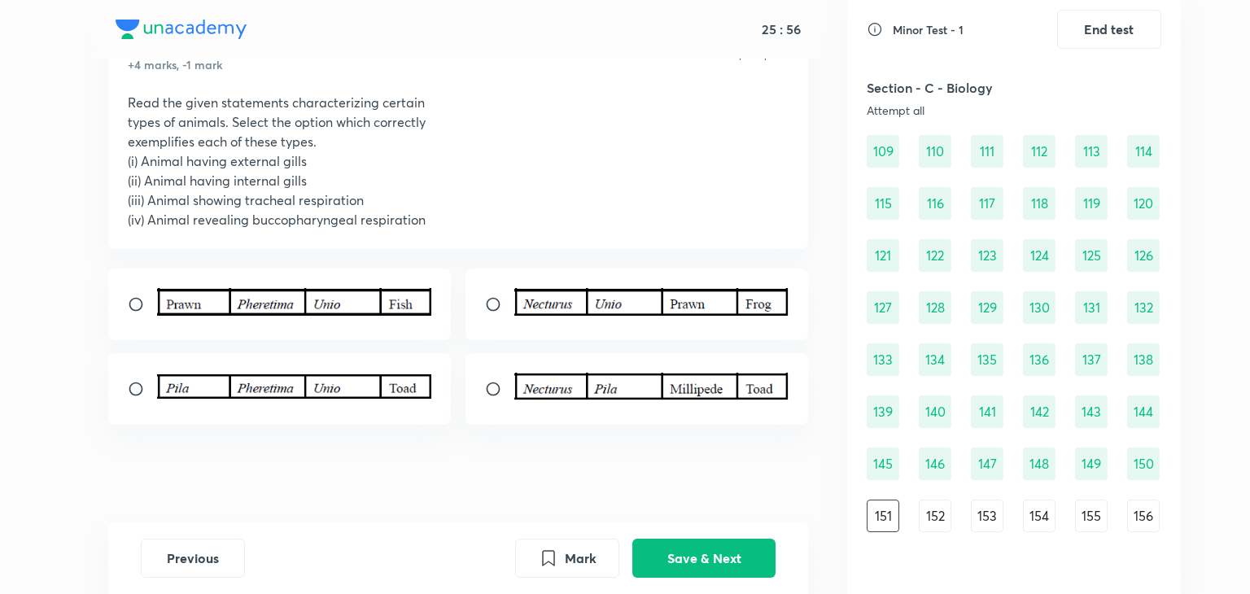
click at [487, 405] on div at bounding box center [637, 389] width 343 height 72
radio input "true"
click at [678, 550] on button "Save & Next" at bounding box center [703, 556] width 143 height 39
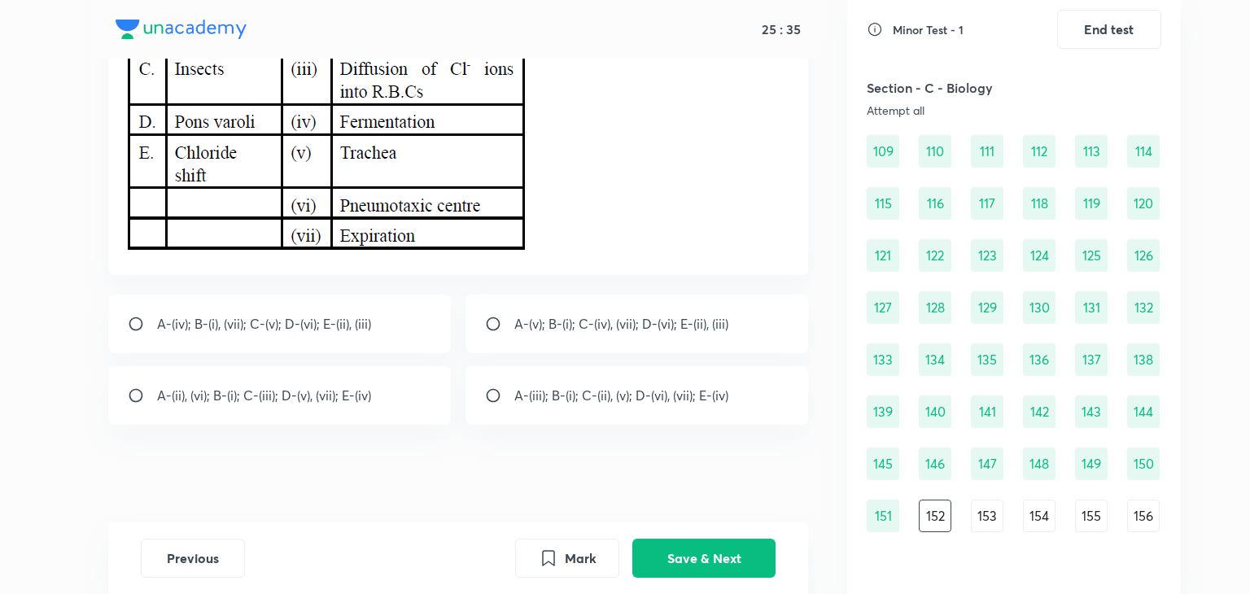
scroll to position [277, 0]
click at [395, 328] on div "A-(iv); B-(i), (vii); C-(v); D-(vi); E-(ii), (iii)" at bounding box center [279, 324] width 343 height 59
radio input "true"
click at [697, 558] on button "Save & Next" at bounding box center [703, 556] width 143 height 39
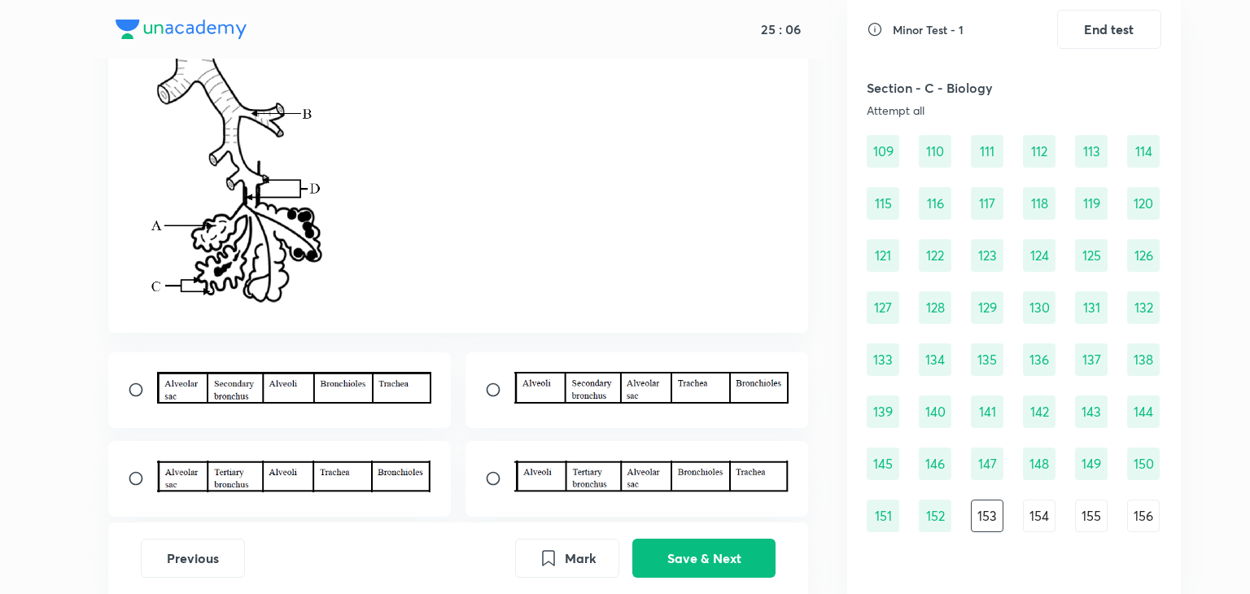
scroll to position [208, 0]
click at [379, 373] on img at bounding box center [294, 388] width 275 height 32
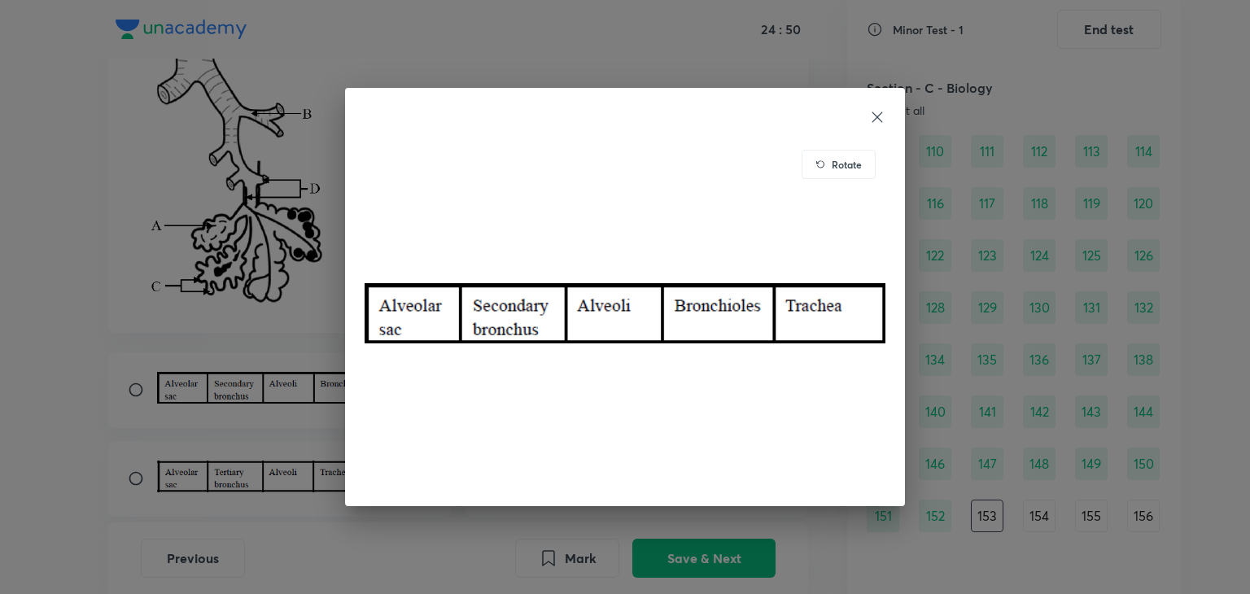
click at [172, 296] on div "Rotate" at bounding box center [625, 297] width 1250 height 594
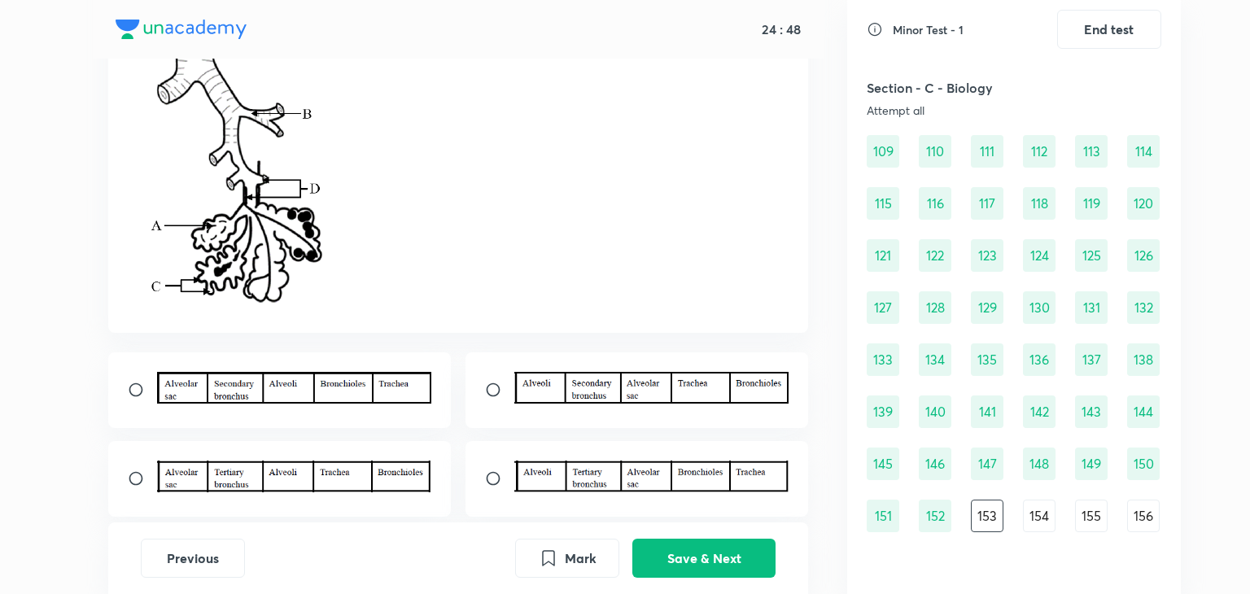
click at [129, 400] on div at bounding box center [279, 390] width 343 height 76
radio input "true"
click at [669, 564] on button "Save & Next" at bounding box center [703, 556] width 143 height 39
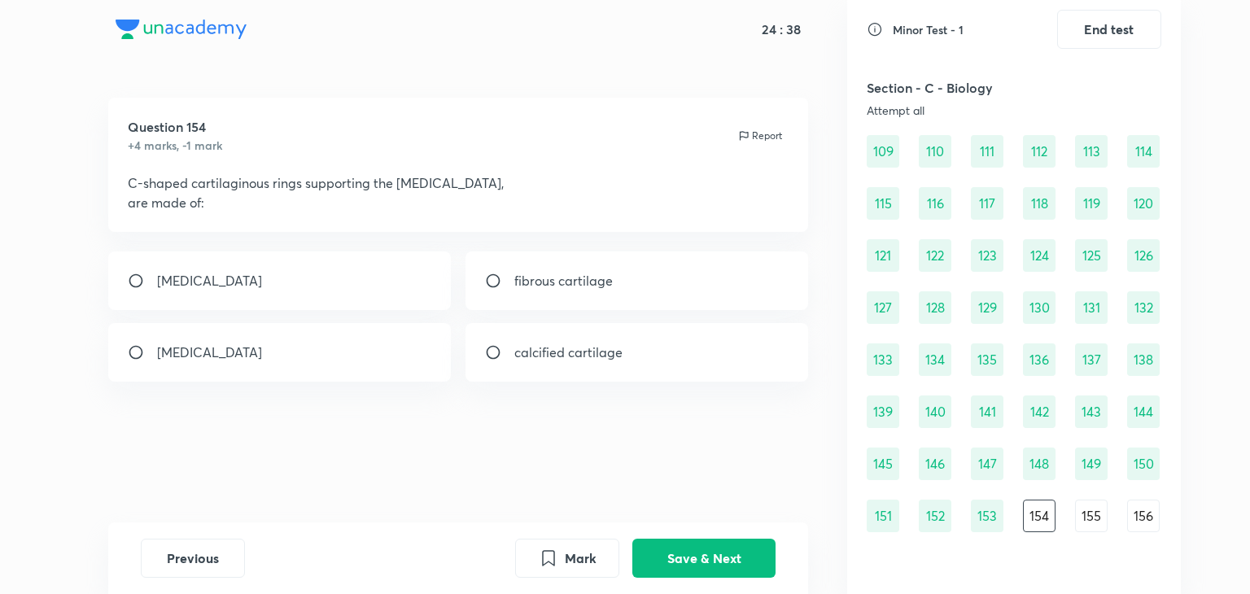
click at [315, 379] on div "hyaline cartilage" at bounding box center [279, 352] width 343 height 59
radio input "true"
click at [724, 567] on button "Save & Next" at bounding box center [703, 556] width 143 height 39
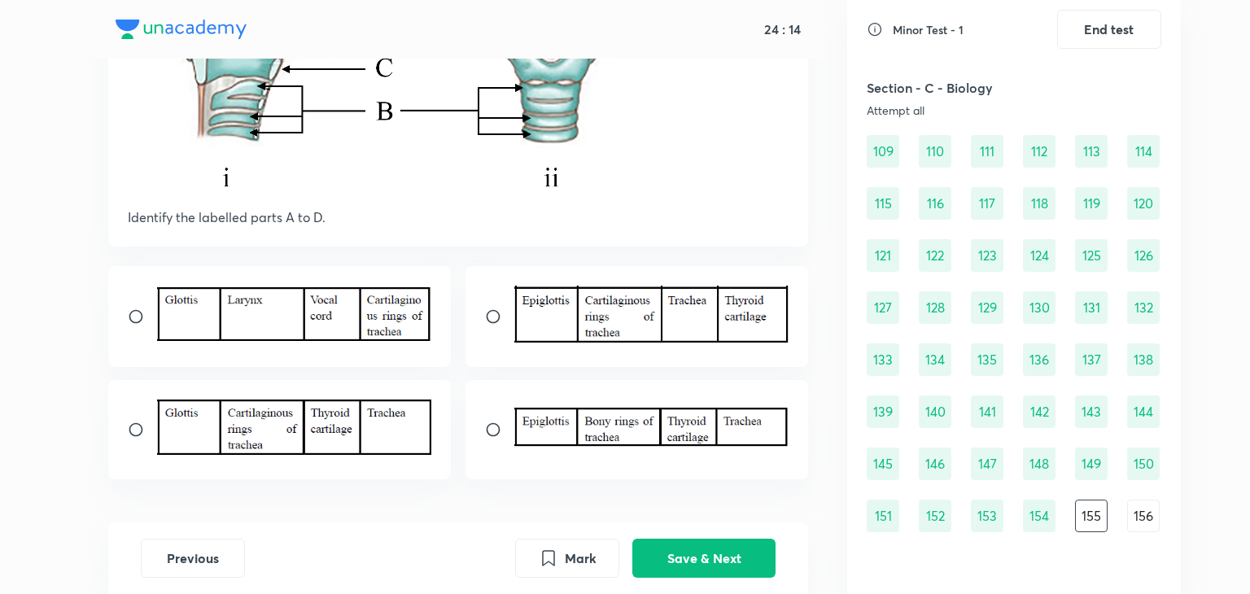
scroll to position [329, 0]
click at [671, 300] on img at bounding box center [651, 312] width 275 height 57
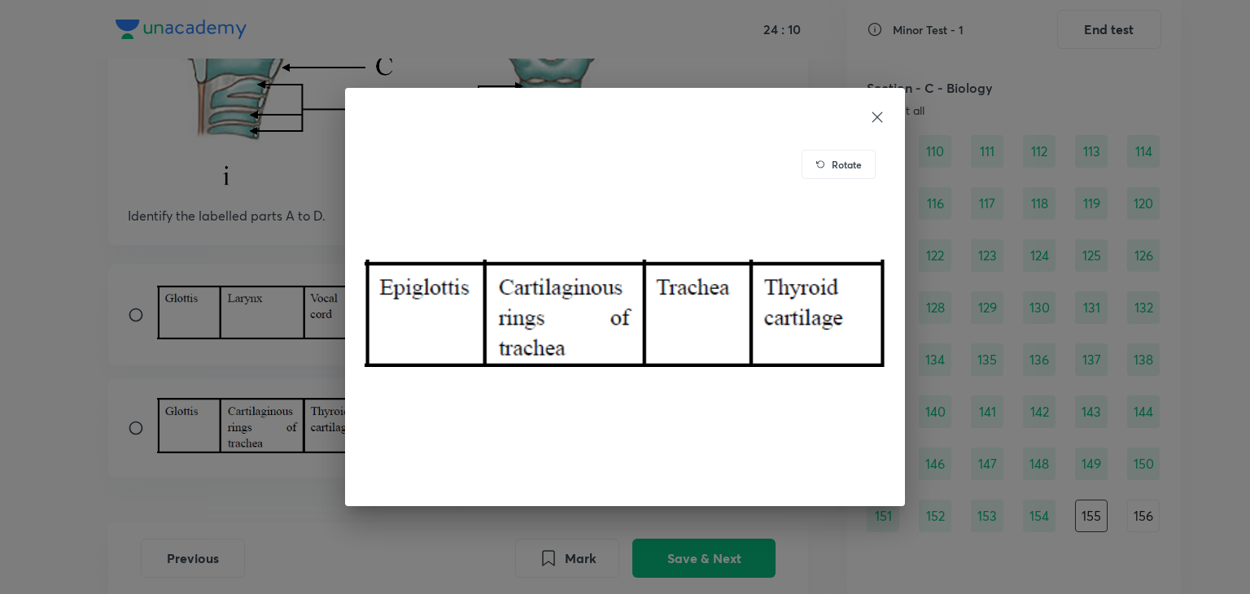
drag, startPoint x: 216, startPoint y: 377, endPoint x: 221, endPoint y: 355, distance: 22.7
click at [221, 355] on div "Rotate" at bounding box center [625, 297] width 1250 height 594
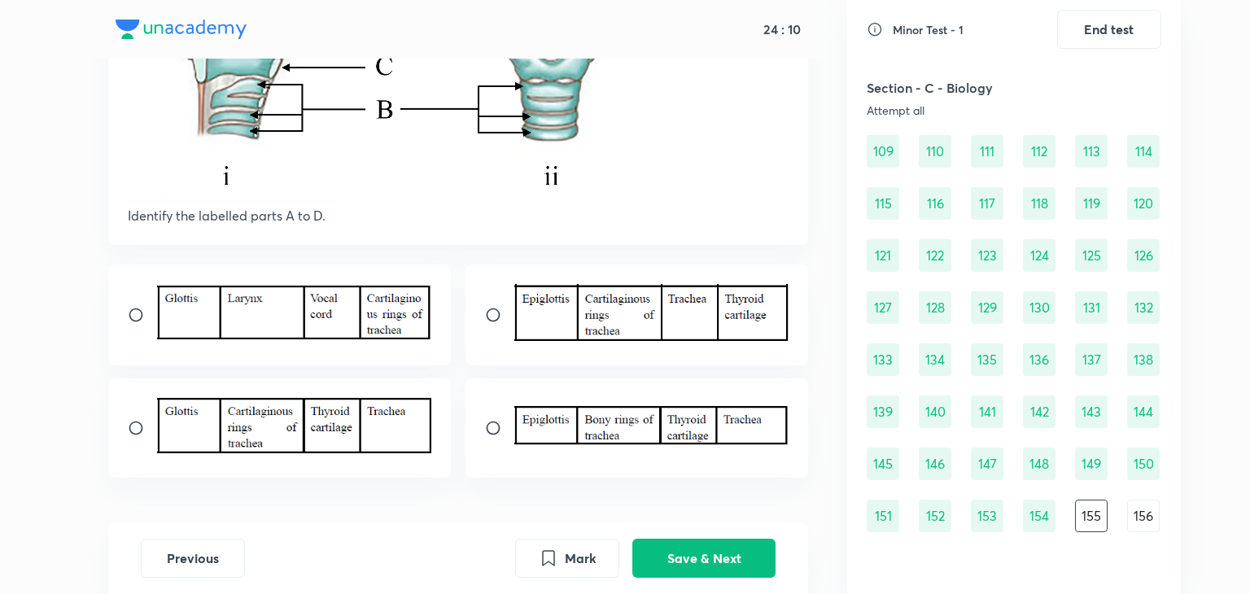
click at [221, 355] on div at bounding box center [279, 315] width 343 height 101
radio input "true"
click at [492, 317] on input "radio" at bounding box center [499, 315] width 29 height 16
radio input "true"
radio input "false"
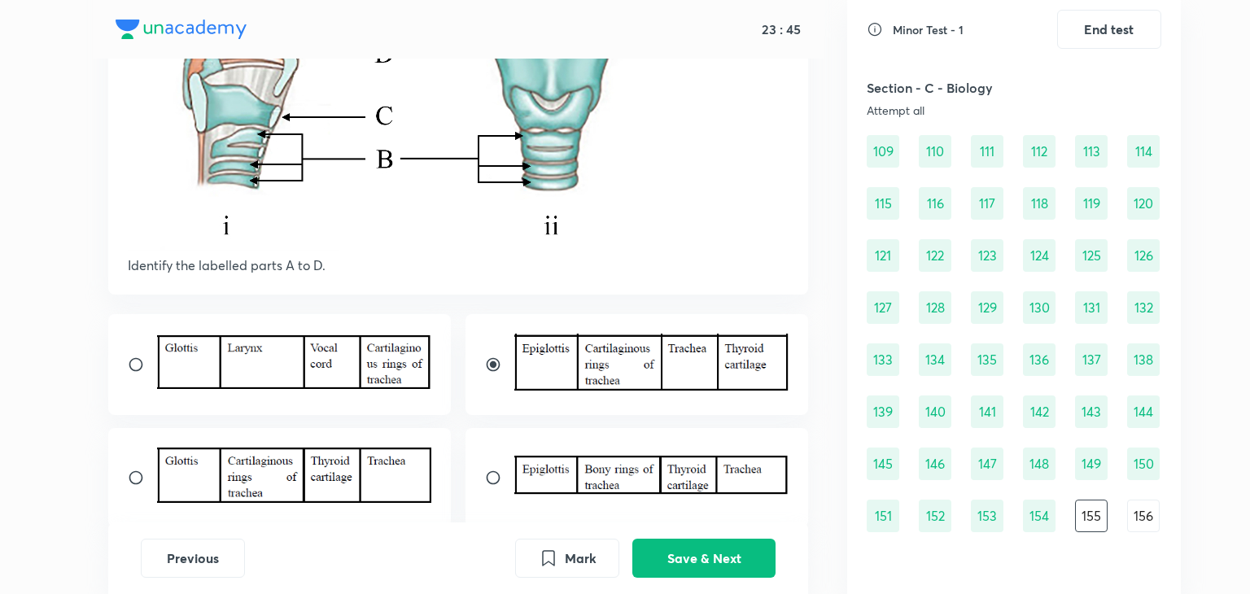
scroll to position [383, 0]
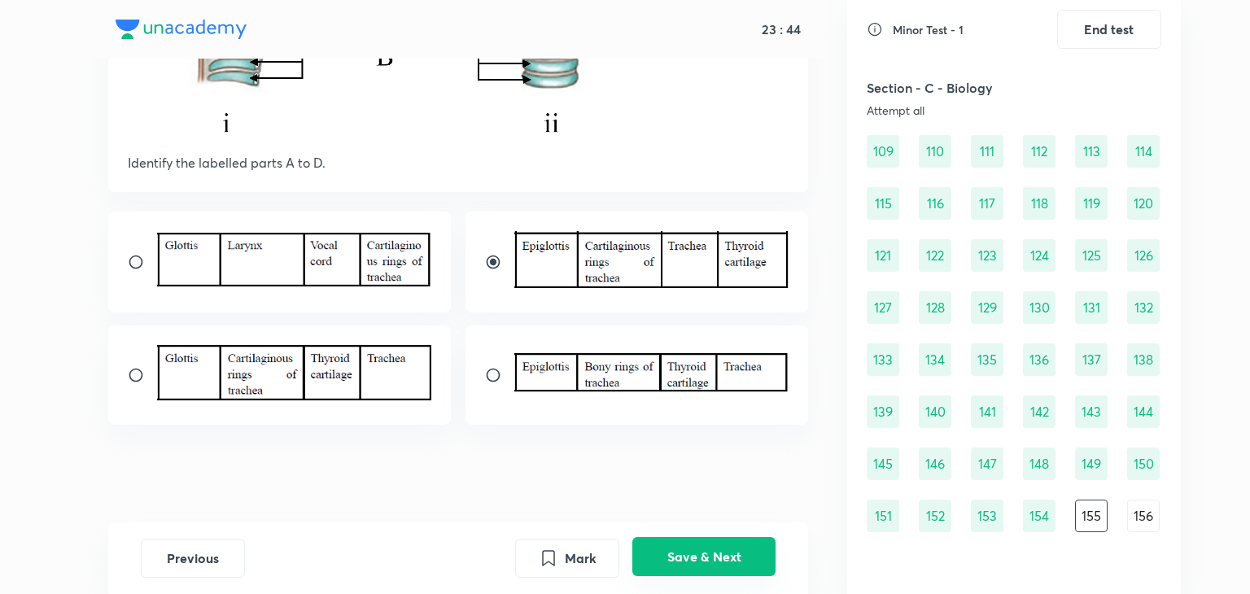
click at [747, 567] on button "Save & Next" at bounding box center [703, 556] width 143 height 39
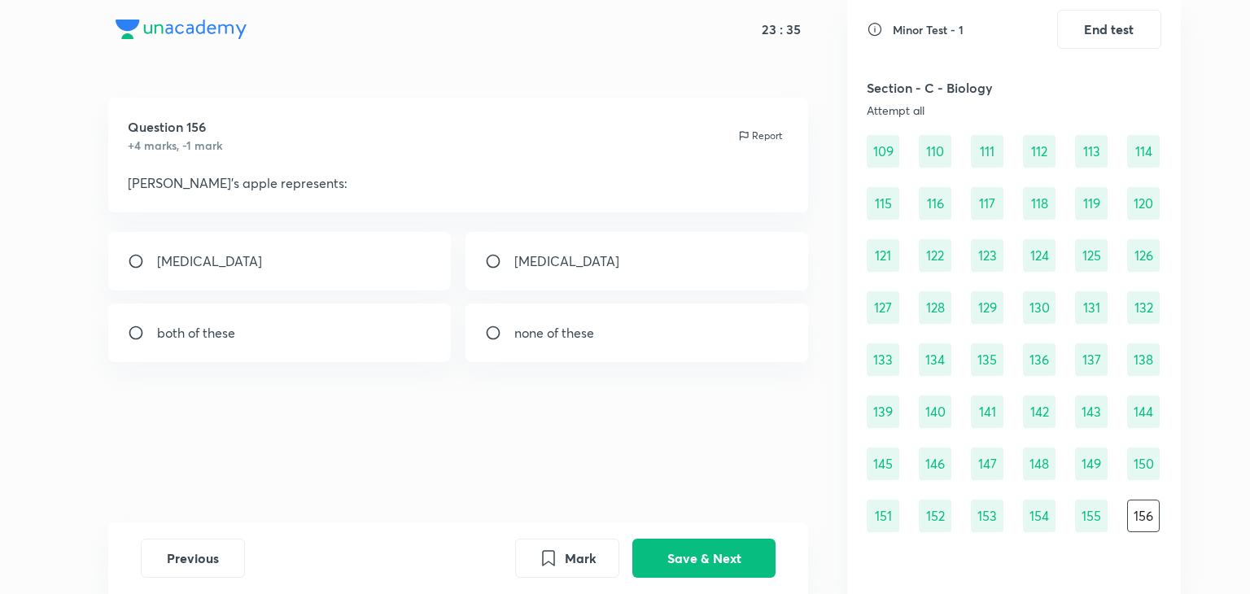
click at [570, 268] on p "thyroid cartilage" at bounding box center [566, 261] width 105 height 20
radio input "true"
click at [710, 538] on button "Save & Next" at bounding box center [703, 556] width 143 height 39
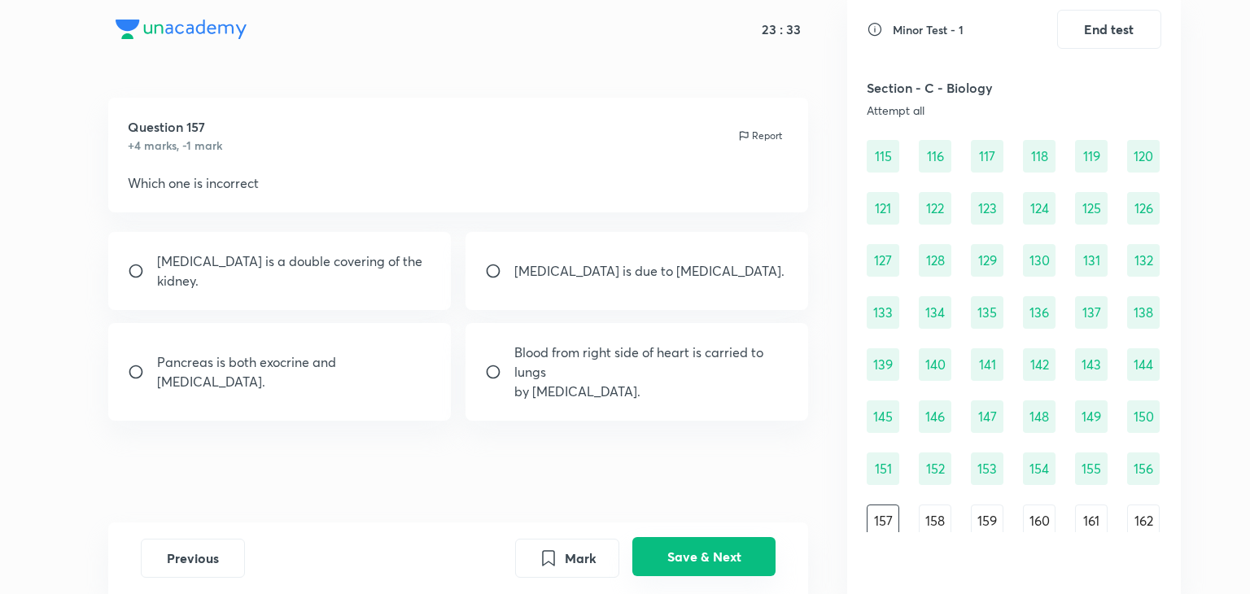
scroll to position [1349, 0]
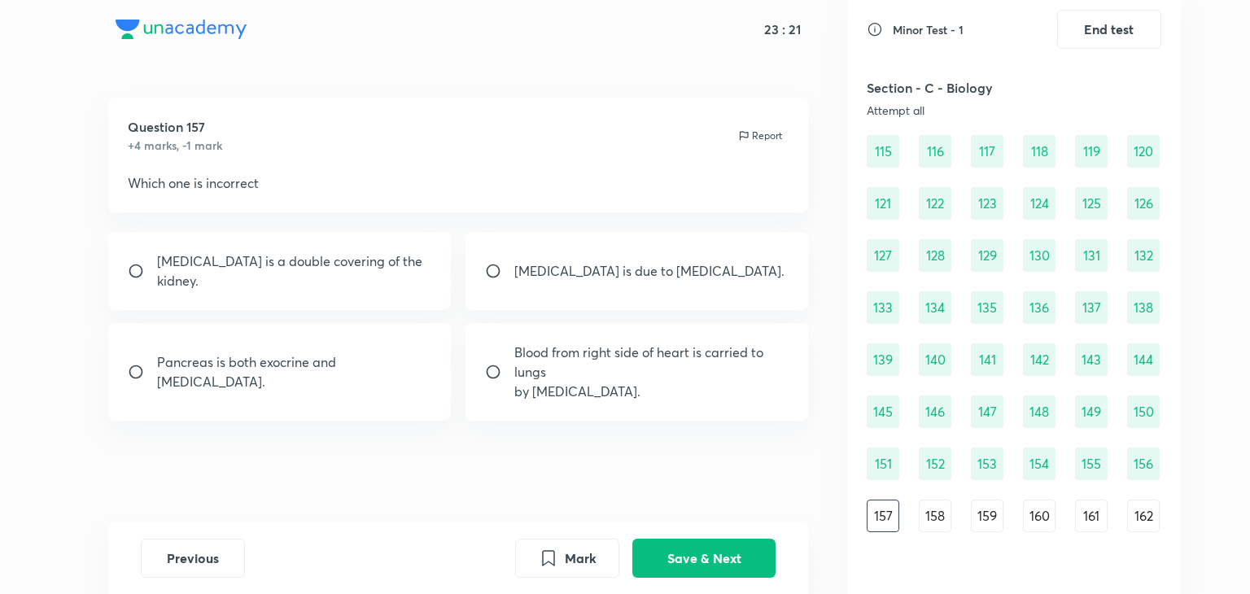
click at [425, 255] on div "Pleura is a double covering of the kidney." at bounding box center [279, 271] width 343 height 78
radio input "true"
click at [676, 565] on button "Save & Next" at bounding box center [703, 556] width 143 height 39
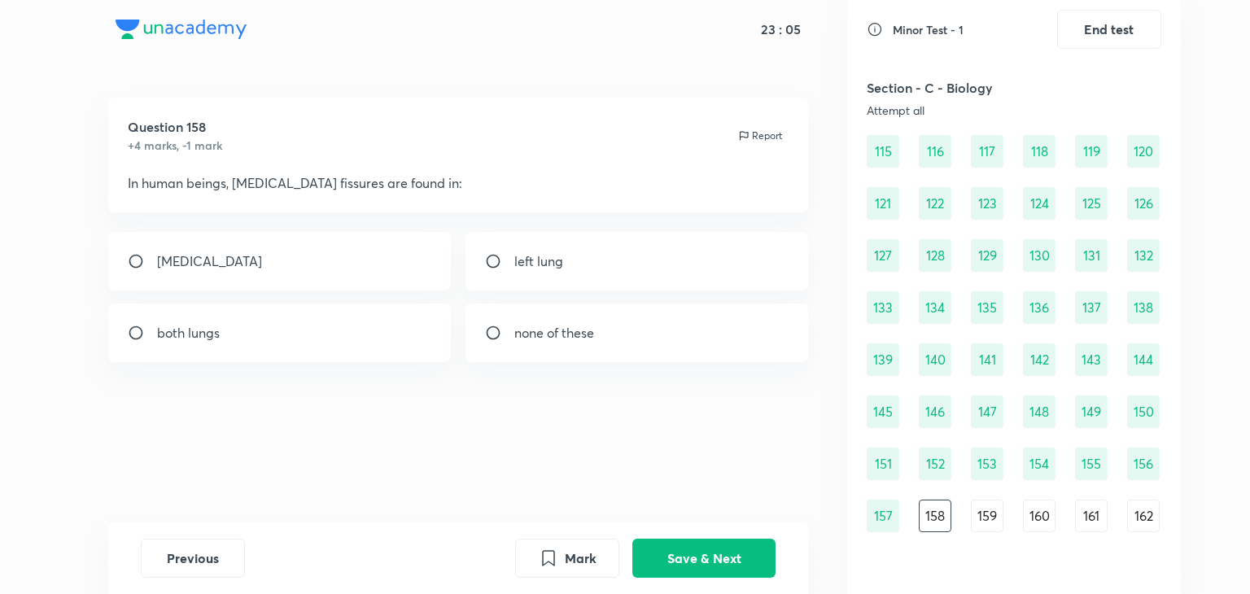
click at [397, 313] on div "both lungs" at bounding box center [279, 333] width 343 height 59
radio input "true"
click at [682, 560] on button "Save & Next" at bounding box center [703, 556] width 143 height 39
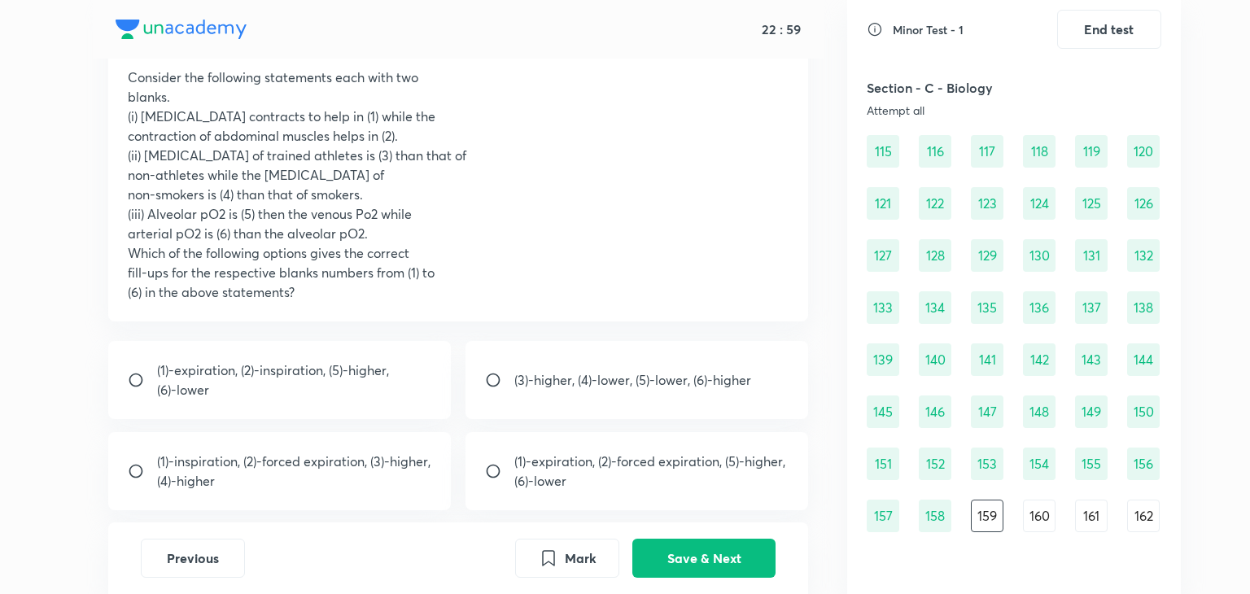
scroll to position [104, 0]
click at [332, 473] on p "(4)-higher" at bounding box center [293, 483] width 273 height 20
radio input "true"
click at [674, 548] on button "Save & Next" at bounding box center [703, 556] width 143 height 39
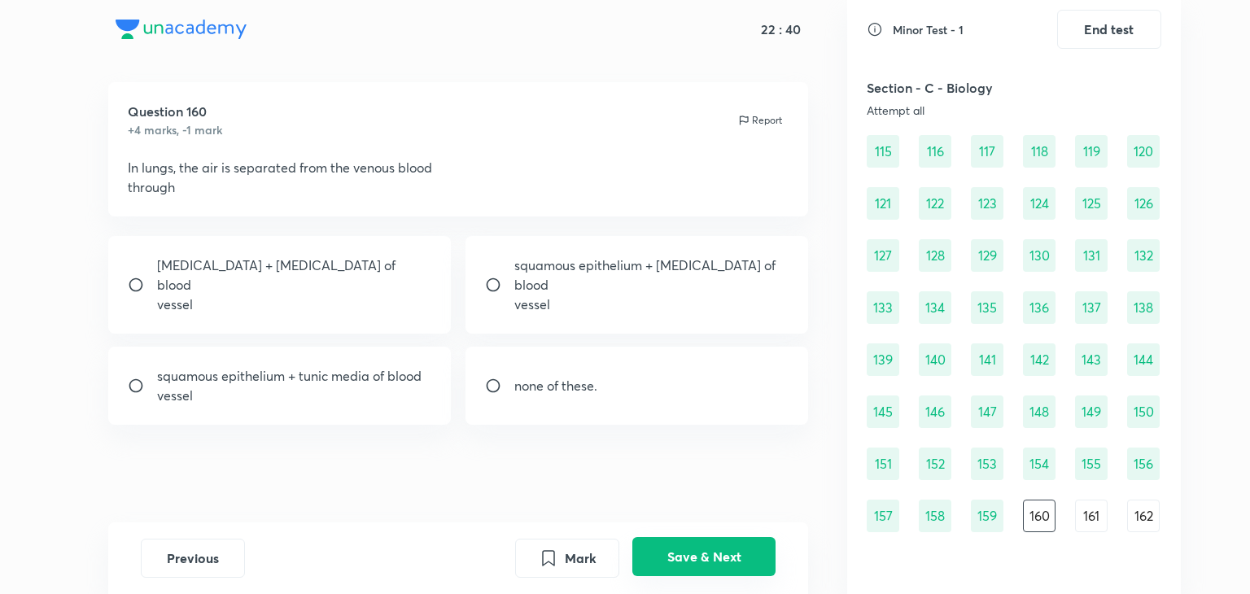
scroll to position [15, 0]
click at [553, 321] on div "squamous epithelium + endothelium of blood vessel" at bounding box center [637, 285] width 343 height 98
radio input "true"
click at [684, 564] on button "Save & Next" at bounding box center [703, 556] width 143 height 39
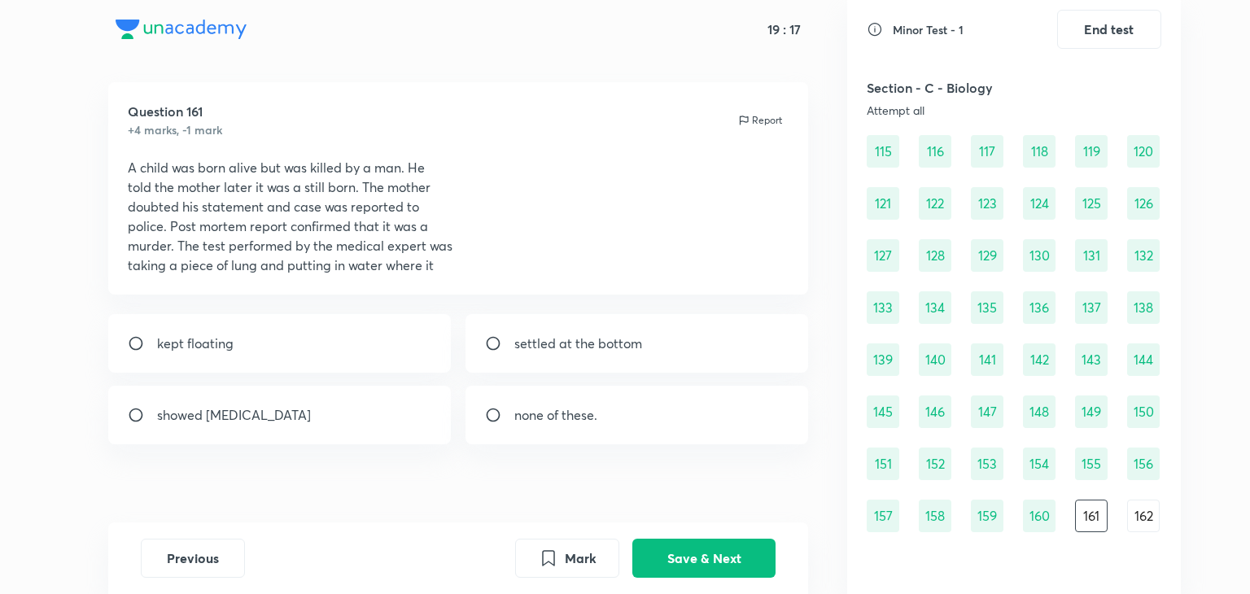
click at [664, 450] on div "Question 161 +4 marks, -1 mark Report A child was born alive but was killed by …" at bounding box center [458, 312] width 778 height 460
click at [235, 362] on div "kept floating" at bounding box center [279, 343] width 343 height 59
radio input "true"
click at [737, 553] on button "Save & Next" at bounding box center [703, 556] width 143 height 39
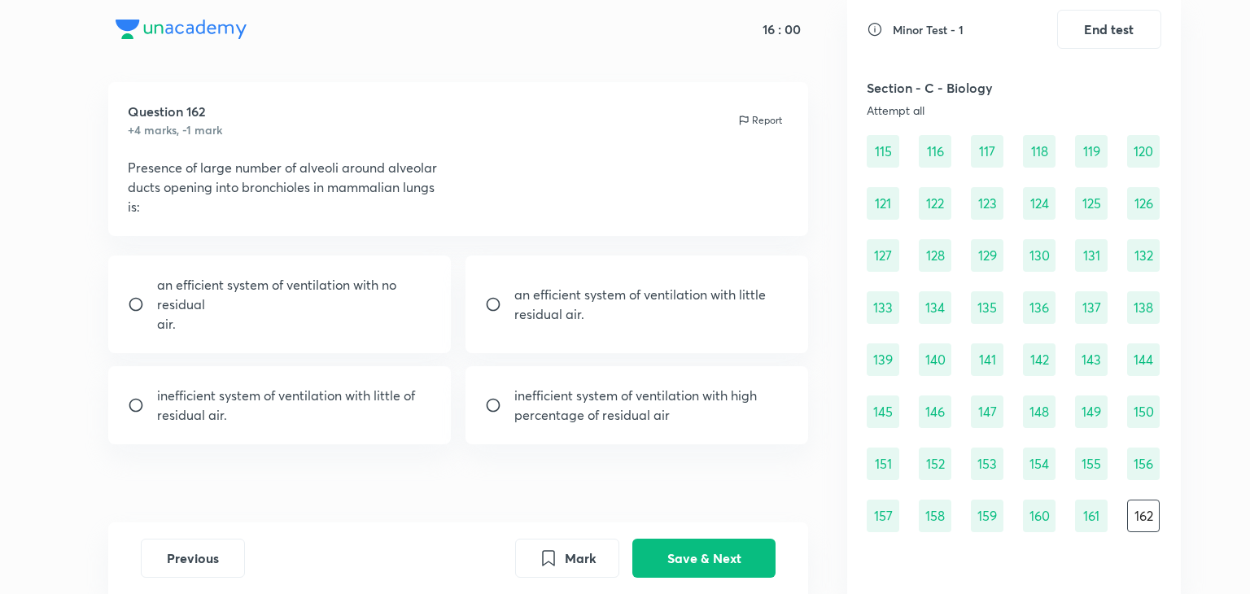
click at [234, 291] on p "an efficient system of ventilation with no residual" at bounding box center [294, 294] width 275 height 39
click at [558, 335] on div "an efficient system of ventilation with little residual air." at bounding box center [637, 305] width 343 height 98
radio input "false"
radio input "true"
click at [706, 554] on button "Save & Next" at bounding box center [703, 556] width 143 height 39
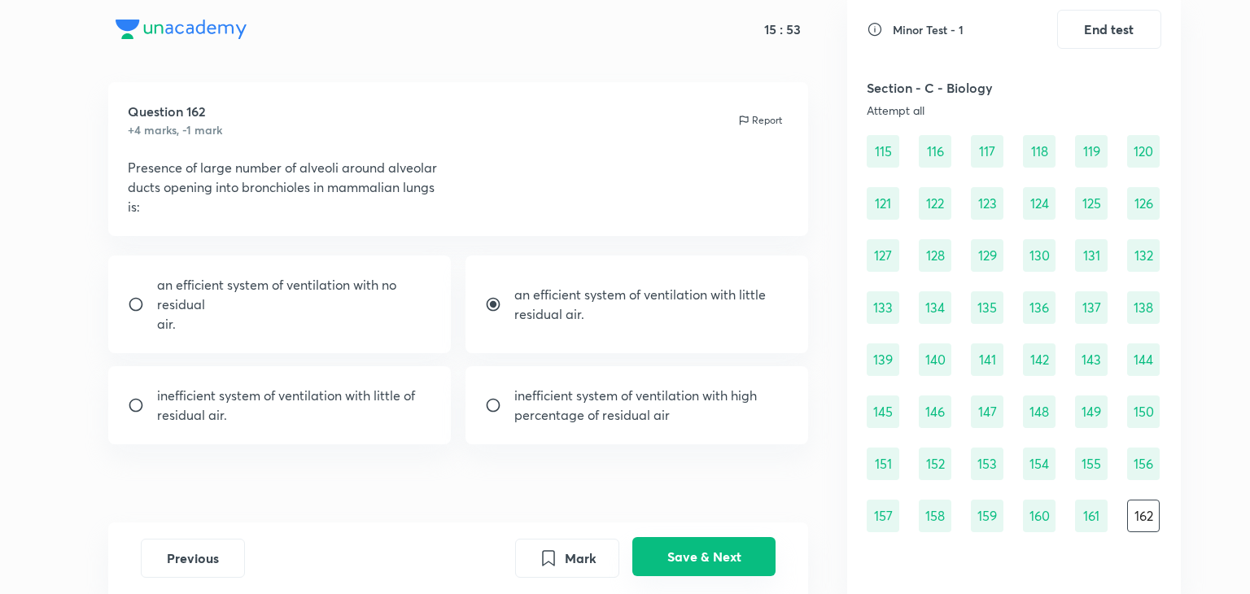
scroll to position [1401, 0]
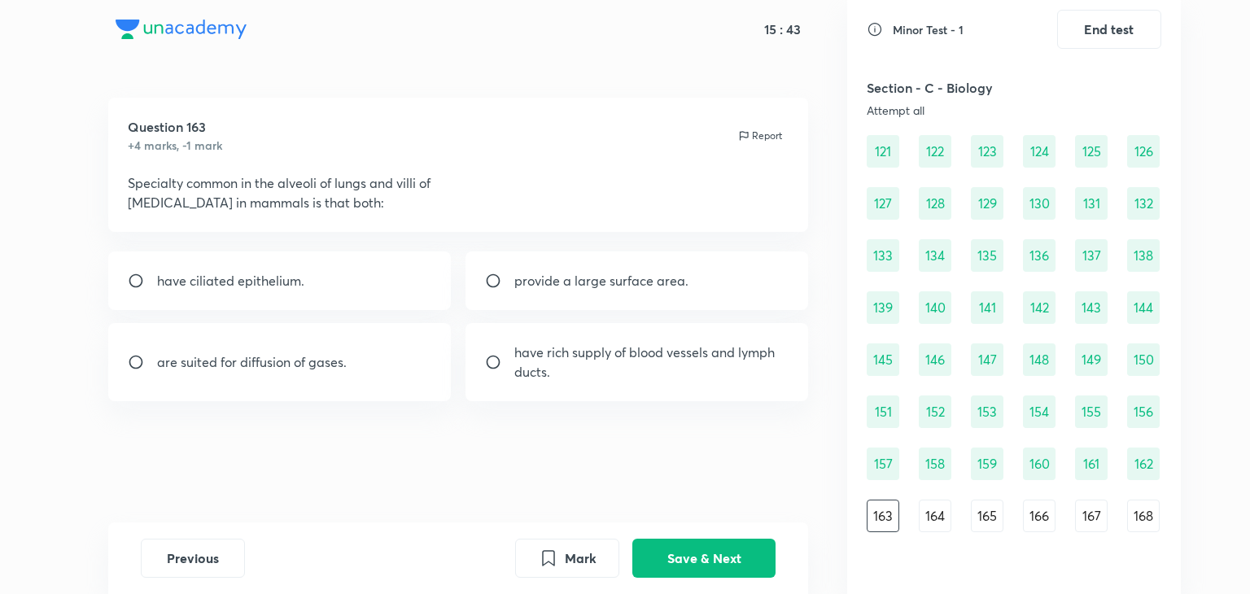
click at [641, 307] on div "provide a large surface area." at bounding box center [637, 280] width 343 height 59
radio input "true"
click at [677, 557] on button "Save & Next" at bounding box center [703, 556] width 143 height 39
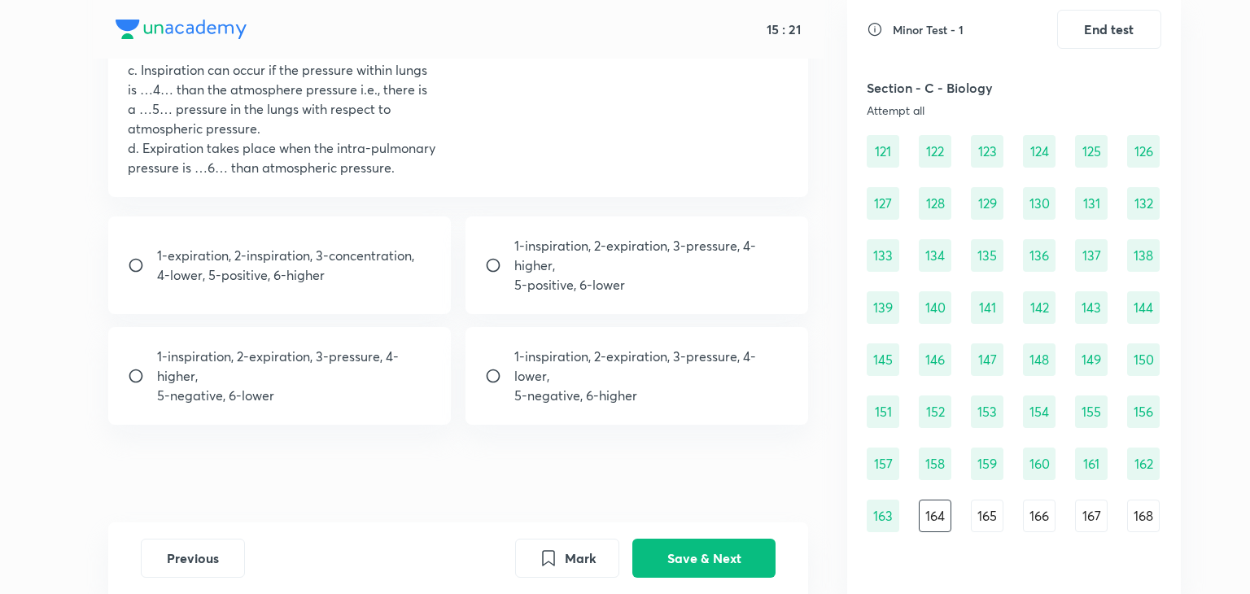
scroll to position [250, 0]
click at [374, 410] on div "1-inspiration, 2-expiration, 3-pressure, 4-higher, 5-negative, 6-lower" at bounding box center [279, 376] width 343 height 98
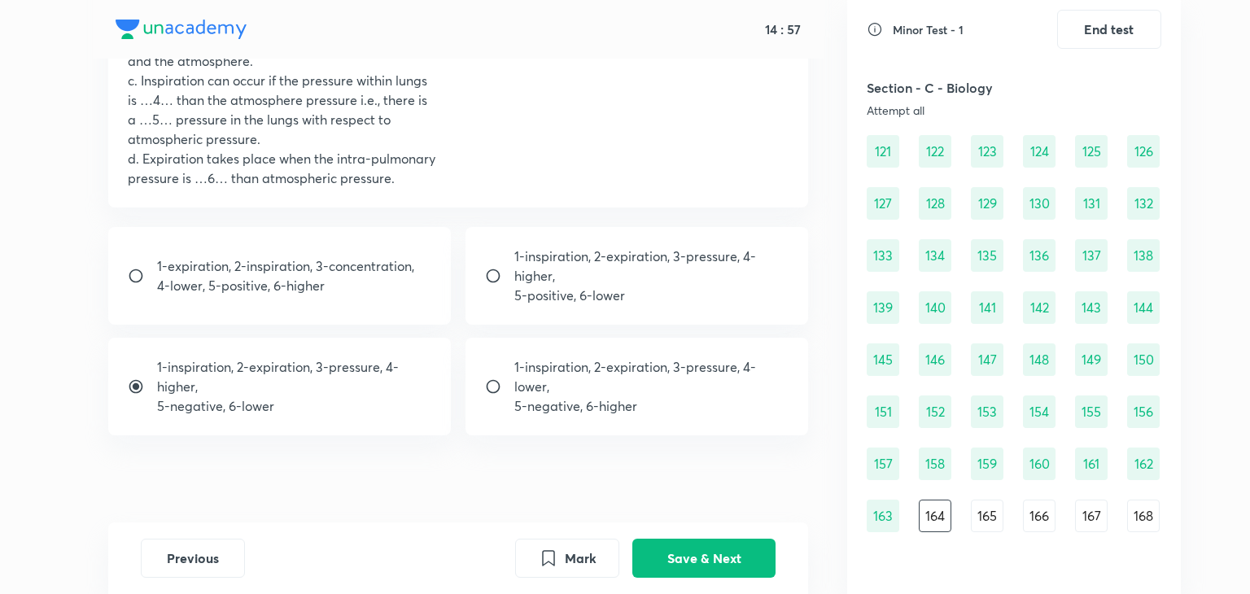
scroll to position [238, 0]
click at [612, 414] on div "1-inspiration, 2-expiration, 3-pressure, 4-lower, 5-negative, 6-higher" at bounding box center [637, 388] width 343 height 98
radio input "false"
radio input "true"
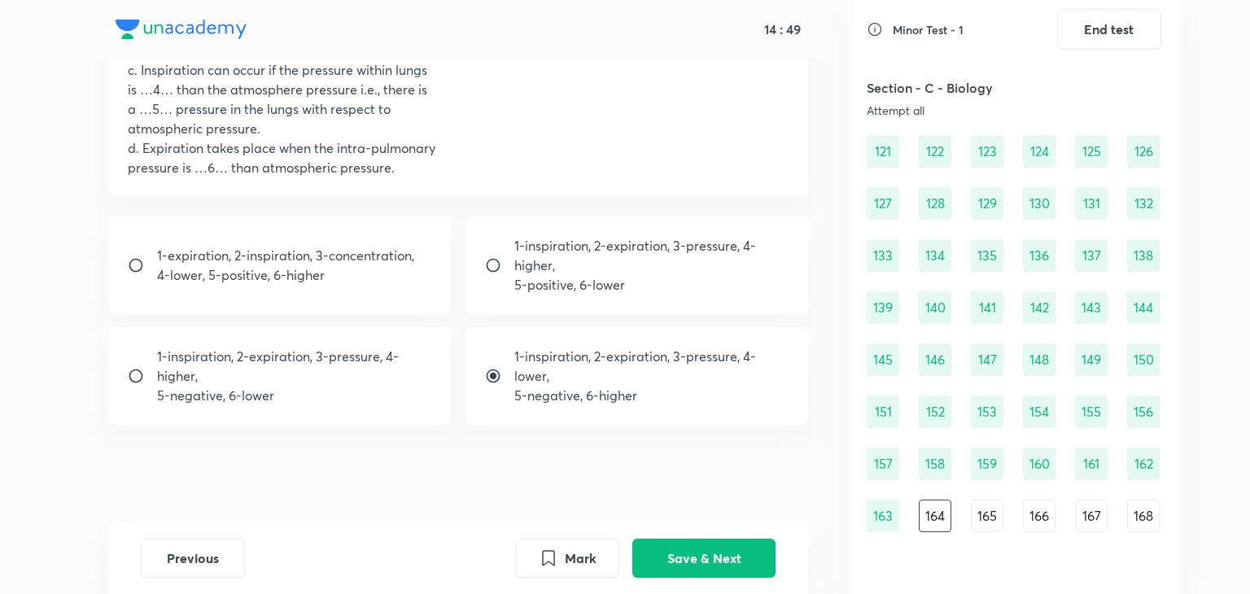
scroll to position [250, 0]
click at [687, 557] on button "Save & Next" at bounding box center [703, 556] width 143 height 39
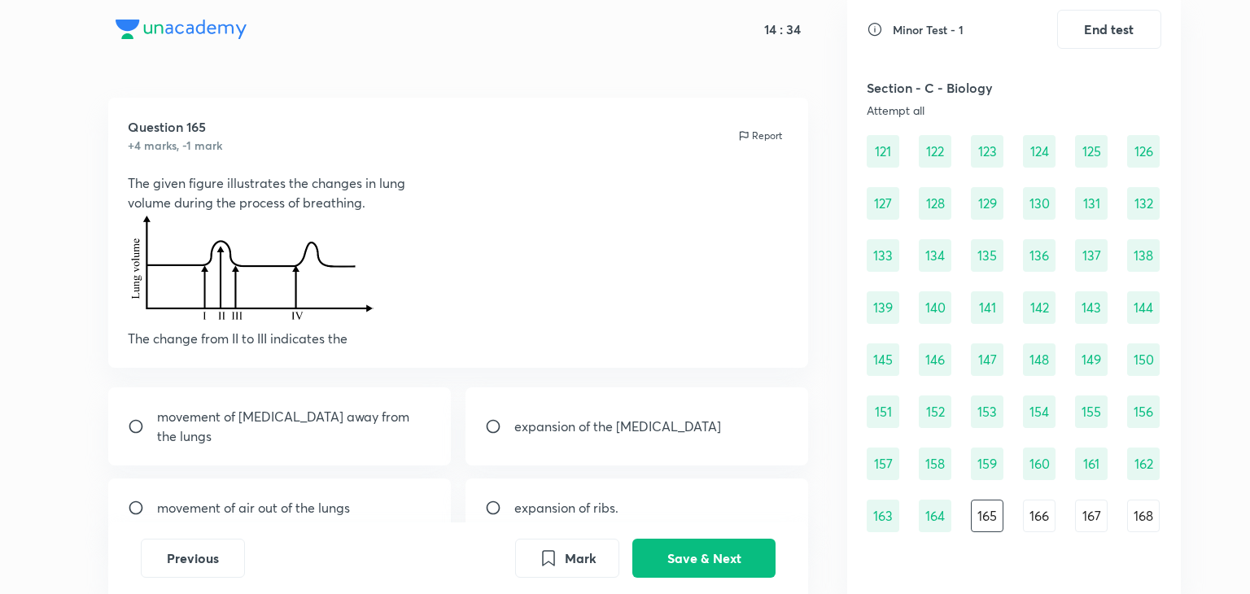
click at [508, 428] on div "expansion of the thoracic cavity" at bounding box center [637, 426] width 343 height 78
radio input "true"
click at [700, 562] on button "Save & Next" at bounding box center [703, 556] width 143 height 39
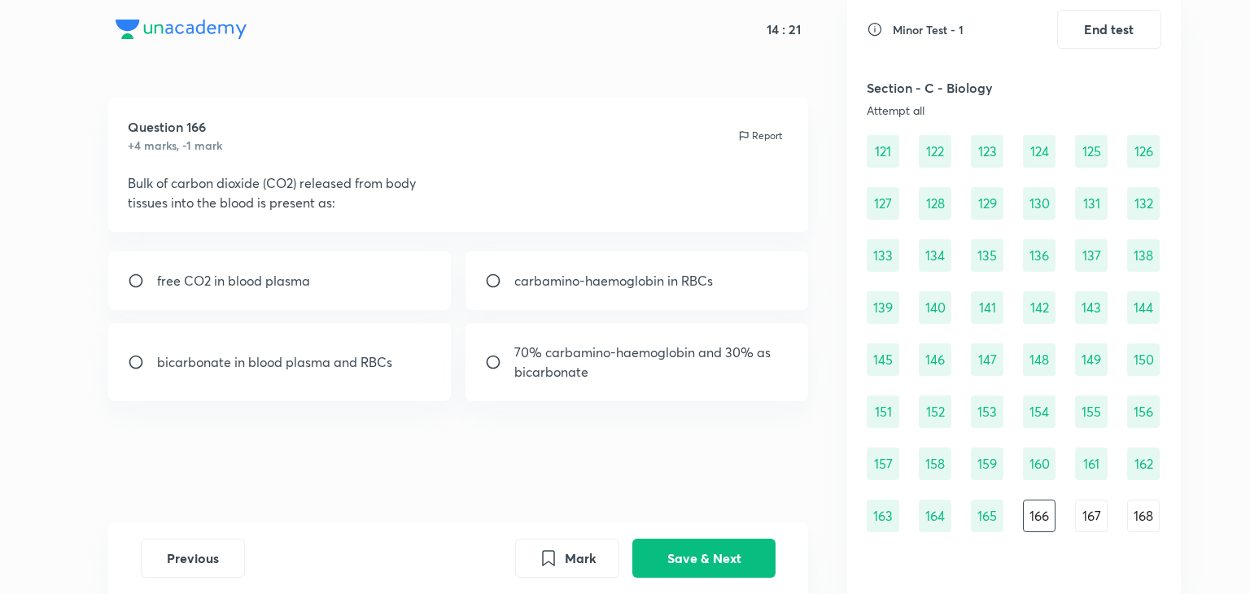
click at [371, 359] on p "bicarbonate in blood plasma and RBCs" at bounding box center [274, 362] width 235 height 20
radio input "true"
click at [733, 549] on button "Save & Next" at bounding box center [703, 556] width 143 height 39
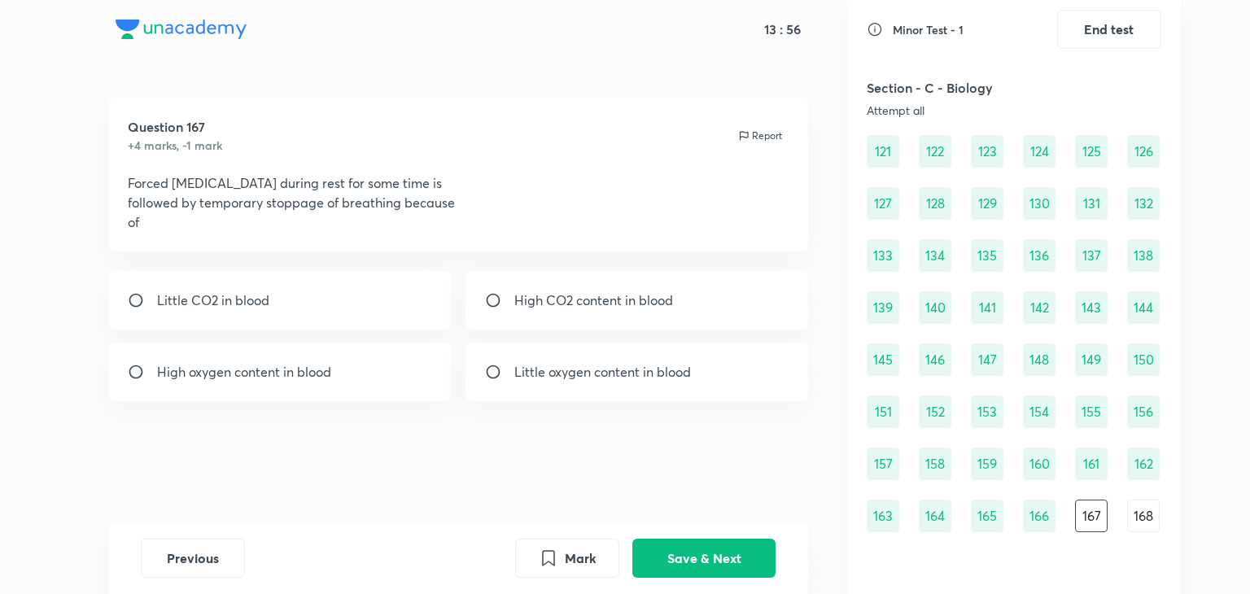
click at [344, 368] on div "High oxygen content in blood" at bounding box center [279, 372] width 343 height 59
radio input "true"
click at [709, 544] on button "Save & Next" at bounding box center [703, 556] width 143 height 39
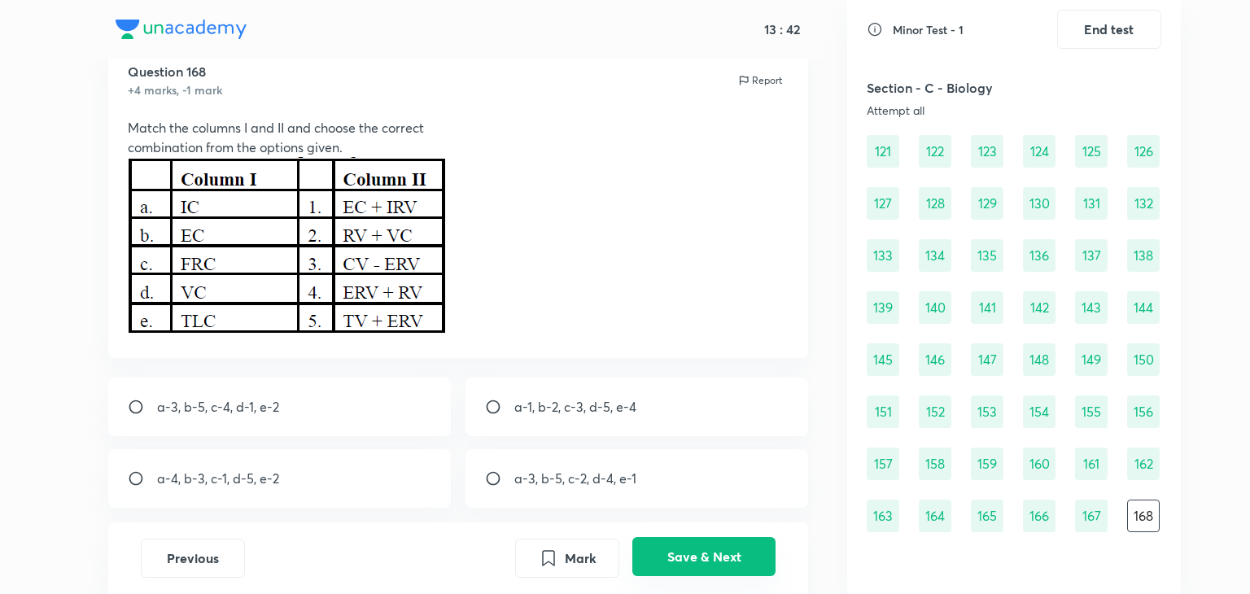
scroll to position [55, 0]
click at [426, 406] on div "a-3, b-5, c-4, d-1, e-2" at bounding box center [279, 407] width 343 height 59
radio input "true"
click at [741, 548] on button "Save & Next" at bounding box center [703, 556] width 143 height 39
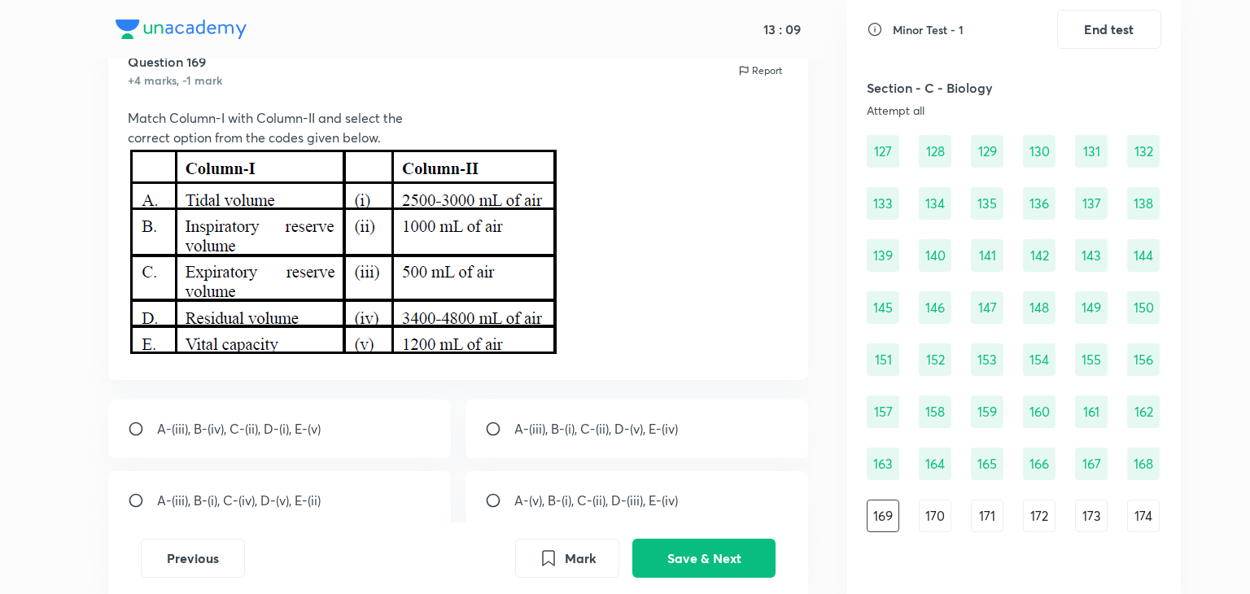
scroll to position [64, 0]
click at [534, 434] on p "A-(iii), B-(i), C-(ii), D-(v), E-(iv)" at bounding box center [596, 430] width 164 height 20
radio input "true"
click at [701, 554] on button "Save & Next" at bounding box center [703, 556] width 143 height 39
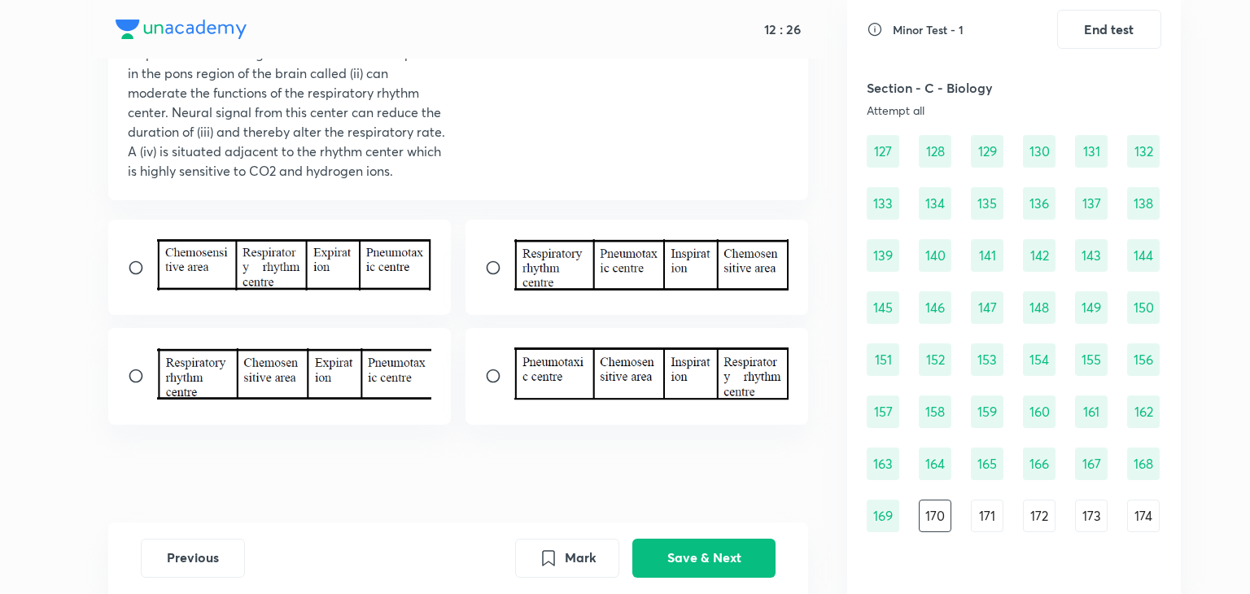
scroll to position [266, 0]
click at [294, 376] on img at bounding box center [294, 373] width 275 height 51
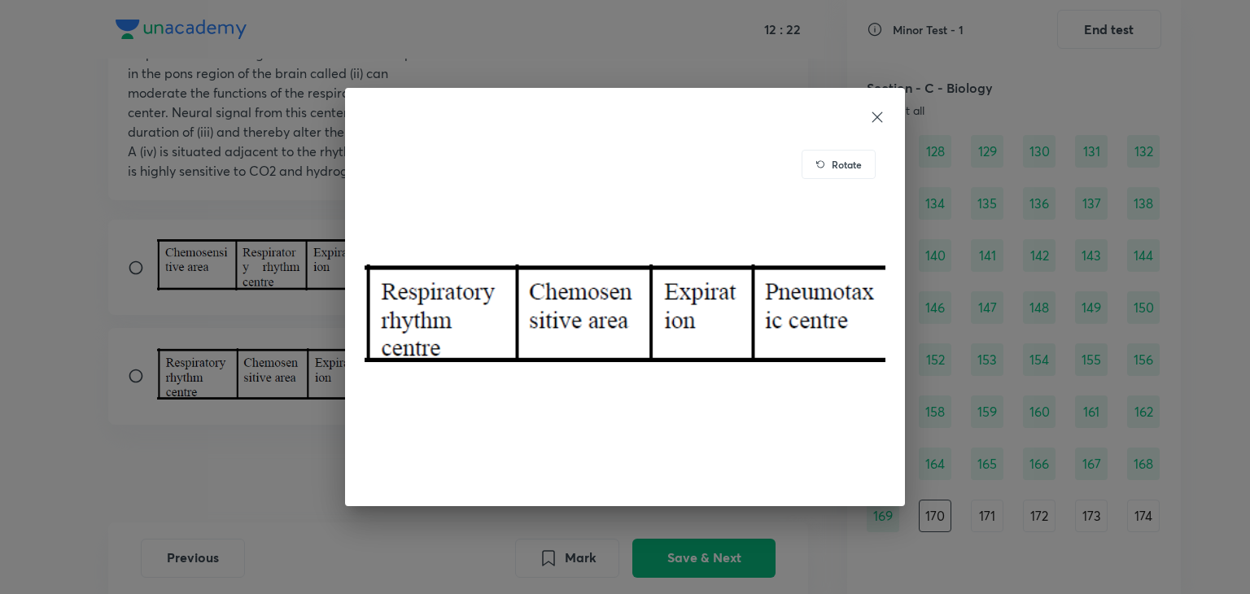
click at [117, 387] on div "Rotate" at bounding box center [625, 297] width 1250 height 594
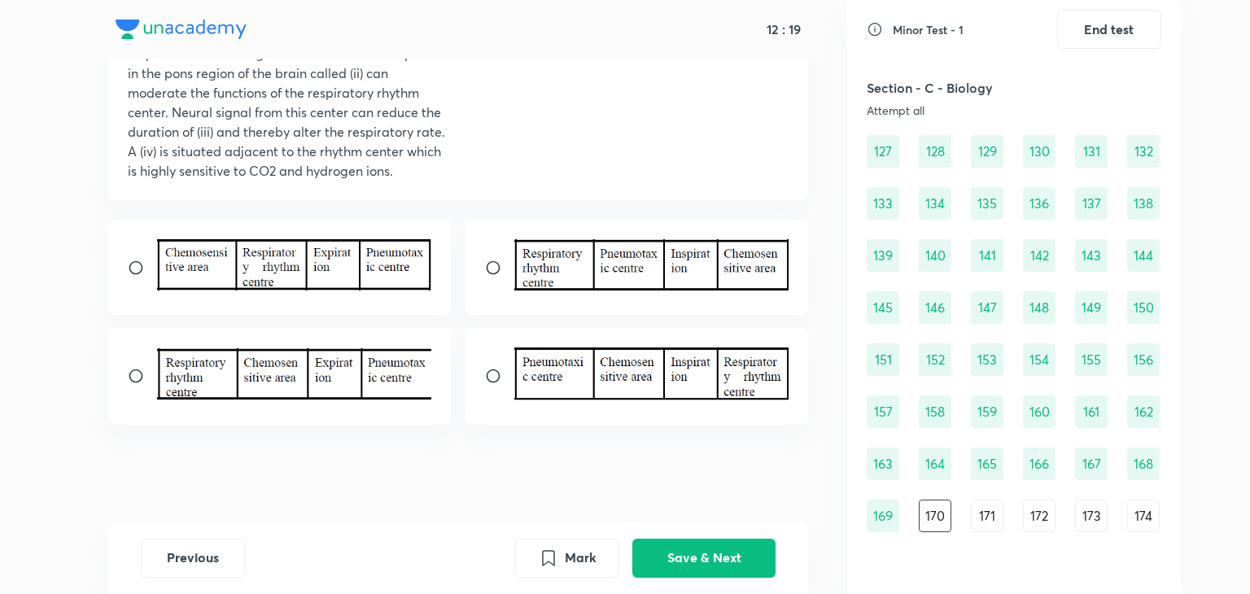
click at [505, 268] on input "radio" at bounding box center [499, 268] width 29 height 16
radio input "true"
click at [719, 558] on button "Save & Next" at bounding box center [703, 556] width 143 height 39
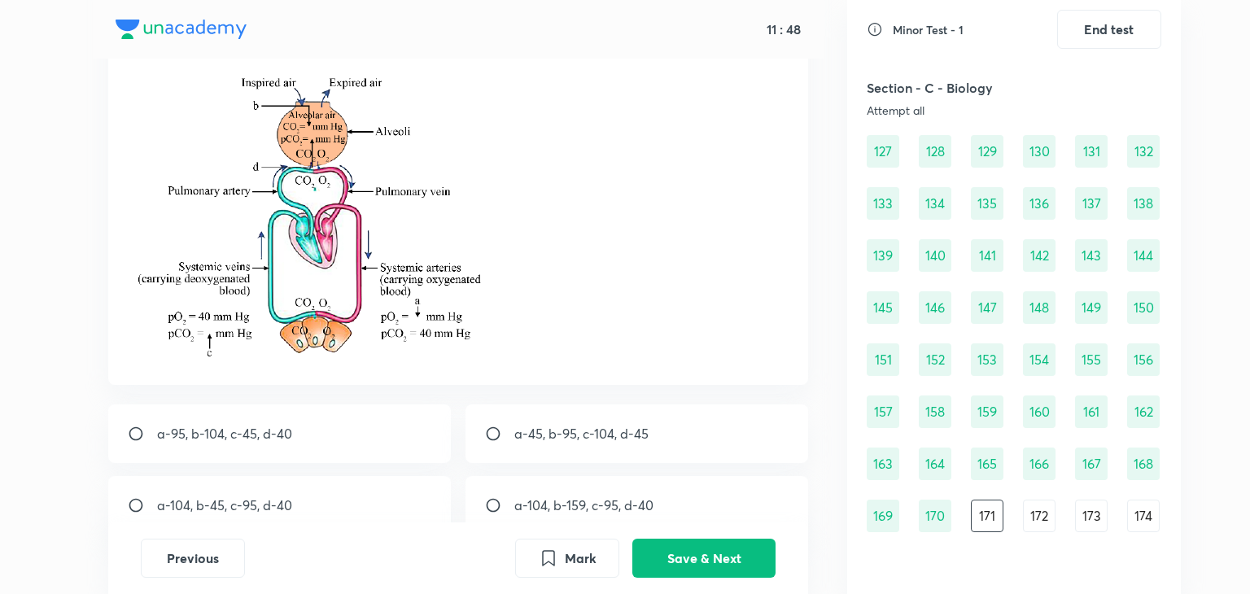
scroll to position [137, 0]
click at [267, 450] on div "a-95, b-104, c-45, d-40" at bounding box center [279, 433] width 343 height 59
radio input "true"
click at [660, 560] on button "Save & Next" at bounding box center [703, 556] width 143 height 39
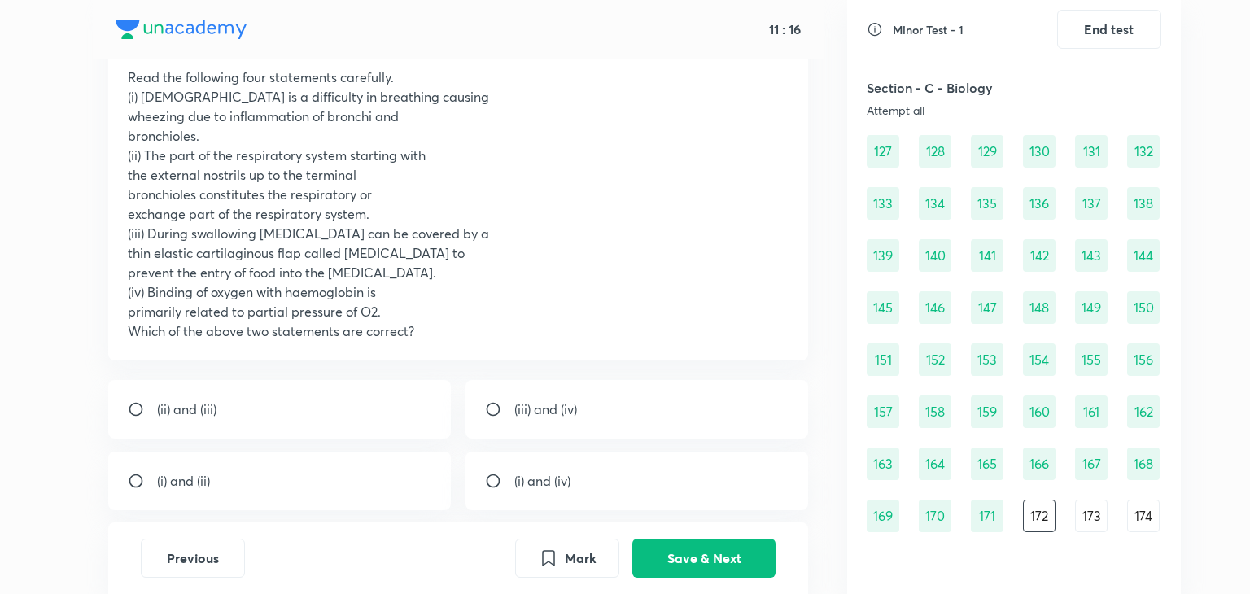
scroll to position [107, 0]
click at [590, 474] on div "(i) and (iv)" at bounding box center [637, 480] width 343 height 59
radio input "true"
click at [664, 551] on button "Save & Next" at bounding box center [703, 556] width 143 height 39
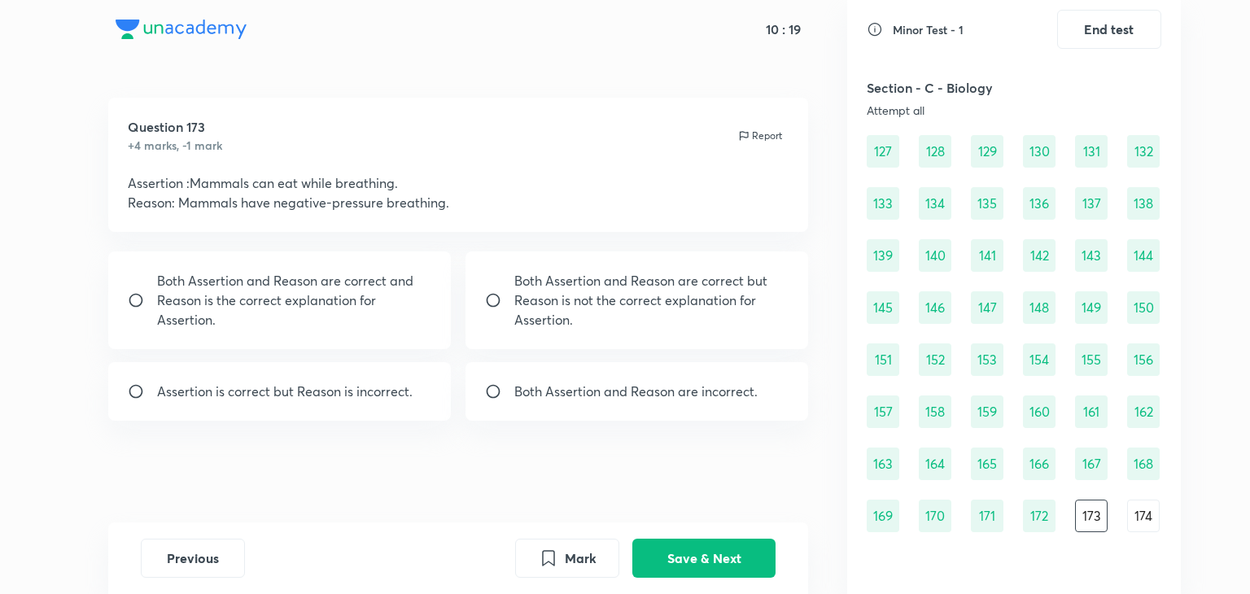
click at [542, 303] on p "Both Assertion and Reason are correct but Reason is not the correct explanation…" at bounding box center [651, 300] width 275 height 59
radio input "true"
click at [724, 567] on button "Save & Next" at bounding box center [703, 556] width 143 height 39
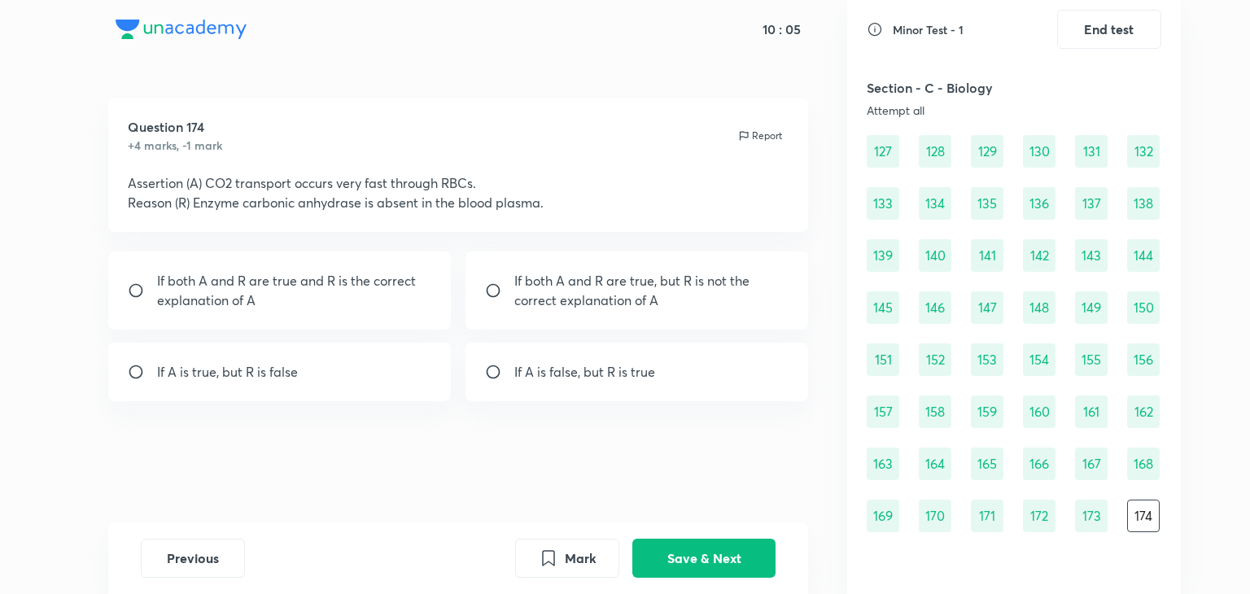
click at [570, 364] on p "If A is false, but R is true" at bounding box center [584, 372] width 141 height 20
radio input "true"
click at [397, 357] on div "If A is true, but R is false" at bounding box center [279, 372] width 343 height 59
radio input "true"
radio input "false"
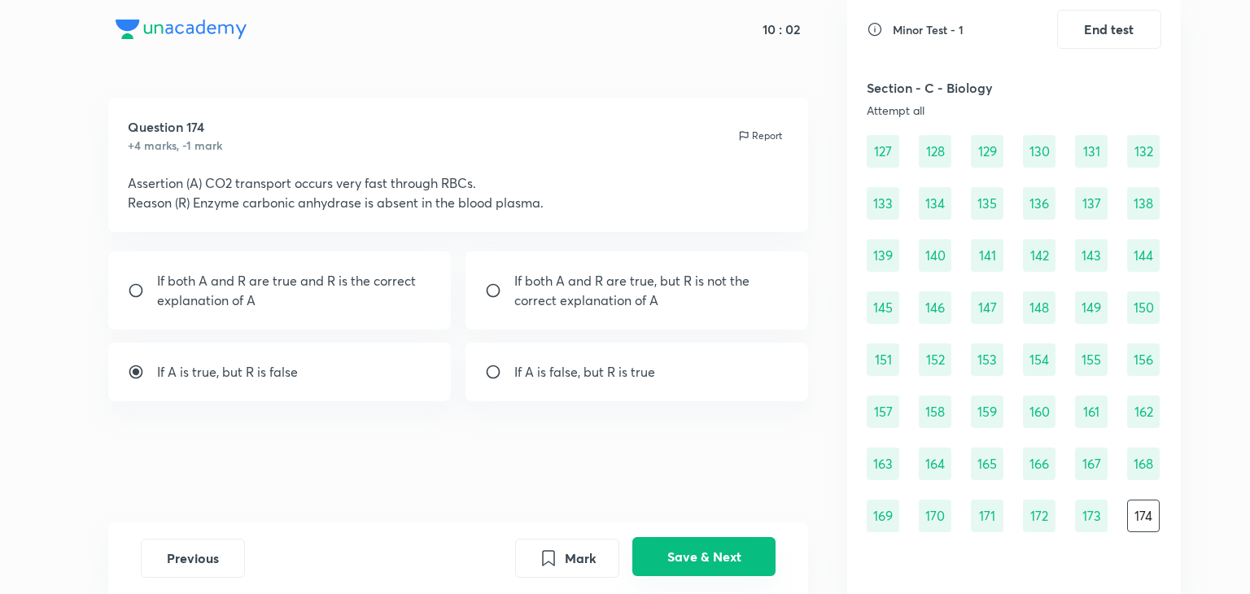
click at [755, 566] on button "Save & Next" at bounding box center [703, 556] width 143 height 39
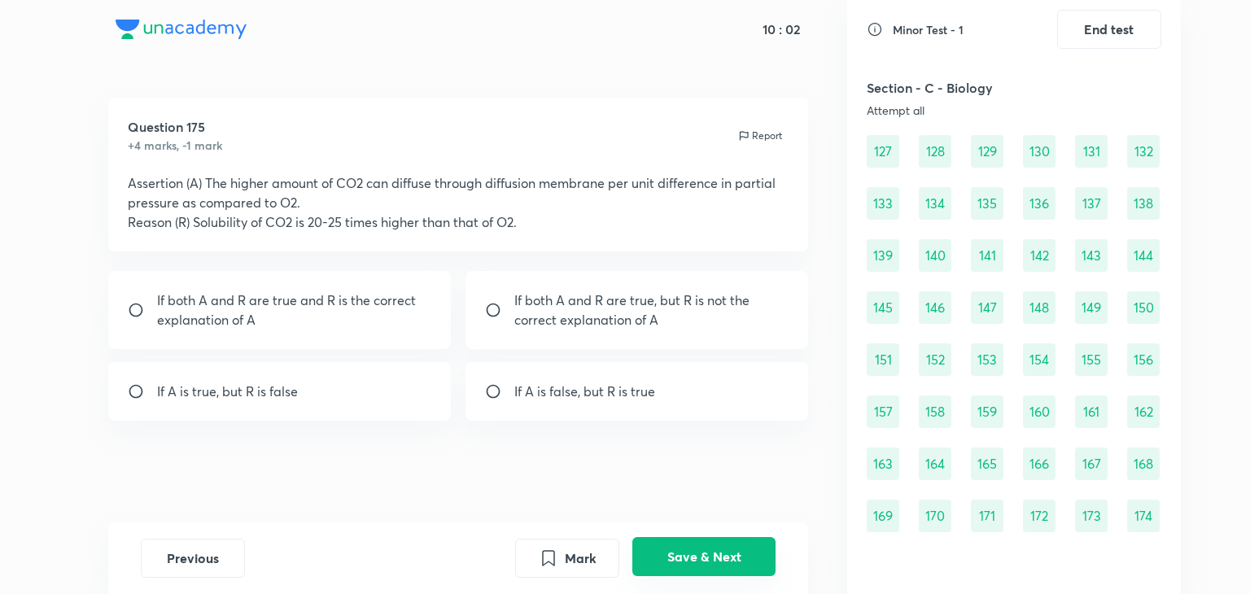
scroll to position [1505, 0]
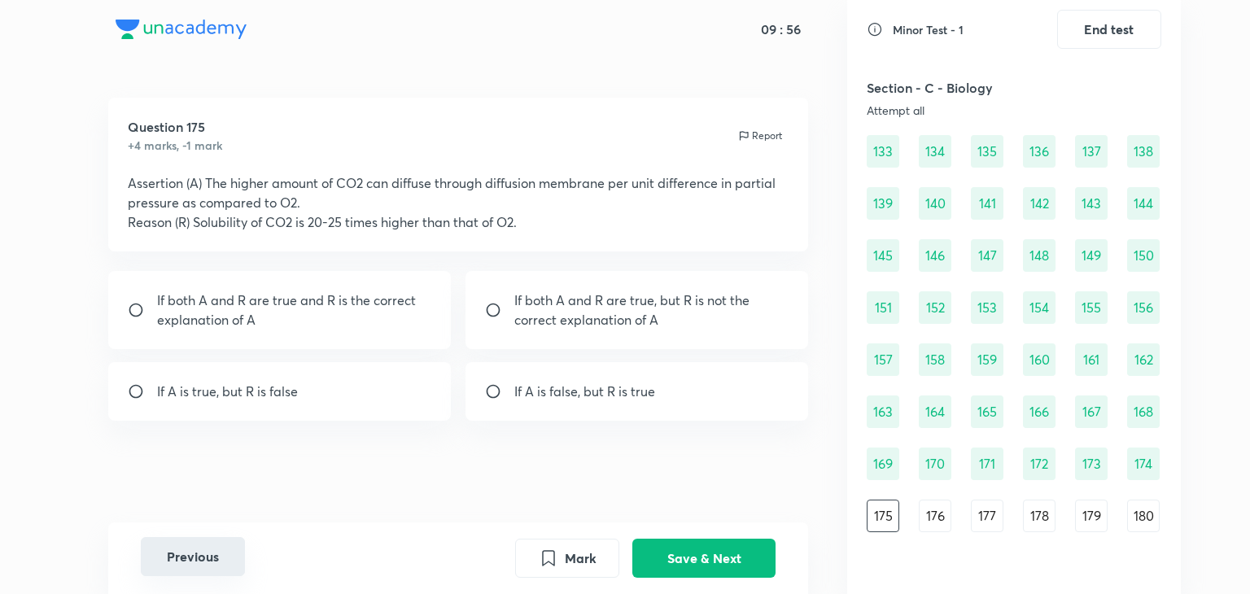
click at [203, 558] on button "Previous" at bounding box center [193, 556] width 104 height 39
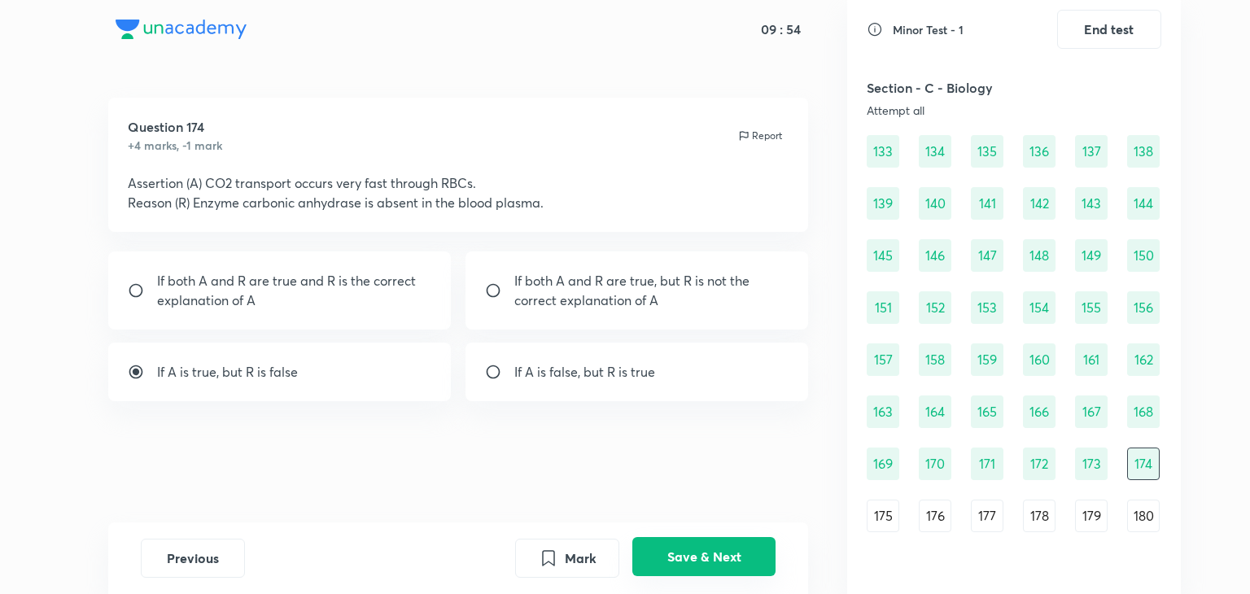
click at [713, 571] on button "Save & Next" at bounding box center [703, 556] width 143 height 39
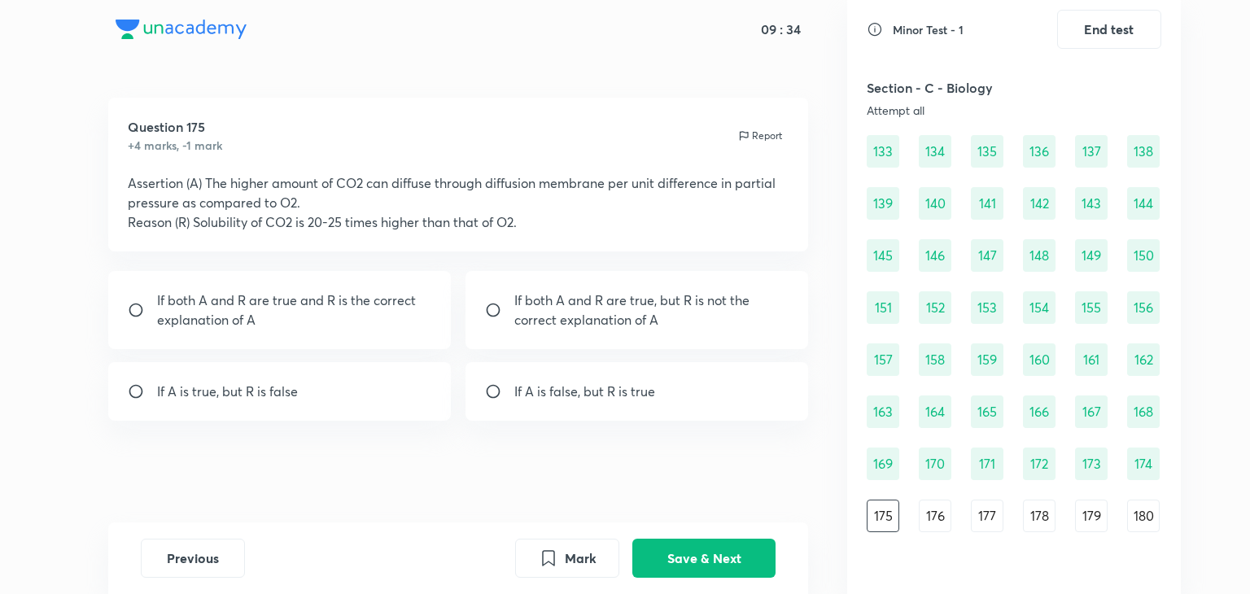
click at [396, 330] on div "If both A and R are true and R is the correct explanation of A" at bounding box center [279, 310] width 343 height 78
radio input "true"
click at [690, 549] on button "Save & Next" at bounding box center [703, 556] width 143 height 39
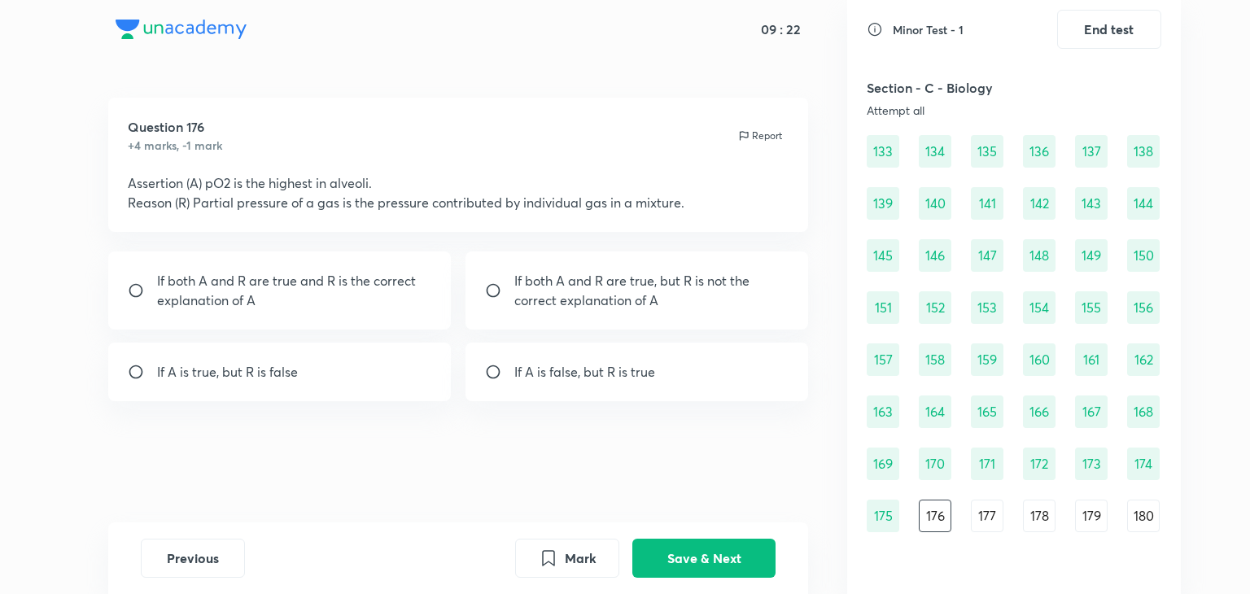
click at [671, 308] on p "If both A and R are true, but R is not the correct explanation of A" at bounding box center [651, 290] width 275 height 39
radio input "true"
click at [662, 550] on button "Save & Next" at bounding box center [703, 556] width 143 height 39
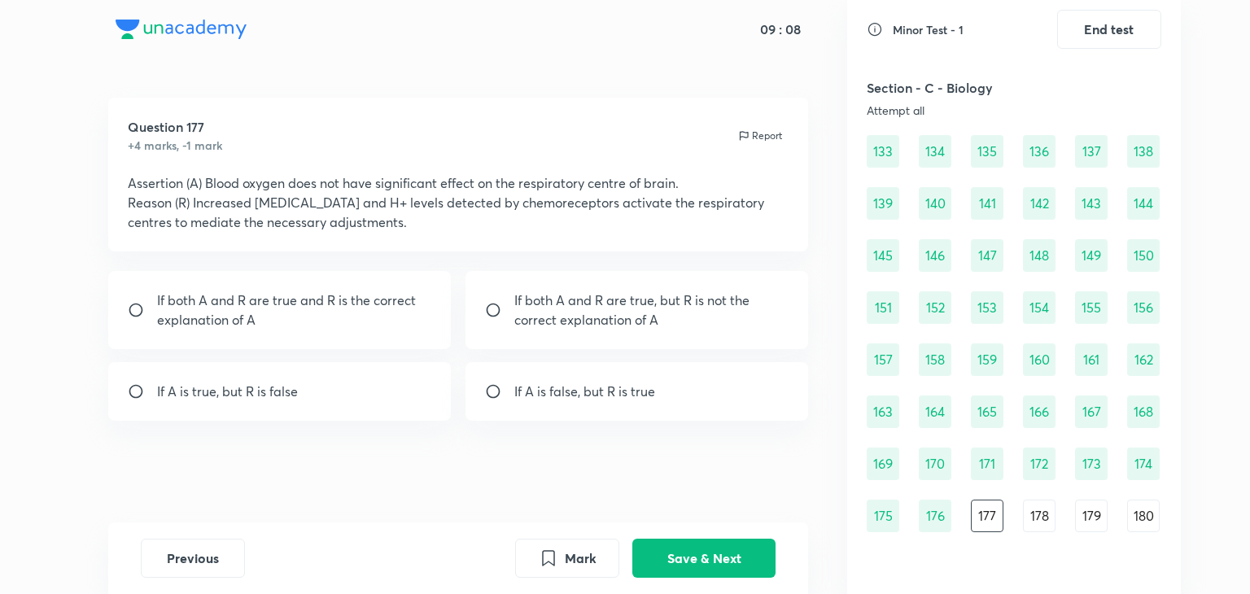
click at [623, 312] on p "If both A and R are true, but R is not the correct explanation of A" at bounding box center [651, 310] width 275 height 39
radio input "true"
click at [683, 554] on button "Save & Next" at bounding box center [703, 556] width 143 height 39
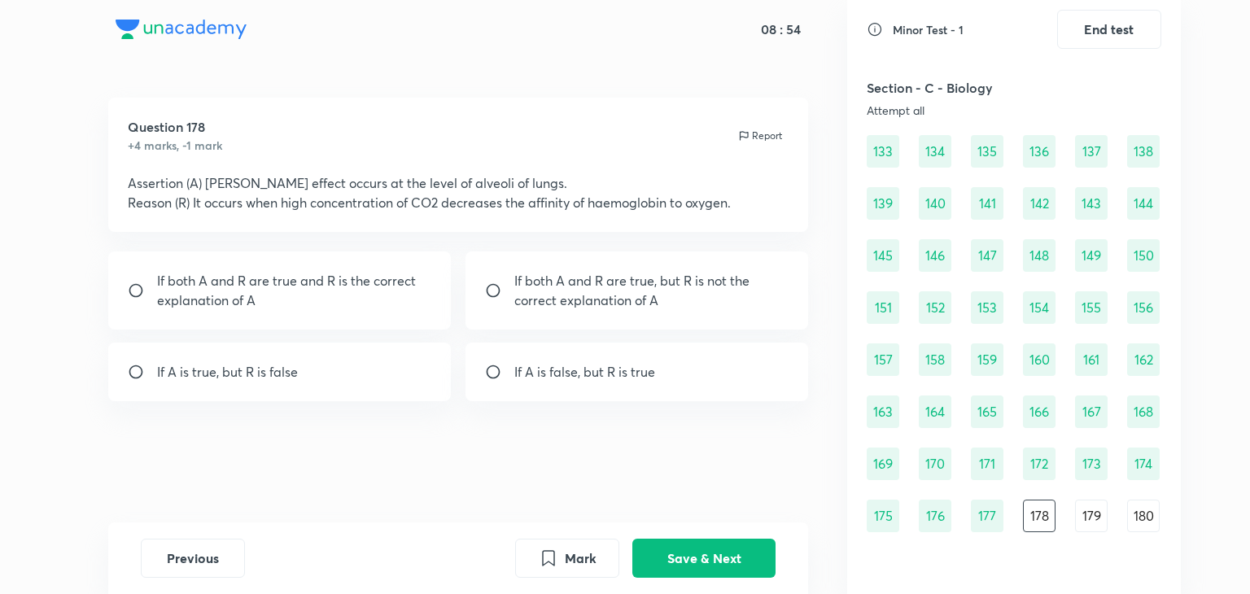
click at [576, 376] on p "If A is false, but R is true" at bounding box center [584, 372] width 141 height 20
radio input "true"
click at [687, 551] on button "Save & Next" at bounding box center [703, 556] width 143 height 39
click at [429, 310] on div "If both A and R are true and R is the correct explanation of A" at bounding box center [279, 290] width 343 height 78
radio input "true"
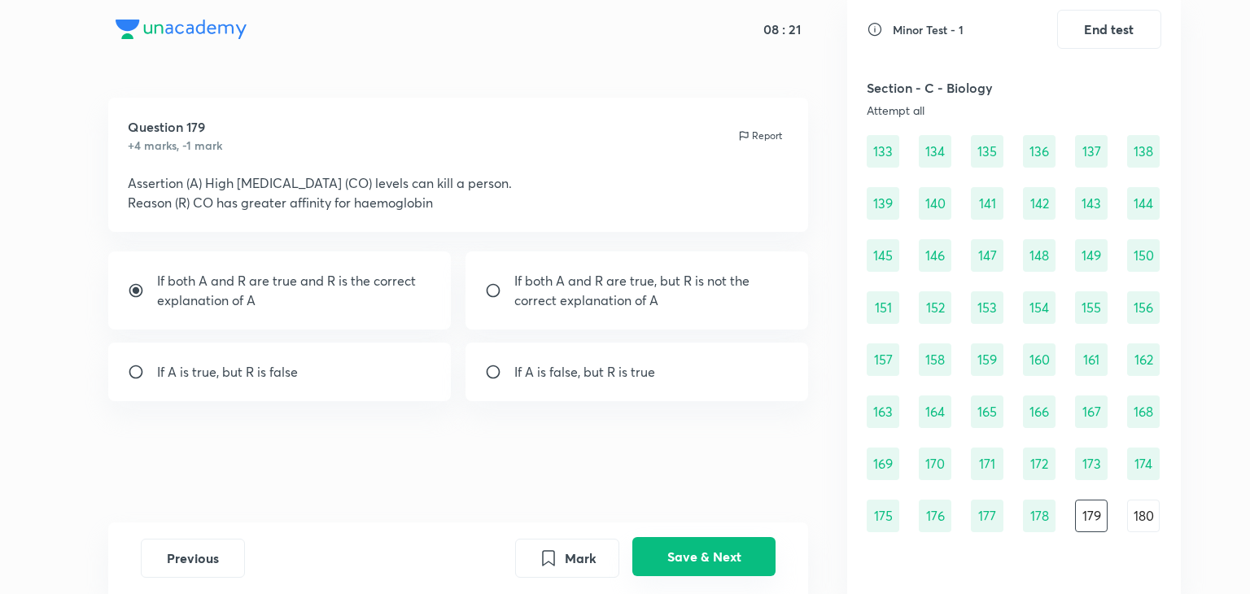
click at [695, 548] on button "Save & Next" at bounding box center [703, 556] width 143 height 39
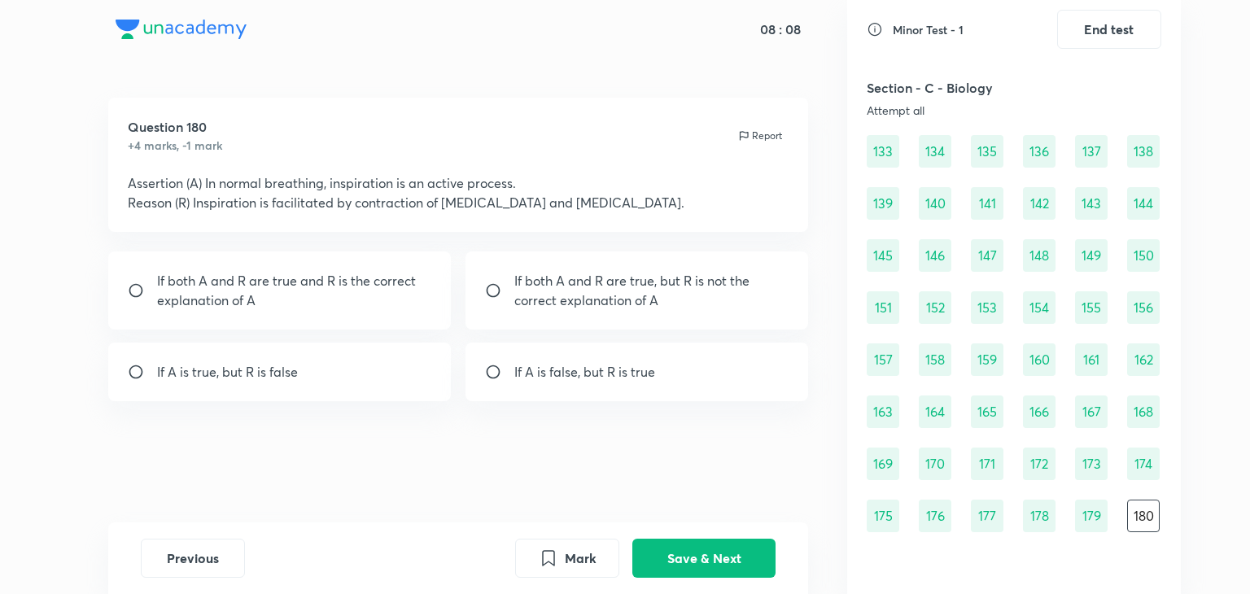
click at [374, 294] on p "If both A and R are true and R is the correct explanation of A" at bounding box center [294, 290] width 275 height 39
radio input "true"
click at [675, 549] on button "Save & Next" at bounding box center [703, 556] width 143 height 39
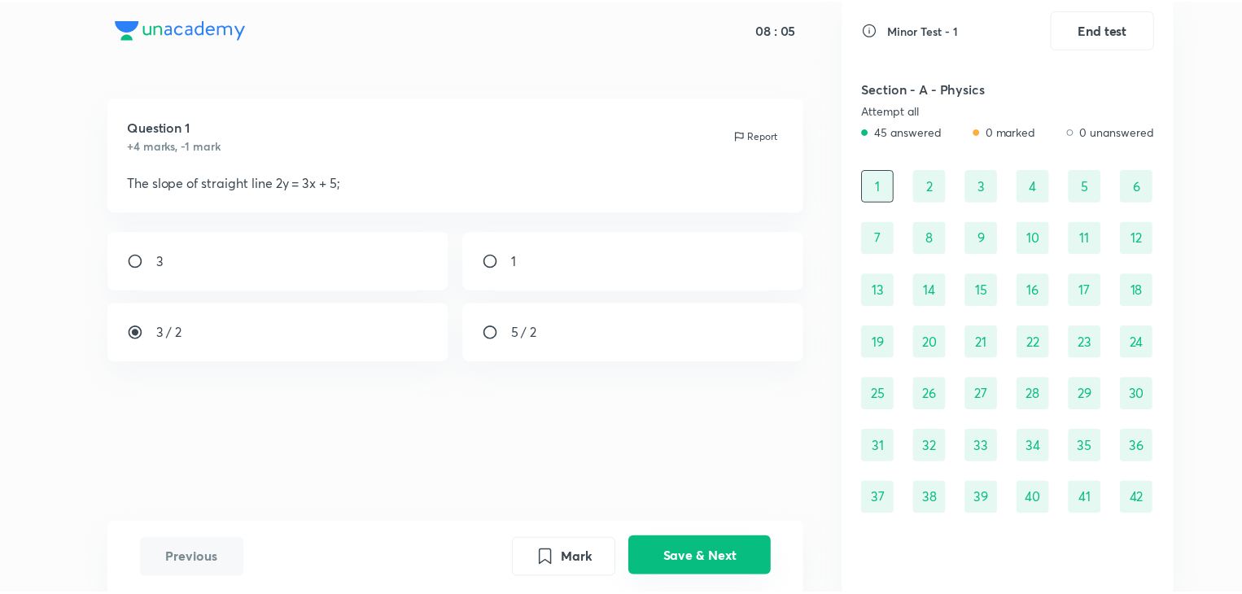
scroll to position [0, 0]
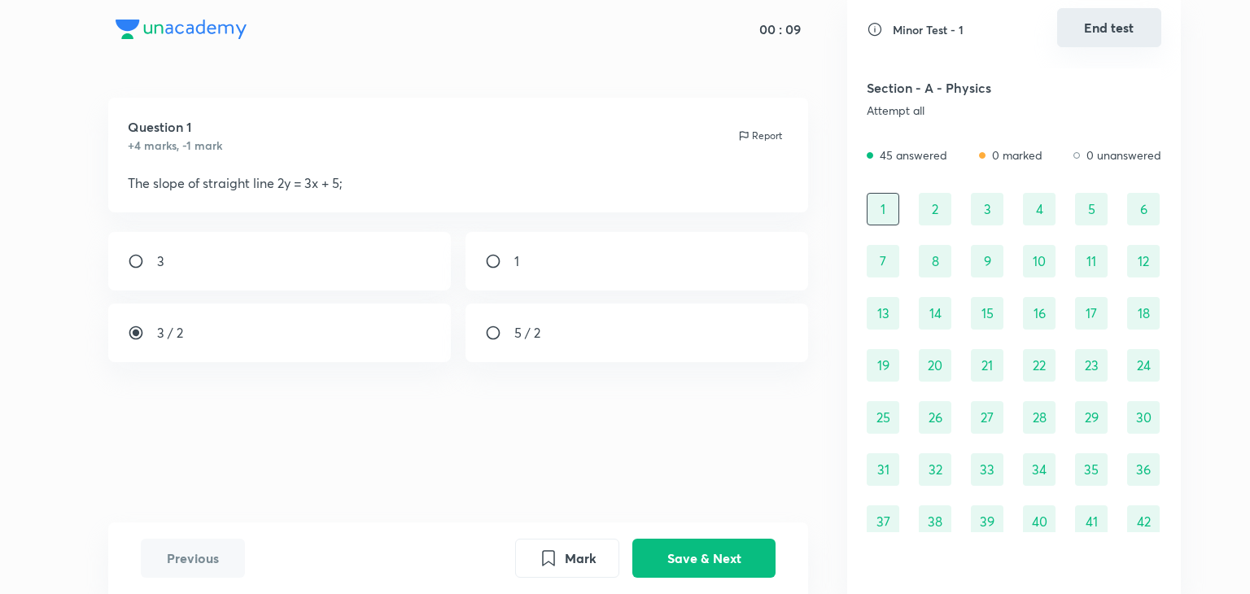
click at [1136, 31] on button "End test" at bounding box center [1109, 27] width 104 height 39
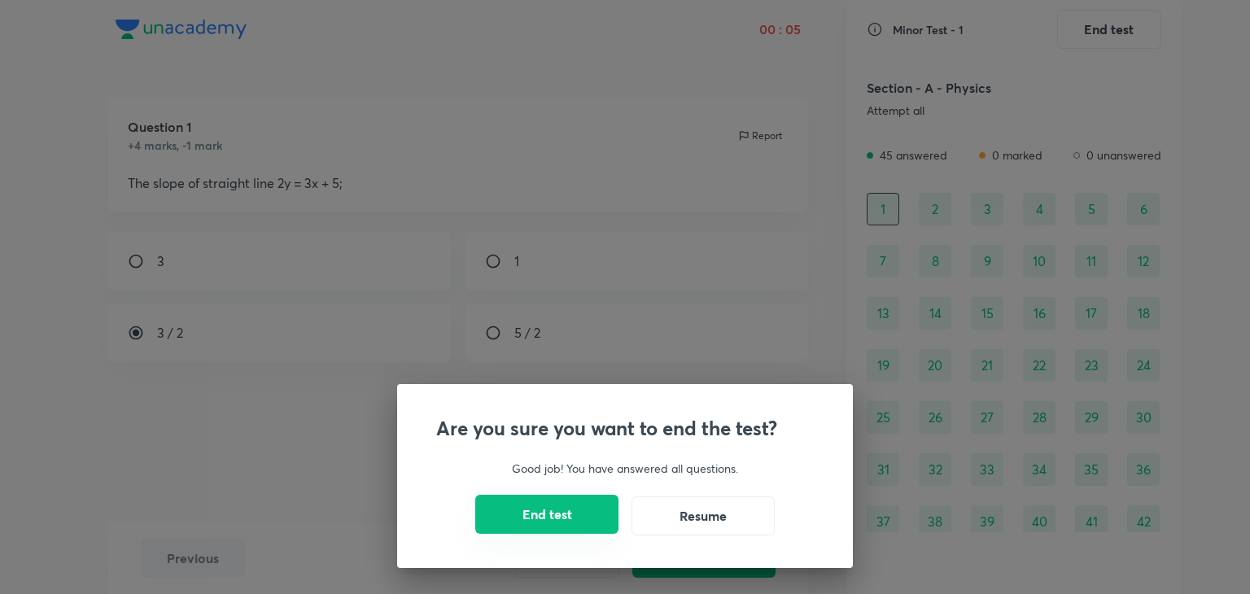
click at [560, 517] on button "End test" at bounding box center [546, 514] width 143 height 39
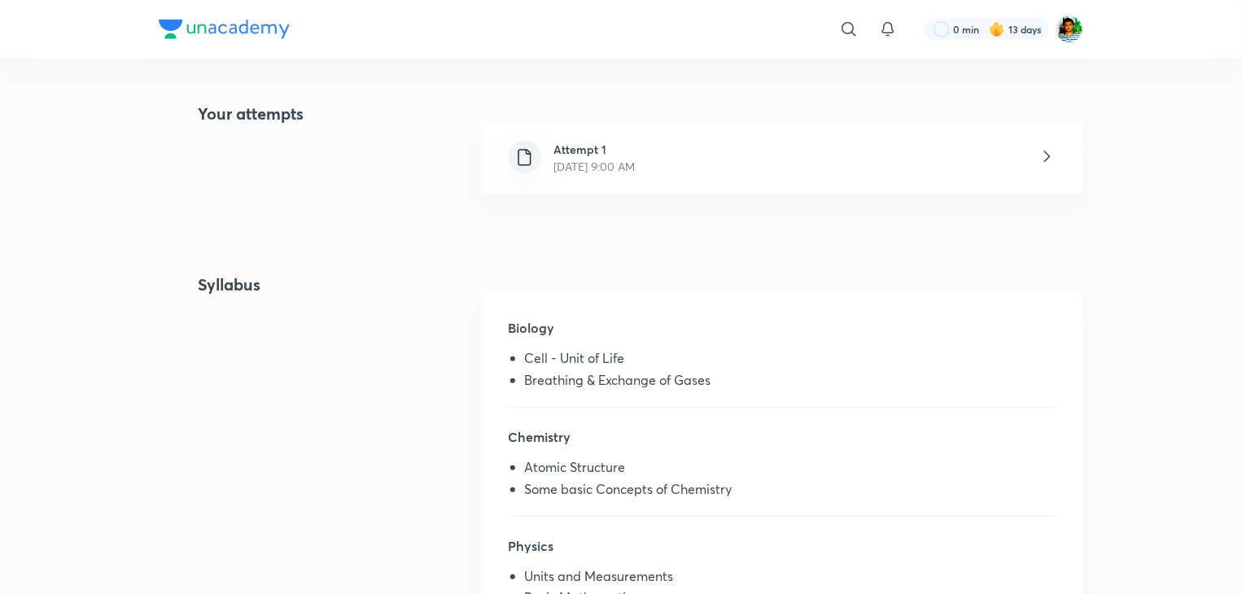
scroll to position [405, 0]
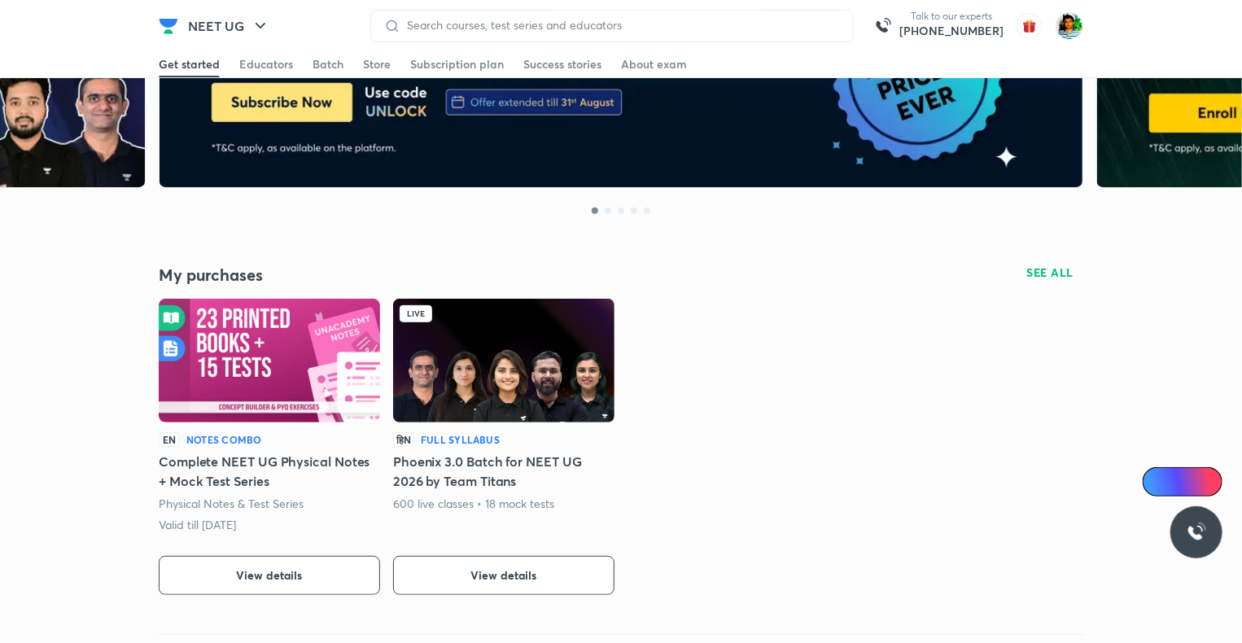
scroll to position [189, 0]
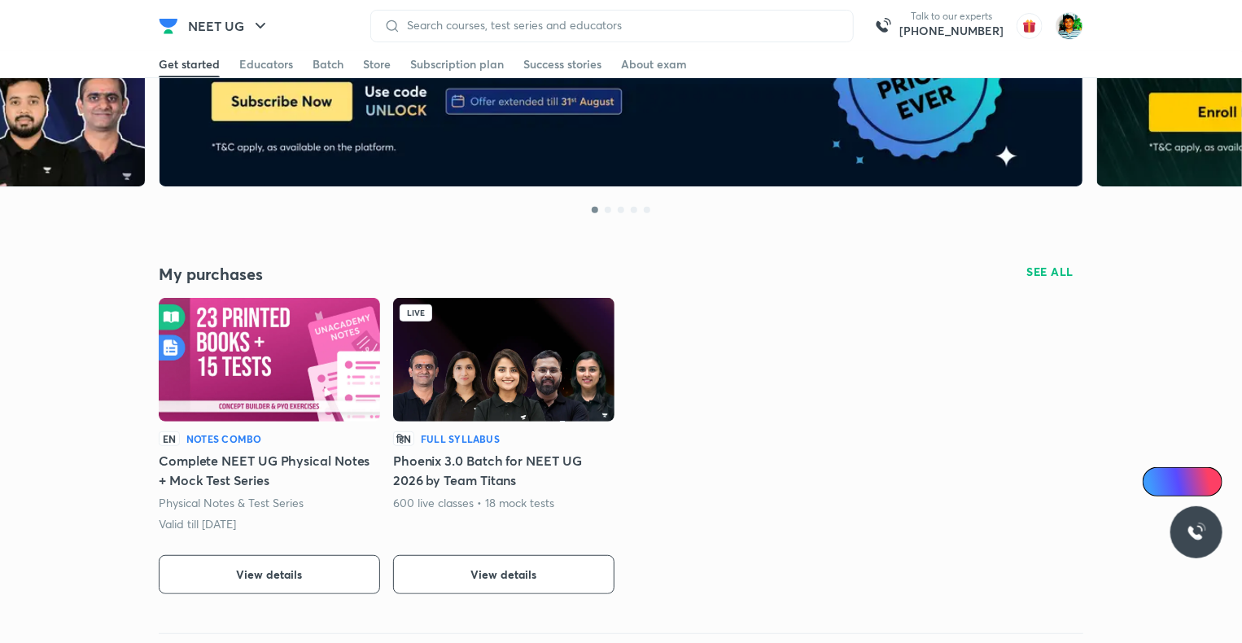
click at [570, 401] on img at bounding box center [503, 360] width 221 height 124
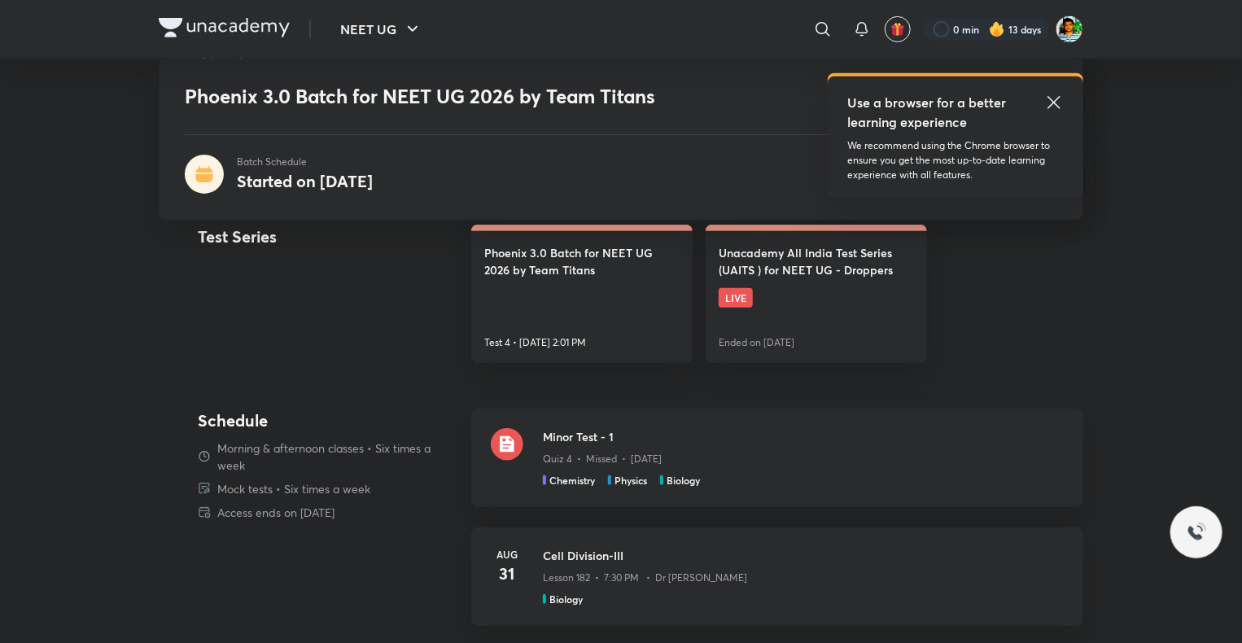
scroll to position [467, 0]
click at [514, 448] on img at bounding box center [507, 444] width 33 height 33
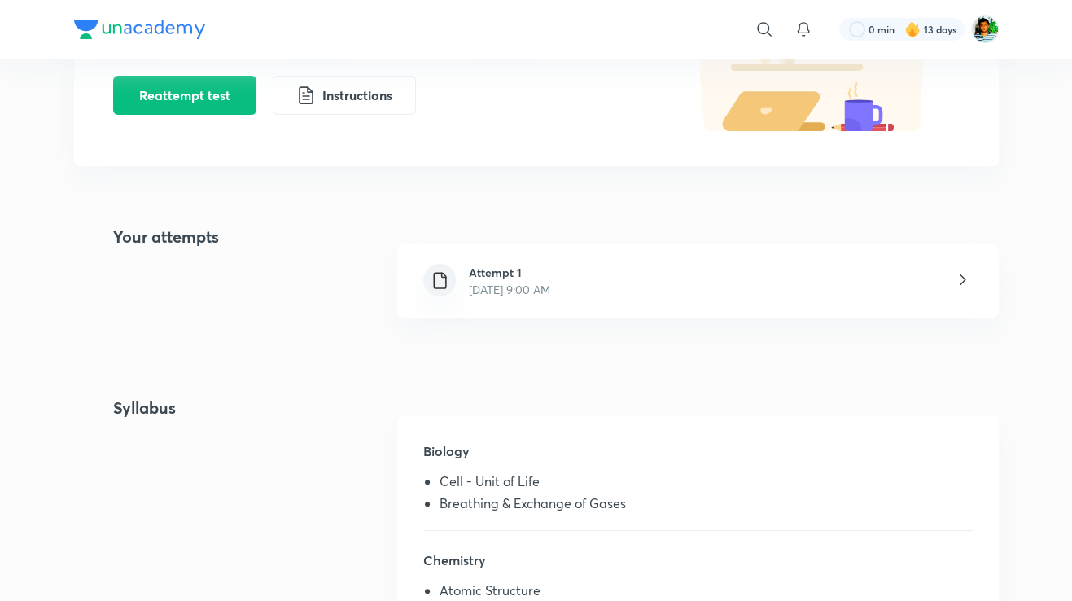
scroll to position [278, 0]
click at [702, 268] on div "Attempt 1 [DATE] 9:00 AM" at bounding box center [697, 281] width 601 height 73
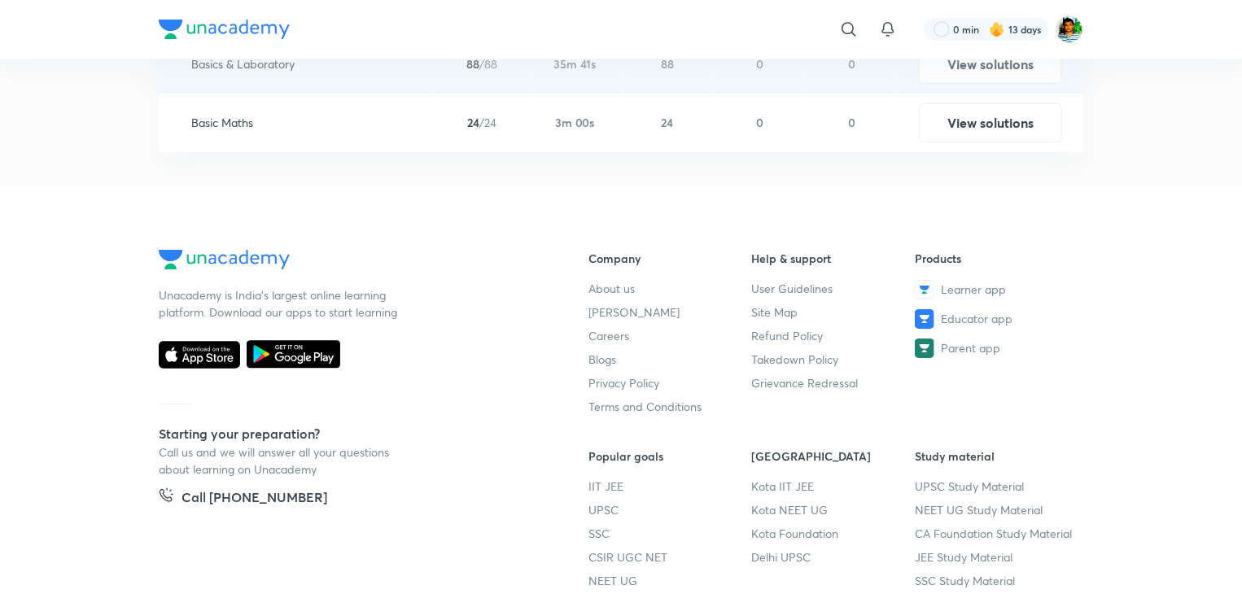
scroll to position [3243, 0]
